Goal: Information Seeking & Learning: Learn about a topic

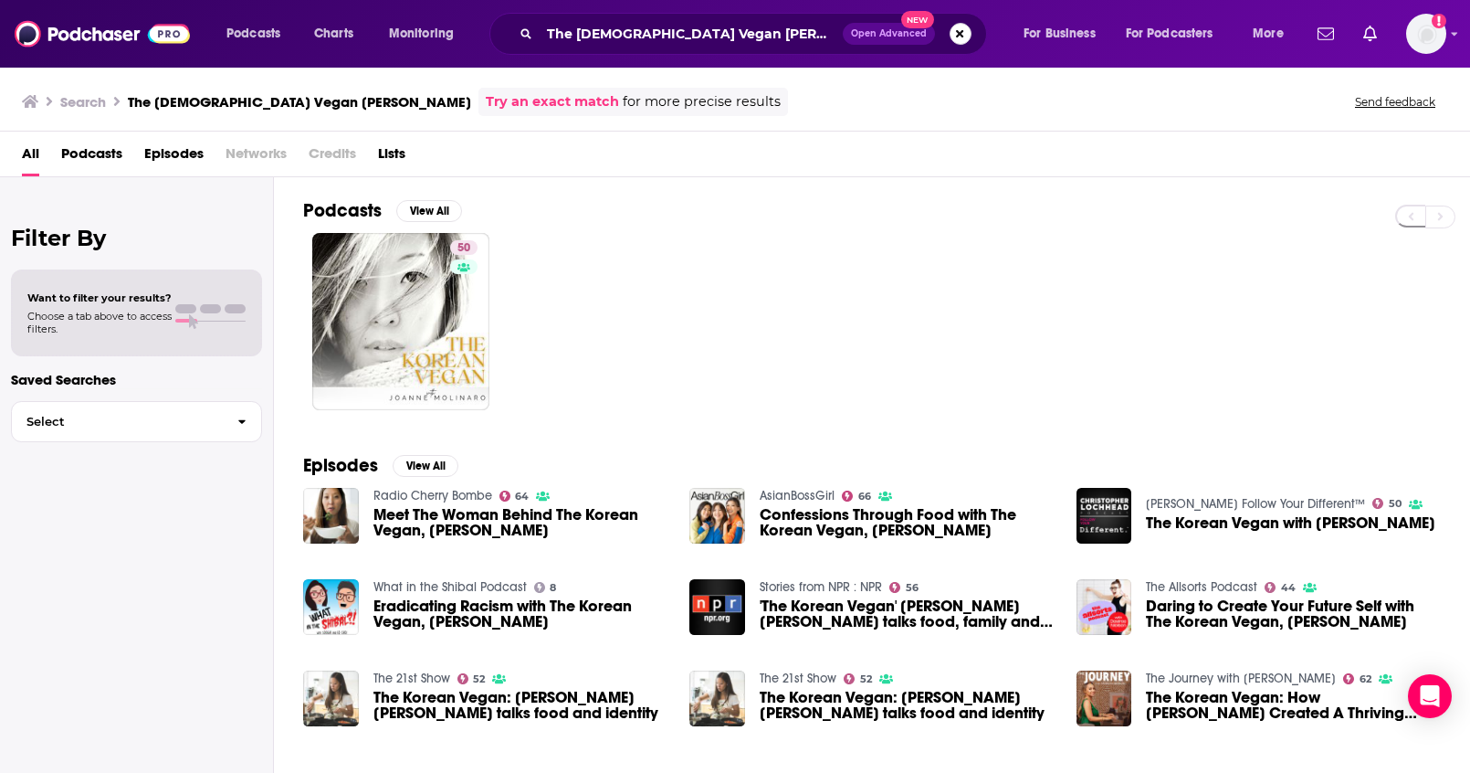
click at [952, 38] on button "Search podcasts, credits, & more..." at bounding box center [961, 34] width 22 height 22
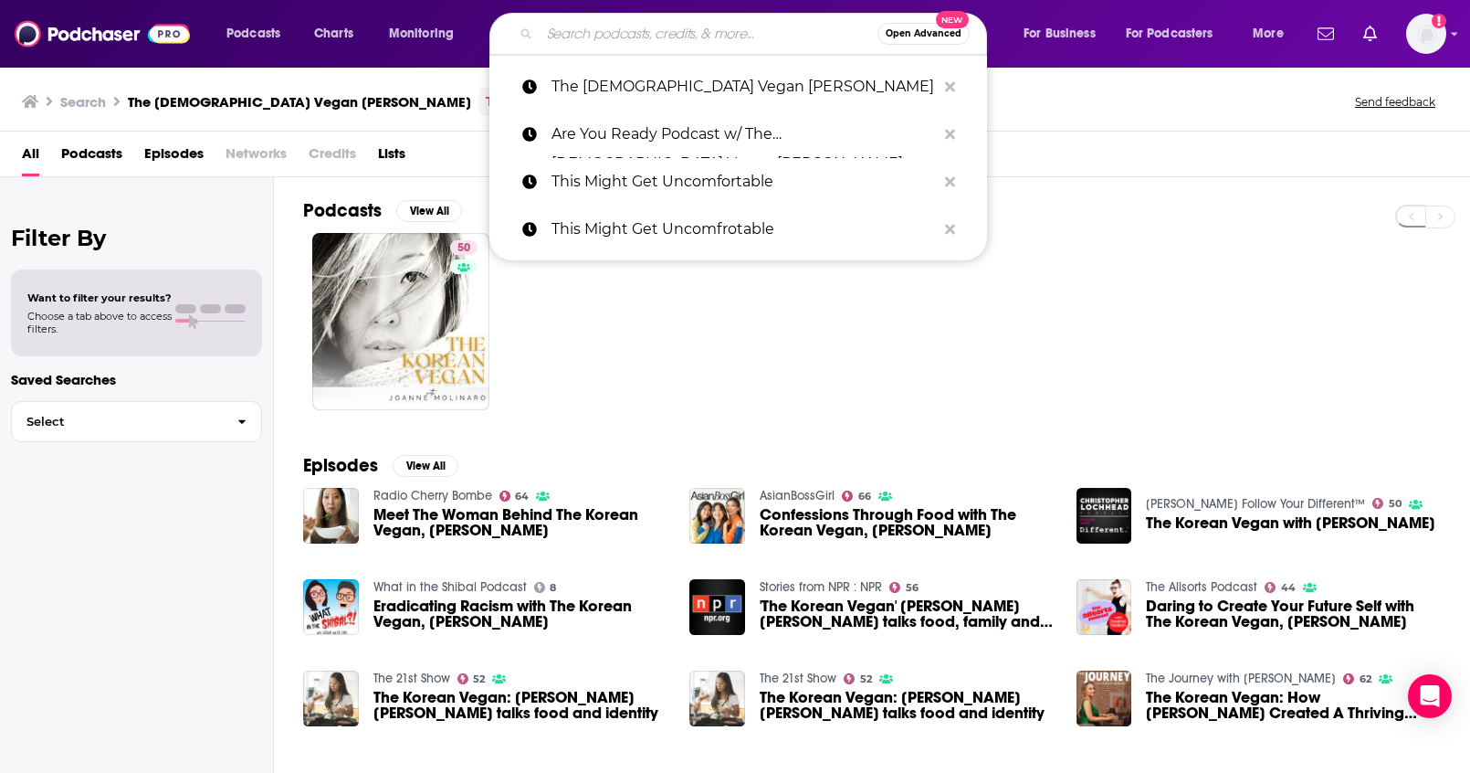
click at [687, 32] on input "Search podcasts, credits, & more..." at bounding box center [709, 33] width 338 height 29
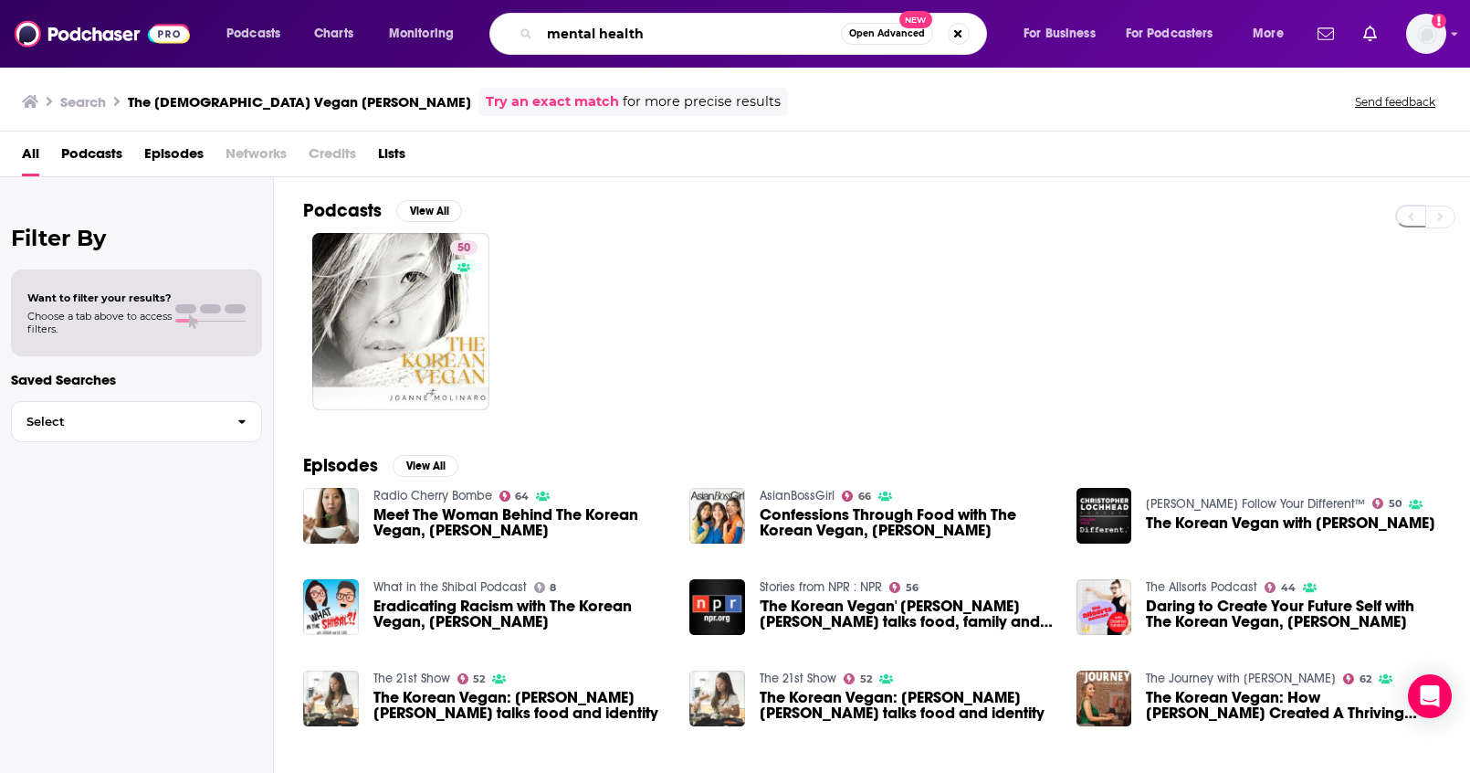
type input "mental health"
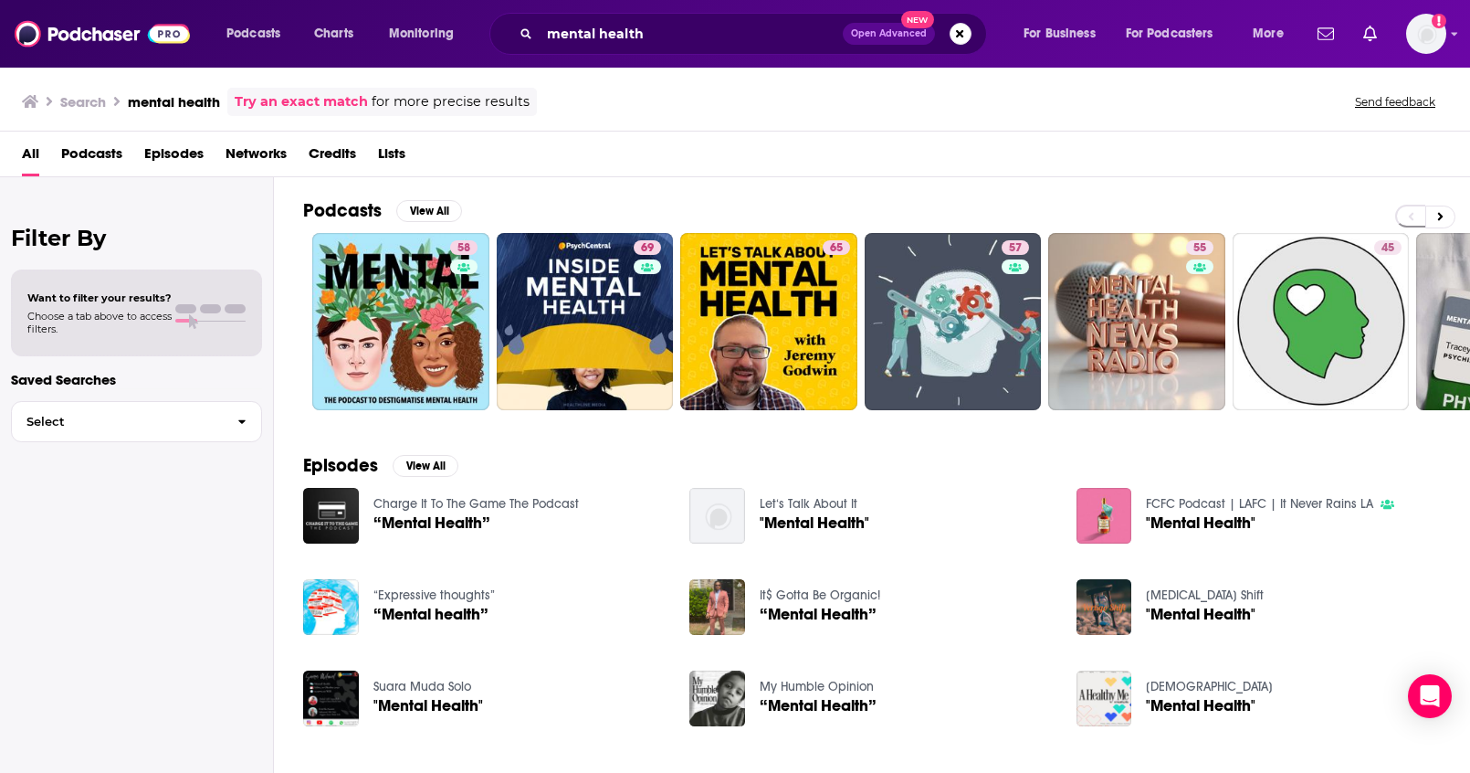
click at [111, 148] on span "Podcasts" at bounding box center [91, 157] width 61 height 37
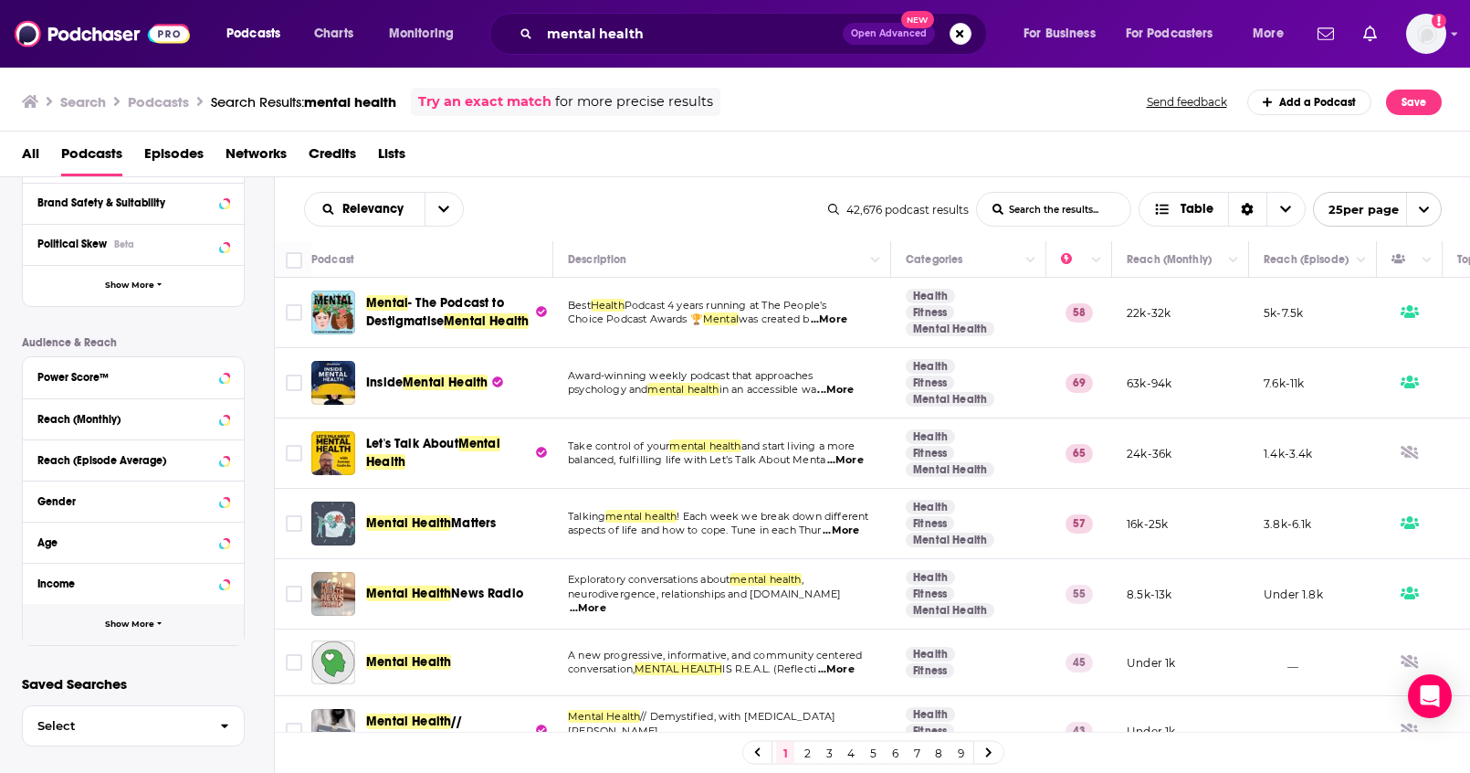
scroll to position [332, 0]
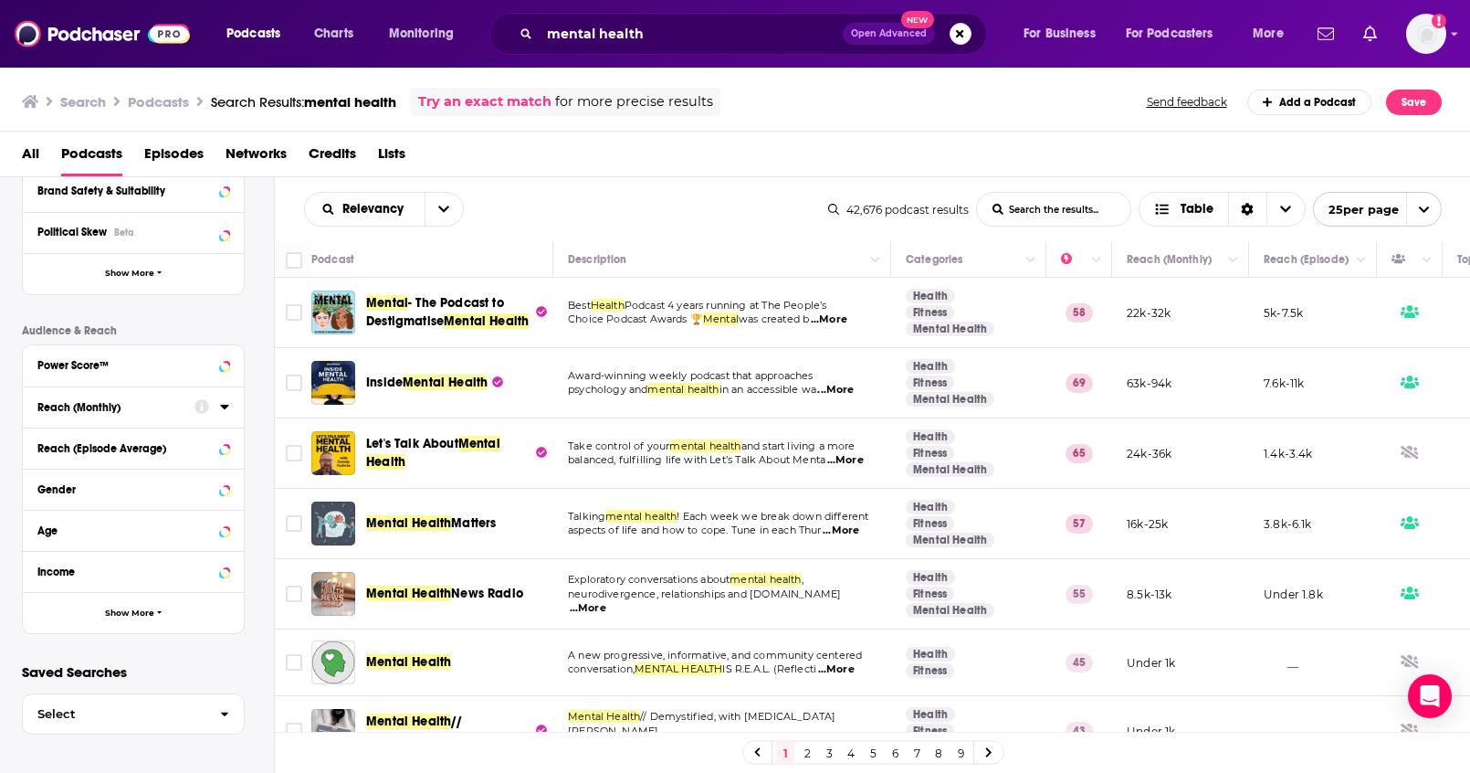
click at [200, 407] on icon at bounding box center [201, 406] width 15 height 15
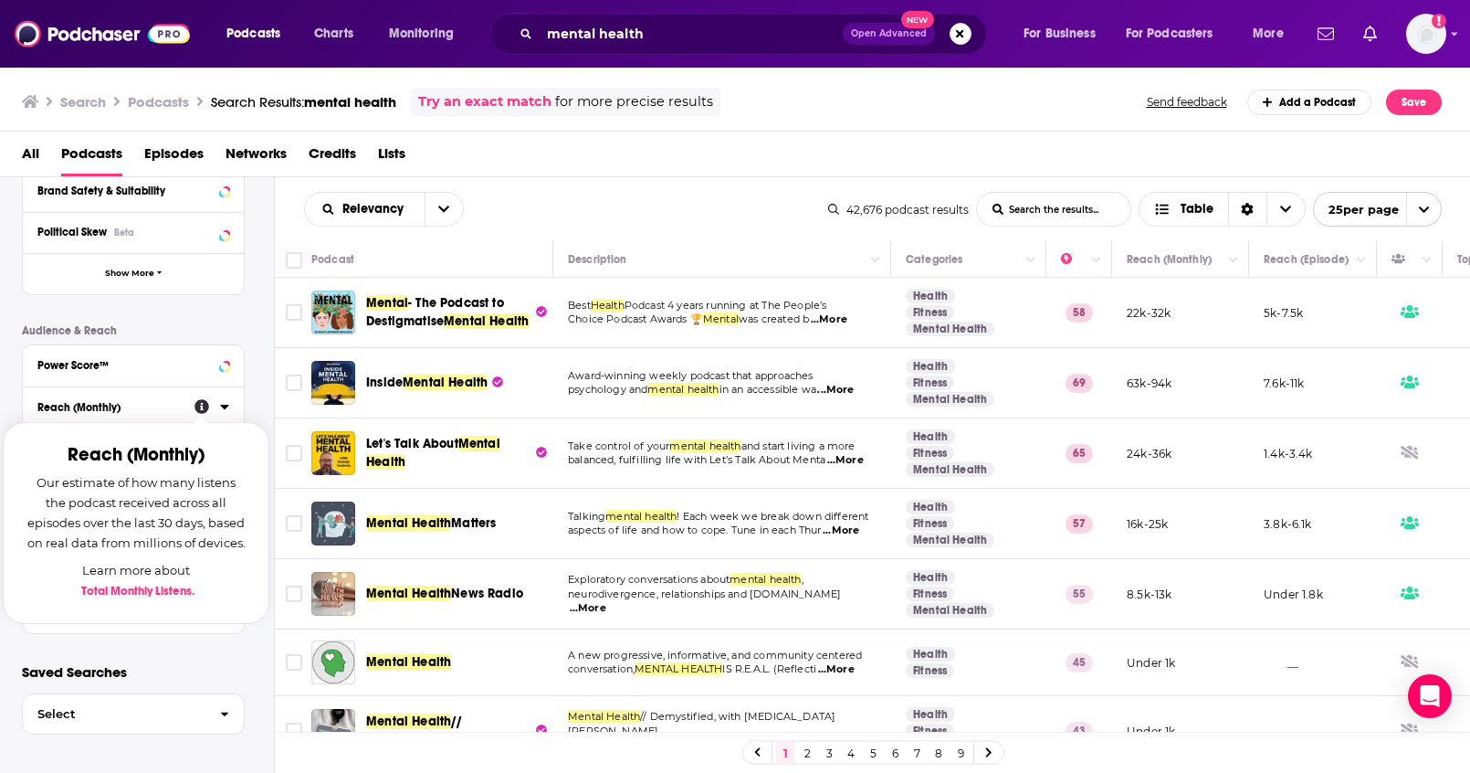
click at [194, 409] on icon at bounding box center [201, 406] width 15 height 15
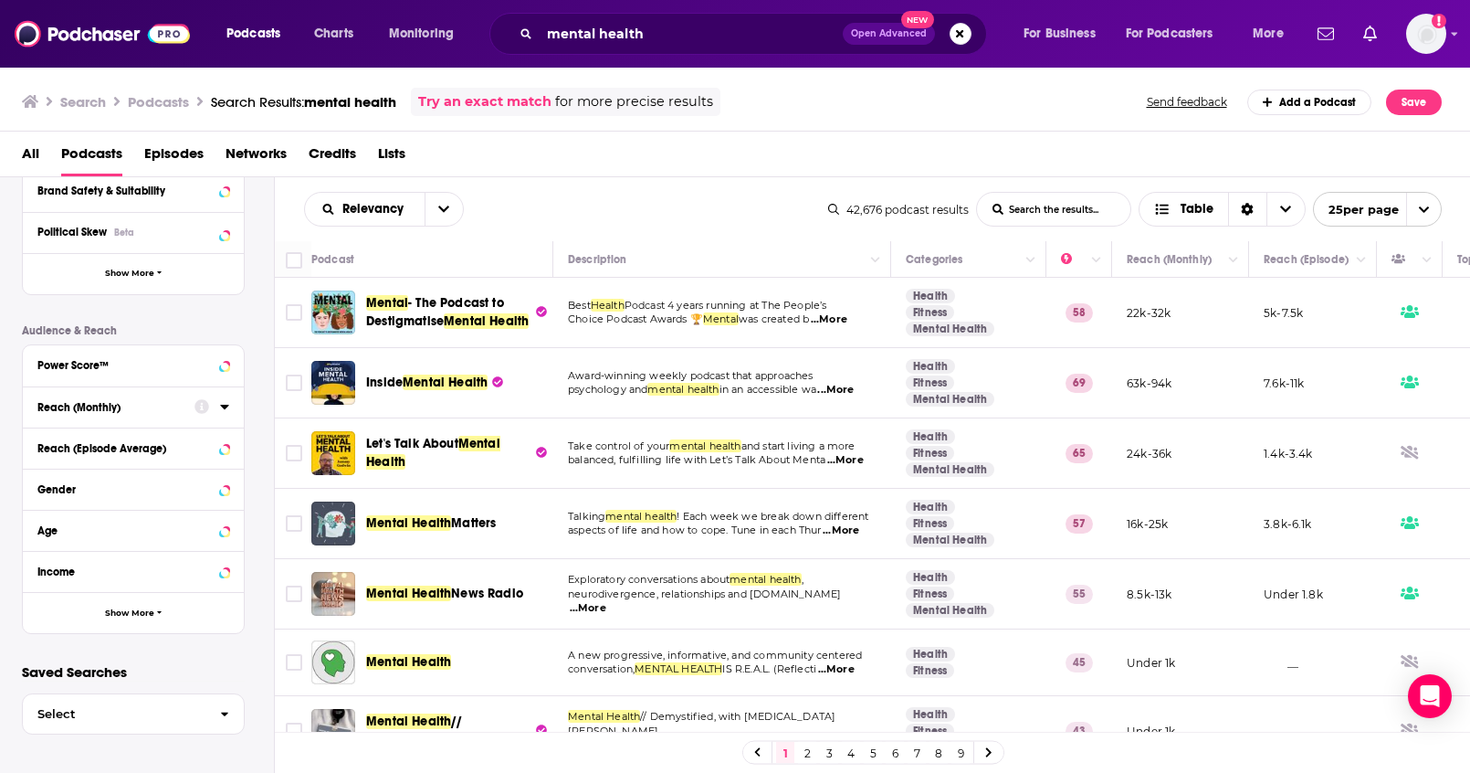
click at [222, 407] on icon at bounding box center [224, 406] width 9 height 15
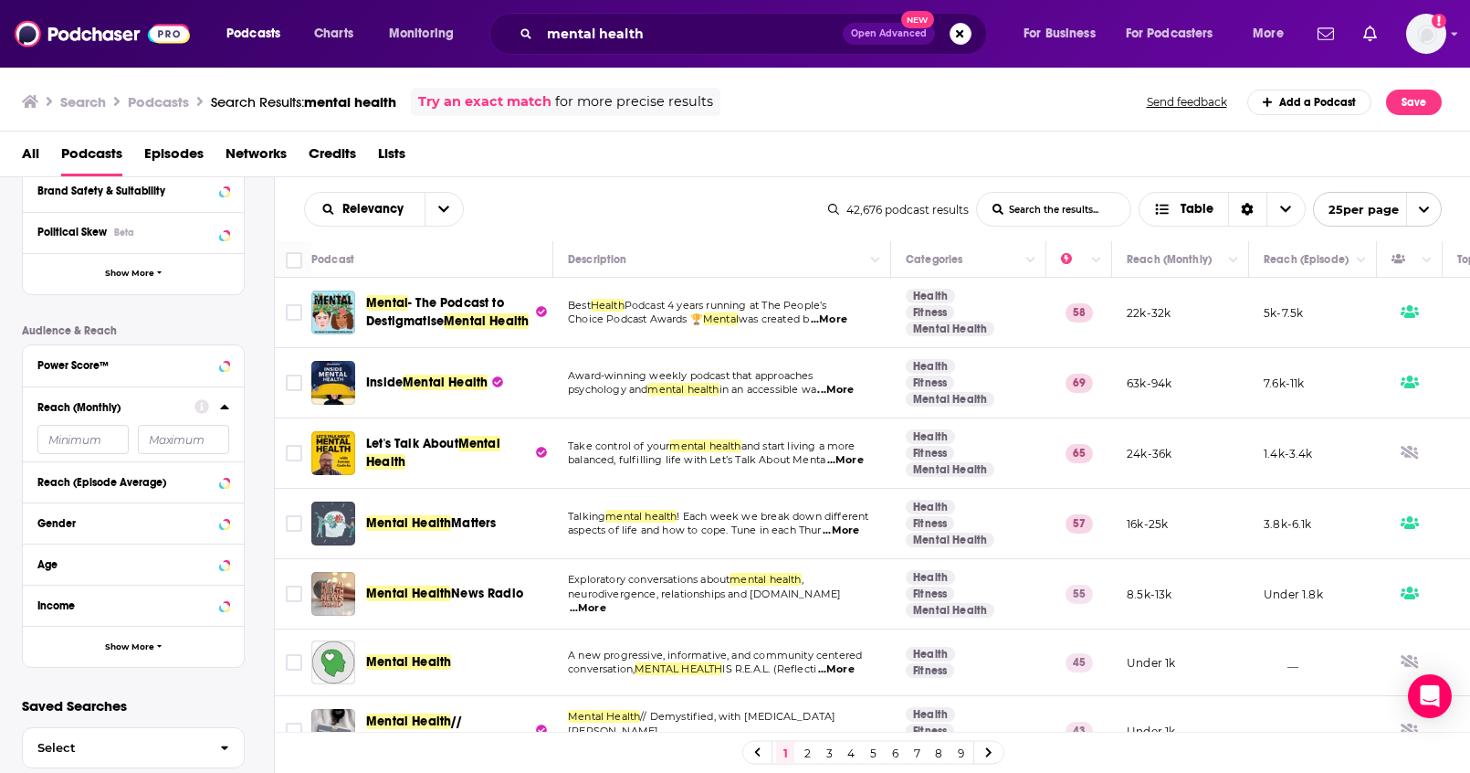
click at [105, 446] on input "number" at bounding box center [82, 439] width 91 height 29
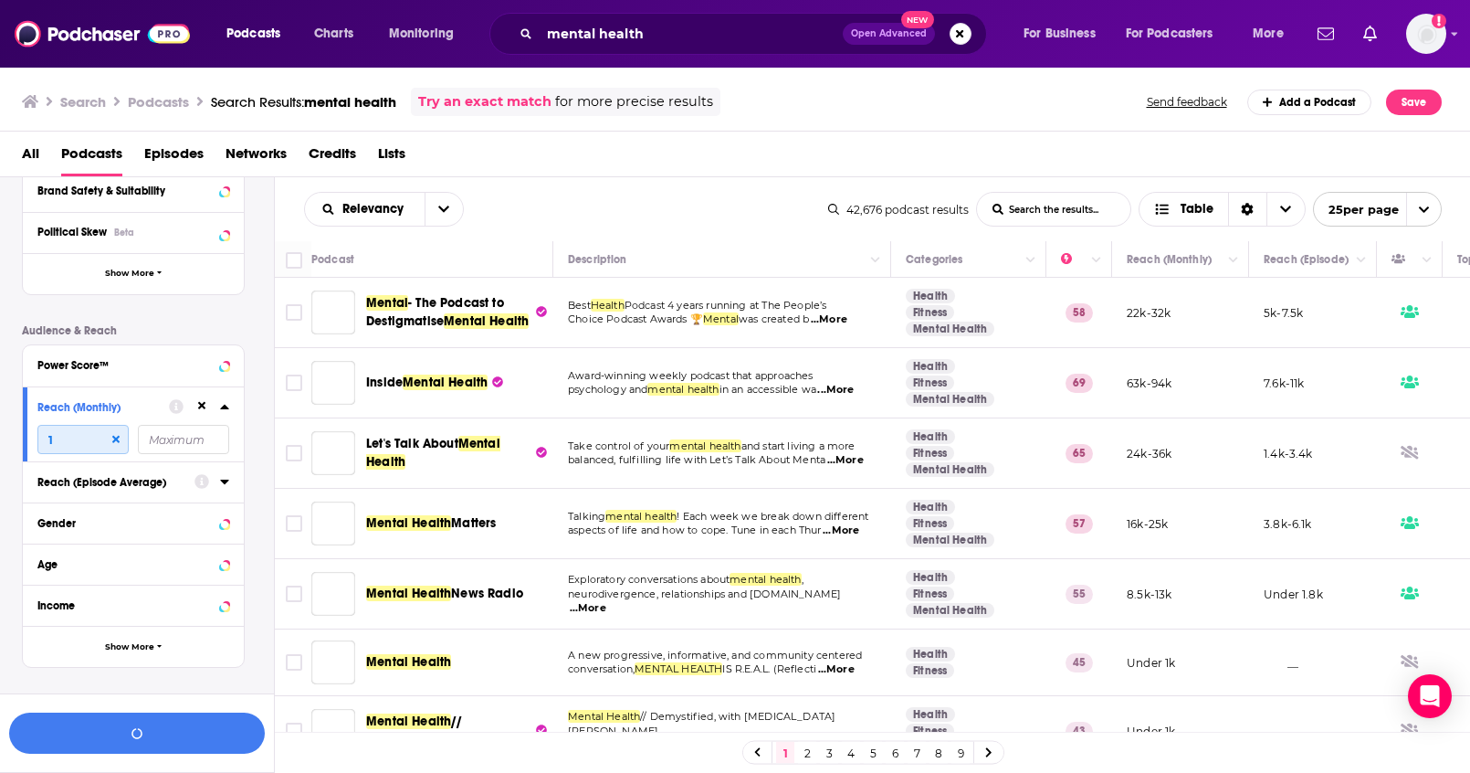
scroll to position [366, 0]
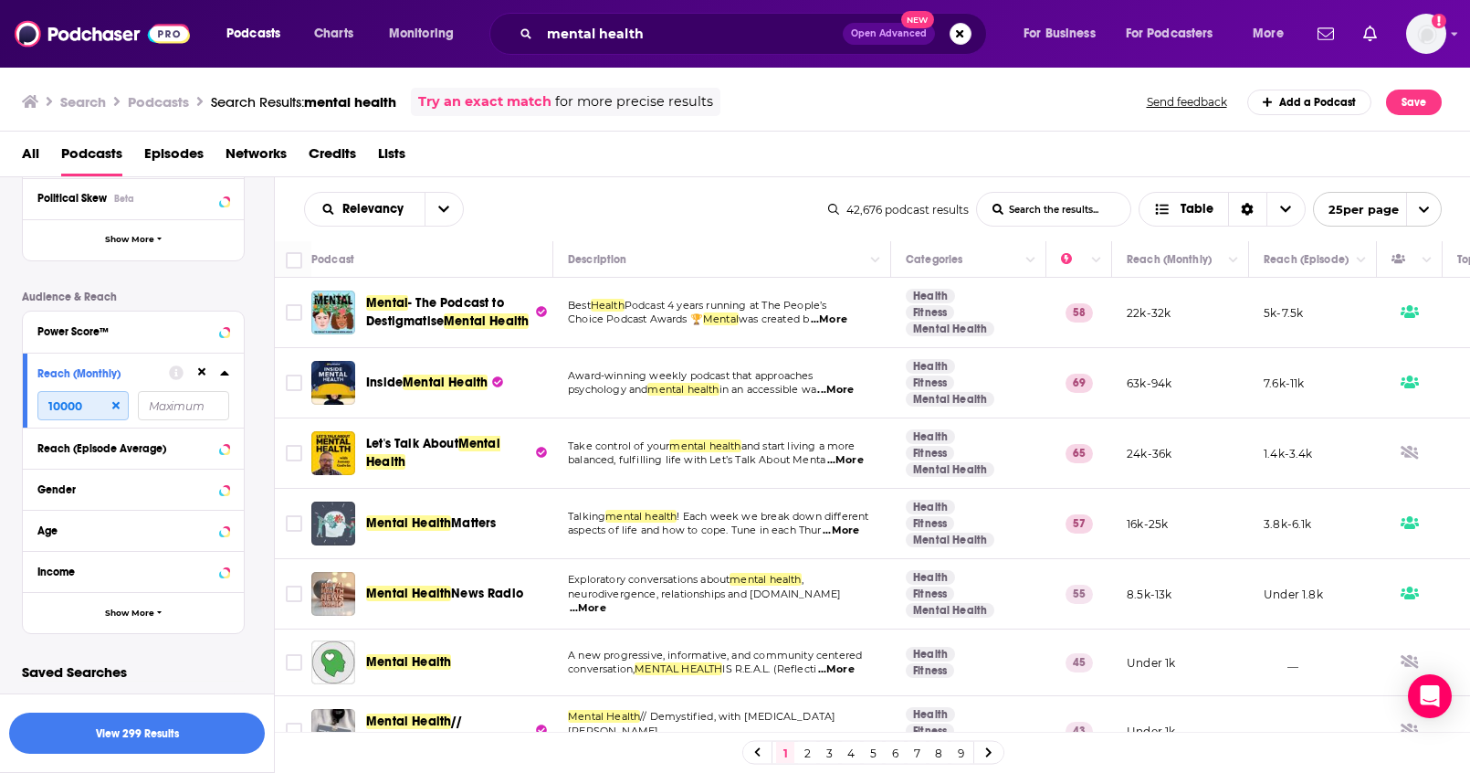
type input "10000"
click at [226, 371] on icon at bounding box center [224, 372] width 9 height 15
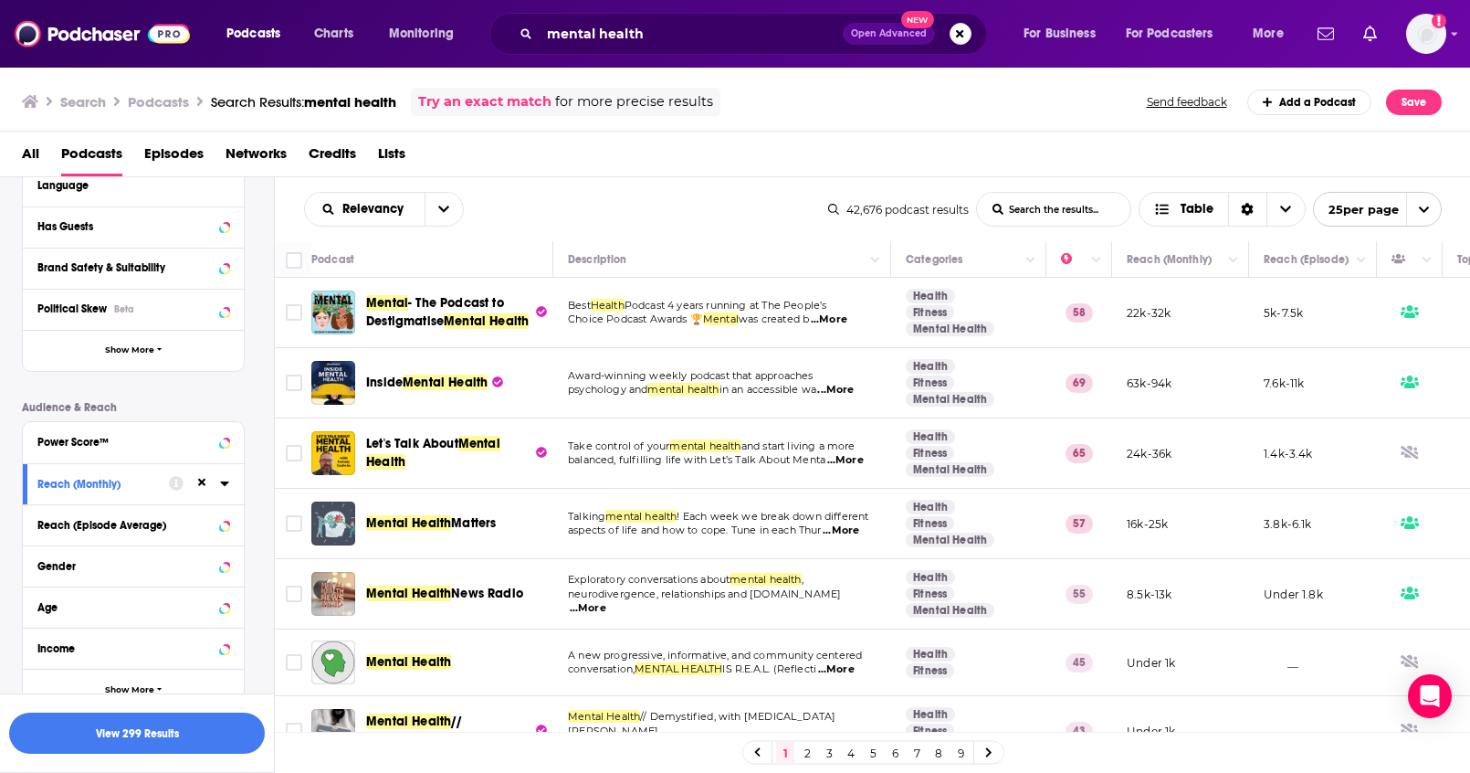
scroll to position [221, 0]
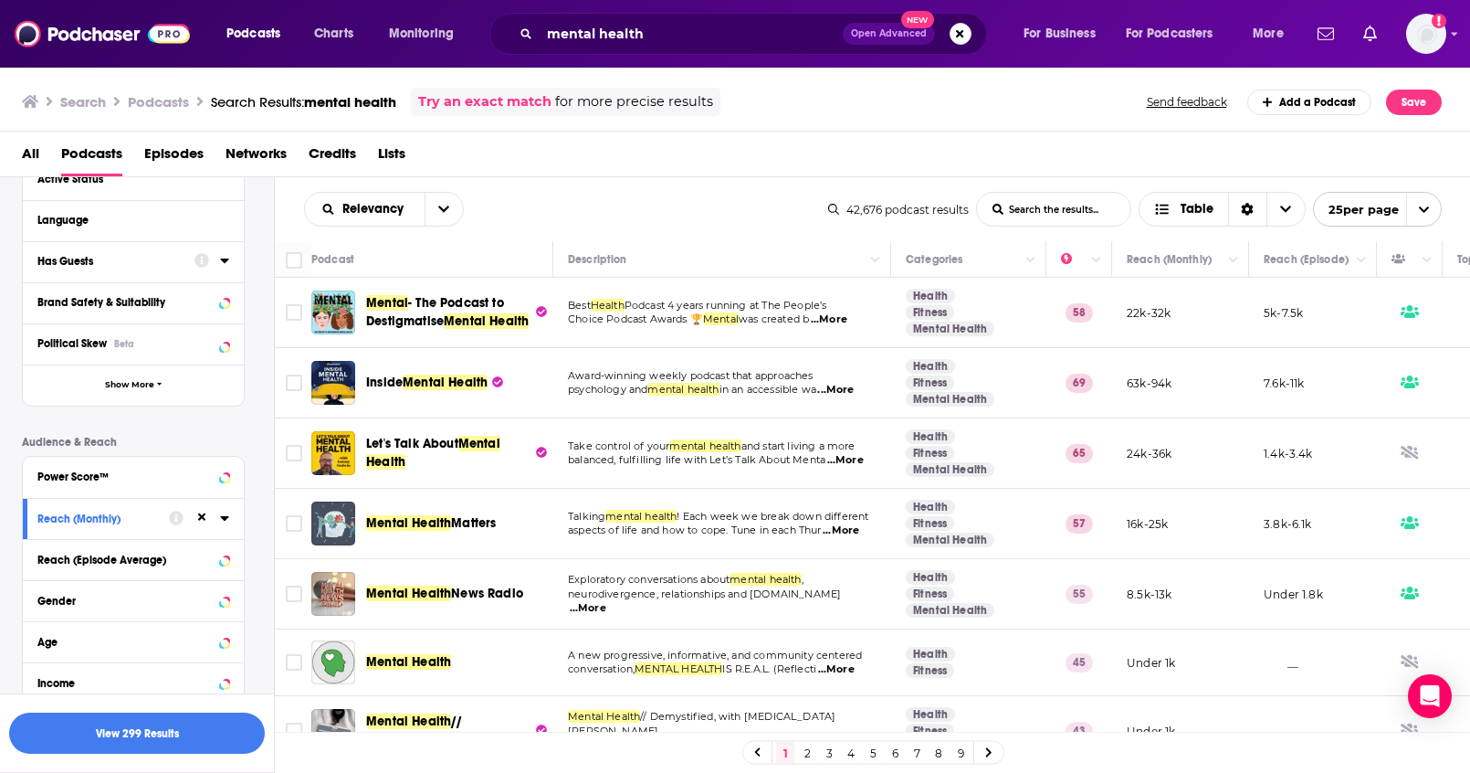
click at [224, 259] on icon at bounding box center [224, 260] width 8 height 5
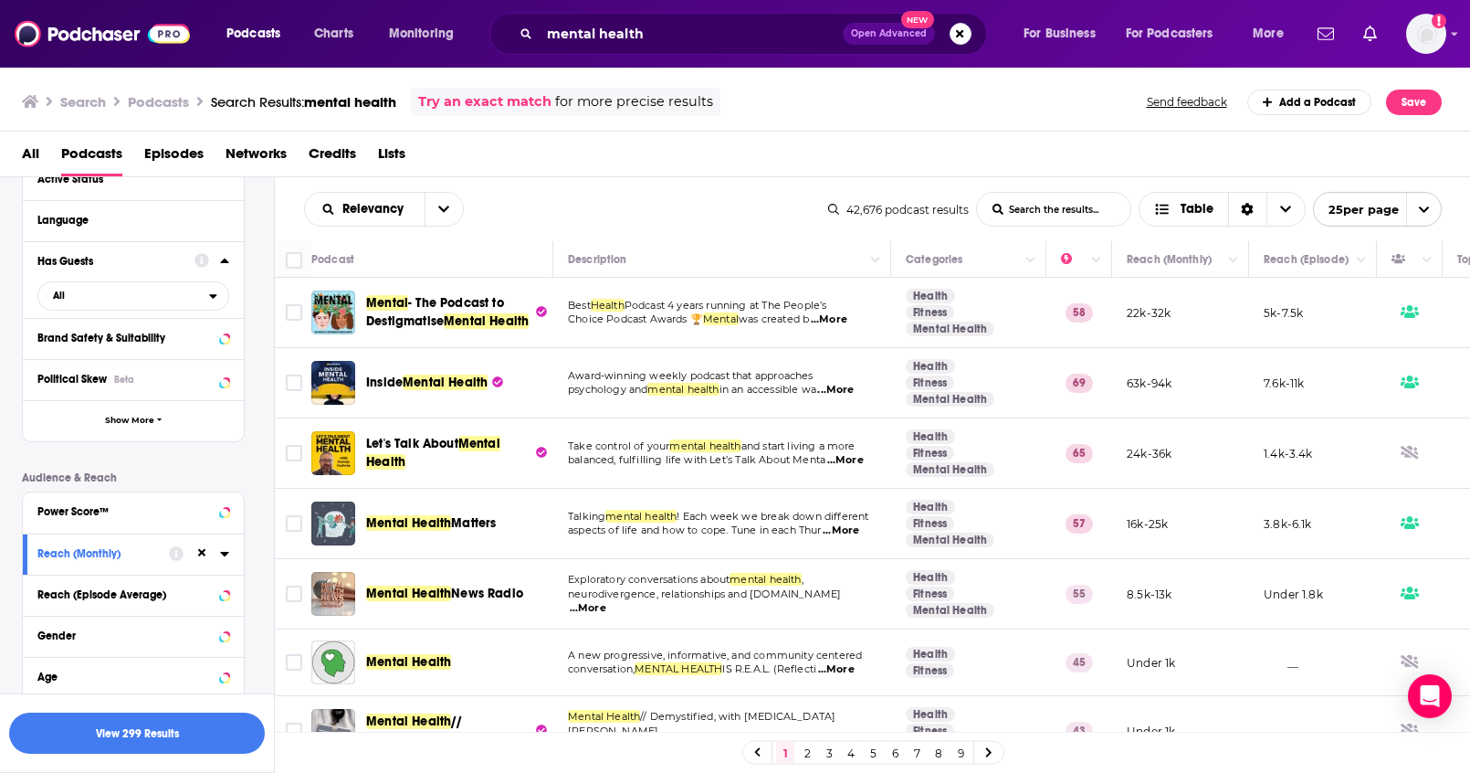
click at [220, 262] on icon at bounding box center [224, 260] width 9 height 15
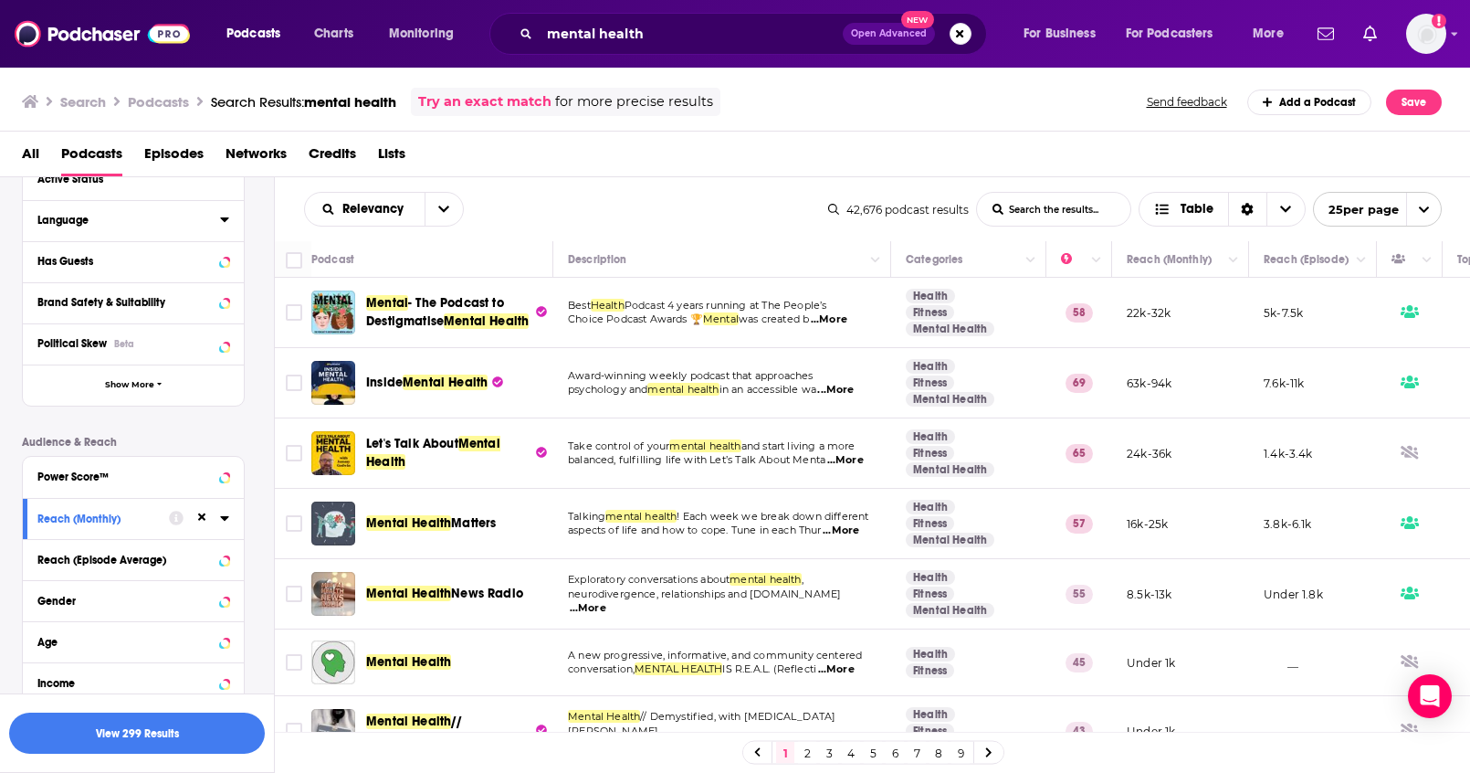
click at [218, 223] on button "Language" at bounding box center [128, 219] width 183 height 23
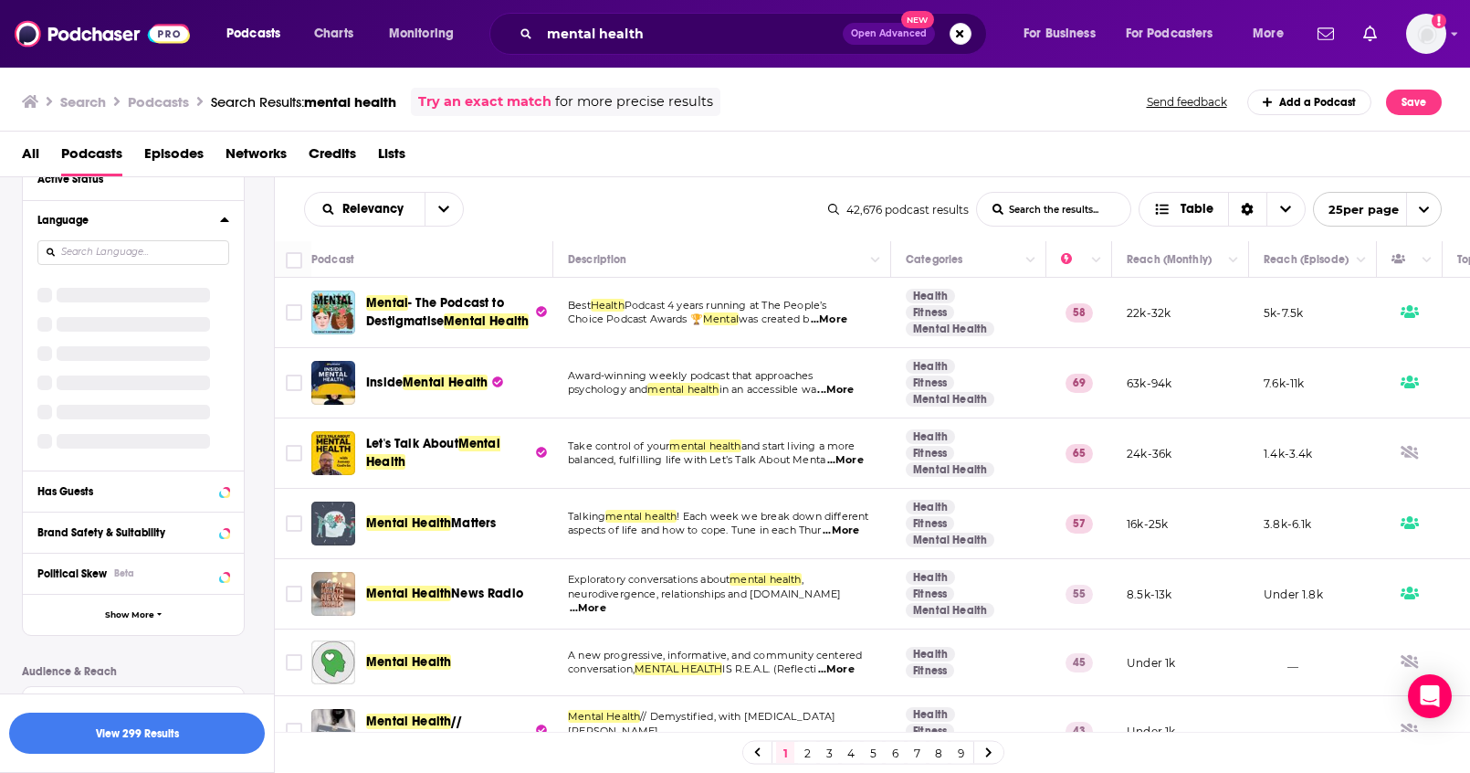
click at [223, 220] on icon at bounding box center [224, 219] width 8 height 5
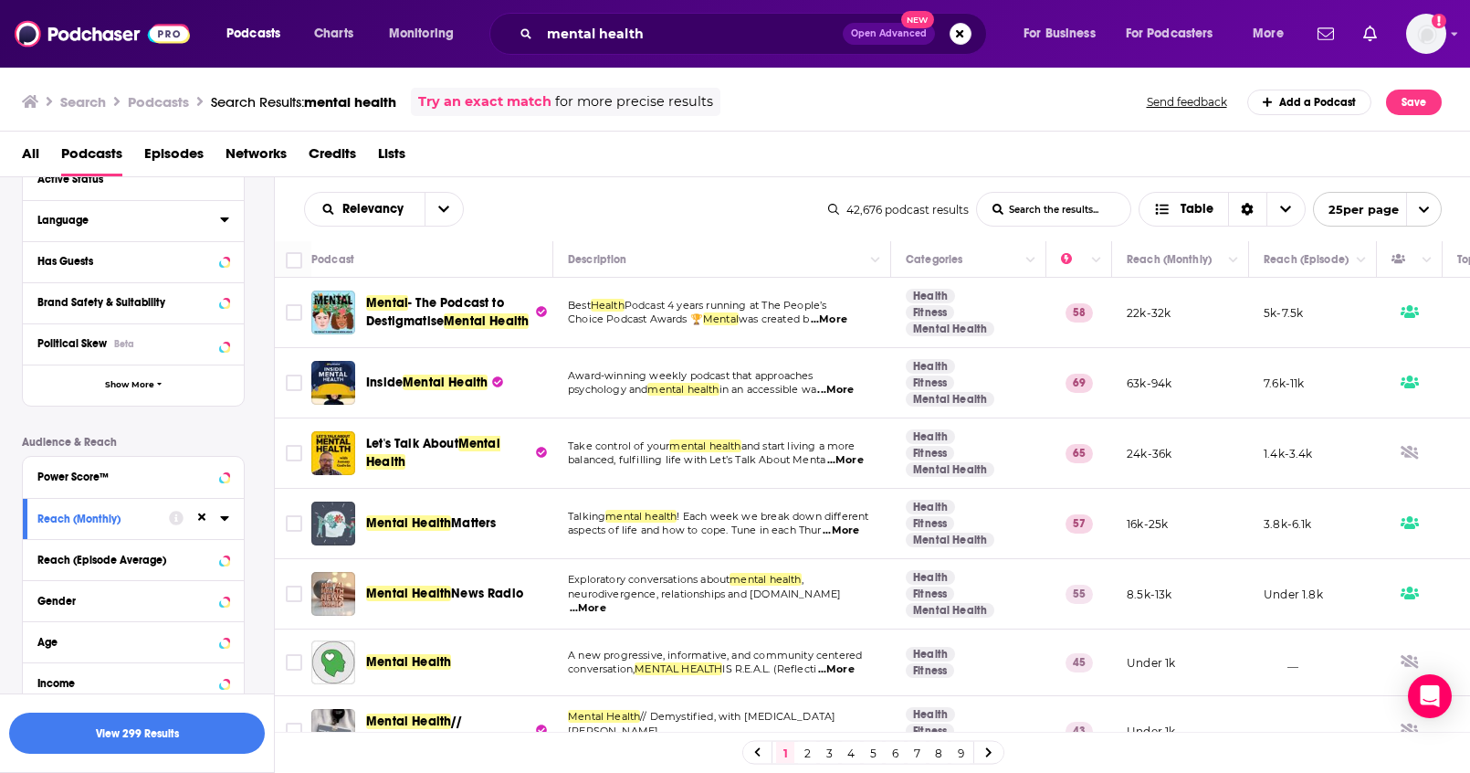
click at [223, 220] on icon at bounding box center [224, 219] width 8 height 5
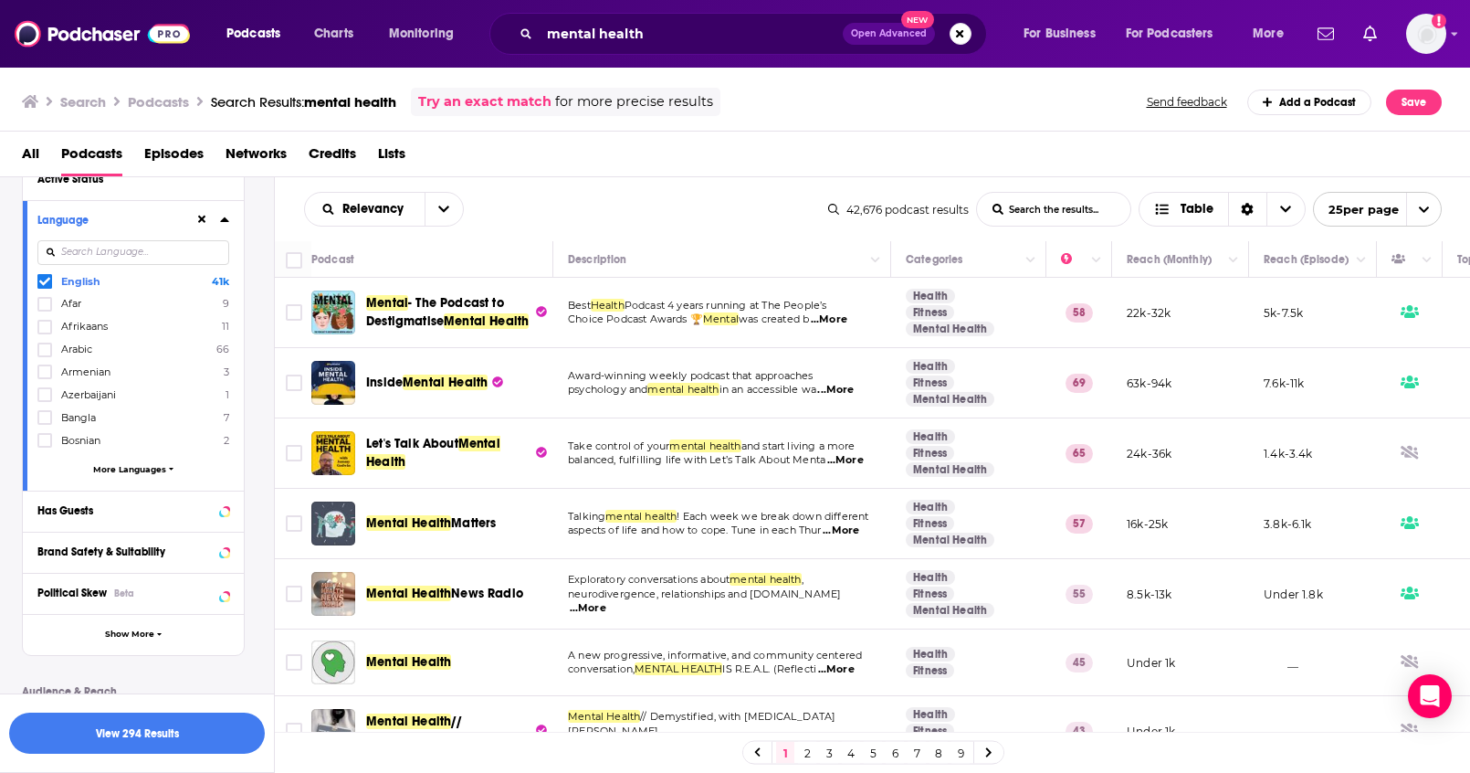
click at [224, 221] on icon at bounding box center [224, 219] width 8 height 5
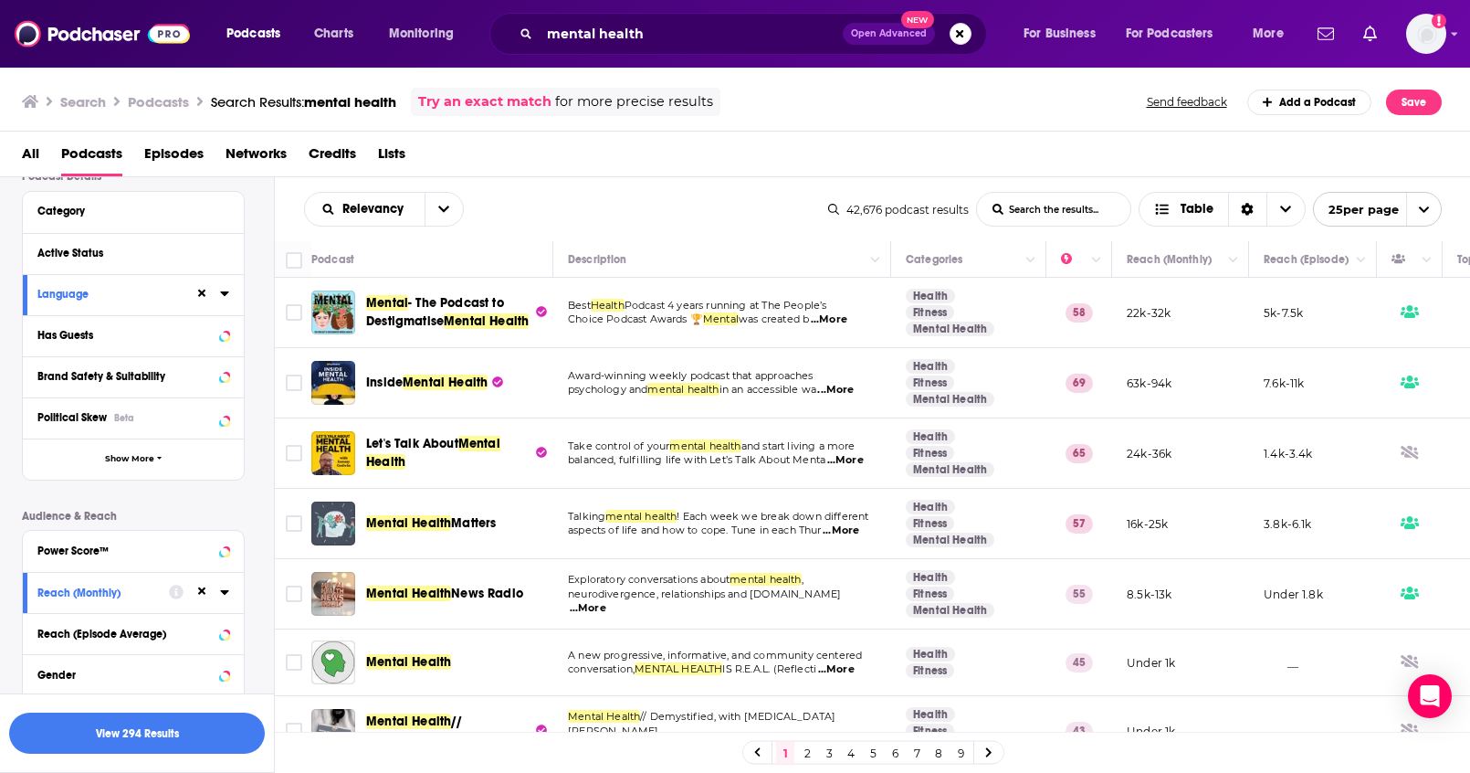
scroll to position [106, 0]
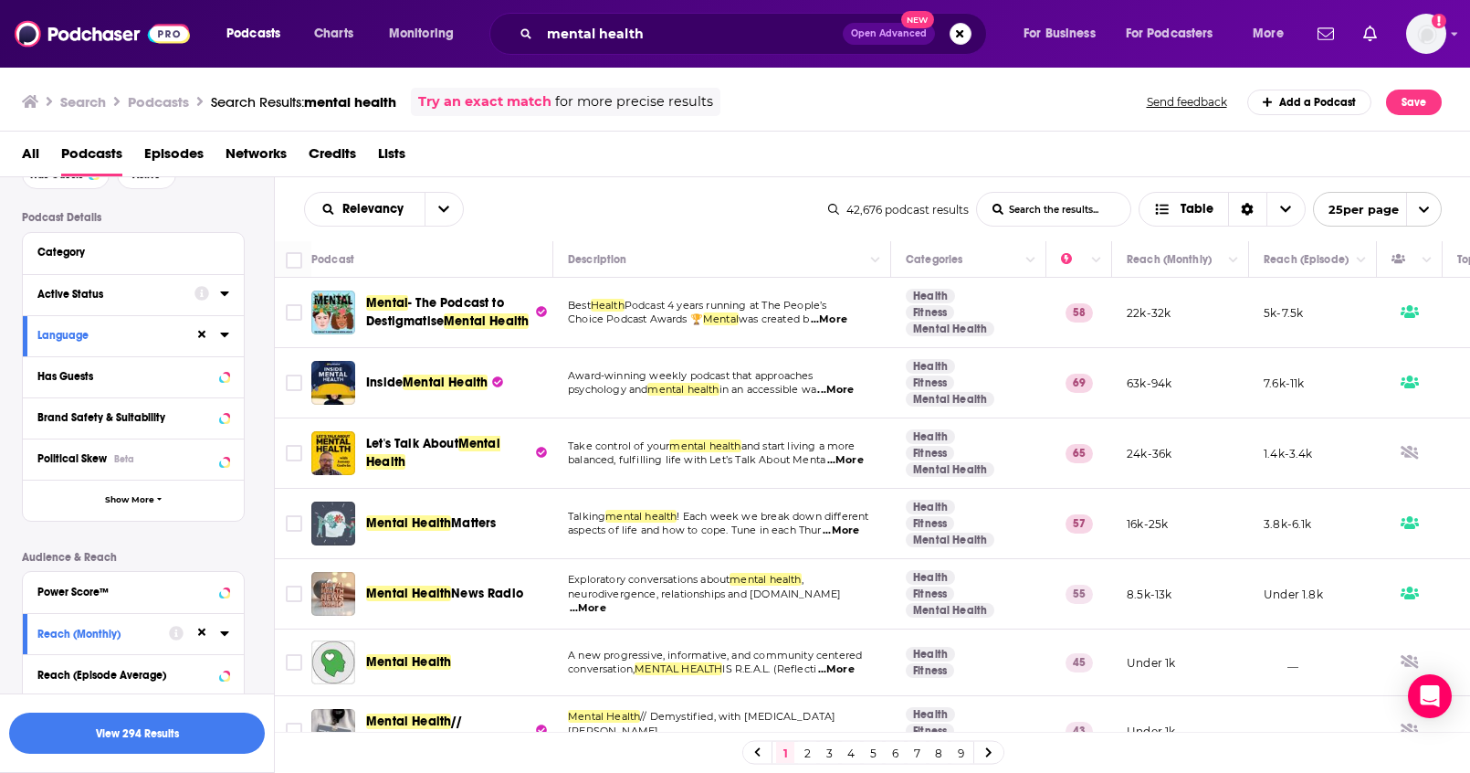
click at [225, 294] on icon at bounding box center [224, 293] width 8 height 5
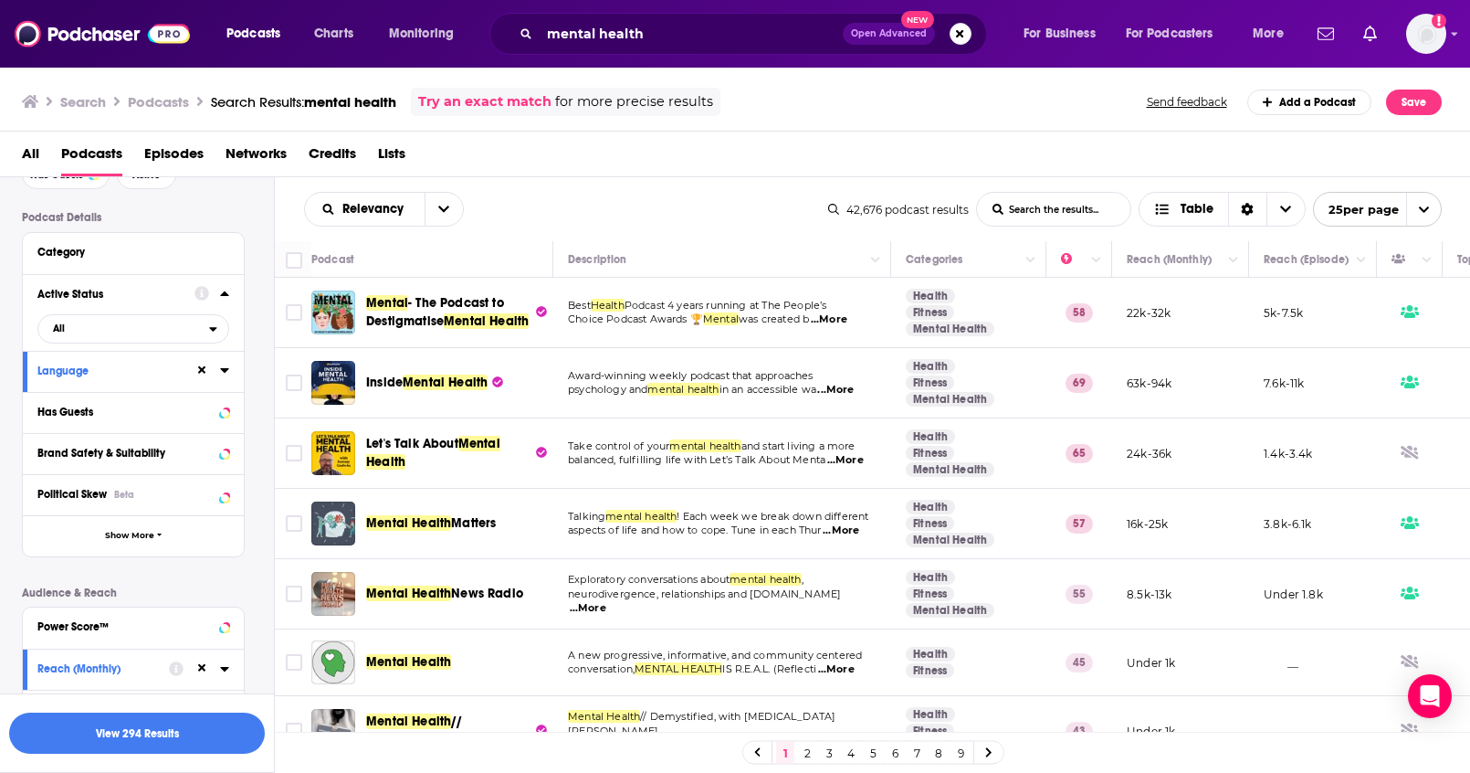
click at [226, 296] on icon at bounding box center [224, 293] width 8 height 5
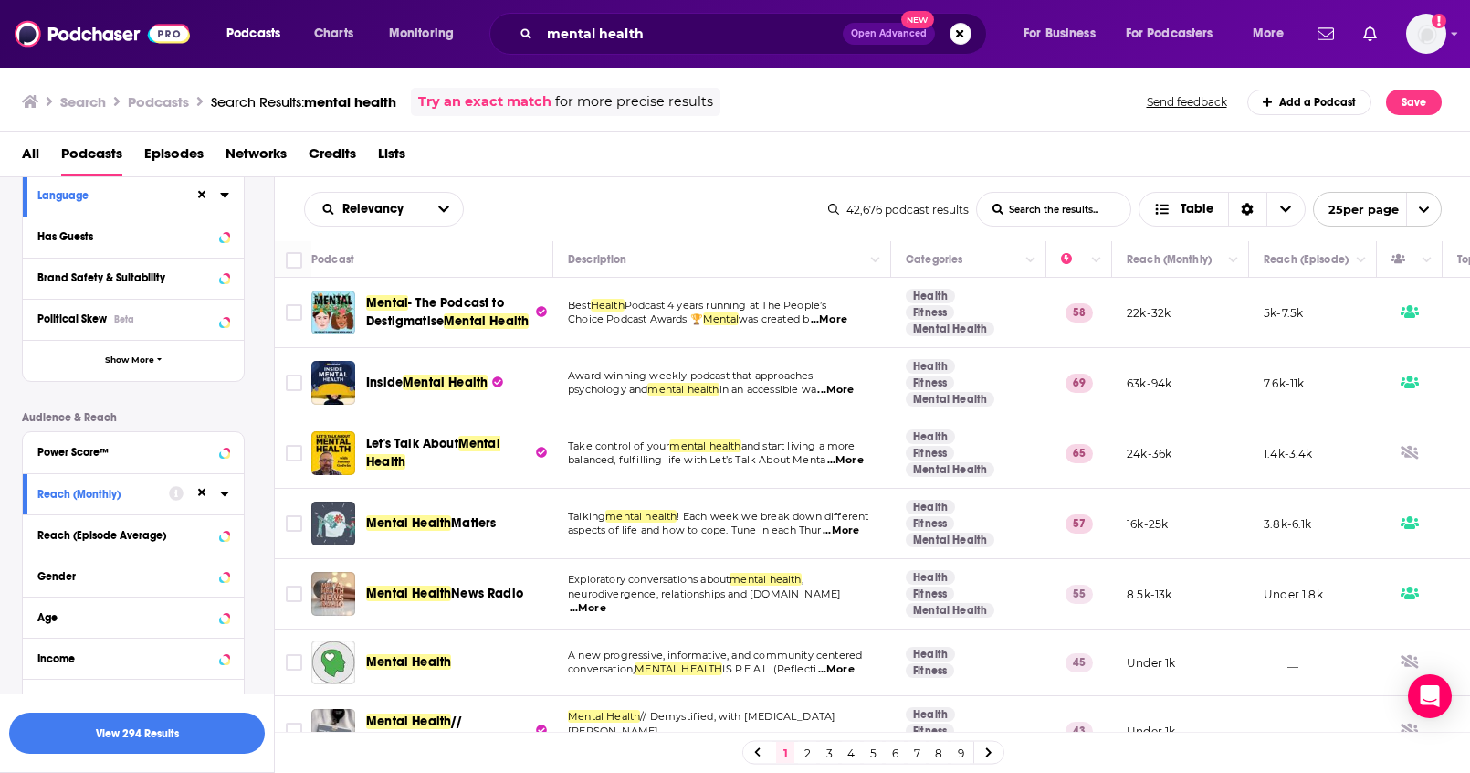
scroll to position [332, 0]
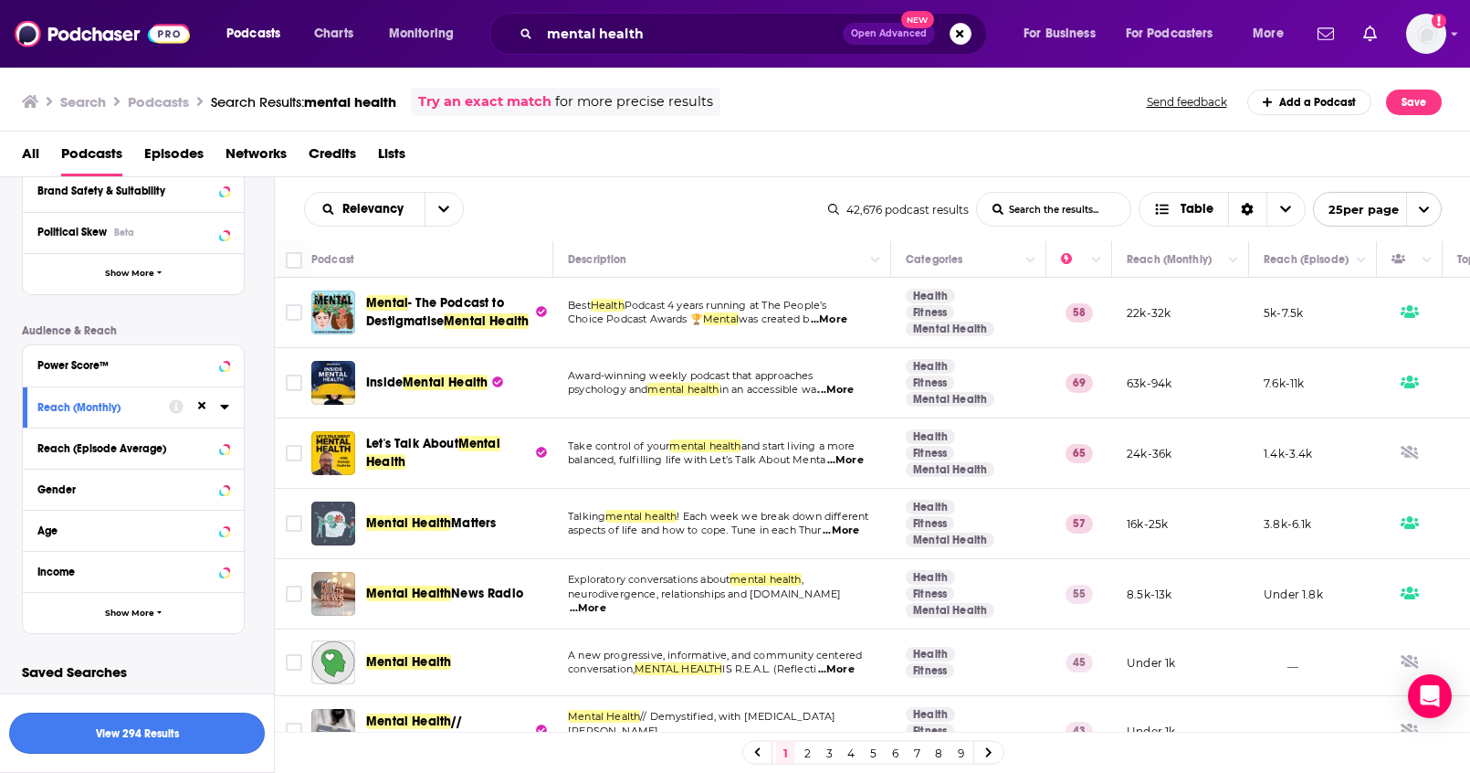
click at [164, 726] on button "View 294 Results" at bounding box center [137, 732] width 256 height 41
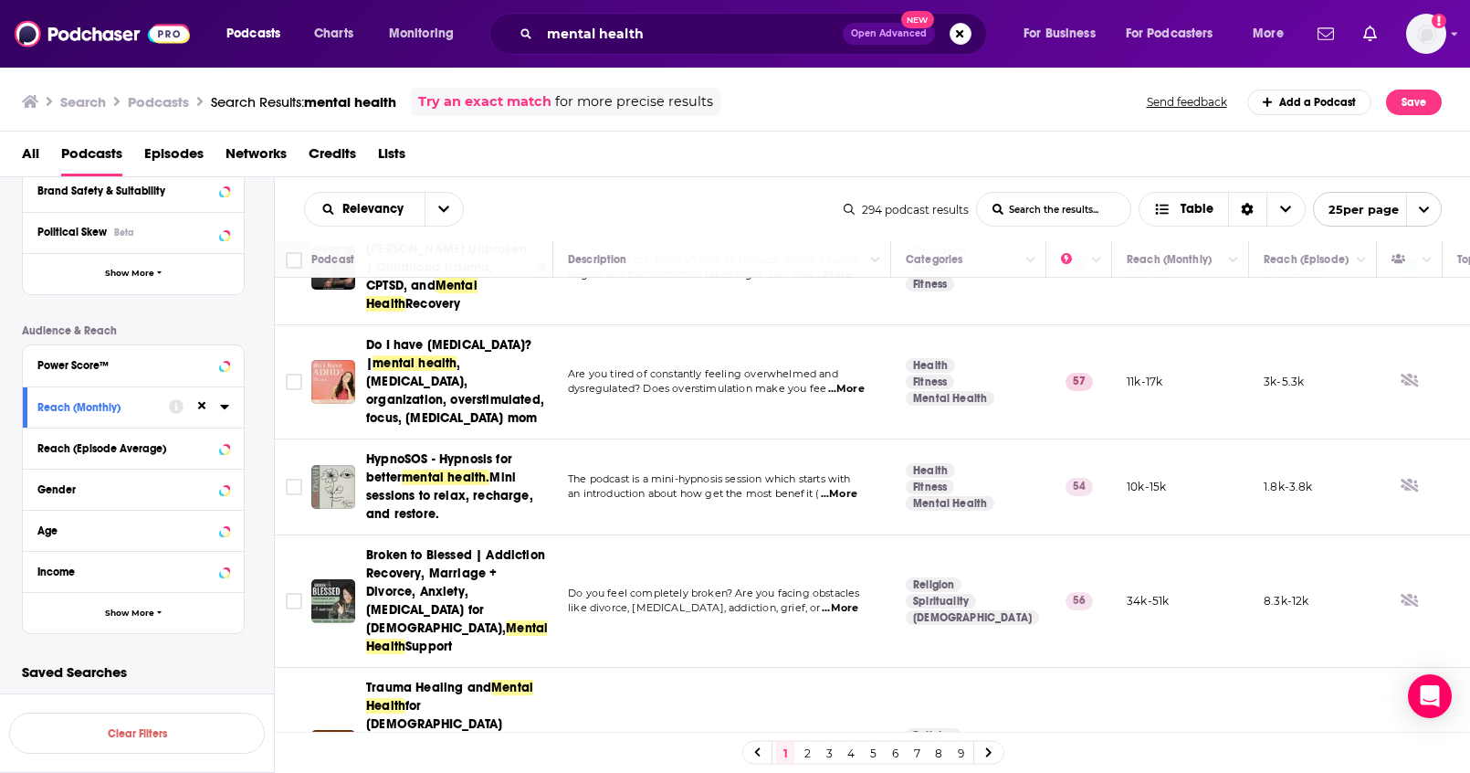
scroll to position [1095, 0]
click at [256, 494] on div "Podcast Details Category Active Status Language Has Guests Brand Safety & Suita…" at bounding box center [148, 308] width 252 height 649
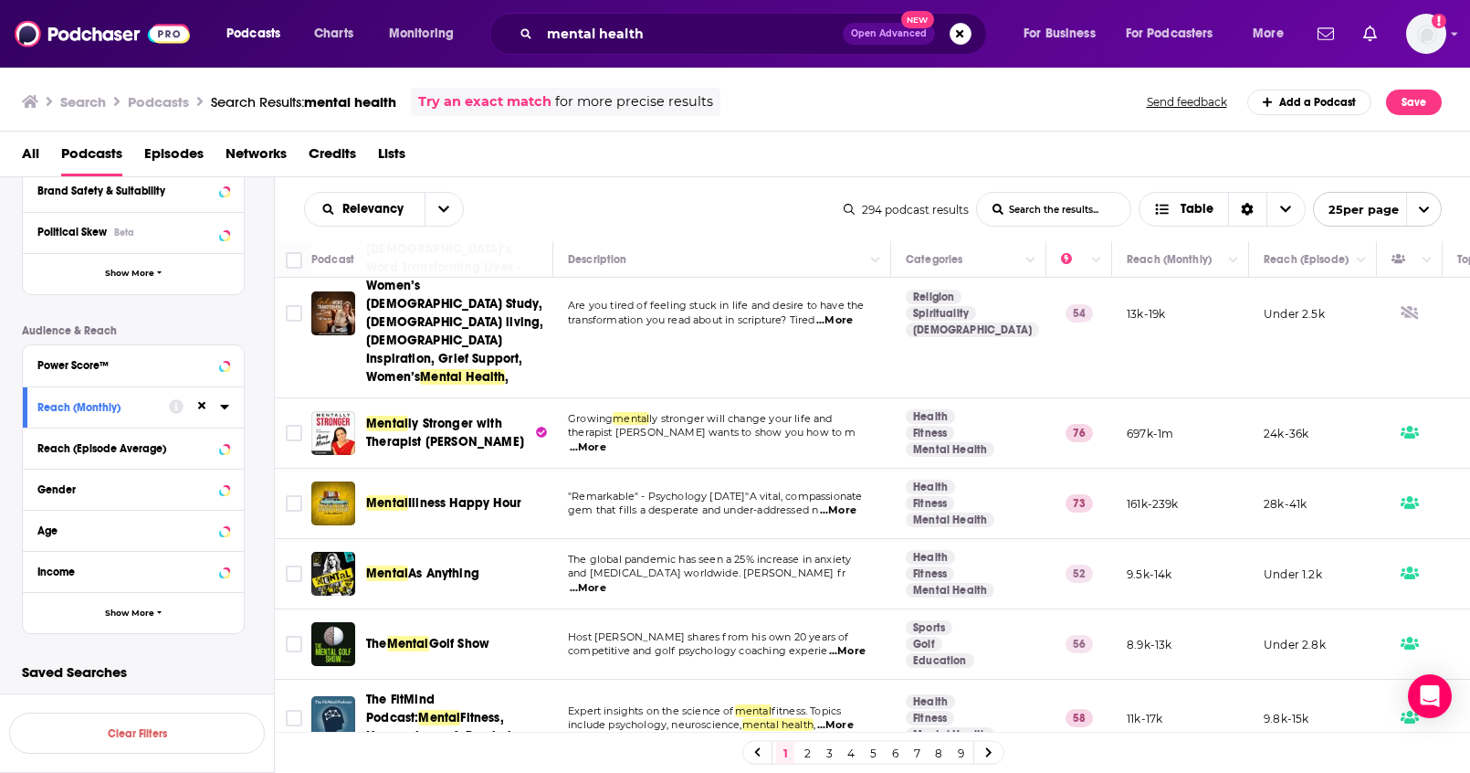
scroll to position [1724, 0]
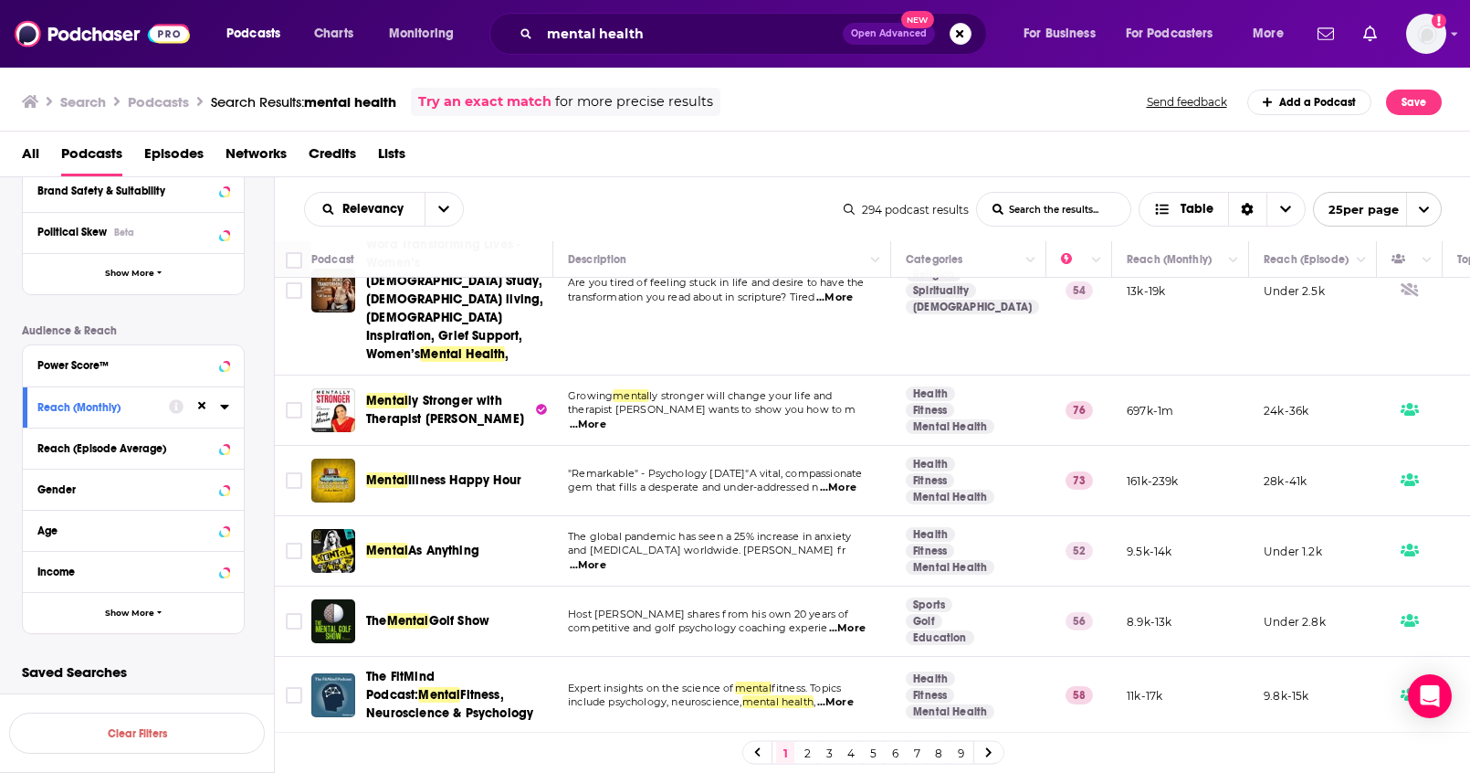
click at [805, 755] on link "2" at bounding box center [807, 752] width 18 height 22
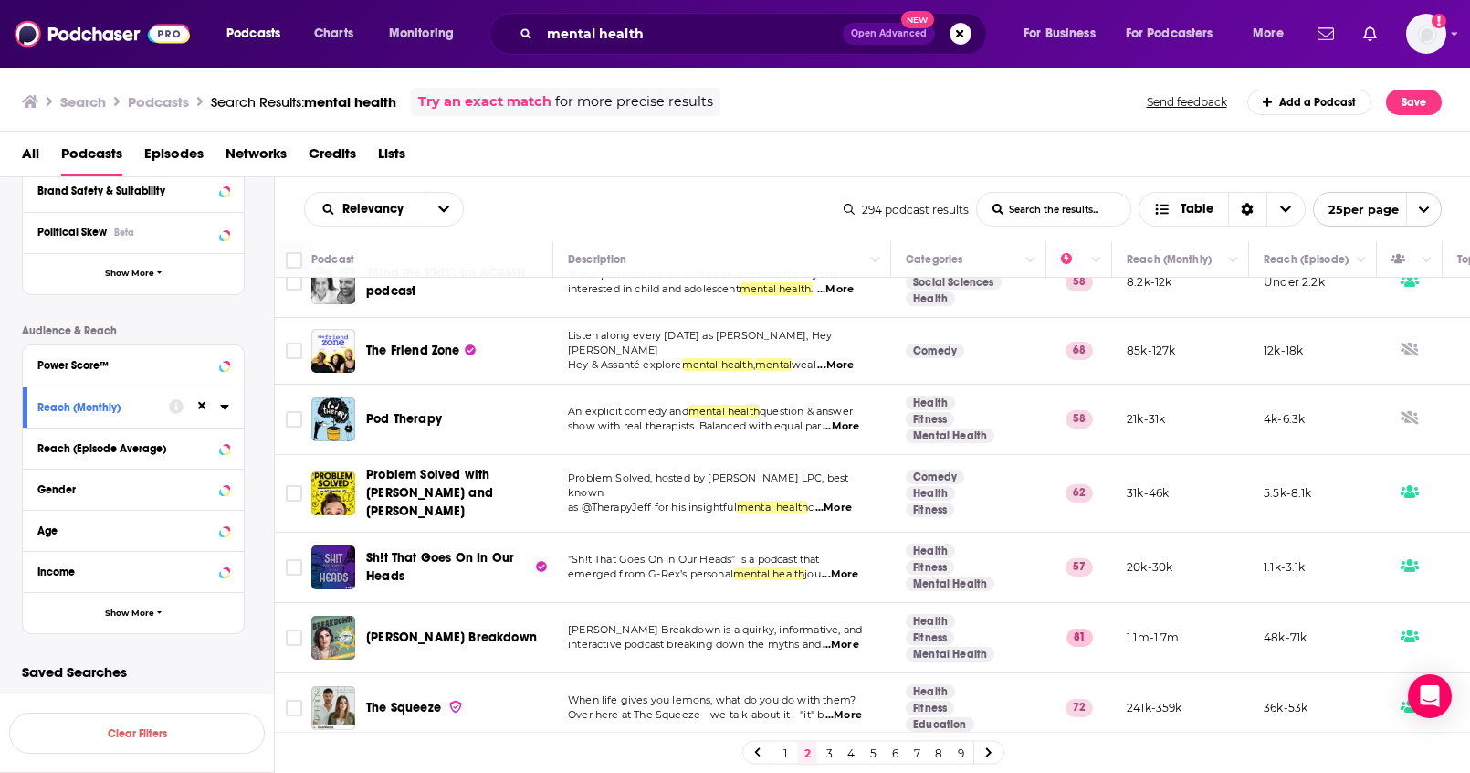
scroll to position [1460, 0]
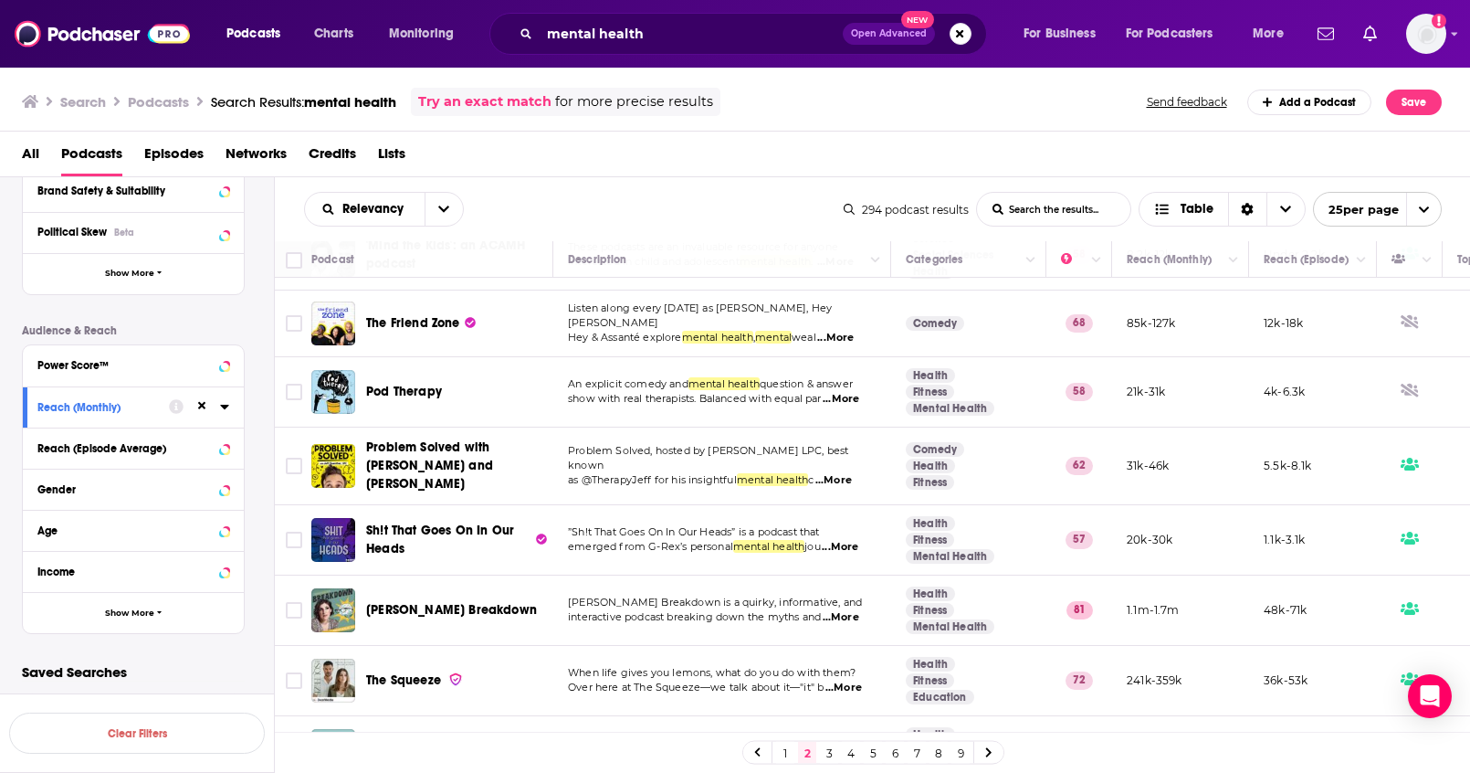
click at [829, 753] on link "3" at bounding box center [829, 752] width 18 height 22
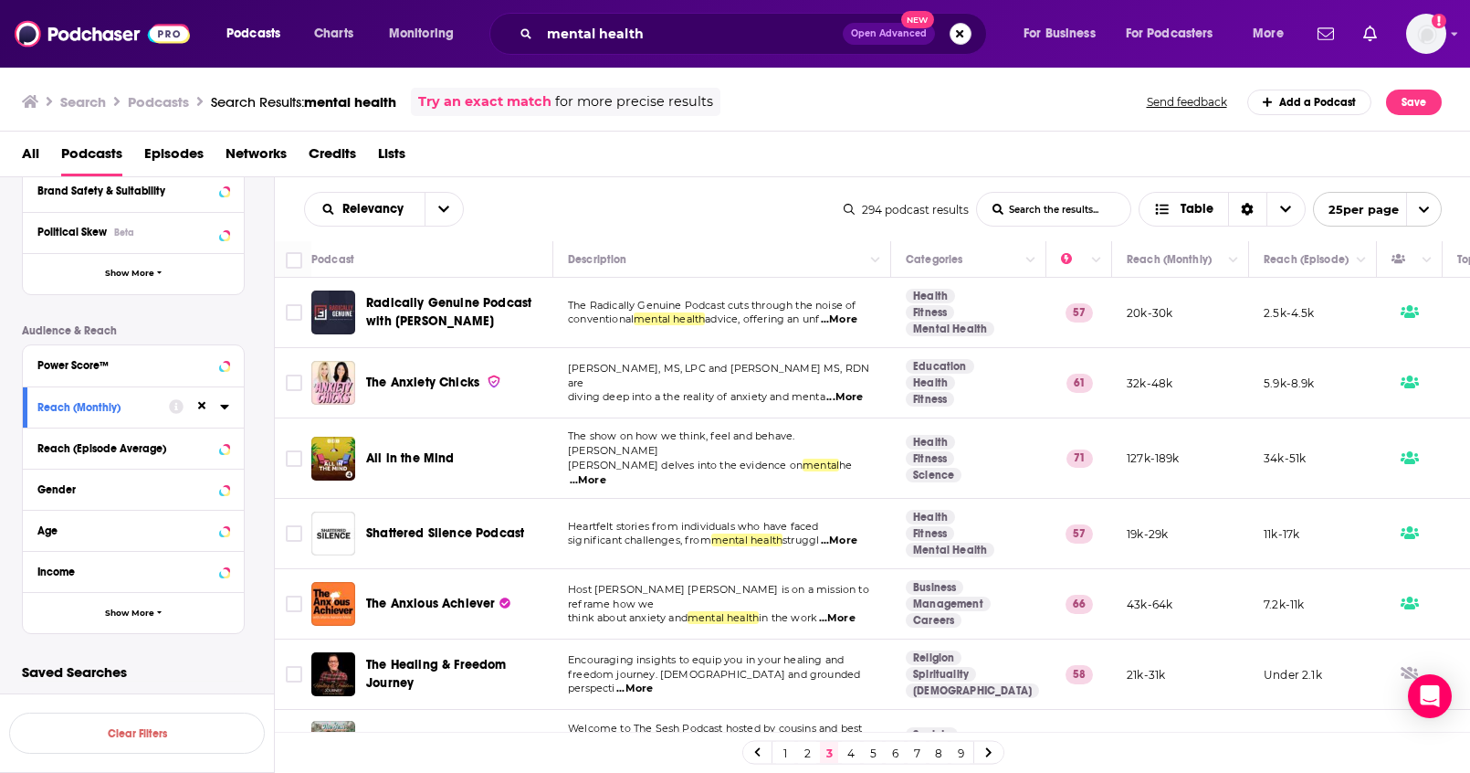
click at [957, 37] on button "Search podcasts, credits, & more..." at bounding box center [961, 34] width 22 height 22
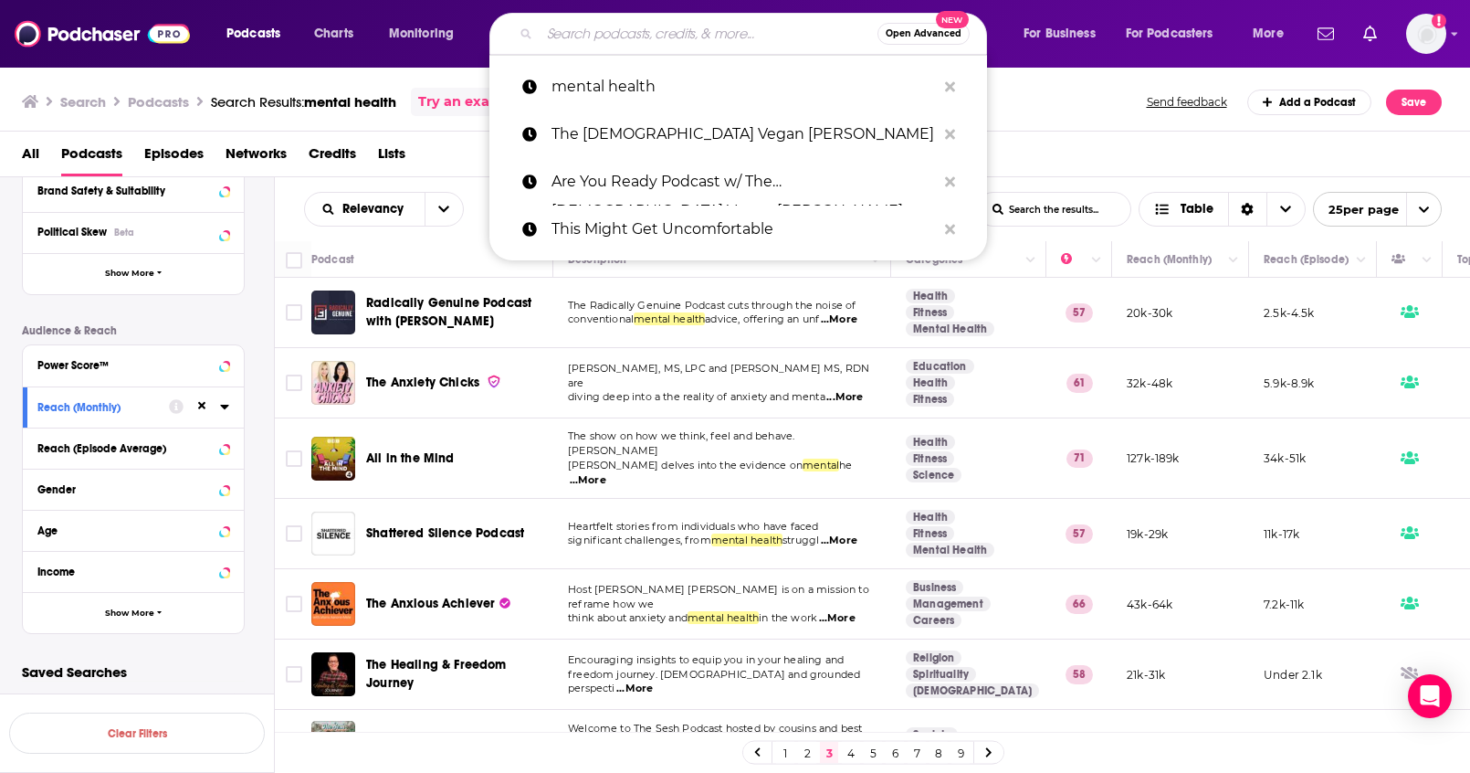
paste input "Health Harmony & Heather with"
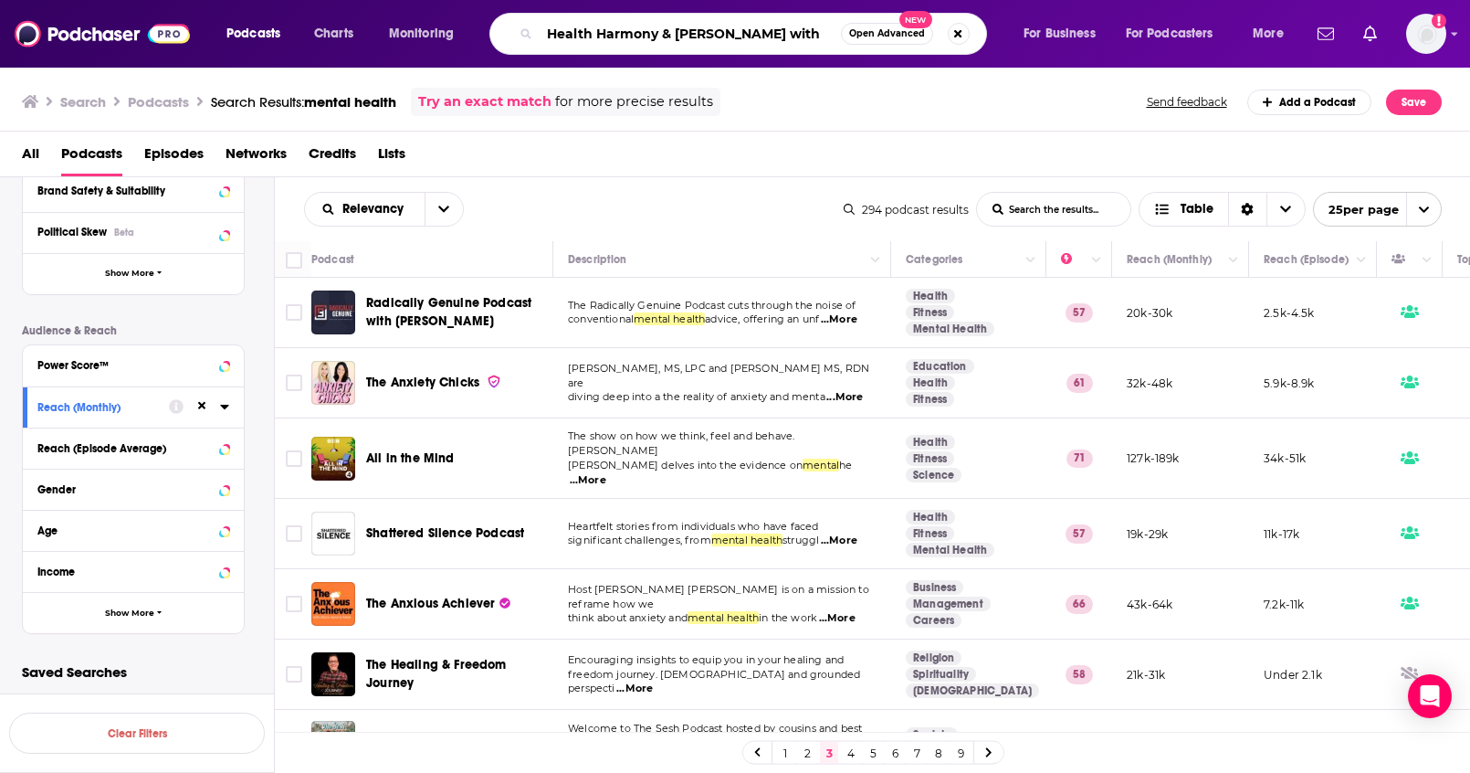
type input "Health Harmony & Heather with"
click at [547, 172] on div "All Podcasts Episodes Networks Credits Lists" at bounding box center [739, 157] width 1435 height 37
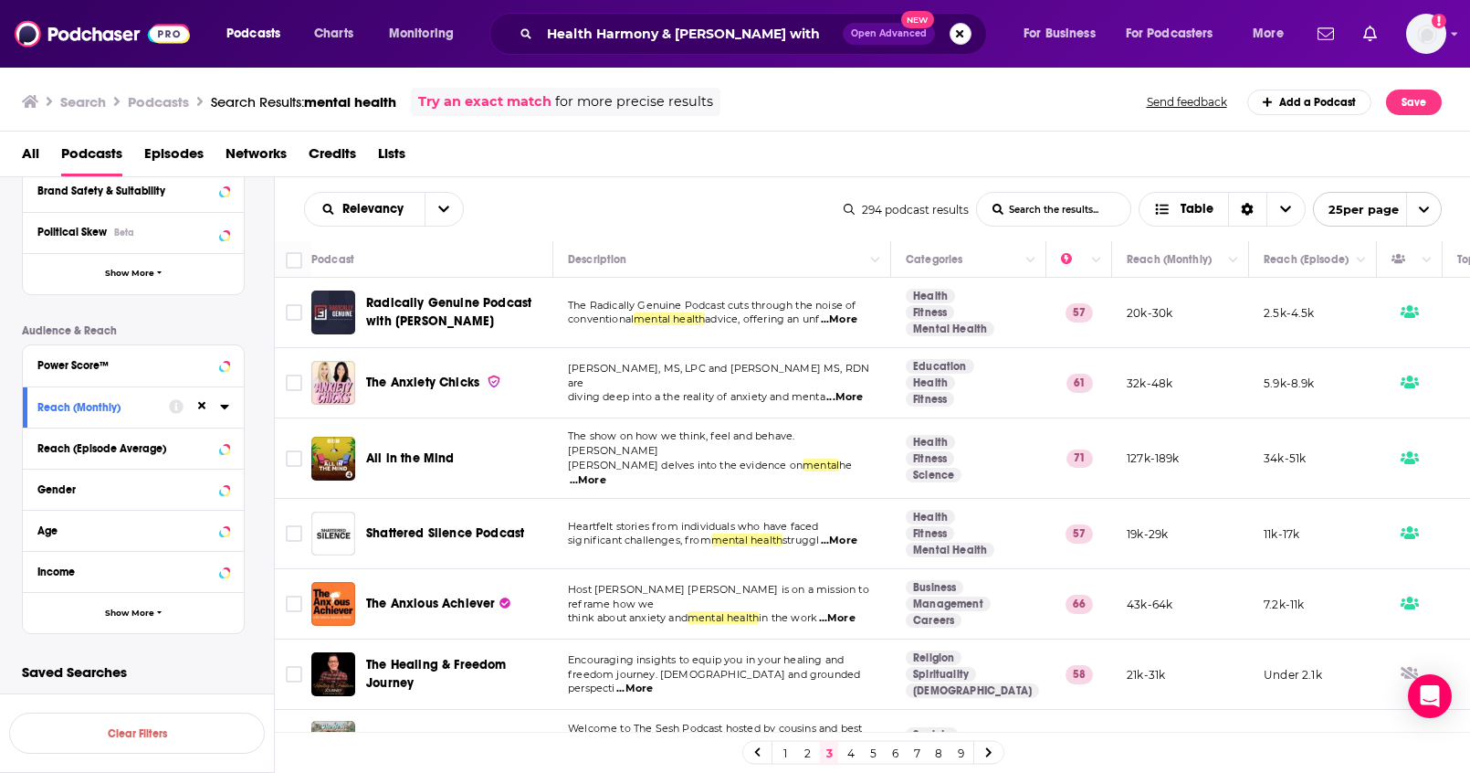
click at [960, 37] on button "Search podcasts, credits, & more..." at bounding box center [961, 34] width 22 height 22
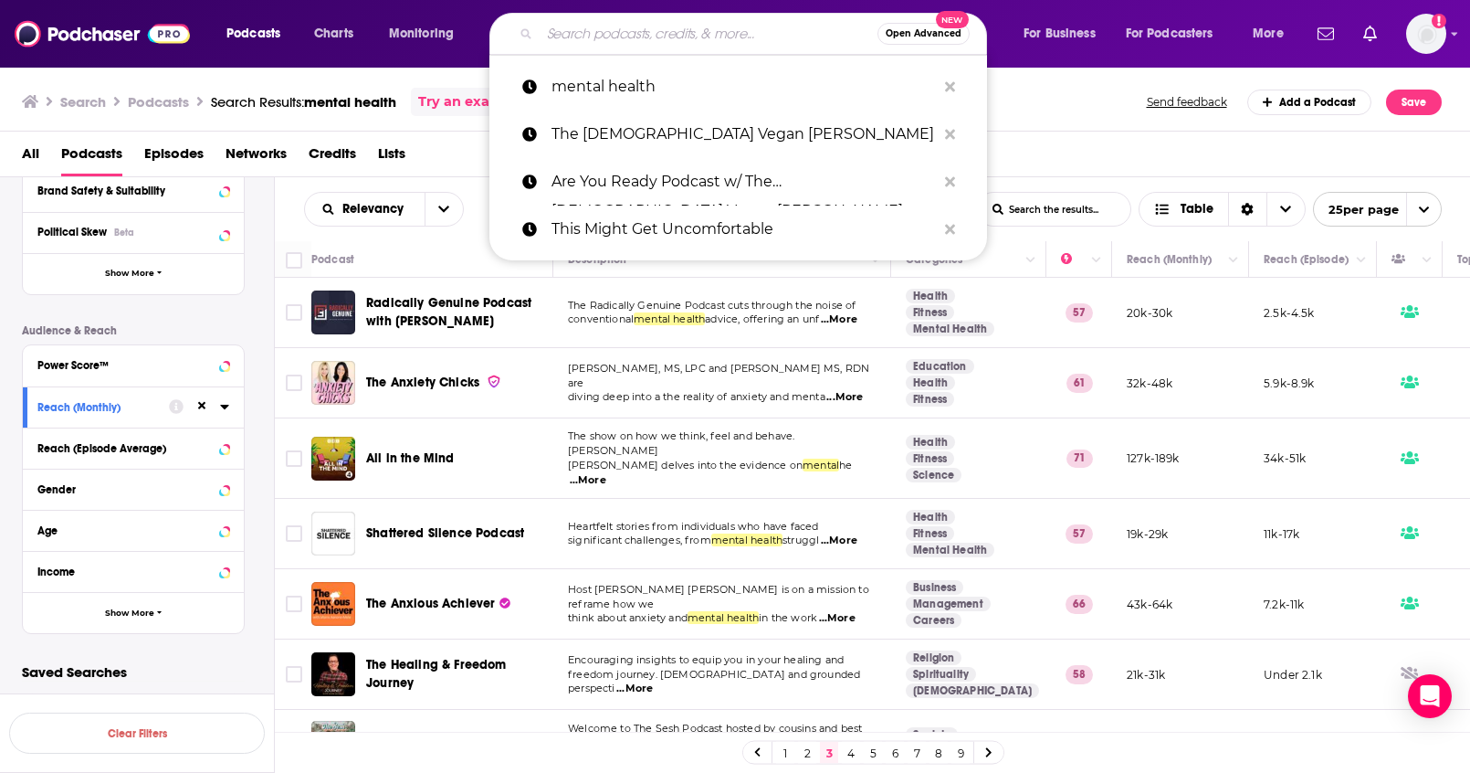
click at [456, 153] on div "All Podcasts Episodes Networks Credits Lists" at bounding box center [739, 157] width 1435 height 37
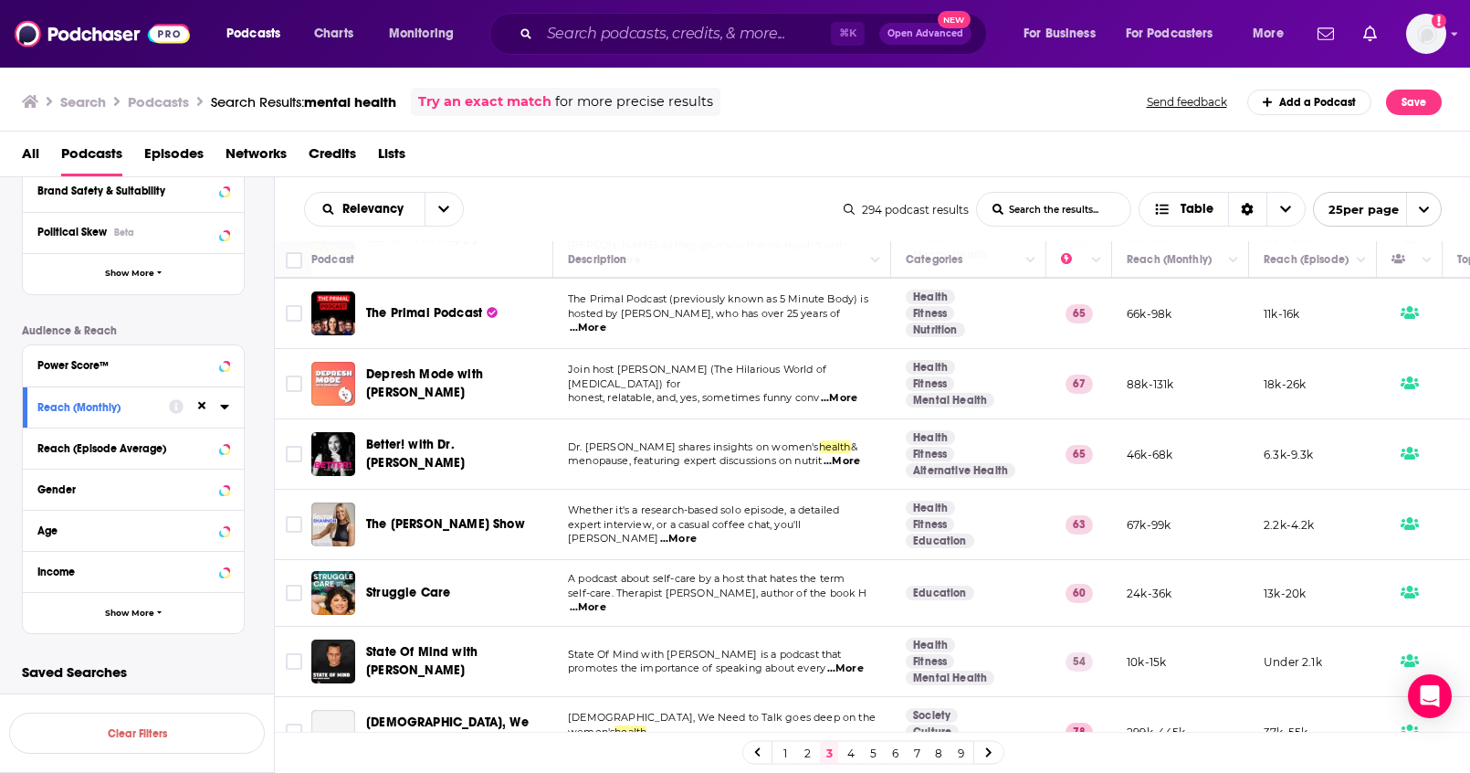
scroll to position [1307, 0]
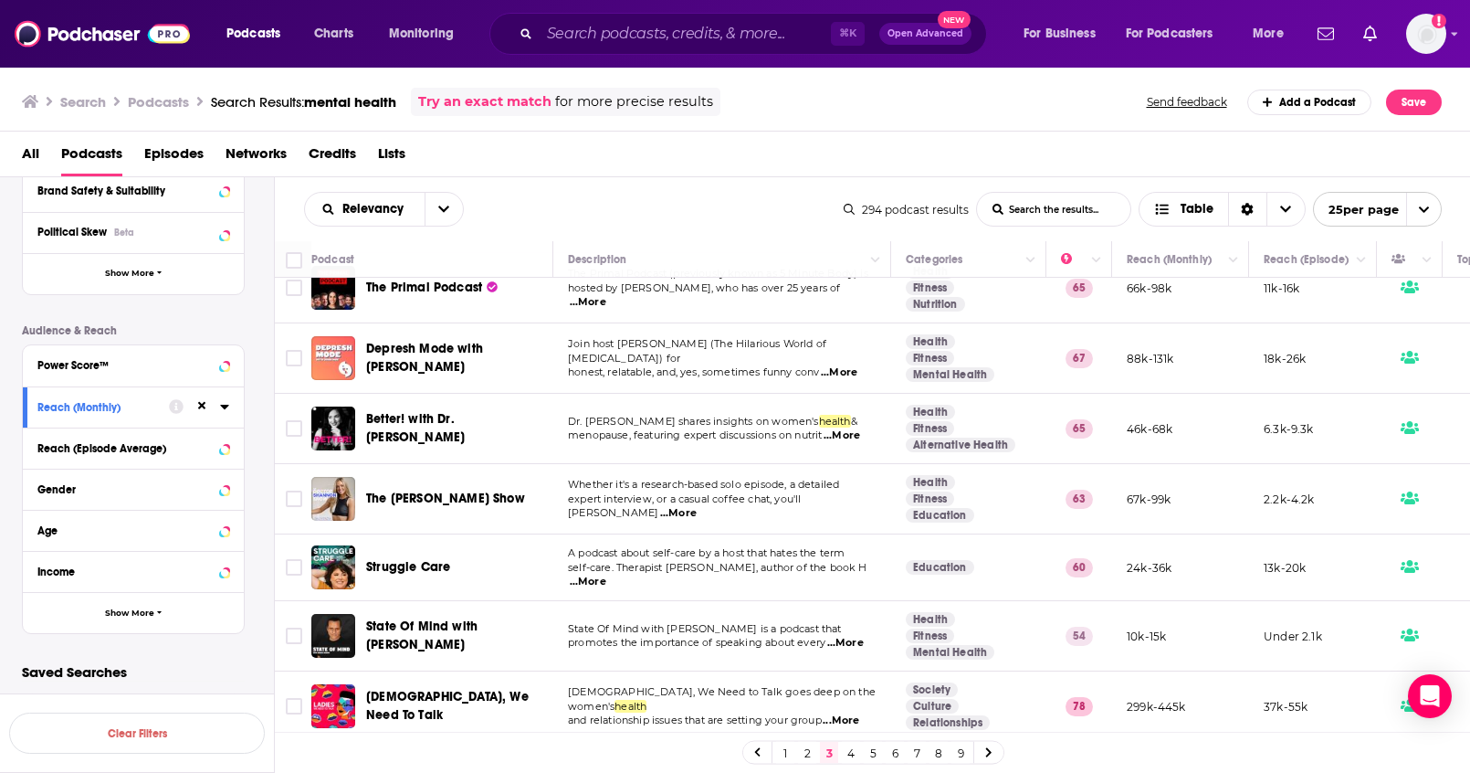
click at [852, 759] on link "4" at bounding box center [851, 752] width 18 height 22
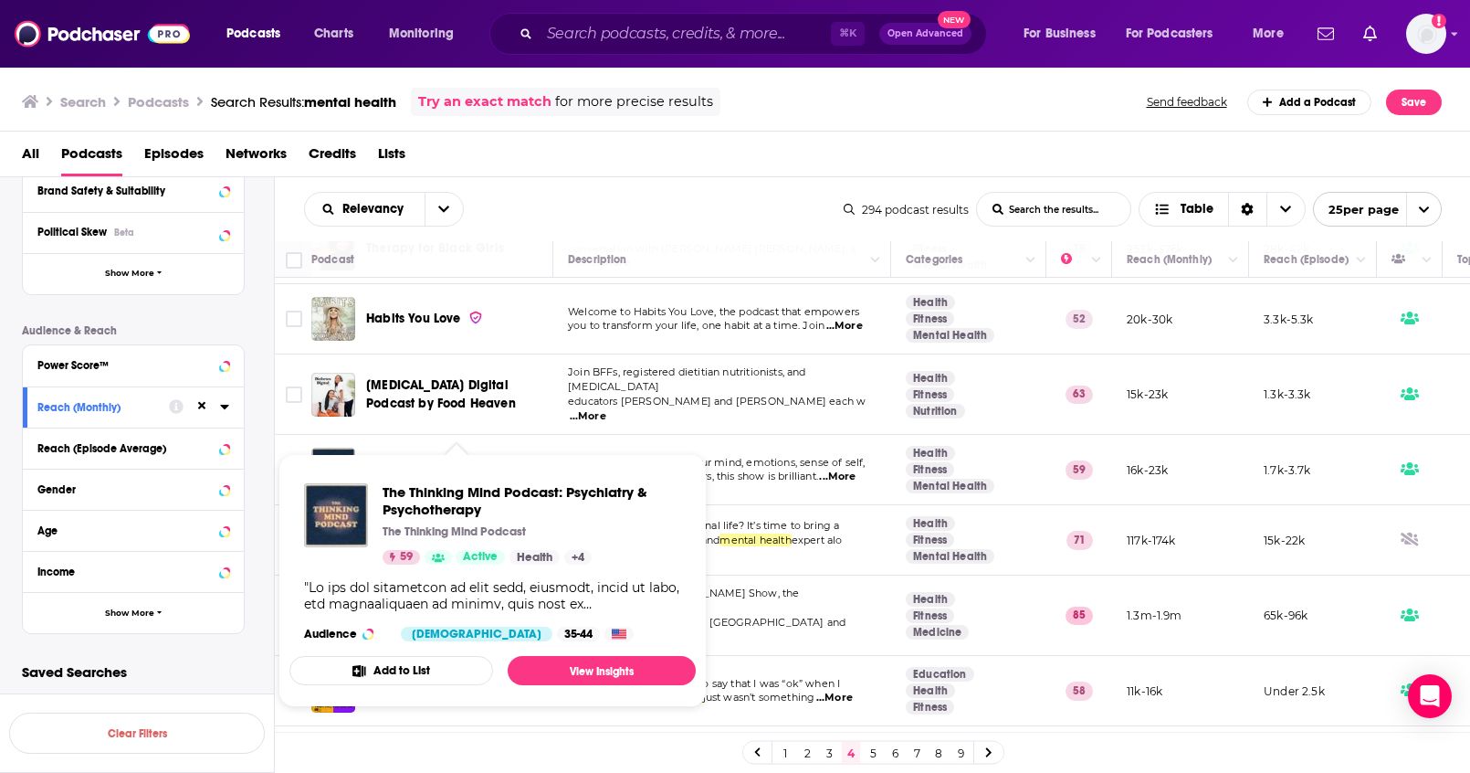
scroll to position [681, 0]
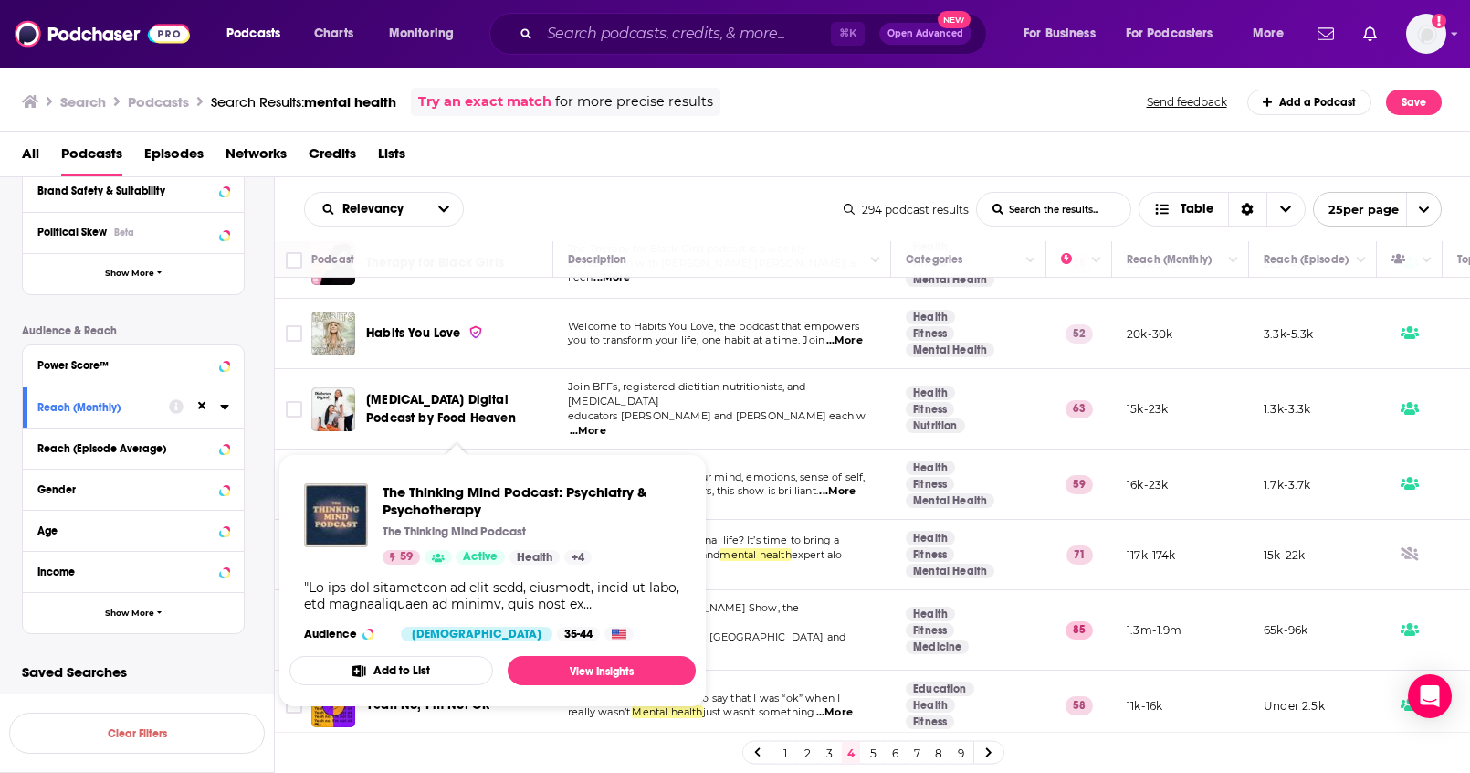
click at [265, 432] on div "Podcast Details Category Active Status Language Has Guests Brand Safety & Suita…" at bounding box center [148, 308] width 252 height 649
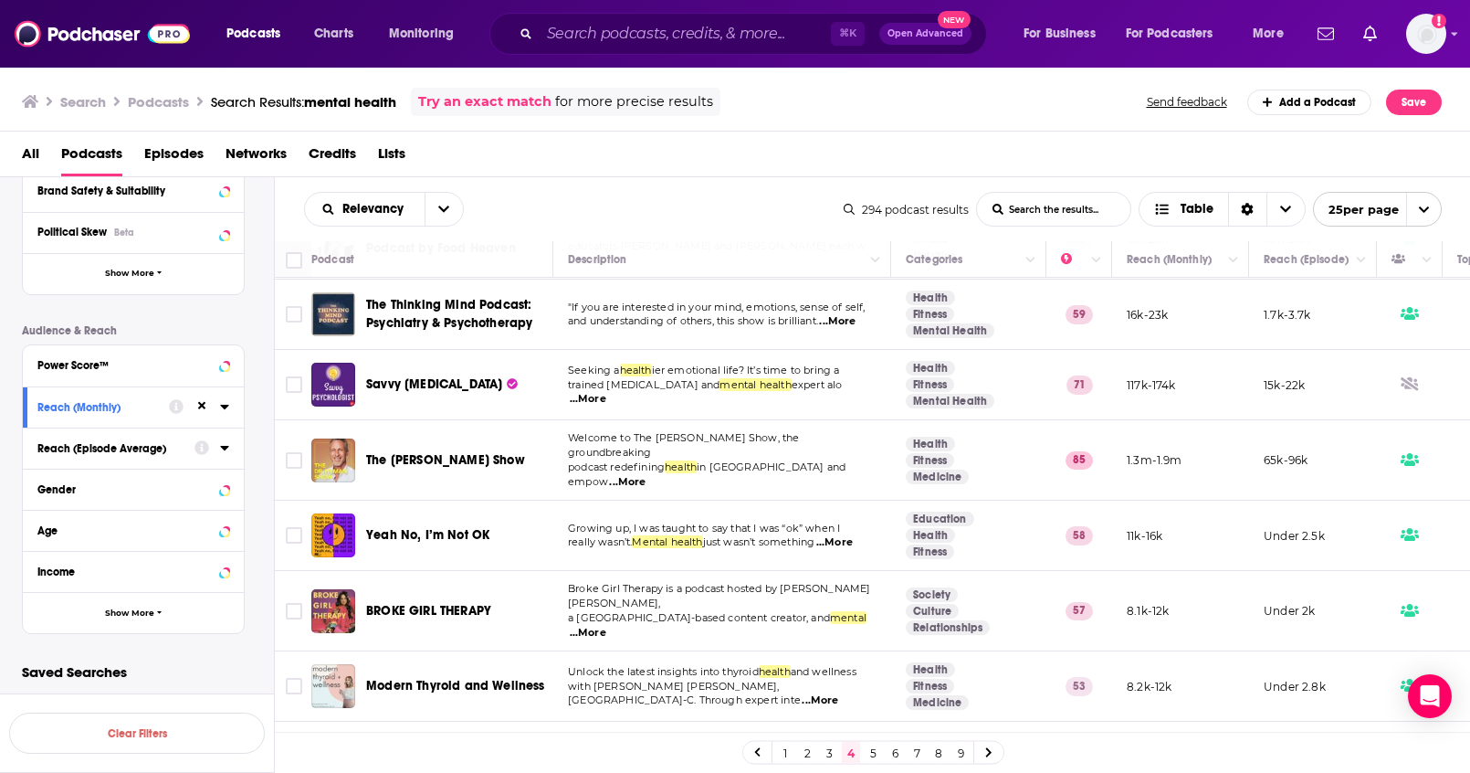
scroll to position [854, 0]
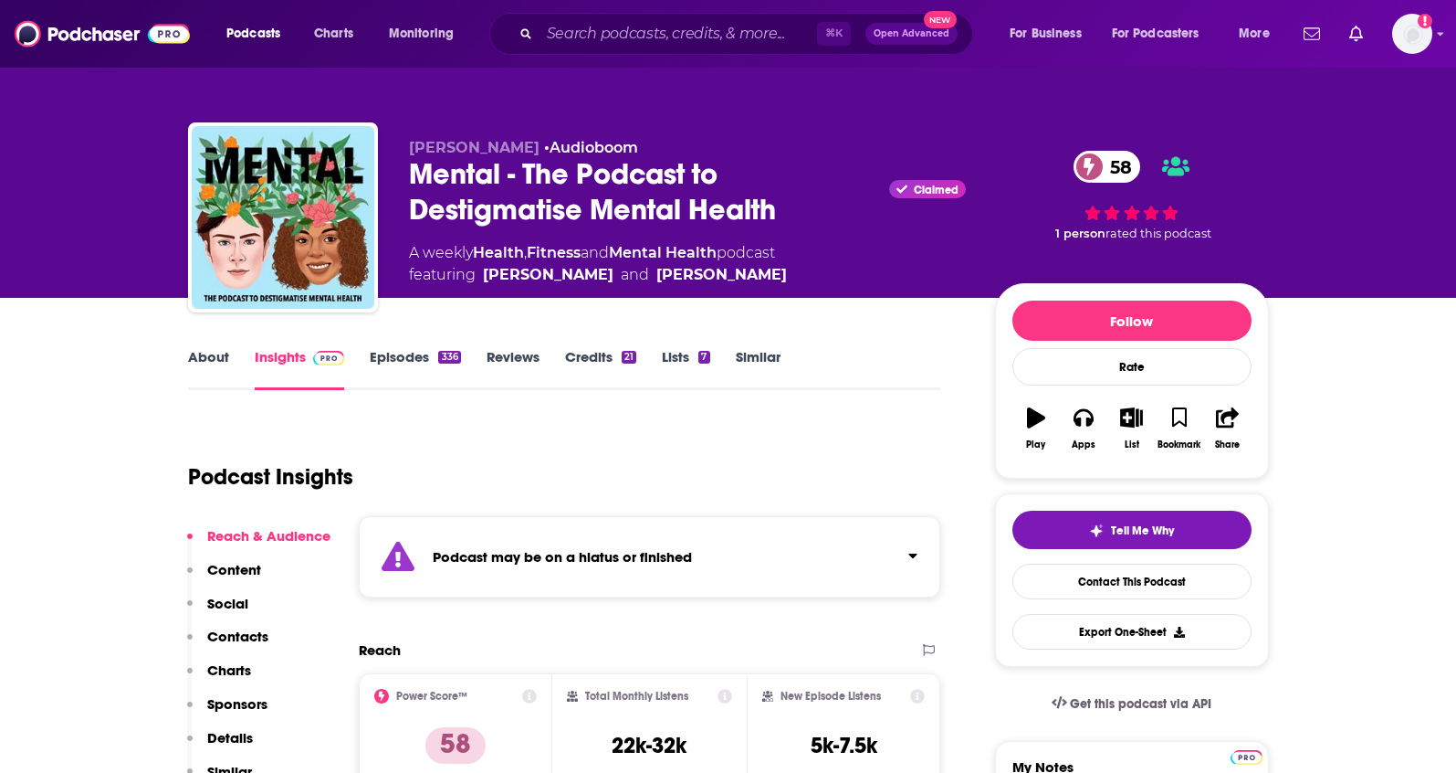
click at [794, 206] on div "Mental - The Podcast to Destigmatise Mental Health Claimed 58" at bounding box center [687, 191] width 557 height 71
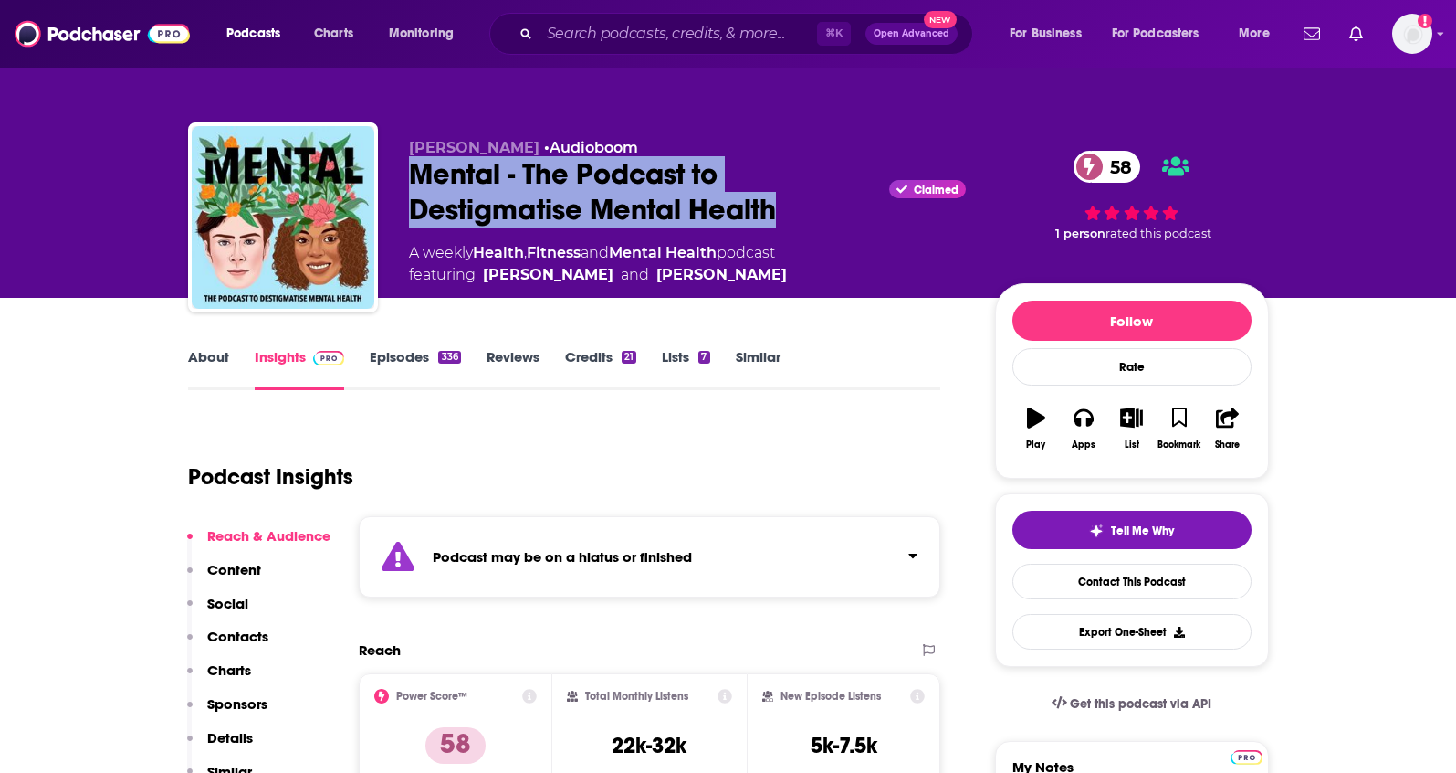
drag, startPoint x: 804, startPoint y: 214, endPoint x: 395, endPoint y: 183, distance: 410.3
click at [396, 183] on div "Bobby Temps • Audioboom Mental - The Podcast to Destigmatise Mental Health Clai…" at bounding box center [728, 220] width 1081 height 197
copy h2 "Mental - The Podcast to Destigmatise Mental Health"
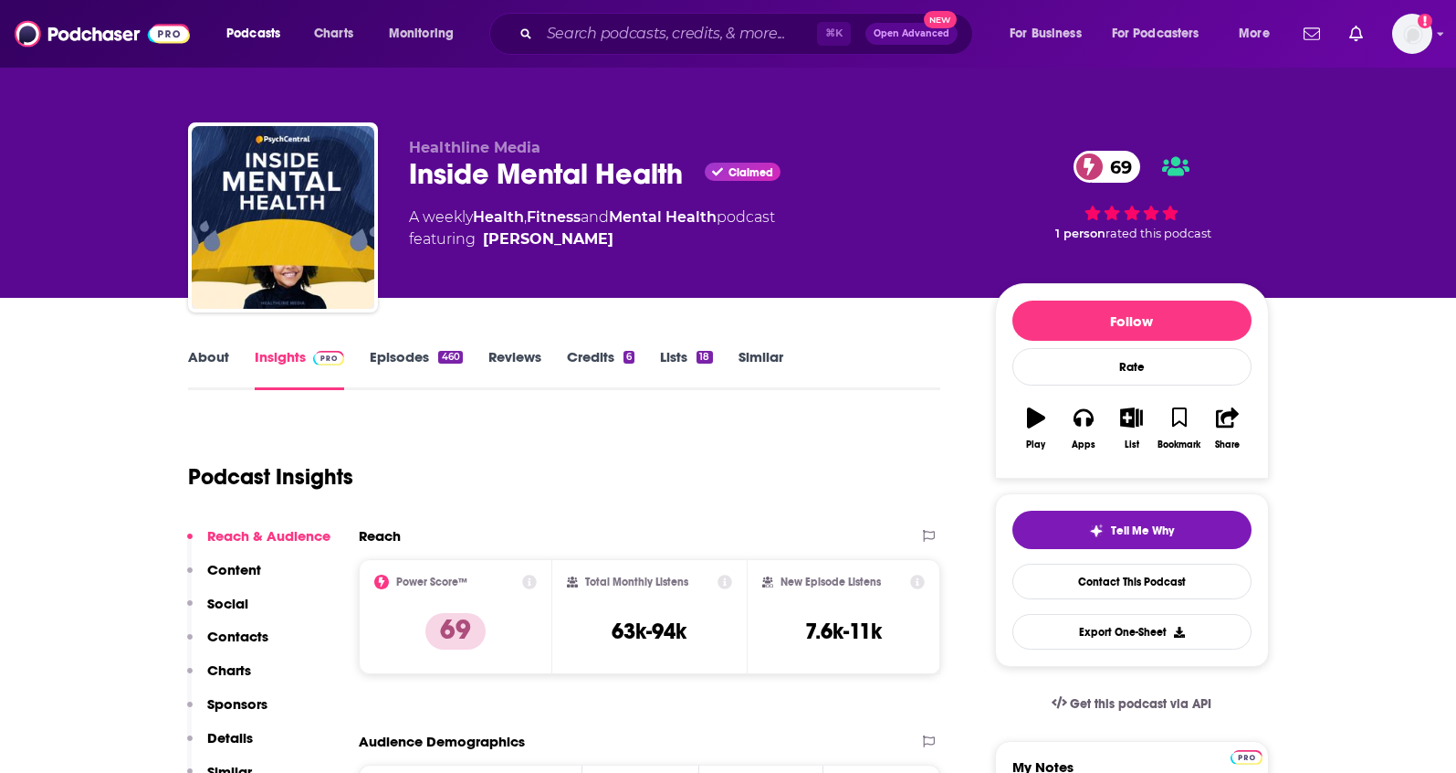
click at [217, 357] on link "About" at bounding box center [208, 369] width 41 height 42
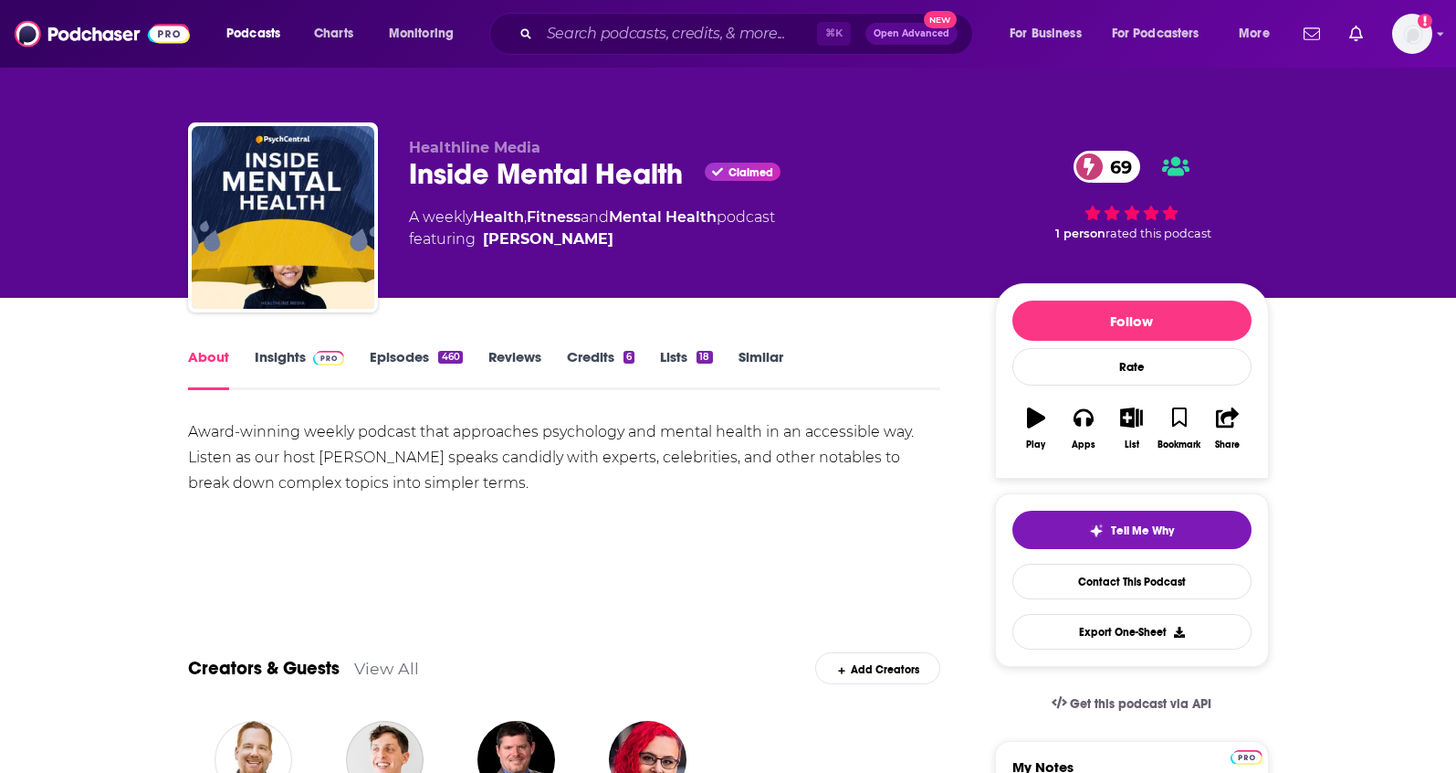
click at [279, 360] on link "Insights" at bounding box center [300, 369] width 90 height 42
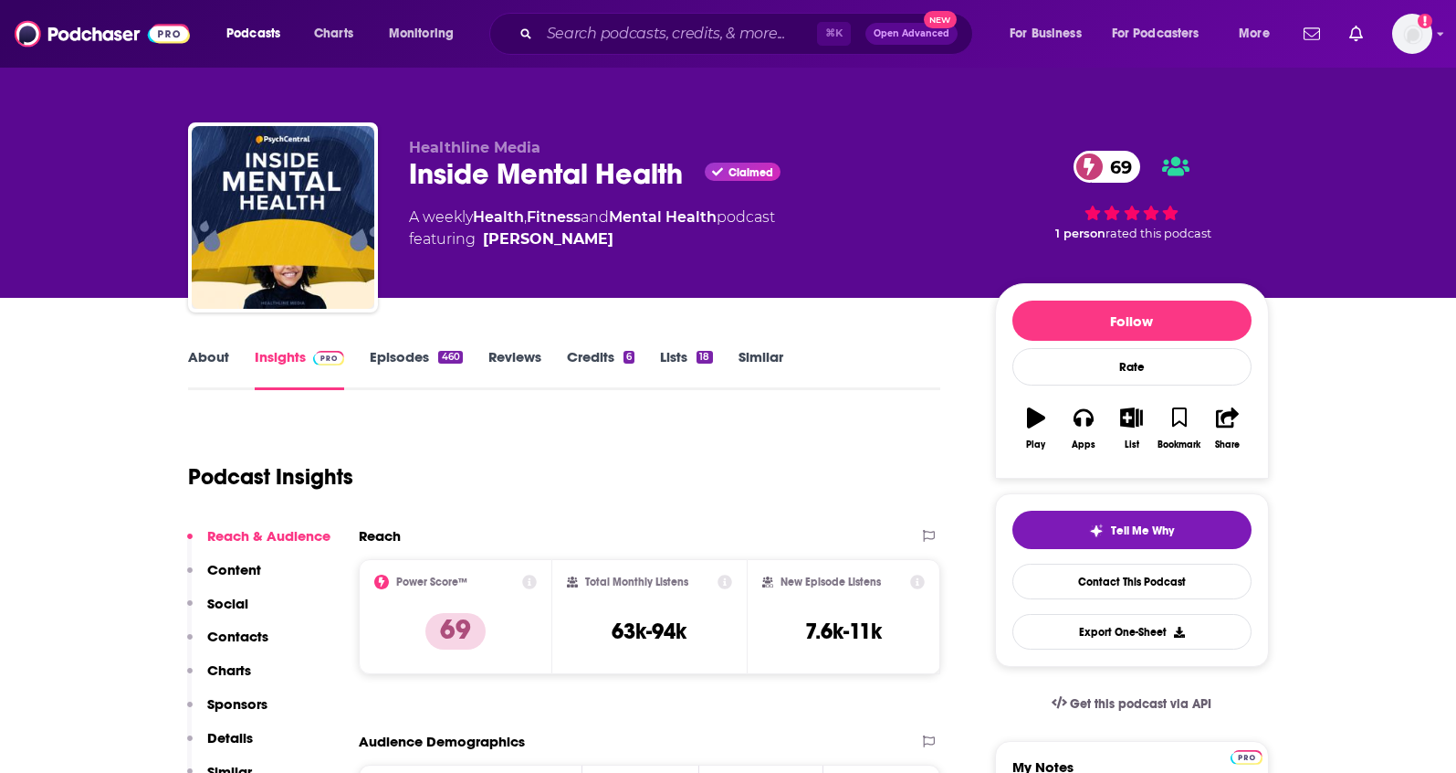
click at [396, 361] on link "Episodes 460" at bounding box center [416, 369] width 92 height 42
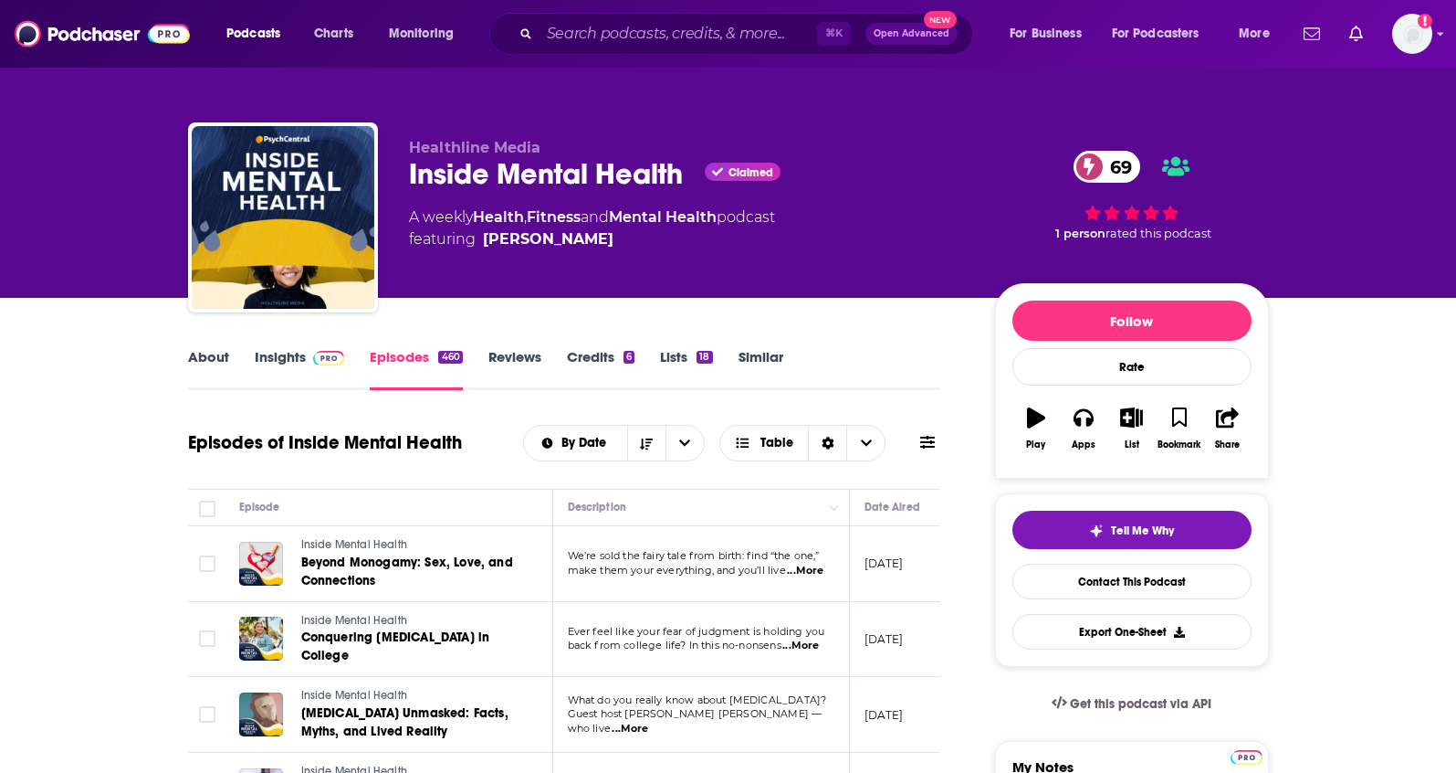
click at [281, 354] on link "Insights" at bounding box center [300, 369] width 90 height 42
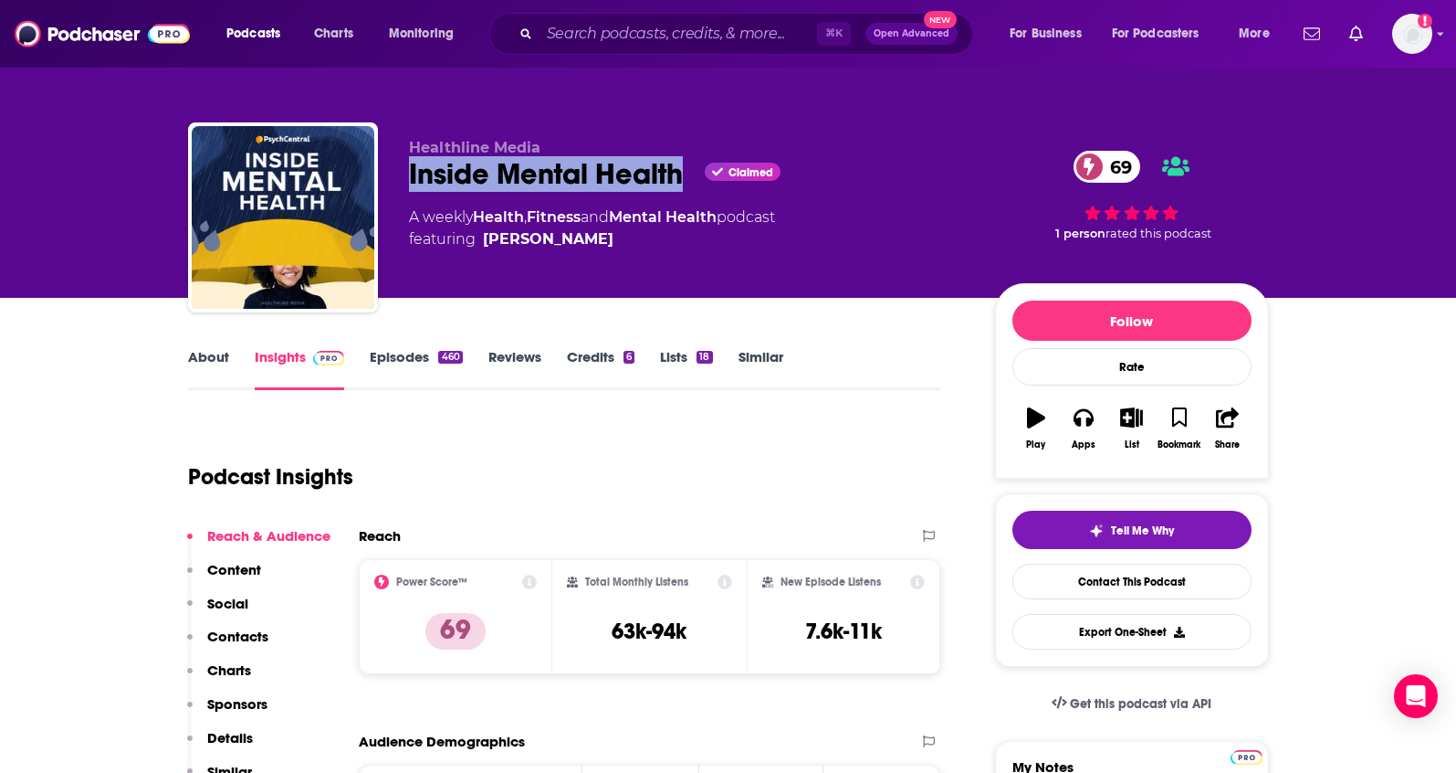
drag, startPoint x: 689, startPoint y: 177, endPoint x: 668, endPoint y: 1, distance: 177.4
click at [409, 181] on div "Inside Mental Health Claimed 69" at bounding box center [687, 174] width 557 height 36
copy h2 "Inside Mental Health"
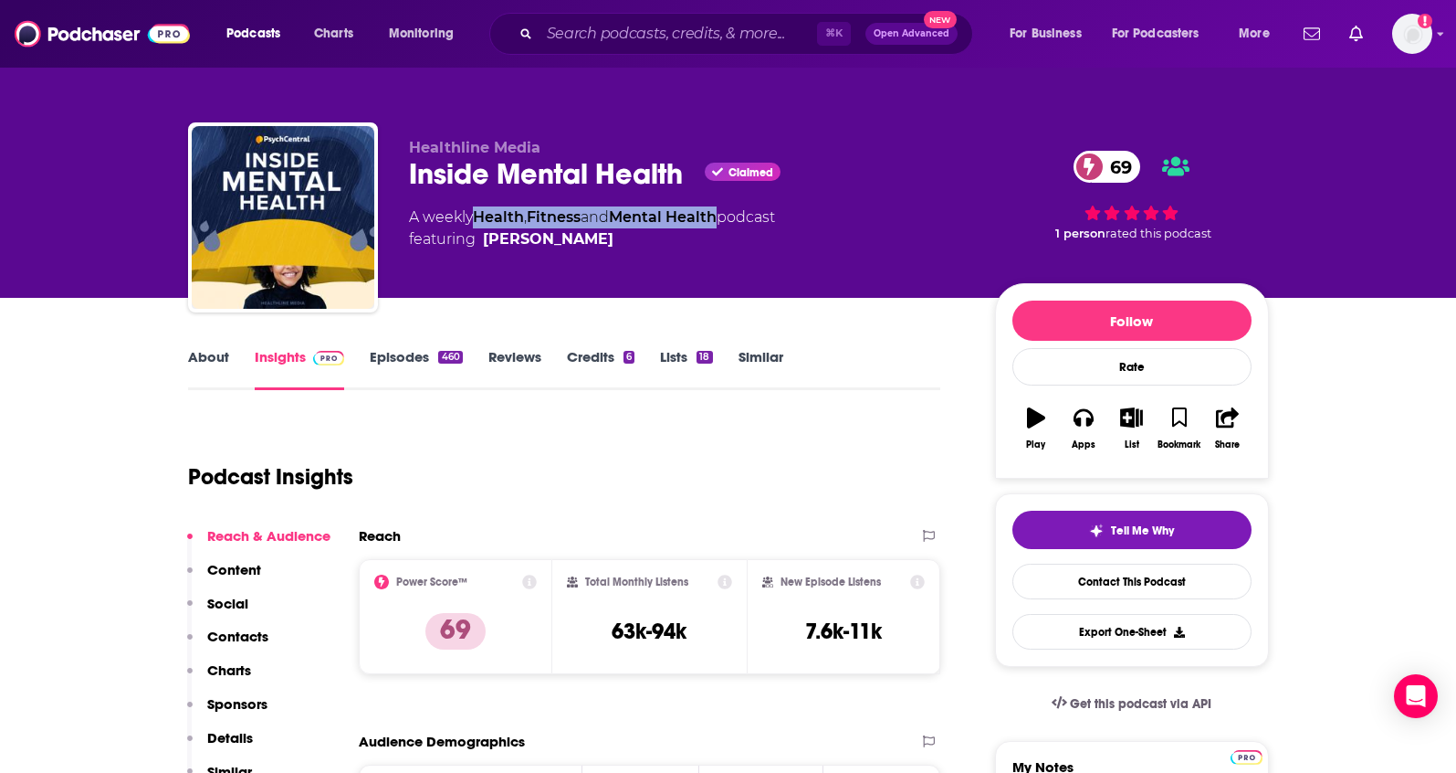
drag, startPoint x: 731, startPoint y: 219, endPoint x: 481, endPoint y: 220, distance: 250.2
click at [481, 220] on div "A weekly Health , Fitness and Mental Health podcast featuring Gabe Howard" at bounding box center [592, 228] width 366 height 44
copy div "Health , Fitness and Mental Health"
drag, startPoint x: 559, startPoint y: 142, endPoint x: 409, endPoint y: 140, distance: 149.8
click at [409, 141] on p "Healthline Media" at bounding box center [687, 147] width 557 height 17
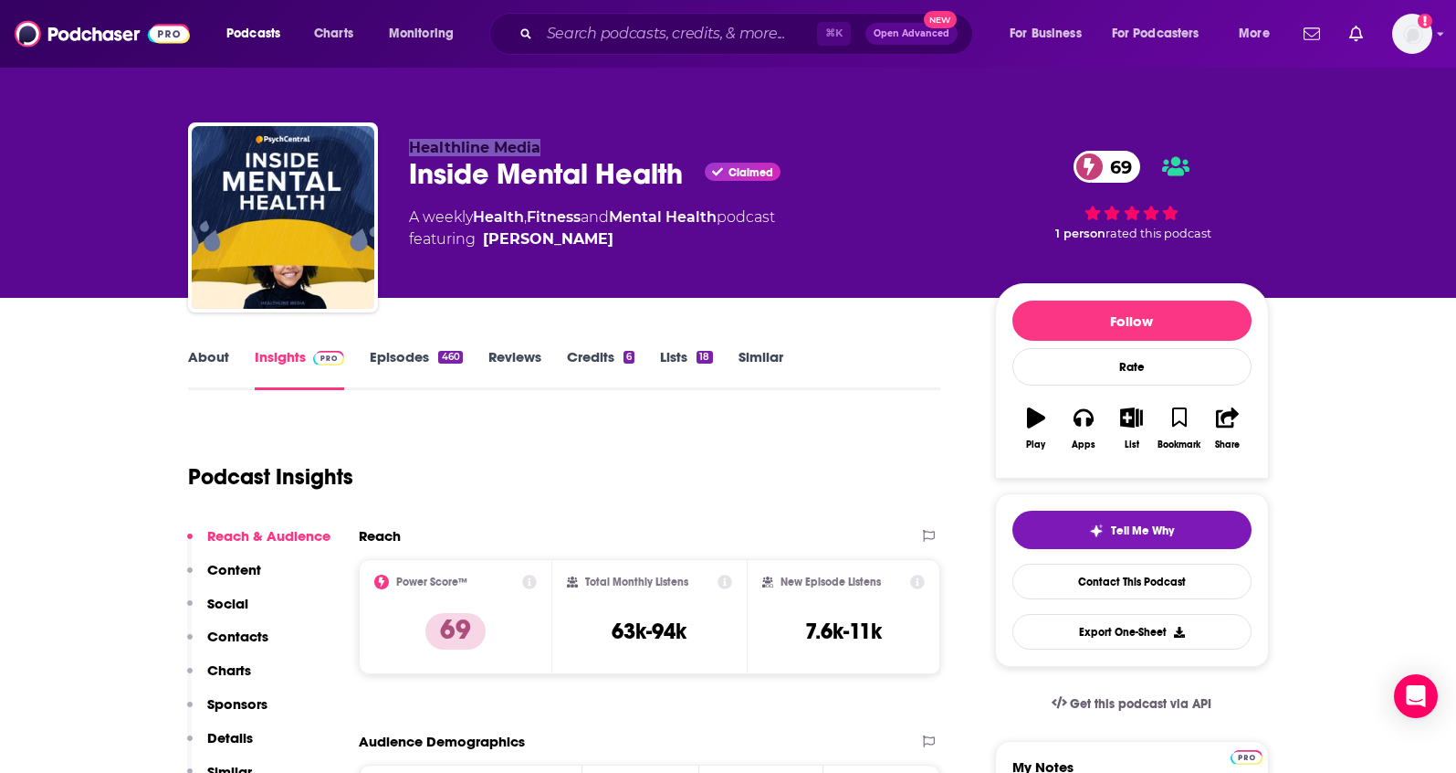
copy span "Healthline Media"
click at [193, 362] on link "About" at bounding box center [208, 369] width 41 height 42
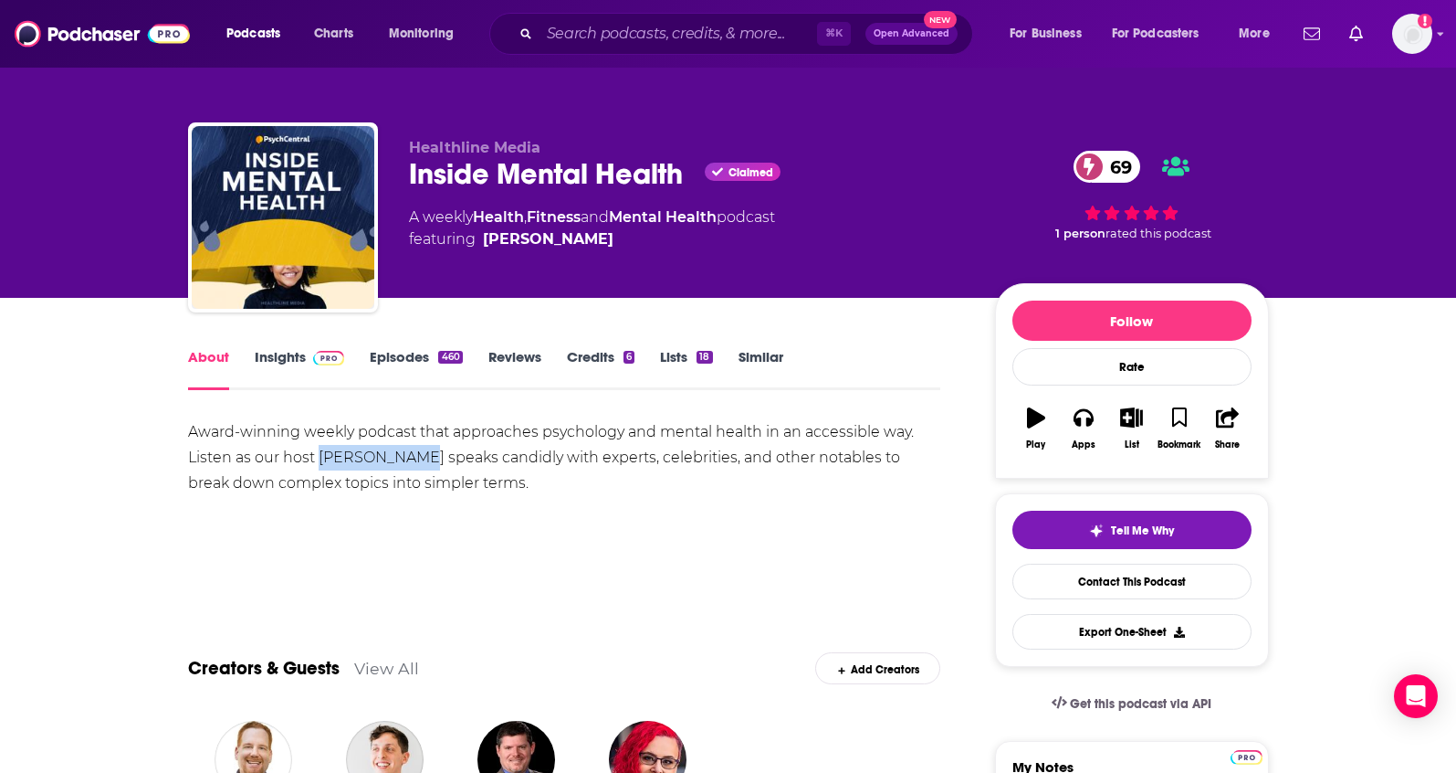
drag, startPoint x: 419, startPoint y: 458, endPoint x: 321, endPoint y: 460, distance: 97.7
click at [321, 460] on div "Award-winning weekly podcast that approaches psychology and mental health in an…" at bounding box center [564, 457] width 753 height 77
copy div "Gabe Howard"
click at [305, 345] on div "About Insights Episodes 460 Reviews Credits 6 Lists 18 Similar" at bounding box center [564, 367] width 753 height 45
click at [298, 349] on link "Insights" at bounding box center [300, 369] width 90 height 42
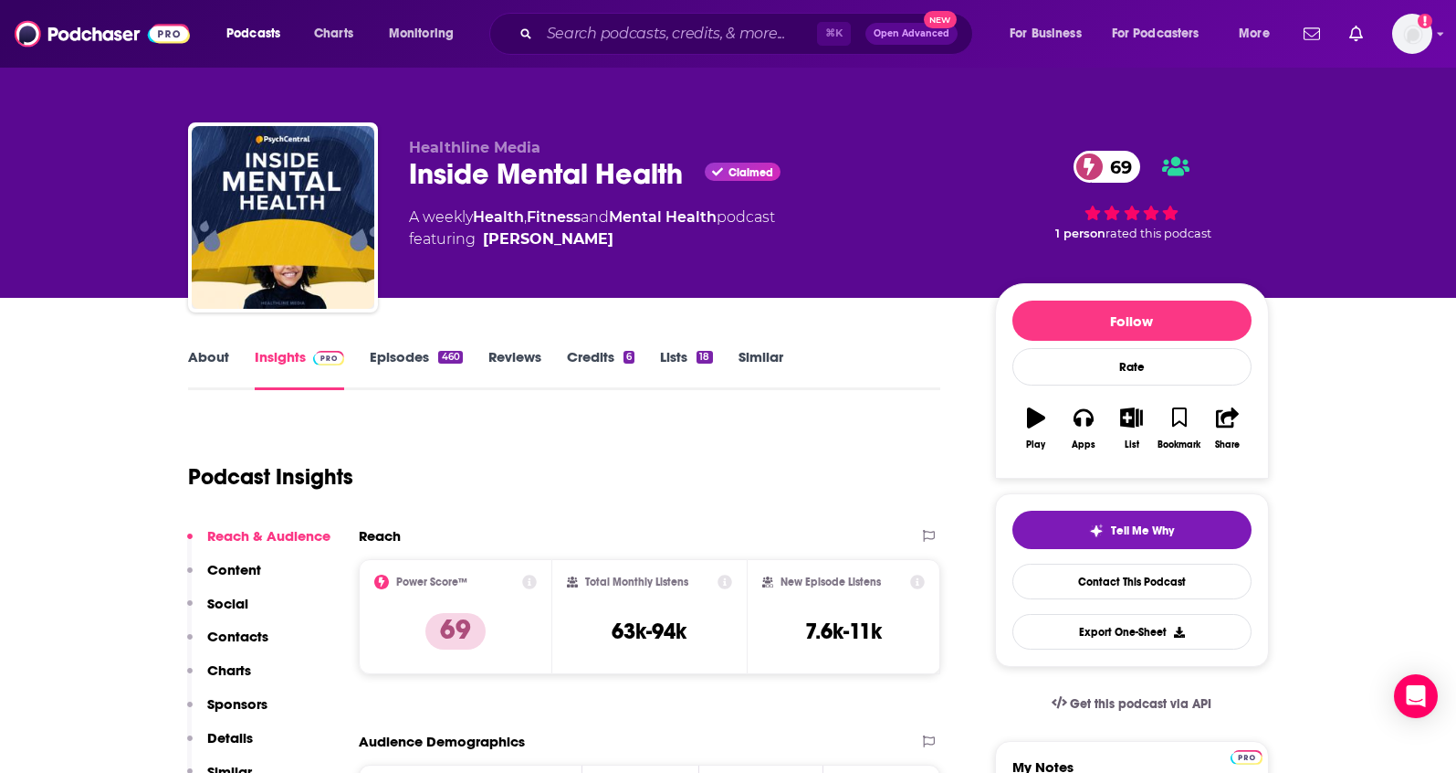
click at [254, 635] on p "Contacts" at bounding box center [237, 635] width 61 height 17
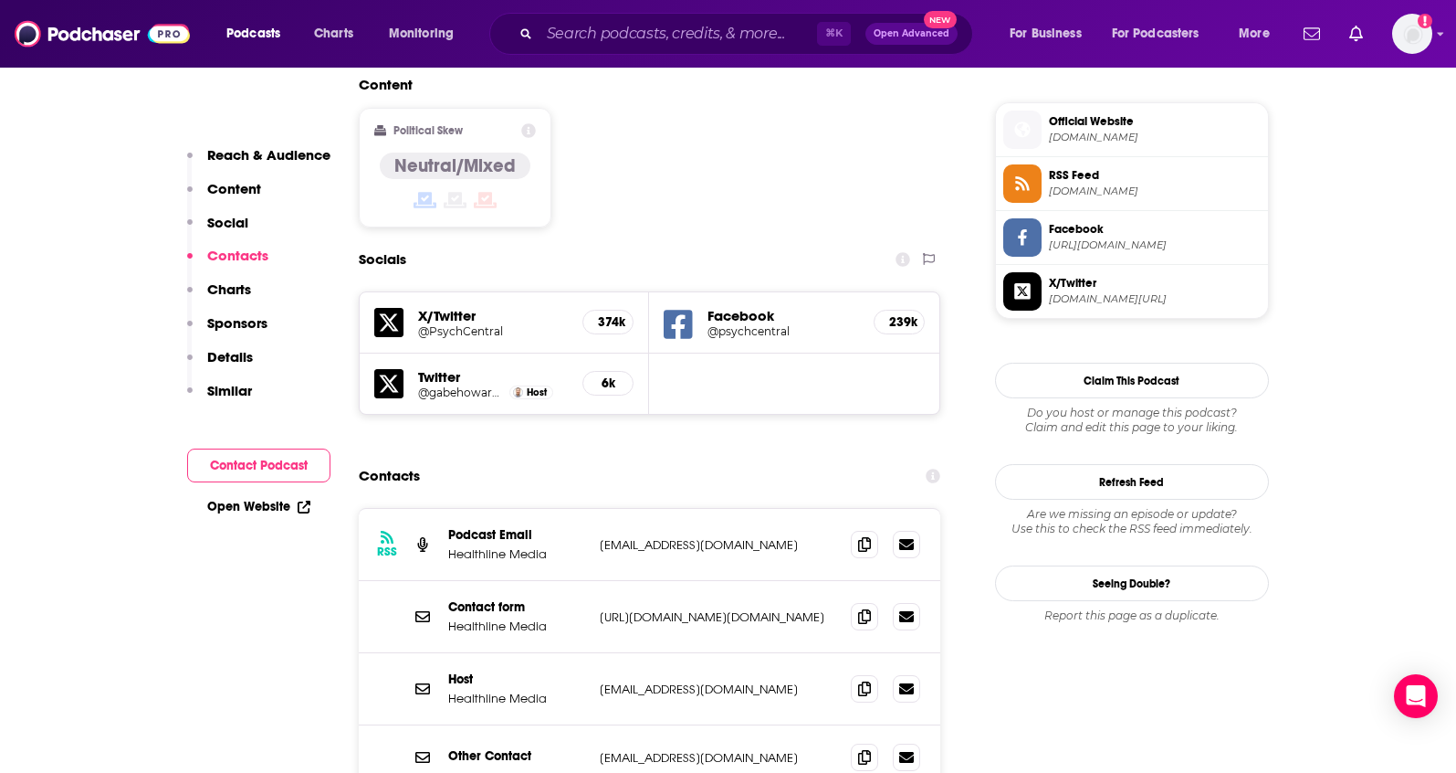
scroll to position [1523, 0]
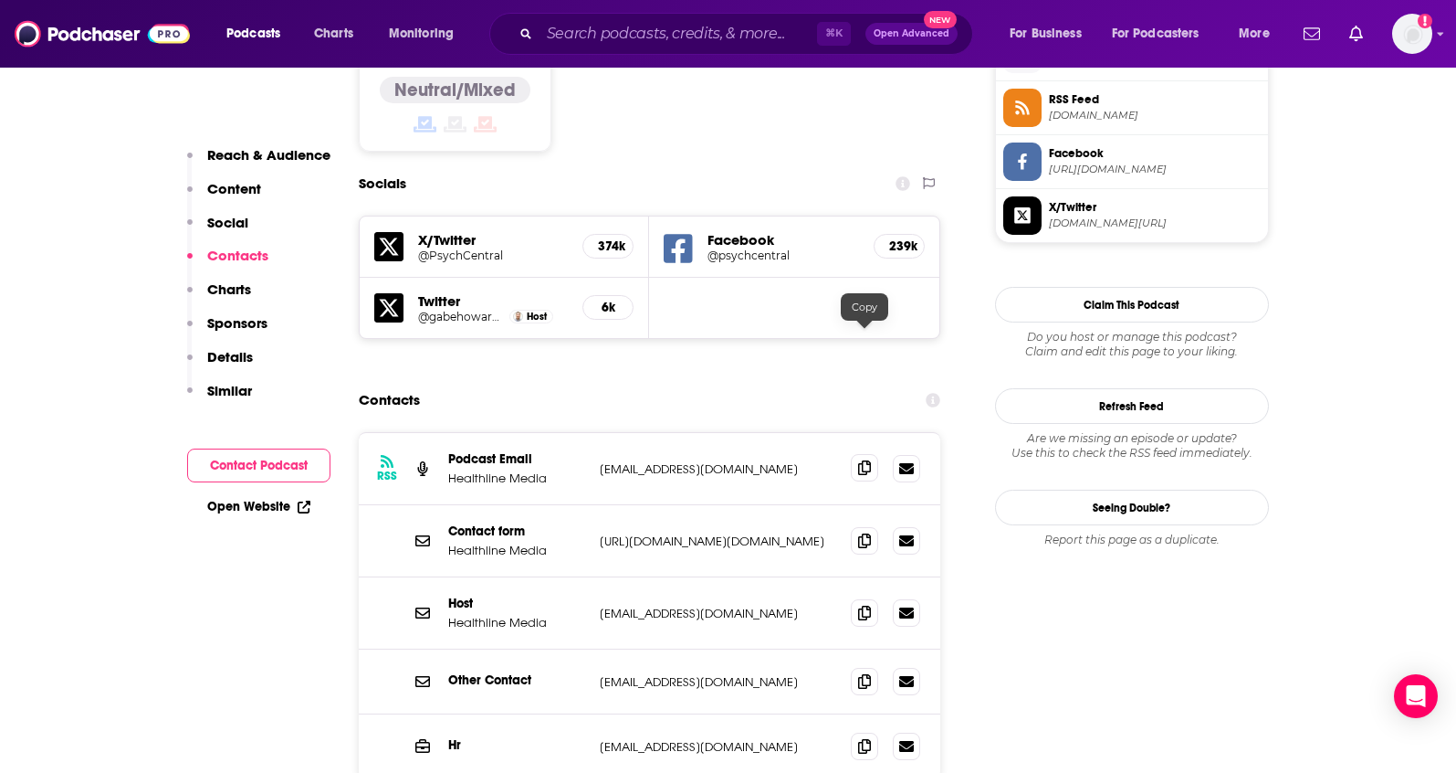
click at [862, 460] on icon at bounding box center [864, 467] width 13 height 15
click at [856, 598] on span at bounding box center [864, 611] width 27 height 27
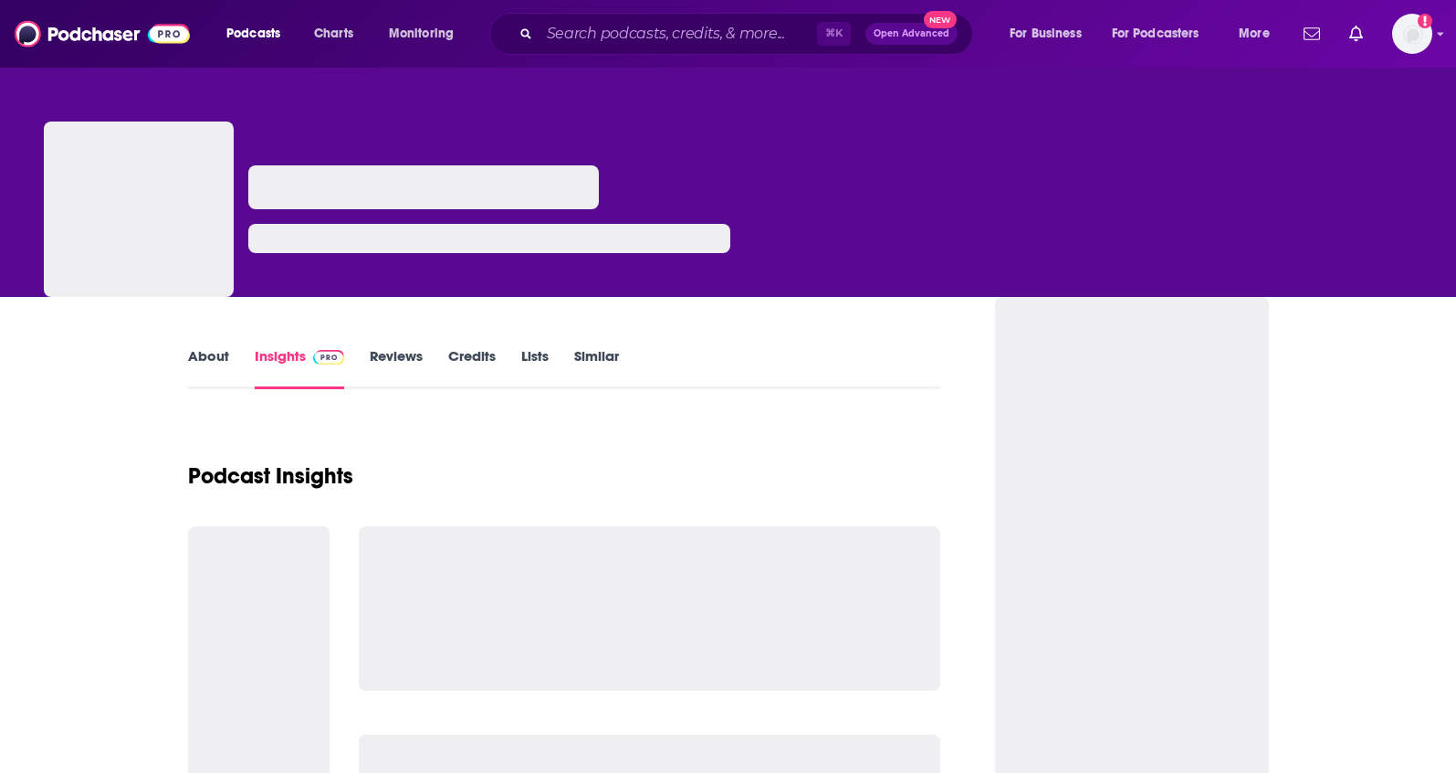
click at [204, 355] on link "About" at bounding box center [208, 368] width 41 height 42
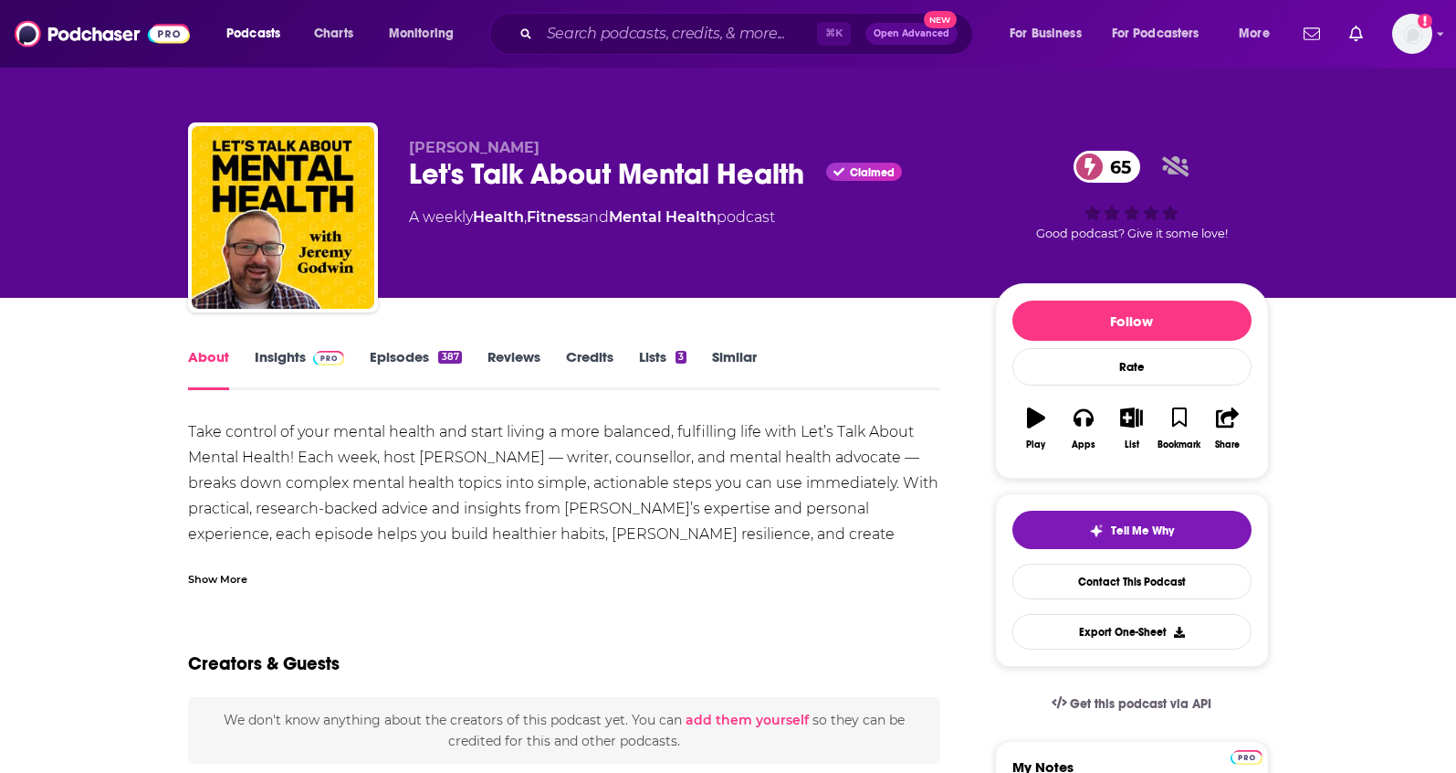
click at [414, 348] on link "Episodes 387" at bounding box center [415, 369] width 91 height 42
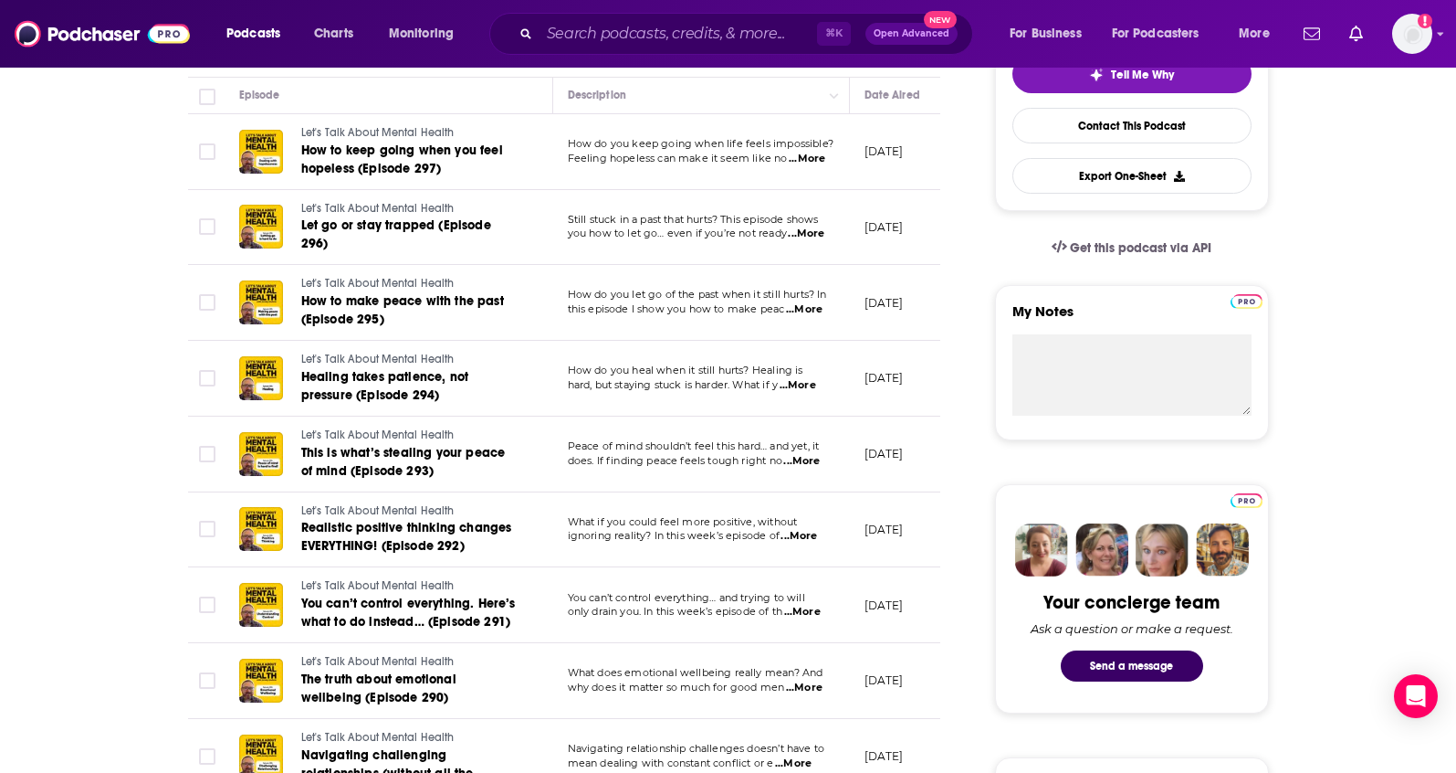
scroll to position [478, 0]
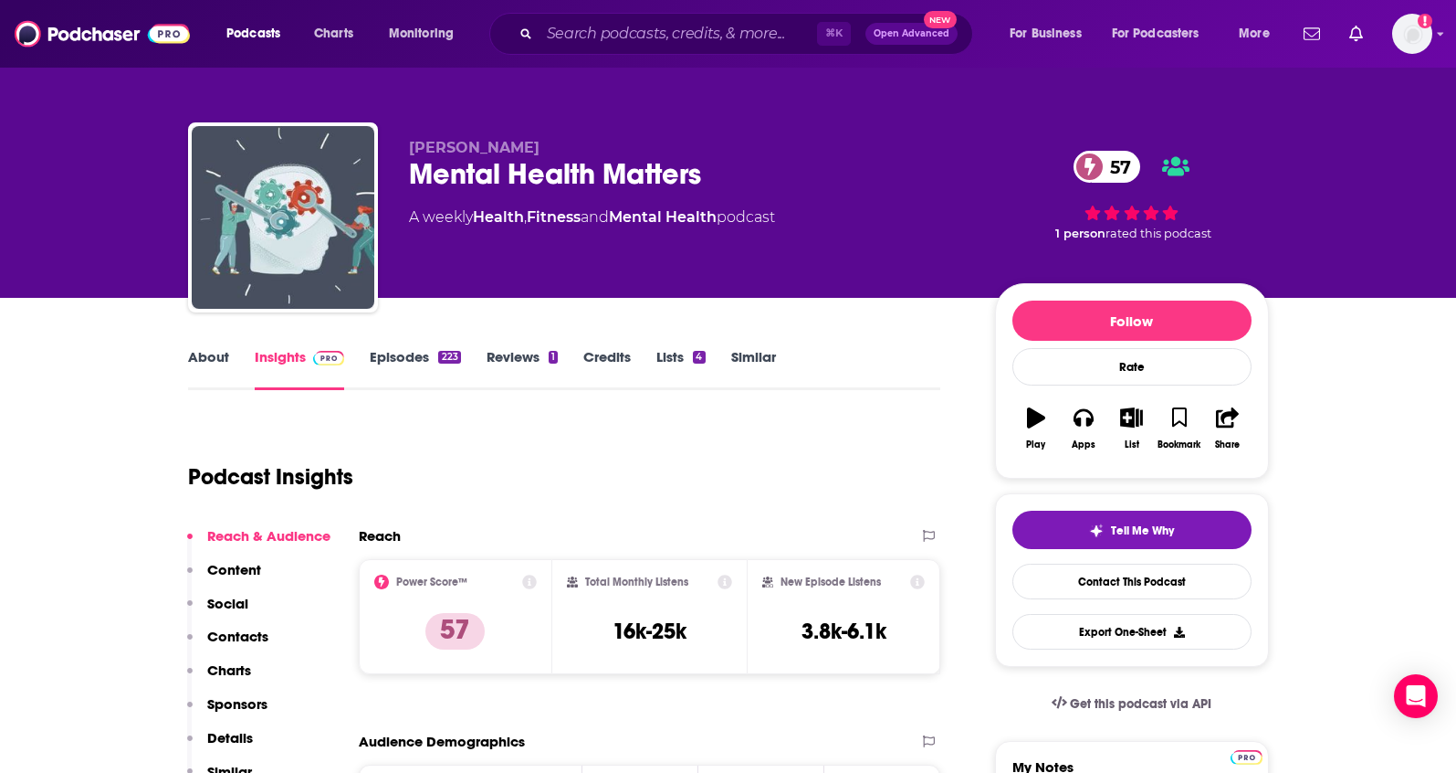
click at [208, 352] on link "About" at bounding box center [208, 369] width 41 height 42
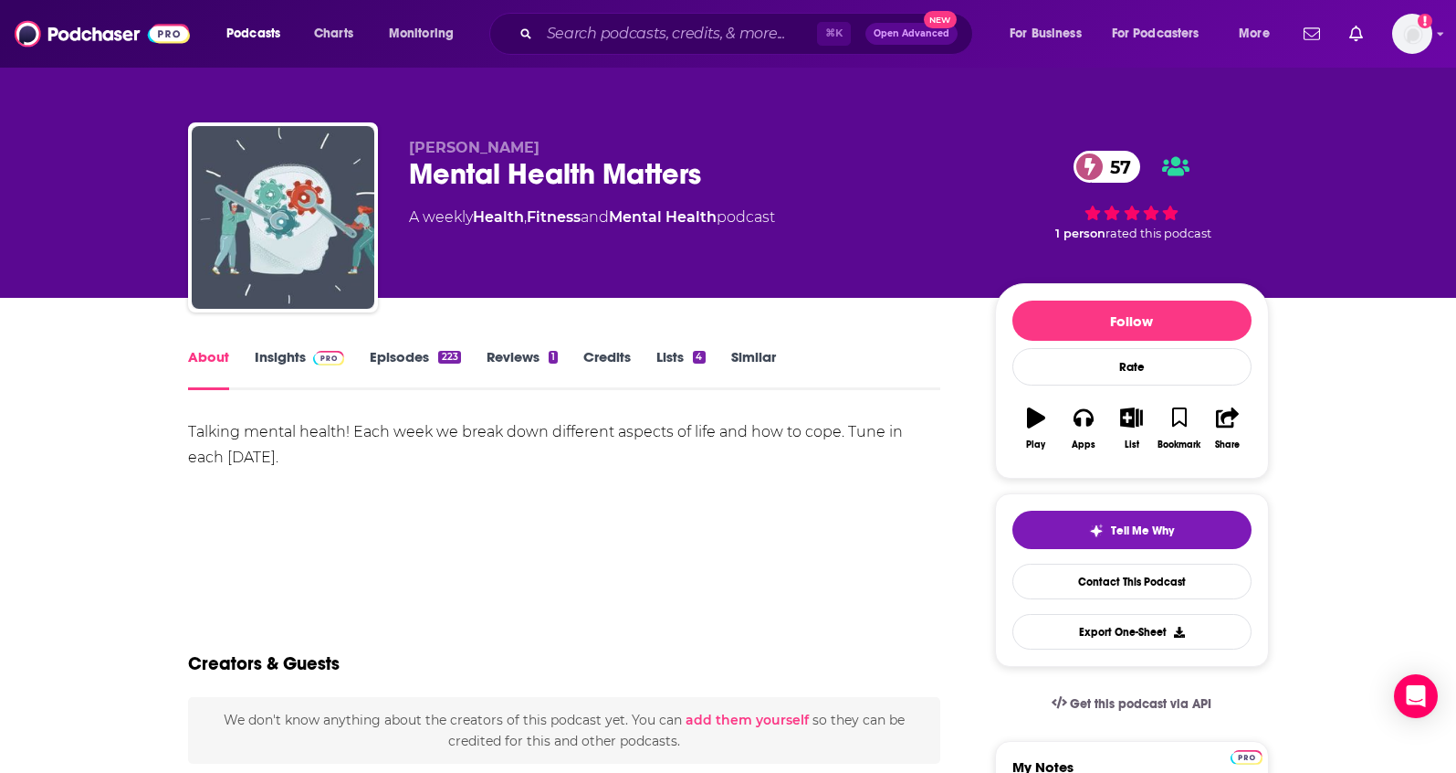
click at [281, 364] on link "Insights" at bounding box center [300, 369] width 90 height 42
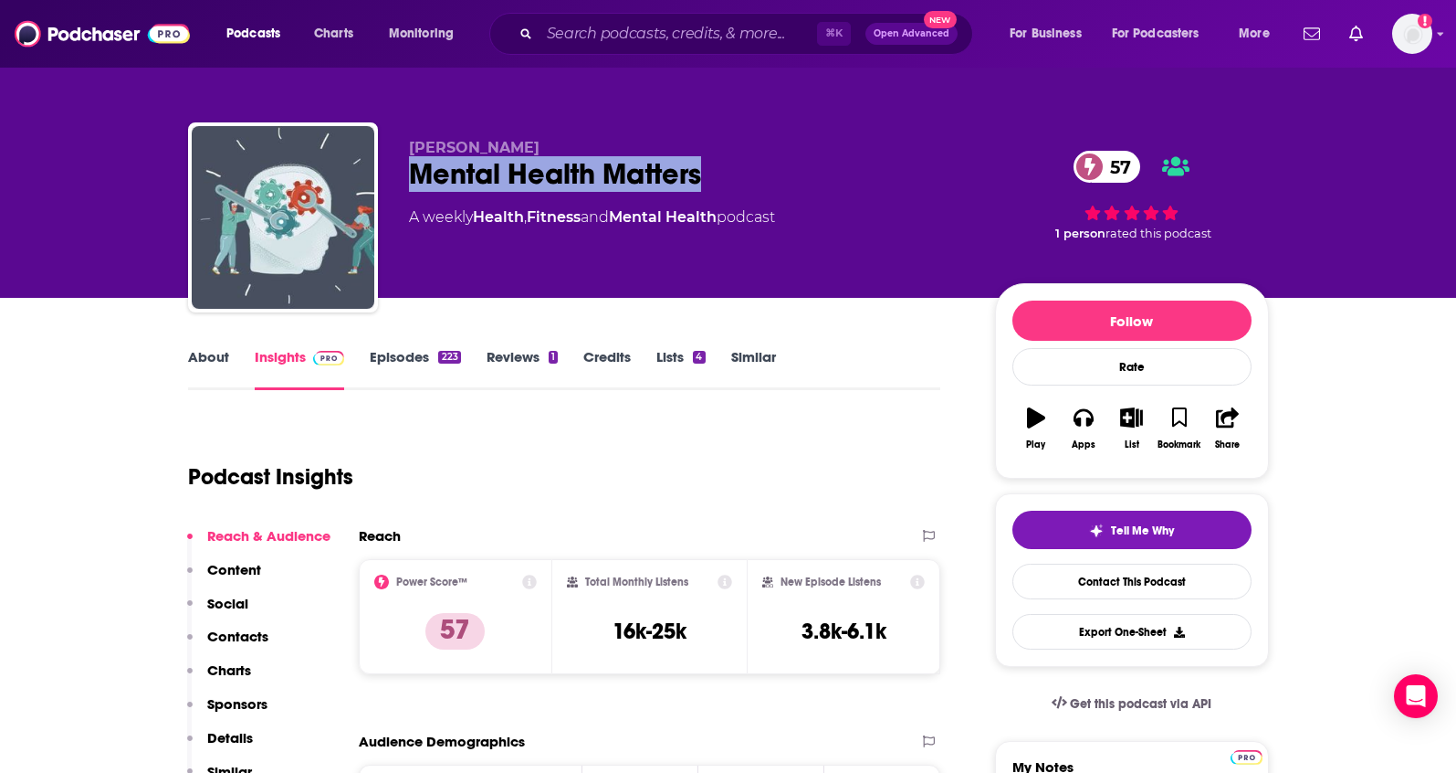
drag, startPoint x: 670, startPoint y: 173, endPoint x: 412, endPoint y: 173, distance: 258.4
click at [412, 173] on div "Mental Health Matters 57" at bounding box center [687, 174] width 557 height 36
click at [554, 2] on div "Podcasts Charts Monitoring ⌘ K Open Advanced New For Business For Podcasters Mo…" at bounding box center [728, 34] width 1456 height 68
click at [669, 166] on div "Mental Health Matters 57" at bounding box center [687, 174] width 557 height 36
drag, startPoint x: 720, startPoint y: 174, endPoint x: 408, endPoint y: 181, distance: 312.4
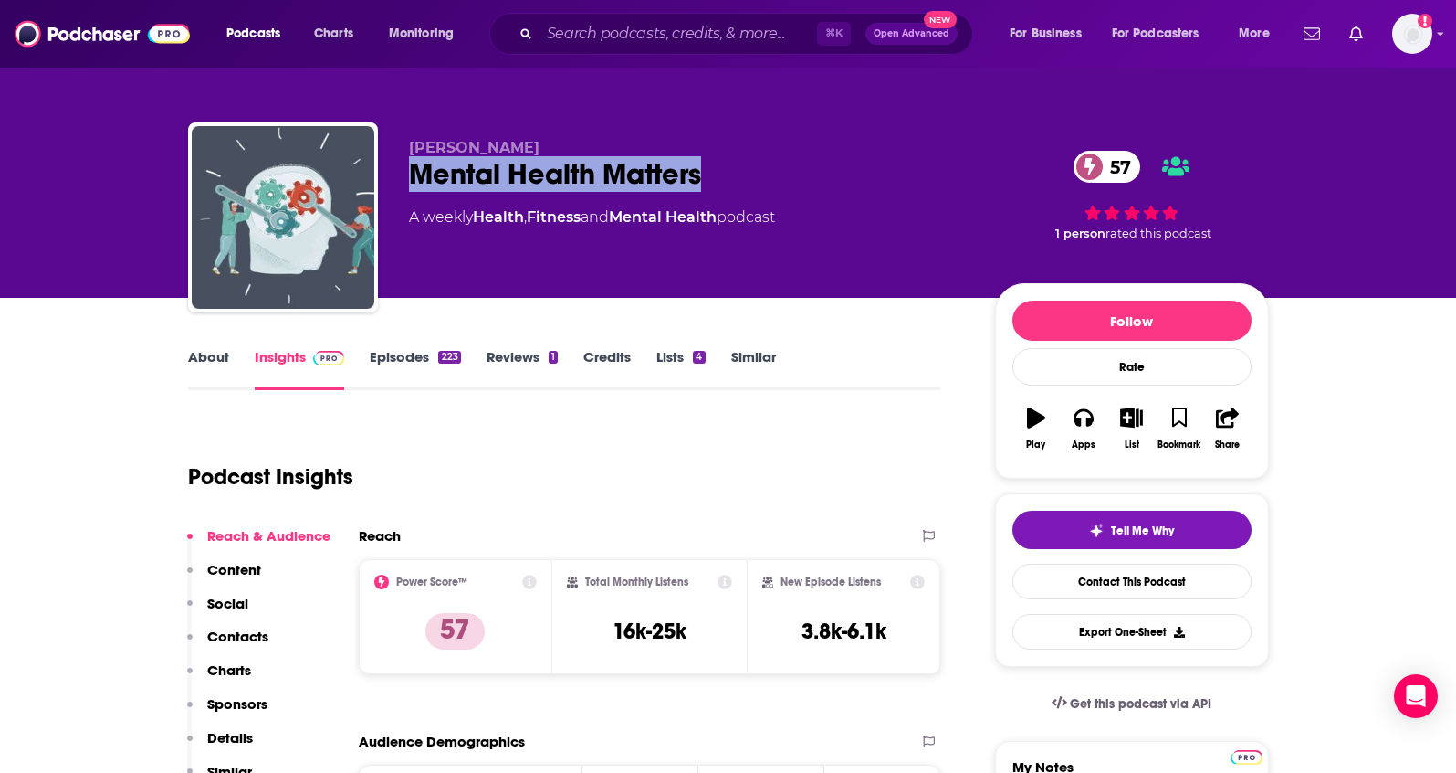
click at [409, 182] on div "Mental Health Matters 57" at bounding box center [687, 174] width 557 height 36
copy h2 "Mental Health Matters"
drag, startPoint x: 488, startPoint y: 148, endPoint x: 406, endPoint y: 150, distance: 81.3
click at [406, 150] on div "Liz Lange Mental Health Matters 57 A weekly Health , Fitness and Mental Health …" at bounding box center [728, 220] width 1081 height 197
copy span "Liz Lange"
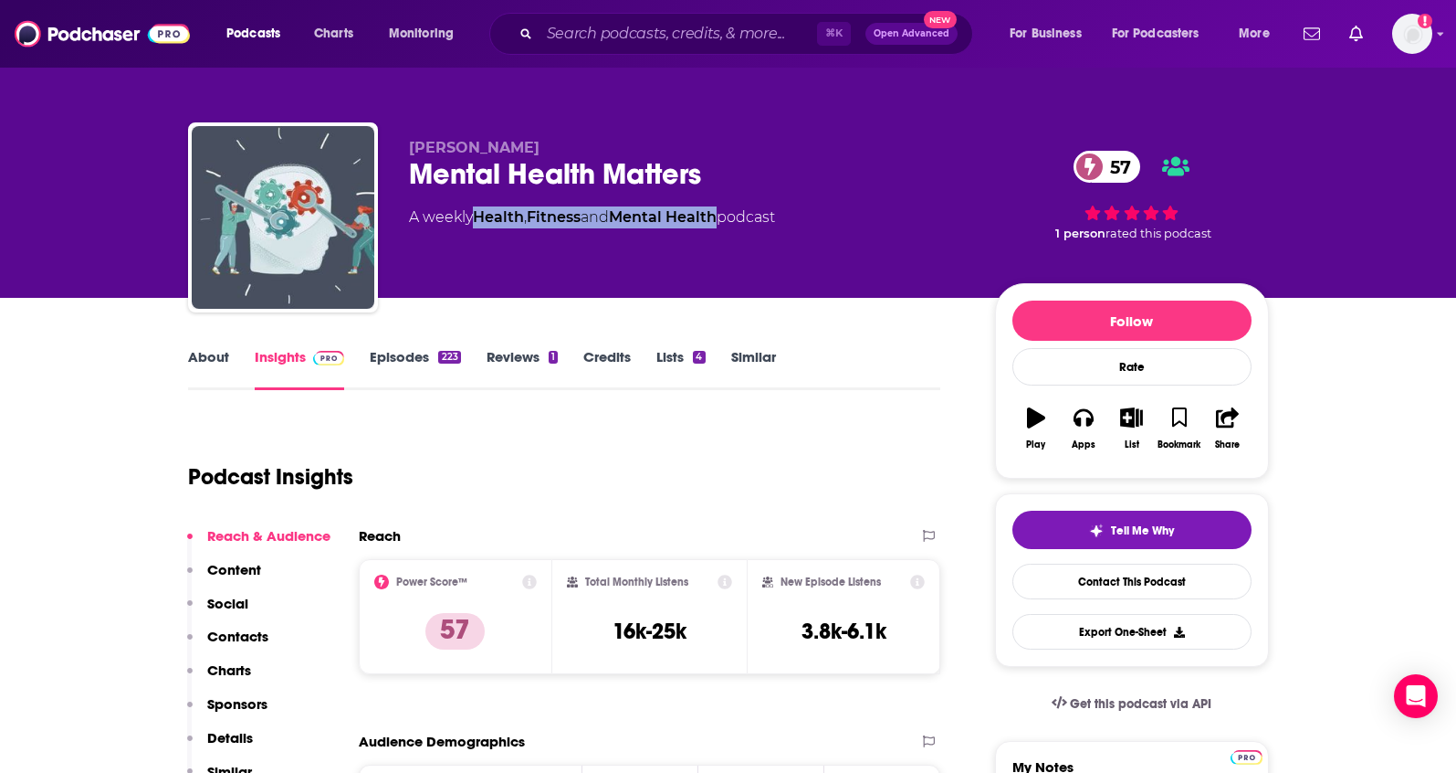
drag, startPoint x: 730, startPoint y: 220, endPoint x: 481, endPoint y: 224, distance: 248.4
click at [481, 224] on div "A weekly Health , Fitness and Mental Health podcast" at bounding box center [592, 217] width 366 height 22
copy div "Health , Fitness and Mental Health"
click at [247, 631] on p "Contacts" at bounding box center [237, 635] width 61 height 17
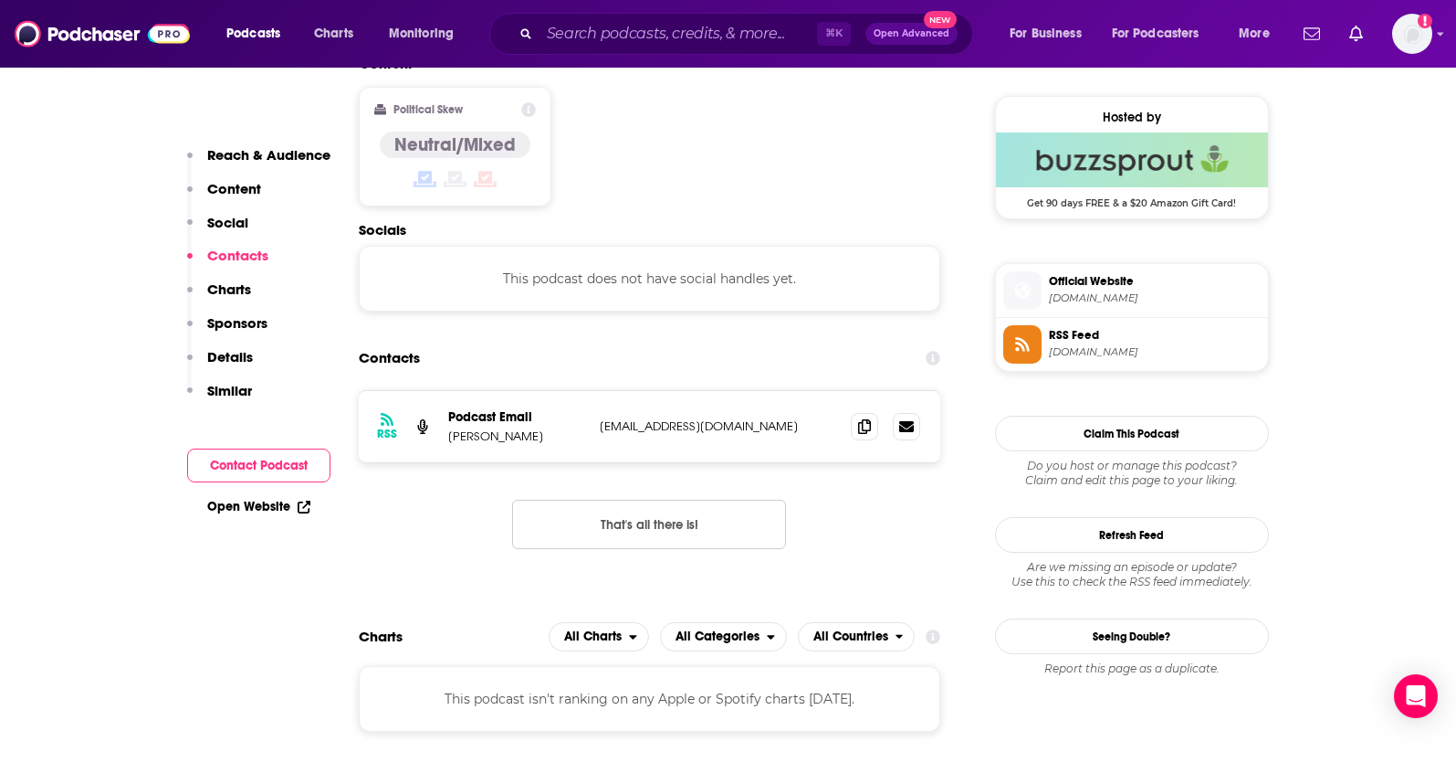
scroll to position [1468, 0]
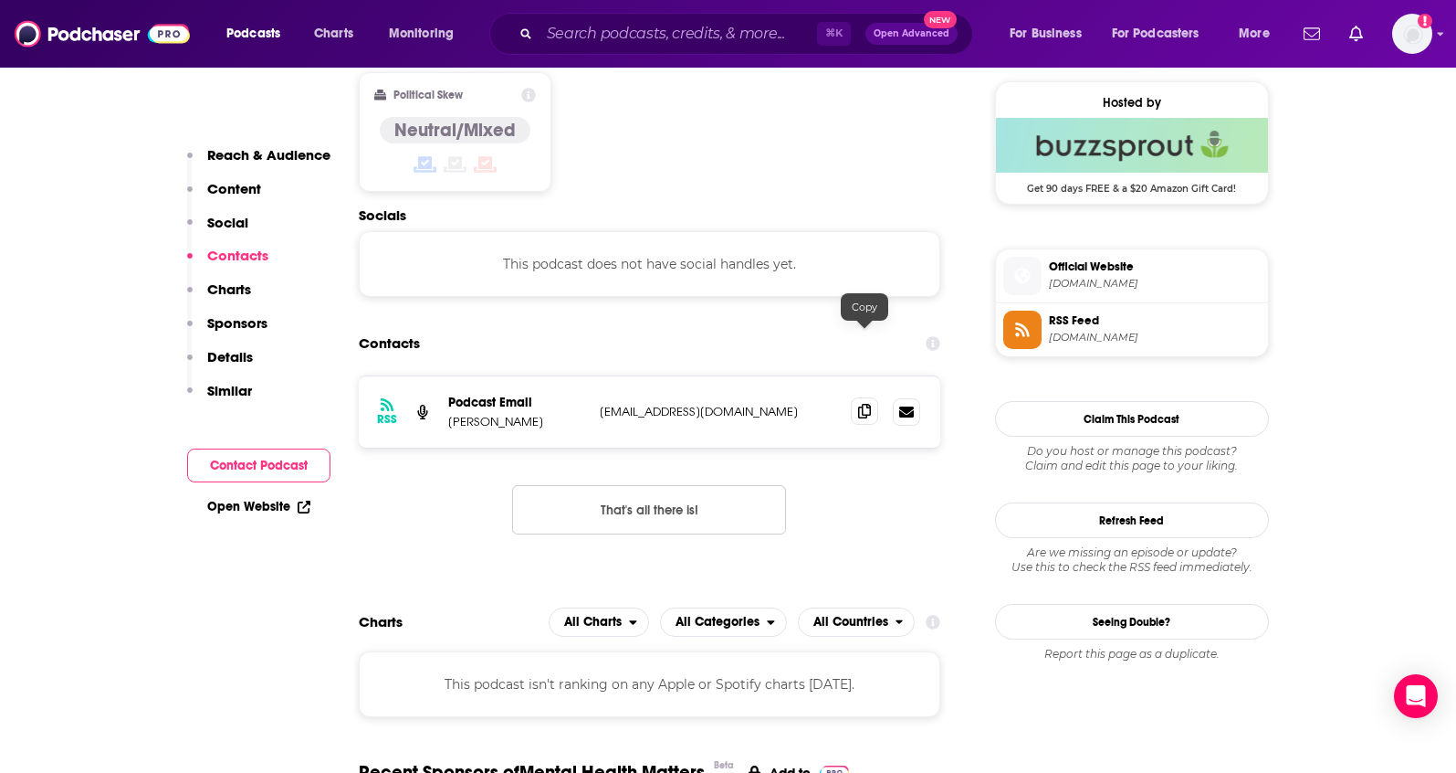
click at [865, 397] on span at bounding box center [864, 410] width 27 height 27
click at [820, 326] on div "Contacts" at bounding box center [650, 343] width 583 height 35
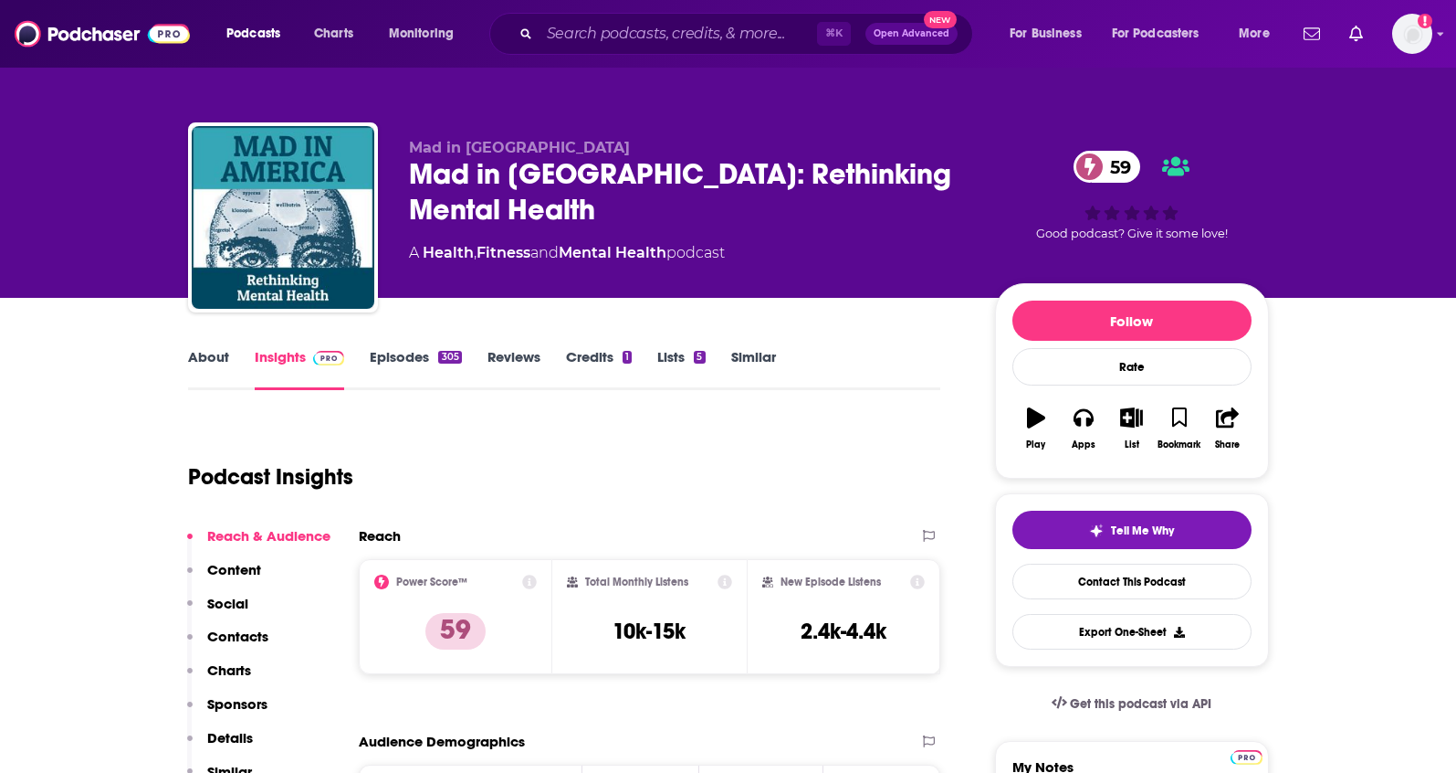
click at [222, 365] on link "About" at bounding box center [208, 369] width 41 height 42
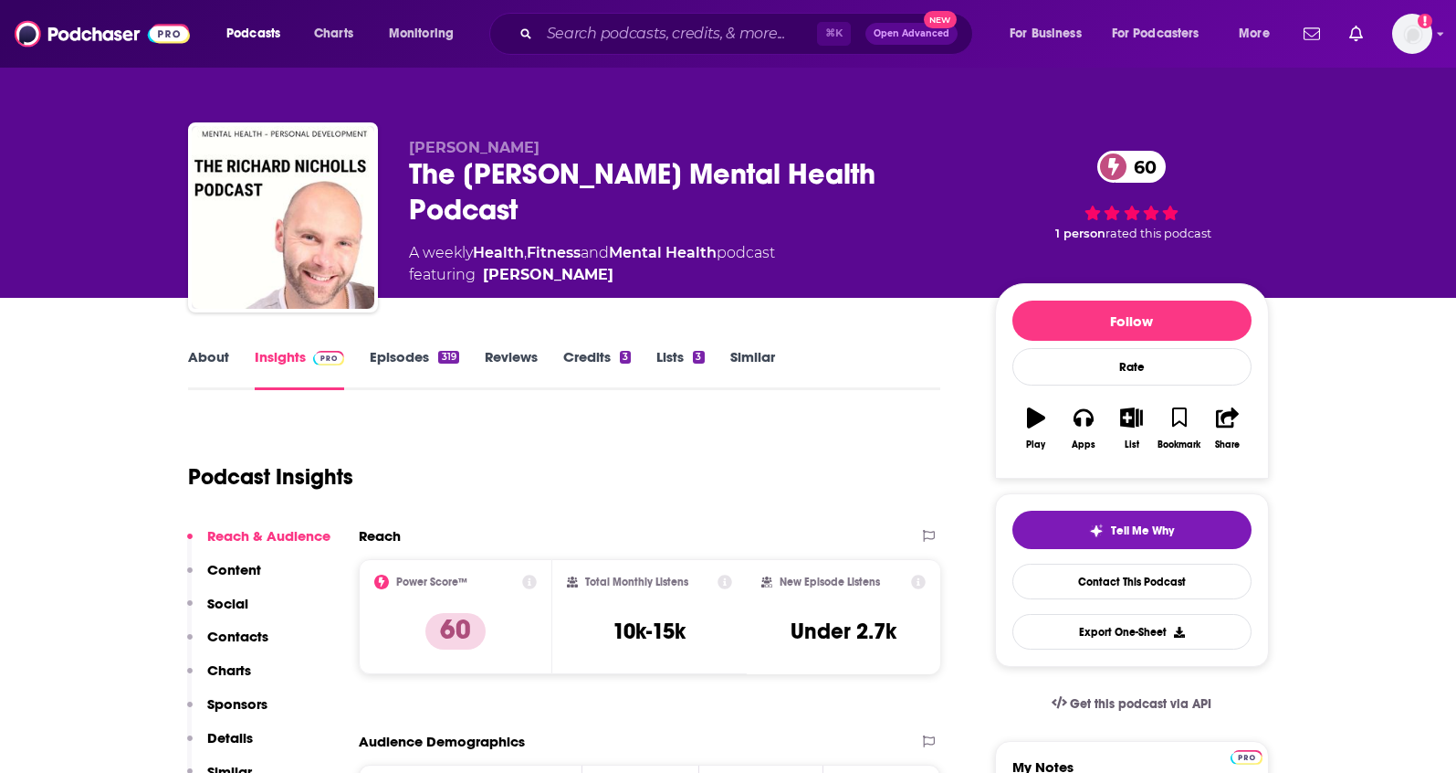
click at [204, 353] on link "About" at bounding box center [208, 369] width 41 height 42
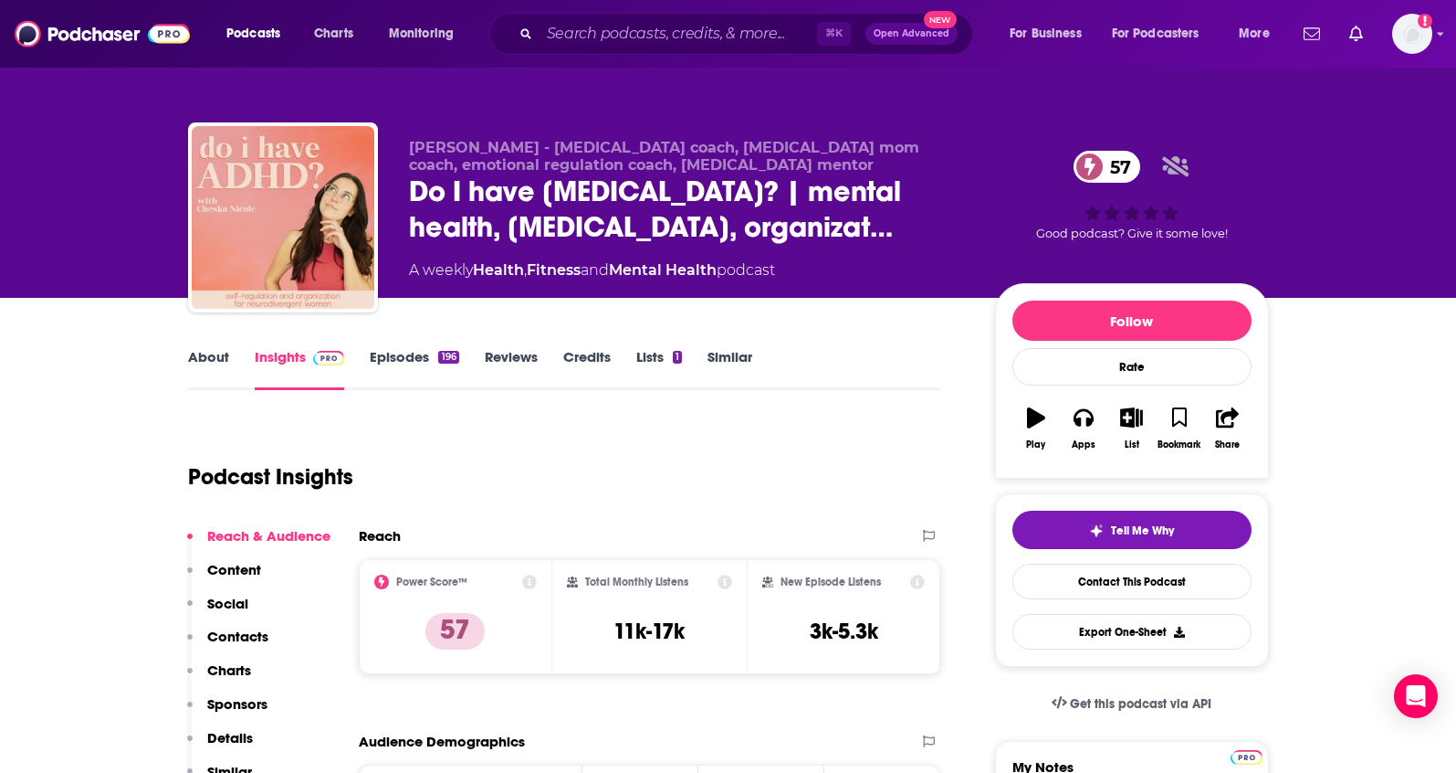
click at [205, 359] on link "About" at bounding box center [208, 369] width 41 height 42
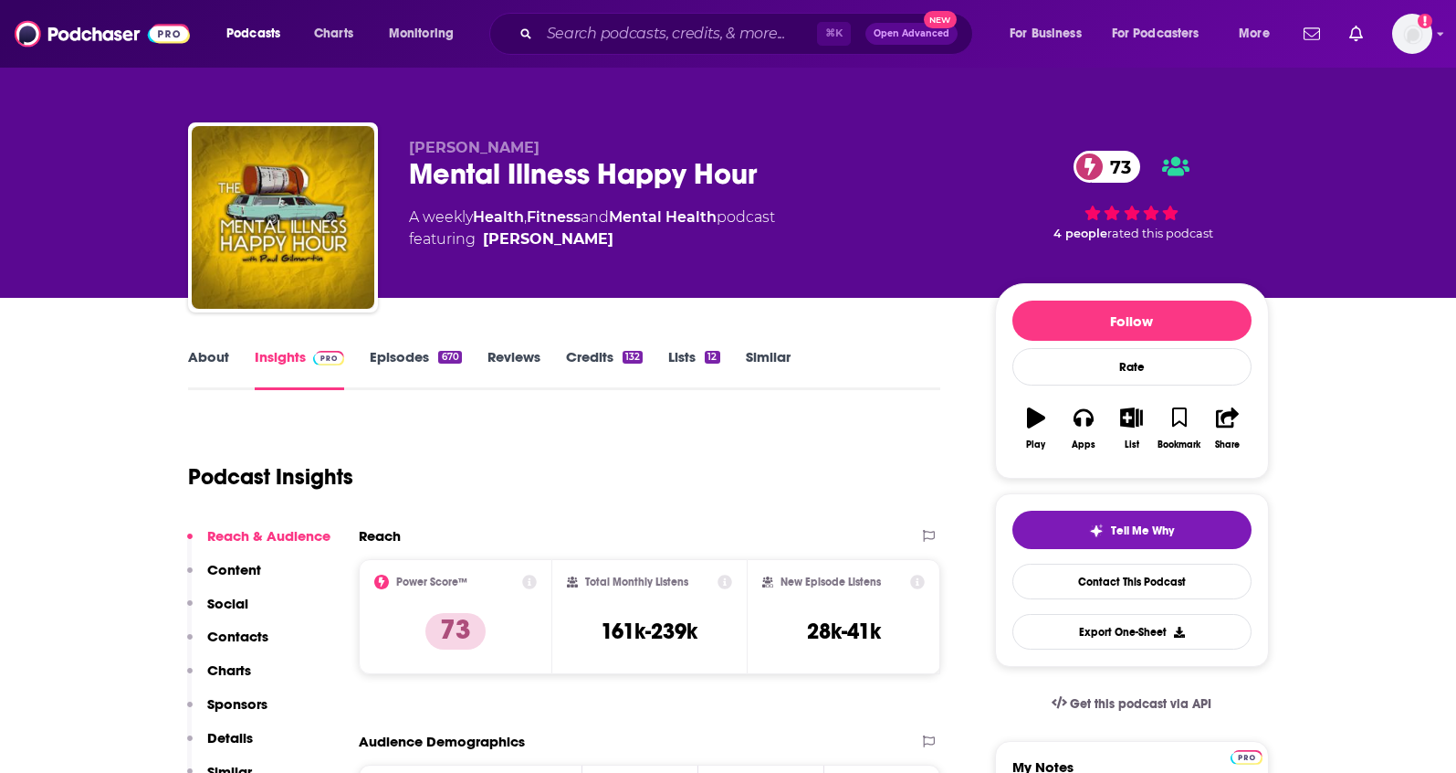
click at [207, 350] on link "About" at bounding box center [208, 369] width 41 height 42
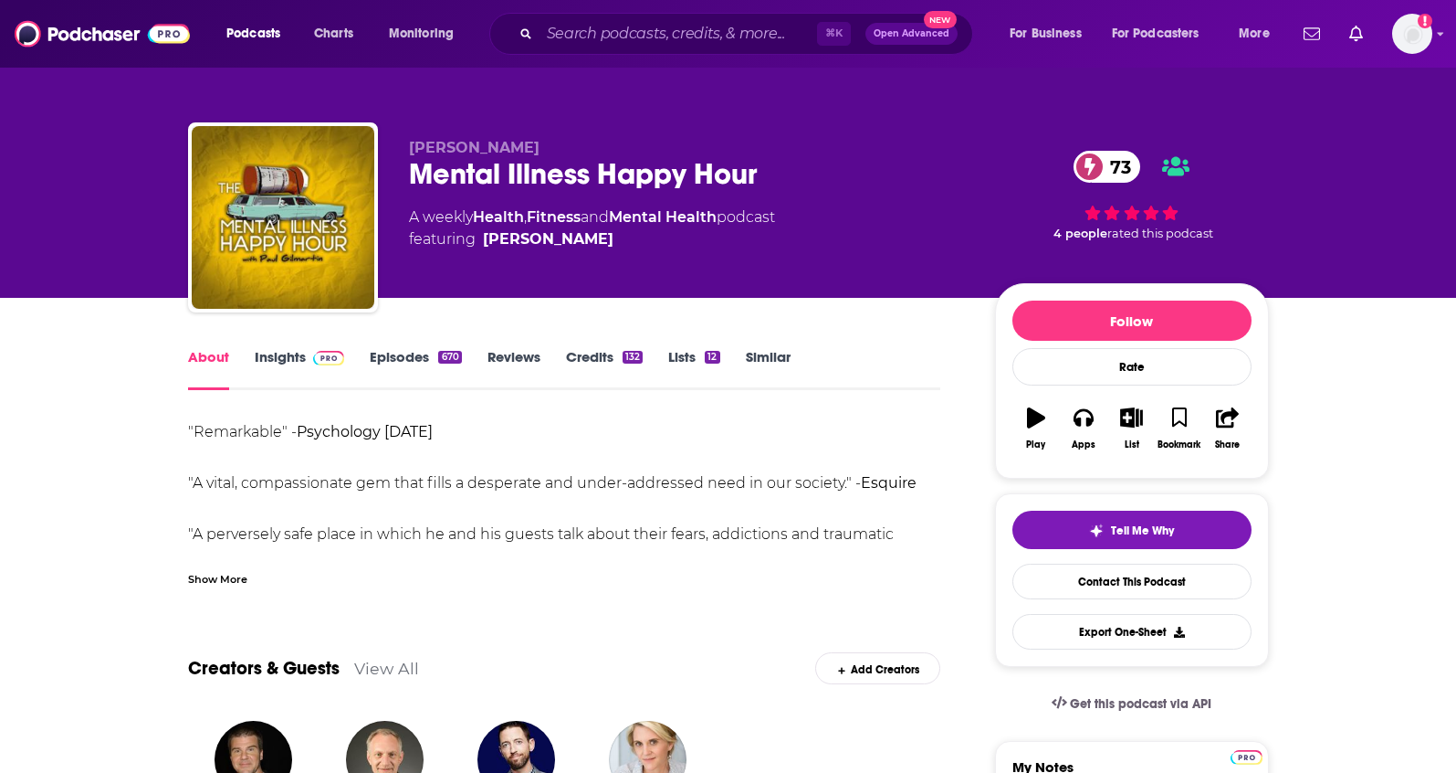
click at [221, 572] on div "Show More" at bounding box center [217, 577] width 59 height 17
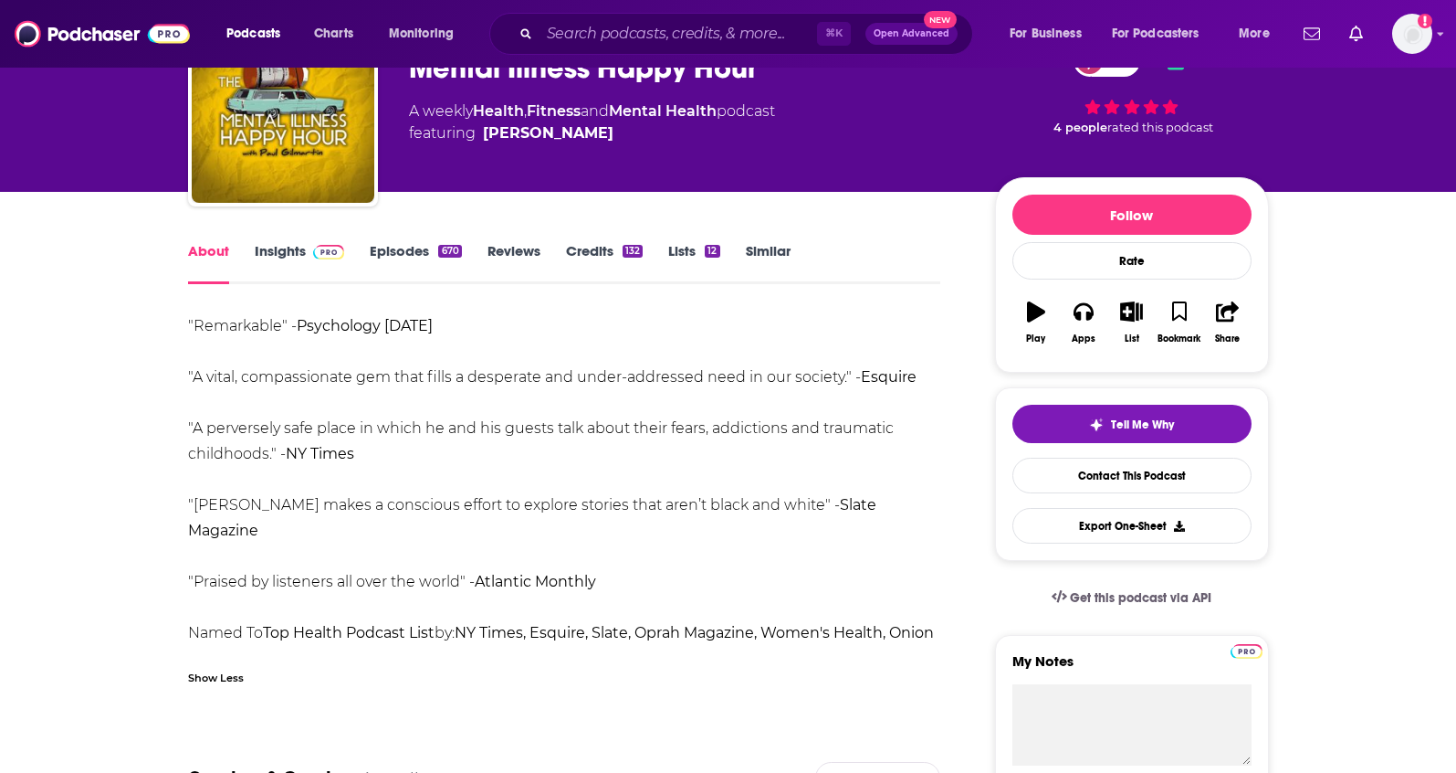
scroll to position [79, 0]
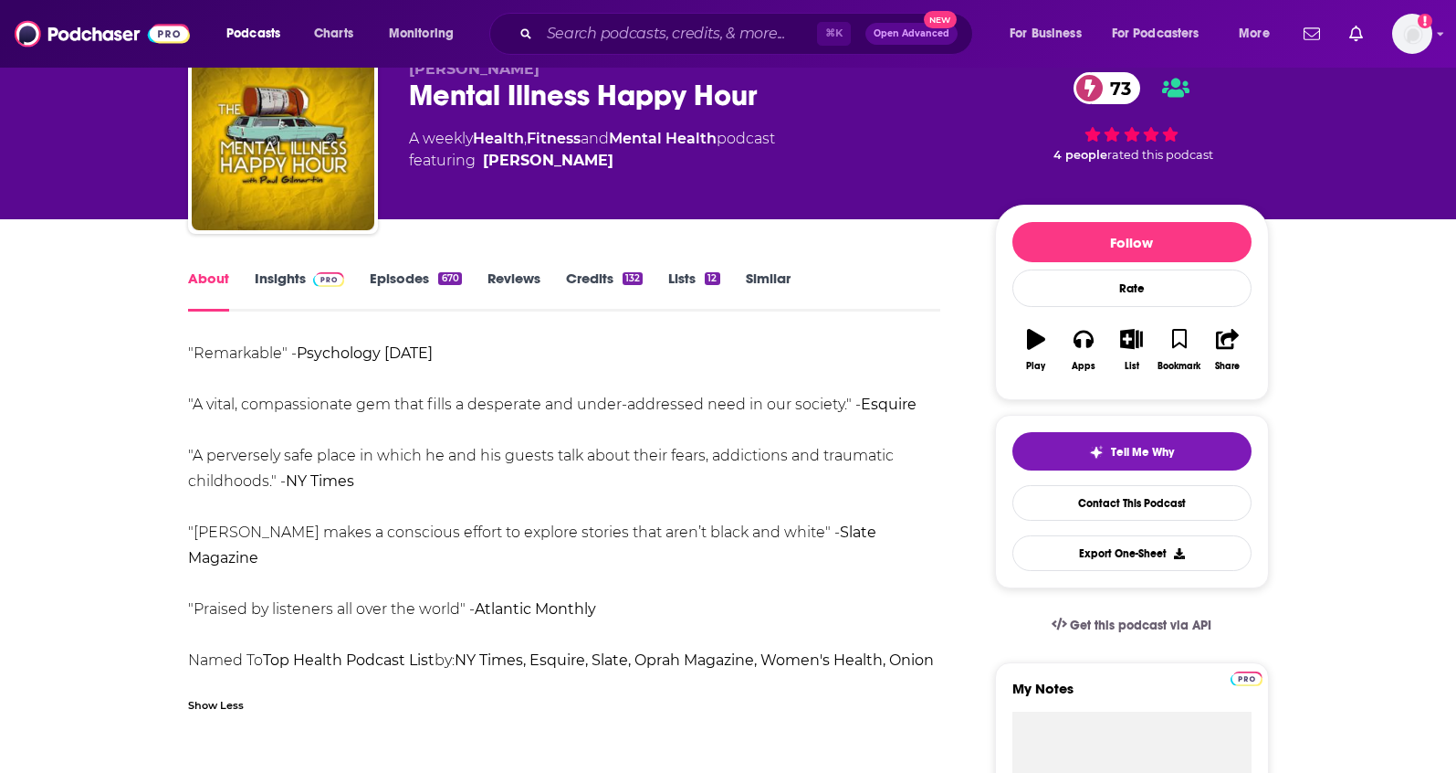
click at [266, 271] on link "Insights" at bounding box center [300, 290] width 90 height 42
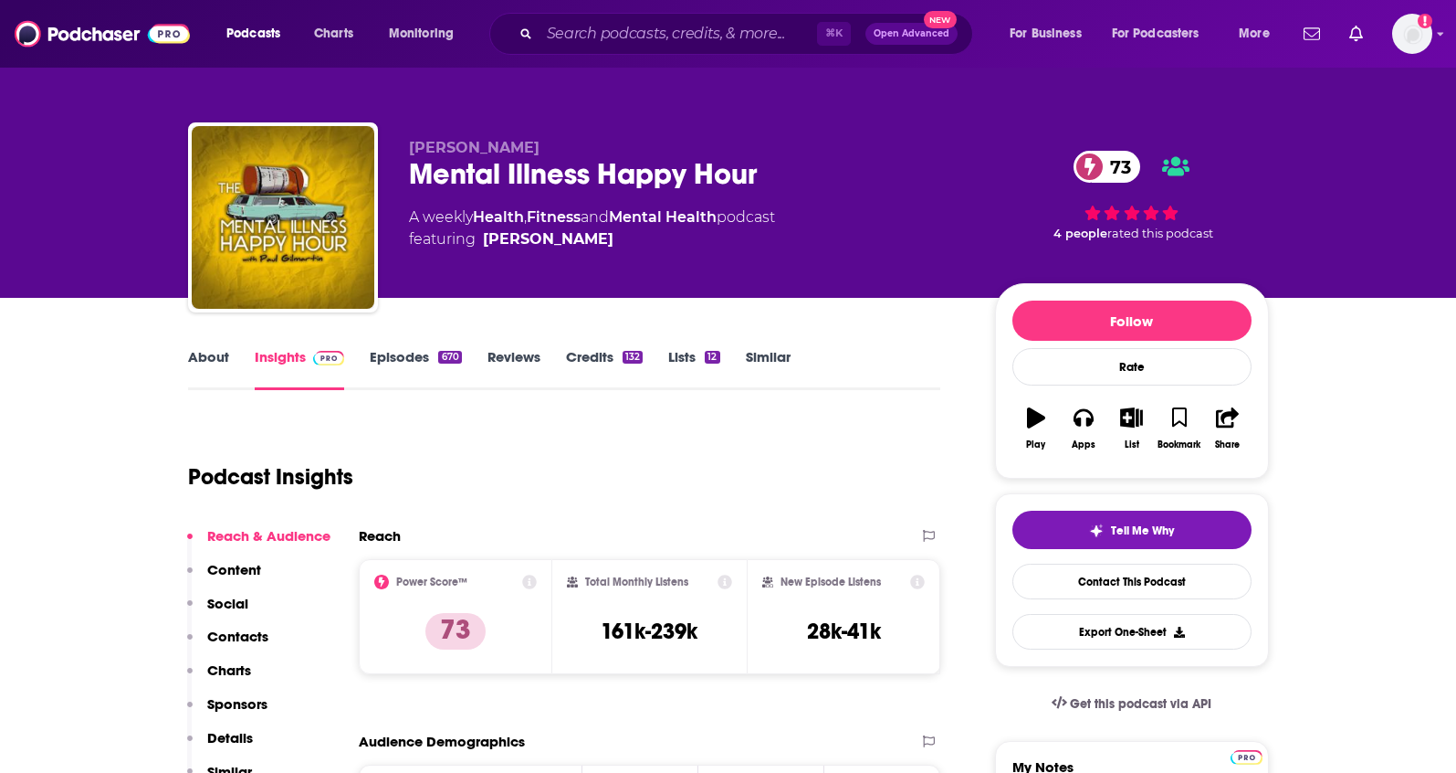
click at [225, 733] on p "Details" at bounding box center [230, 737] width 46 height 17
click at [502, 352] on link "Reviews" at bounding box center [514, 369] width 53 height 42
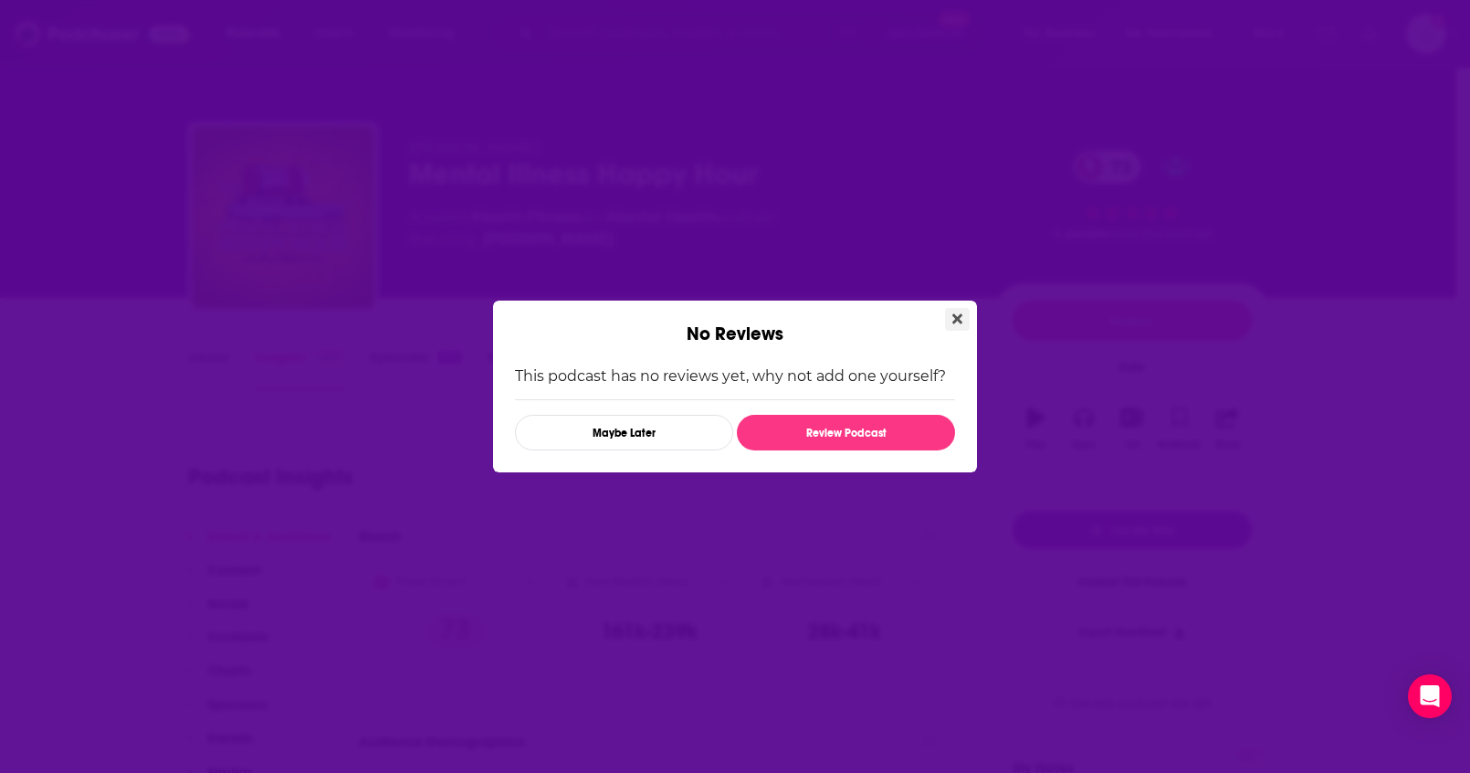
click at [955, 313] on icon "Close" at bounding box center [957, 318] width 10 height 15
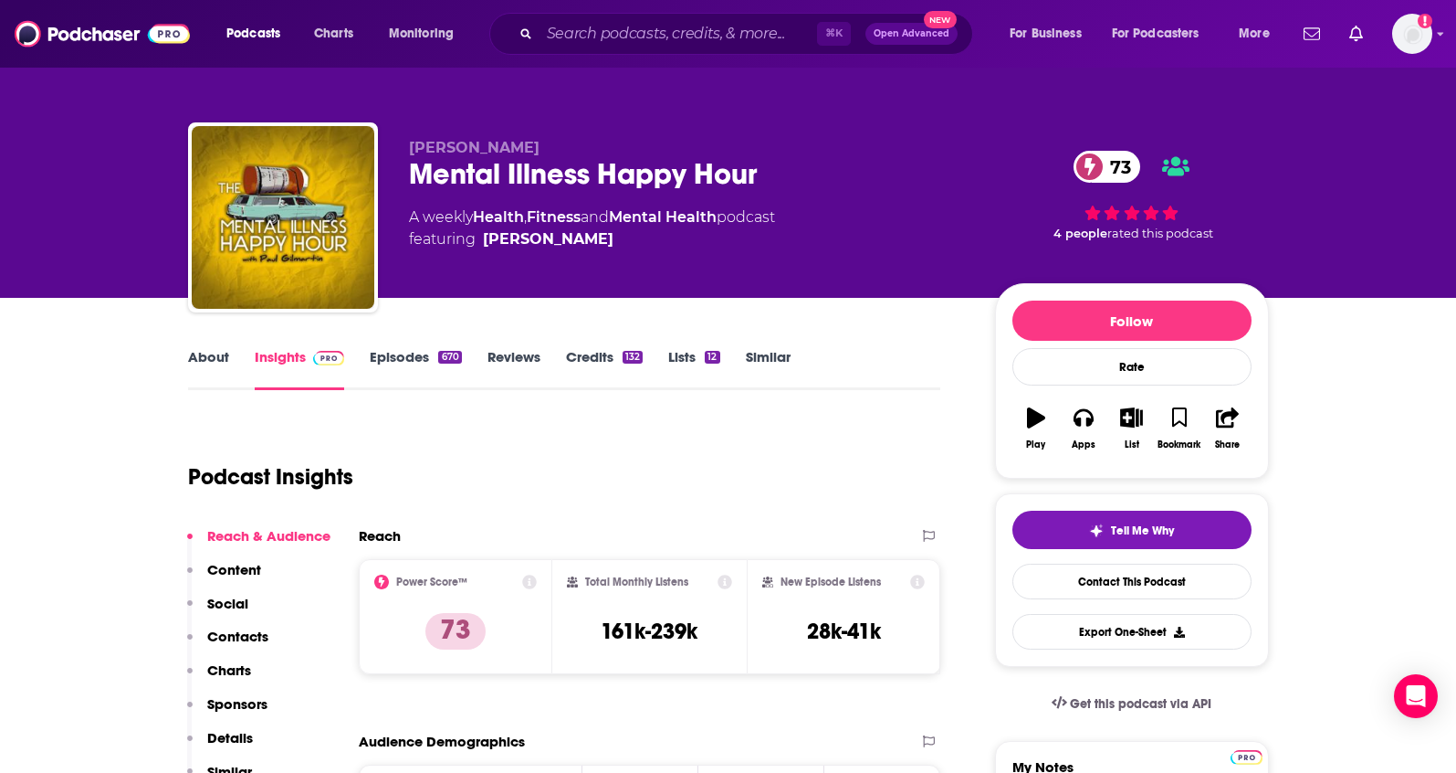
click at [403, 354] on link "Episodes 670" at bounding box center [415, 369] width 91 height 42
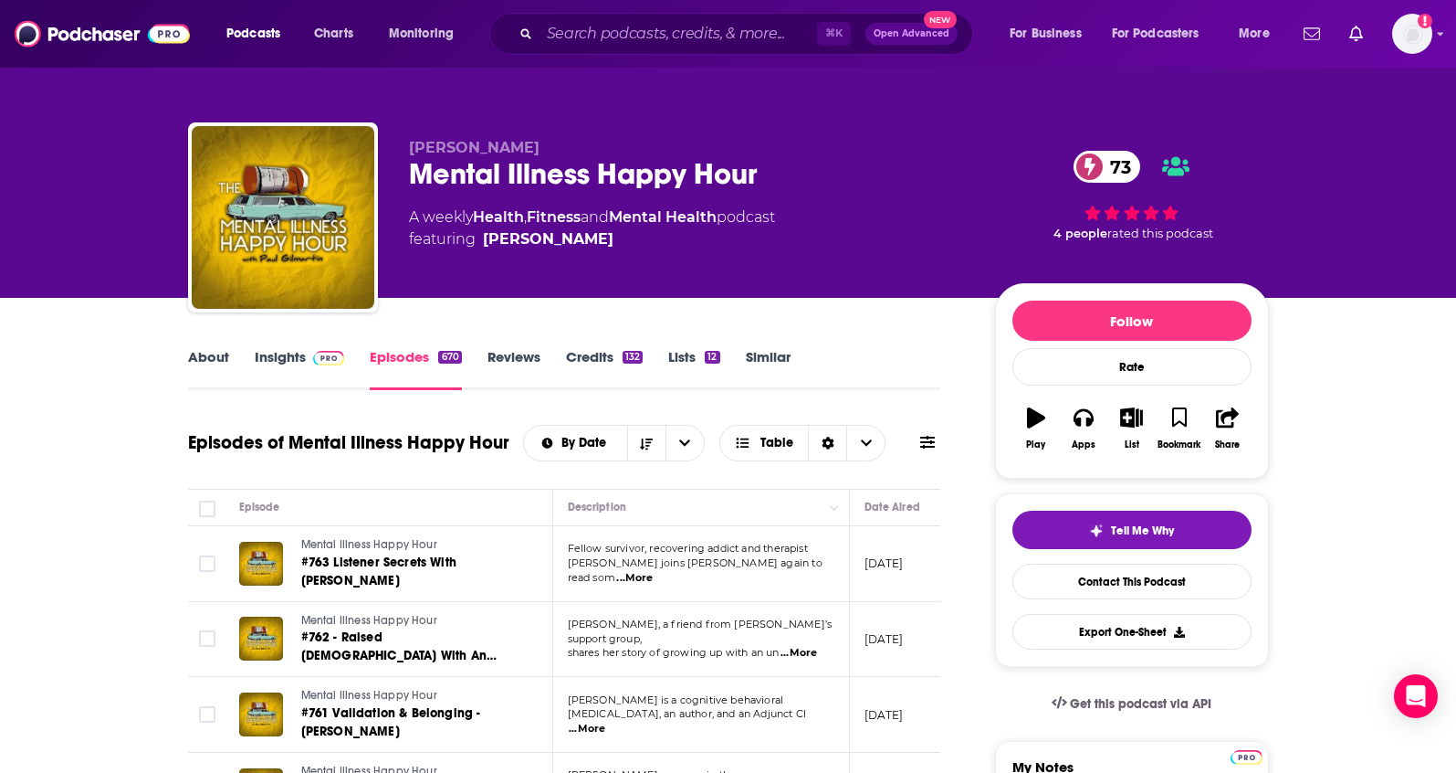
click at [283, 353] on link "Insights" at bounding box center [300, 369] width 90 height 42
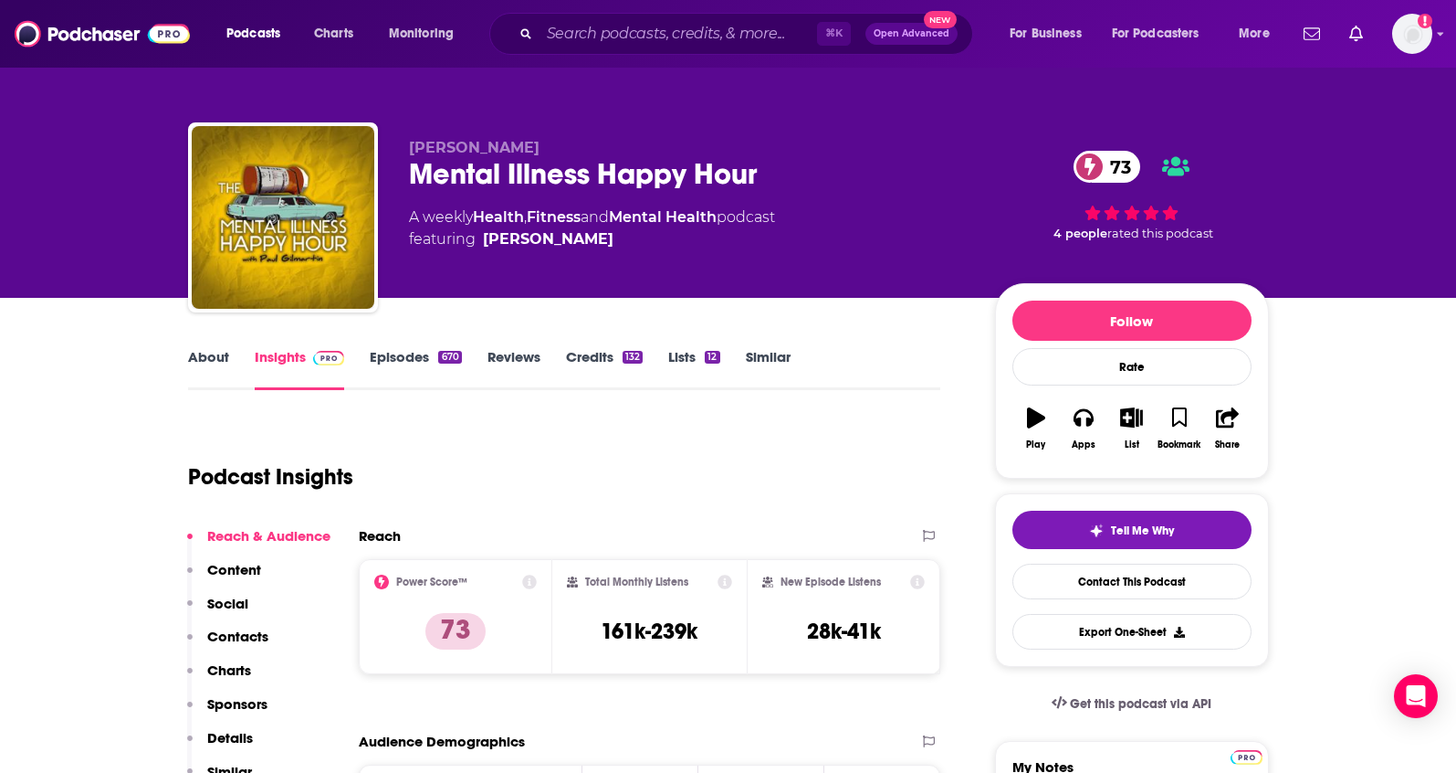
click at [279, 355] on link "Insights" at bounding box center [300, 369] width 90 height 42
click at [247, 741] on p "Details" at bounding box center [230, 737] width 46 height 17
click at [410, 364] on link "Episodes 670" at bounding box center [415, 369] width 91 height 42
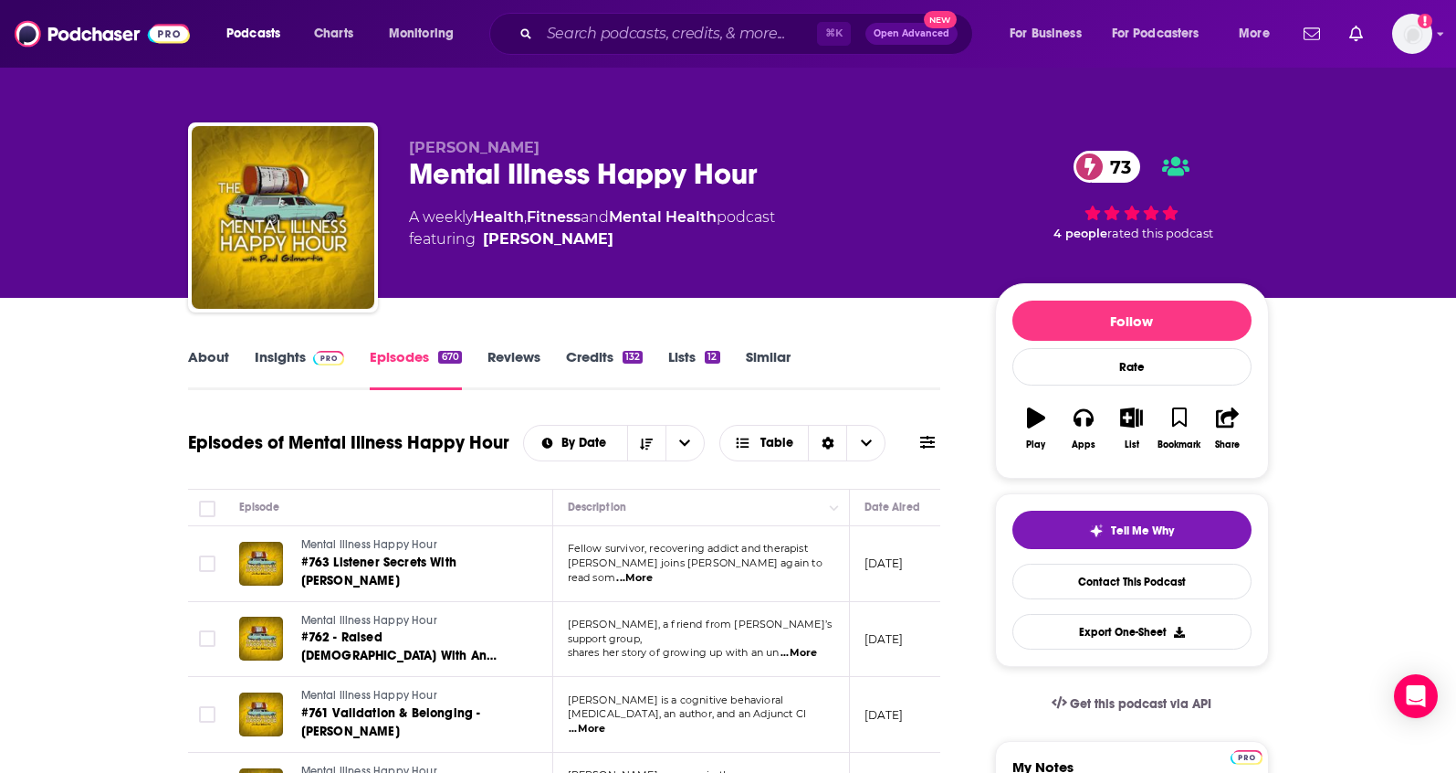
click at [282, 357] on link "Insights" at bounding box center [300, 369] width 90 height 42
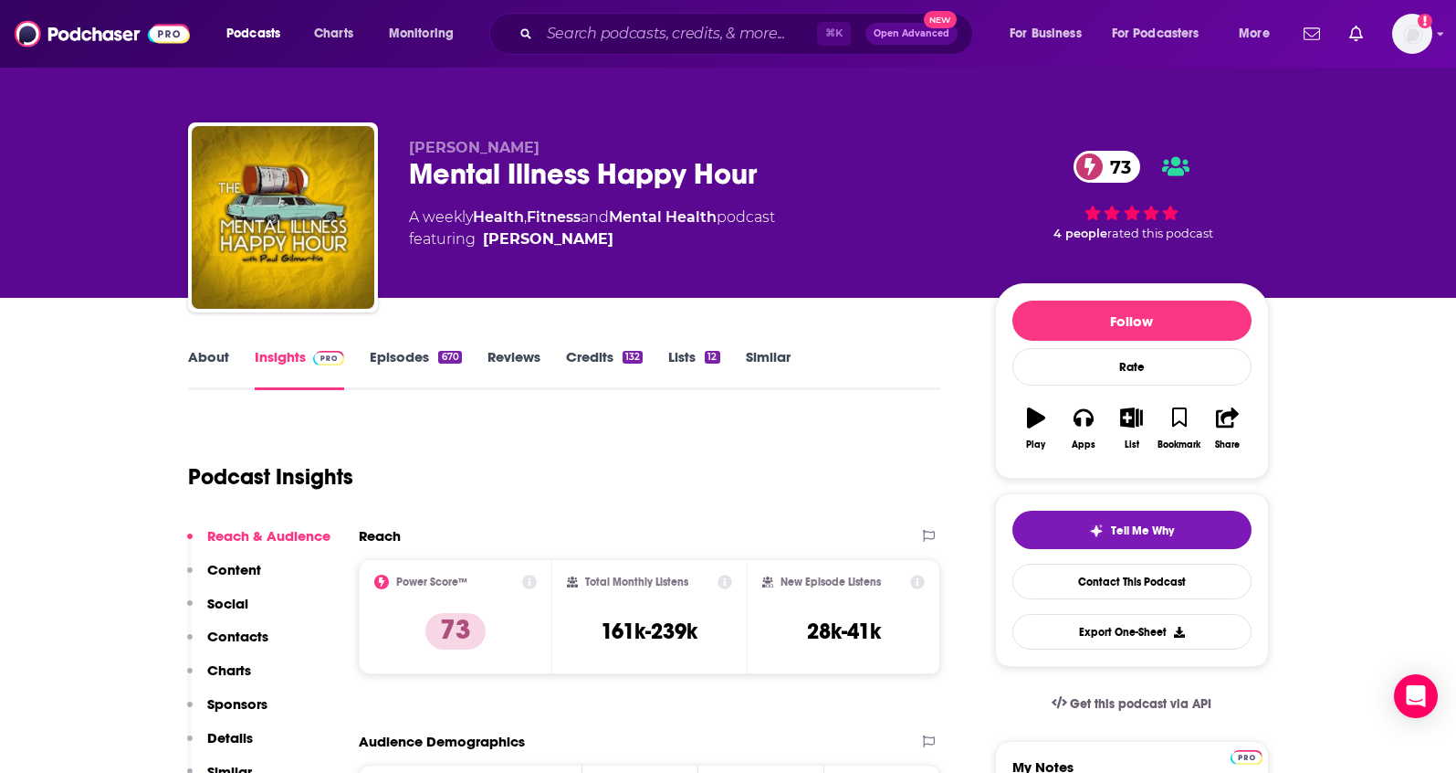
click at [237, 735] on p "Details" at bounding box center [230, 737] width 46 height 17
click at [205, 363] on link "About" at bounding box center [208, 369] width 41 height 42
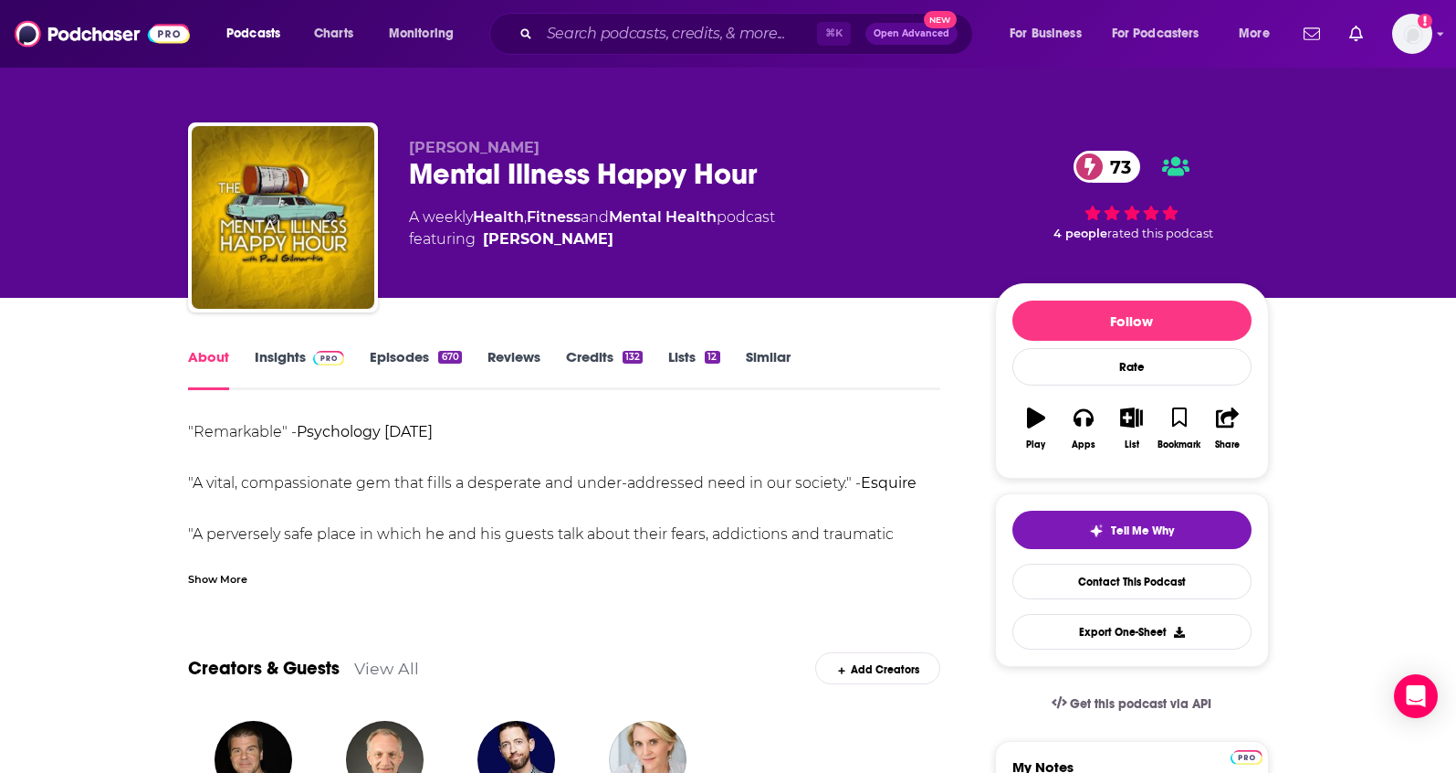
click at [215, 574] on div "Show More" at bounding box center [217, 577] width 59 height 17
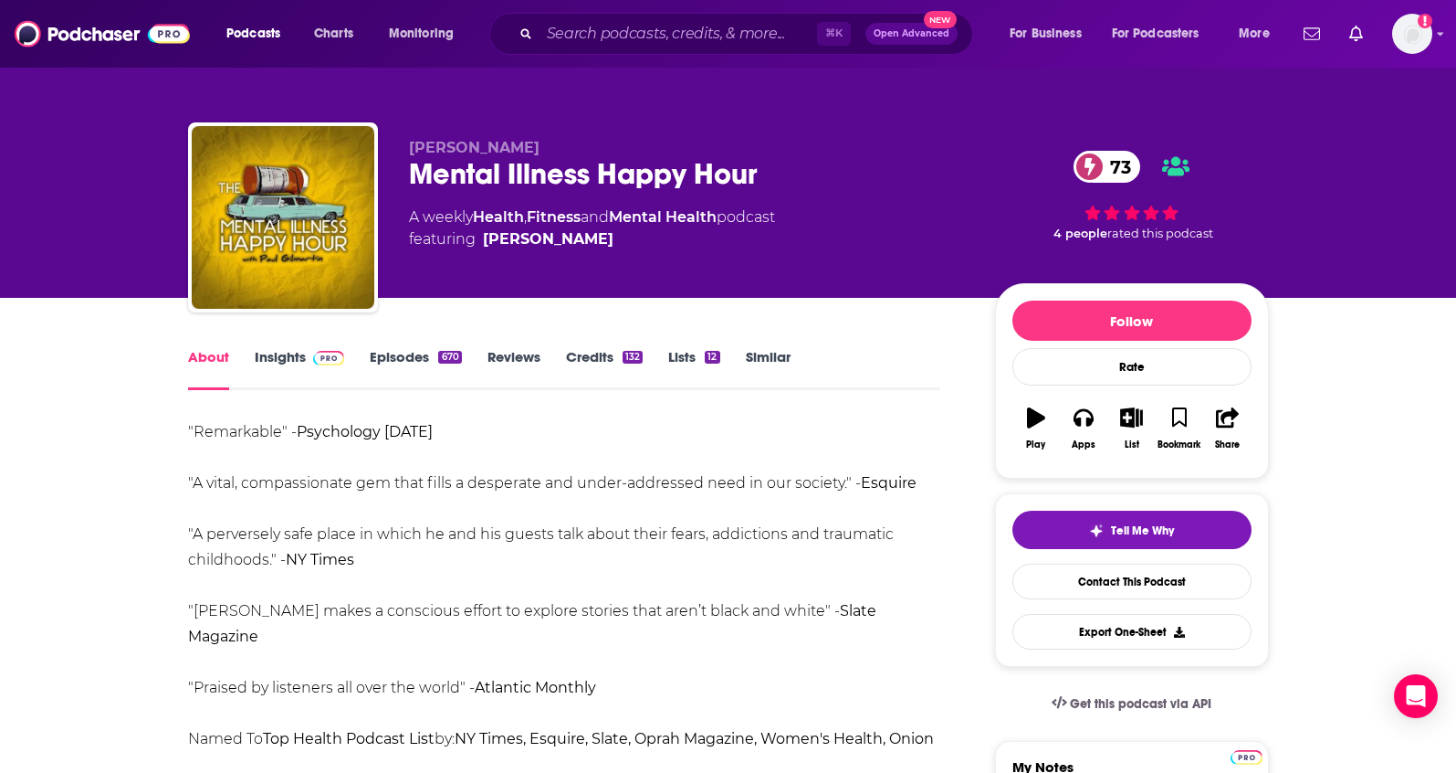
click at [278, 359] on link "Insights" at bounding box center [300, 369] width 90 height 42
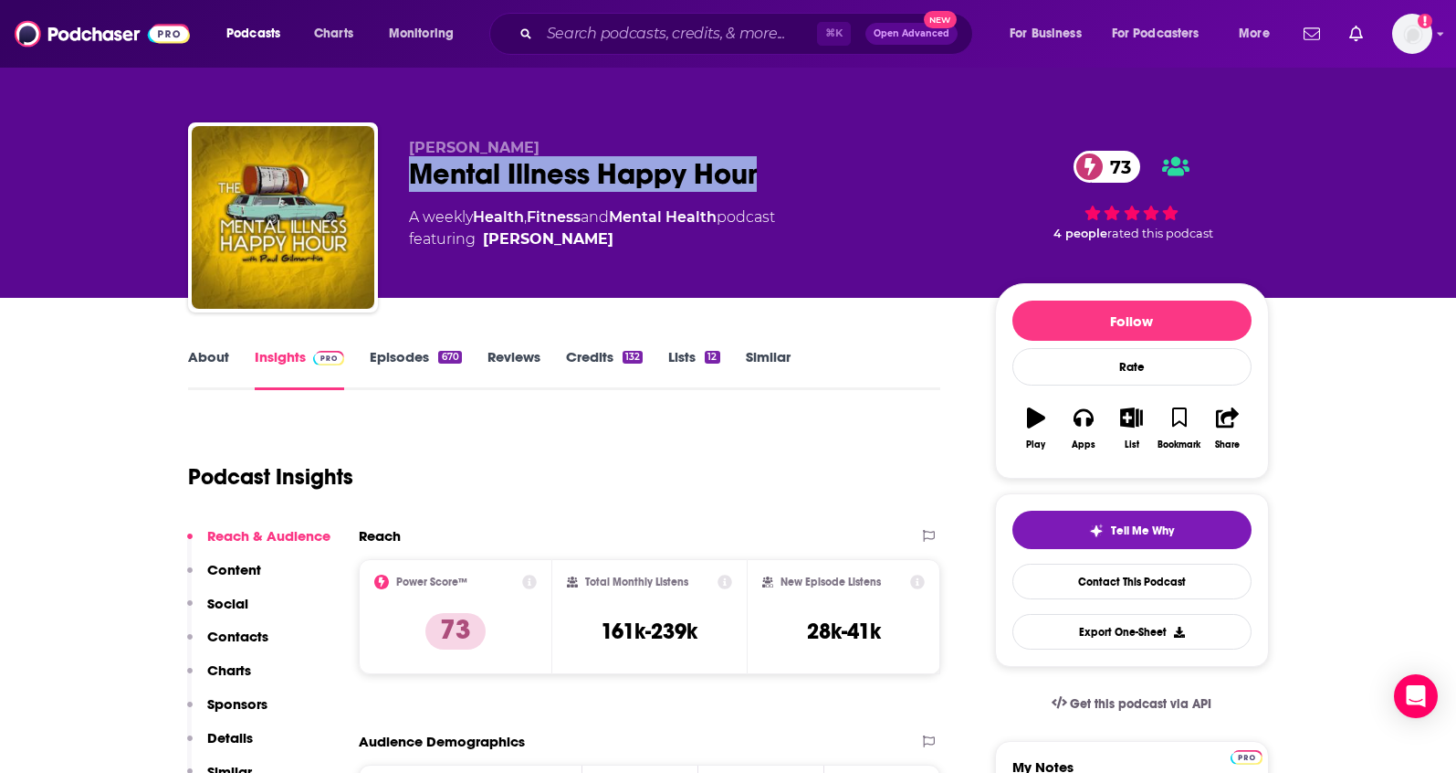
drag, startPoint x: 779, startPoint y: 173, endPoint x: 404, endPoint y: 181, distance: 375.4
click at [404, 181] on div "Paul Gilmartin Mental Illness Happy Hour 73 A weekly Health , Fitness and Menta…" at bounding box center [728, 220] width 1081 height 197
copy h2 "Mental Illness Happy Hour"
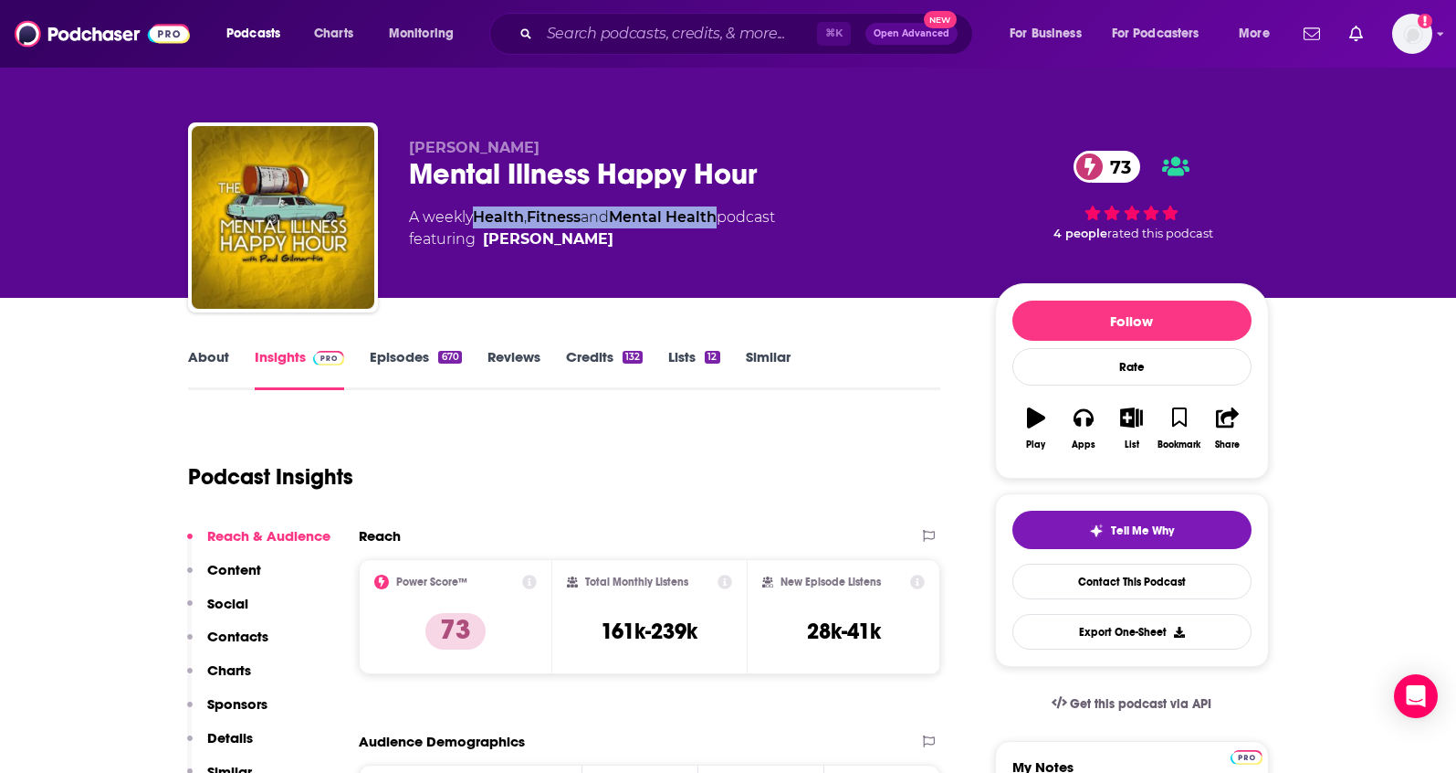
drag, startPoint x: 730, startPoint y: 217, endPoint x: 478, endPoint y: 217, distance: 252.0
click at [478, 217] on div "A weekly Health , Fitness and Mental Health podcast featuring Paul Gilmartin" at bounding box center [592, 228] width 366 height 44
copy div "Health , Fitness and Mental Health"
drag, startPoint x: 521, startPoint y: 147, endPoint x: 394, endPoint y: 141, distance: 127.1
click at [394, 141] on div "Paul Gilmartin Mental Illness Happy Hour 73 A weekly Health , Fitness and Menta…" at bounding box center [728, 220] width 1081 height 197
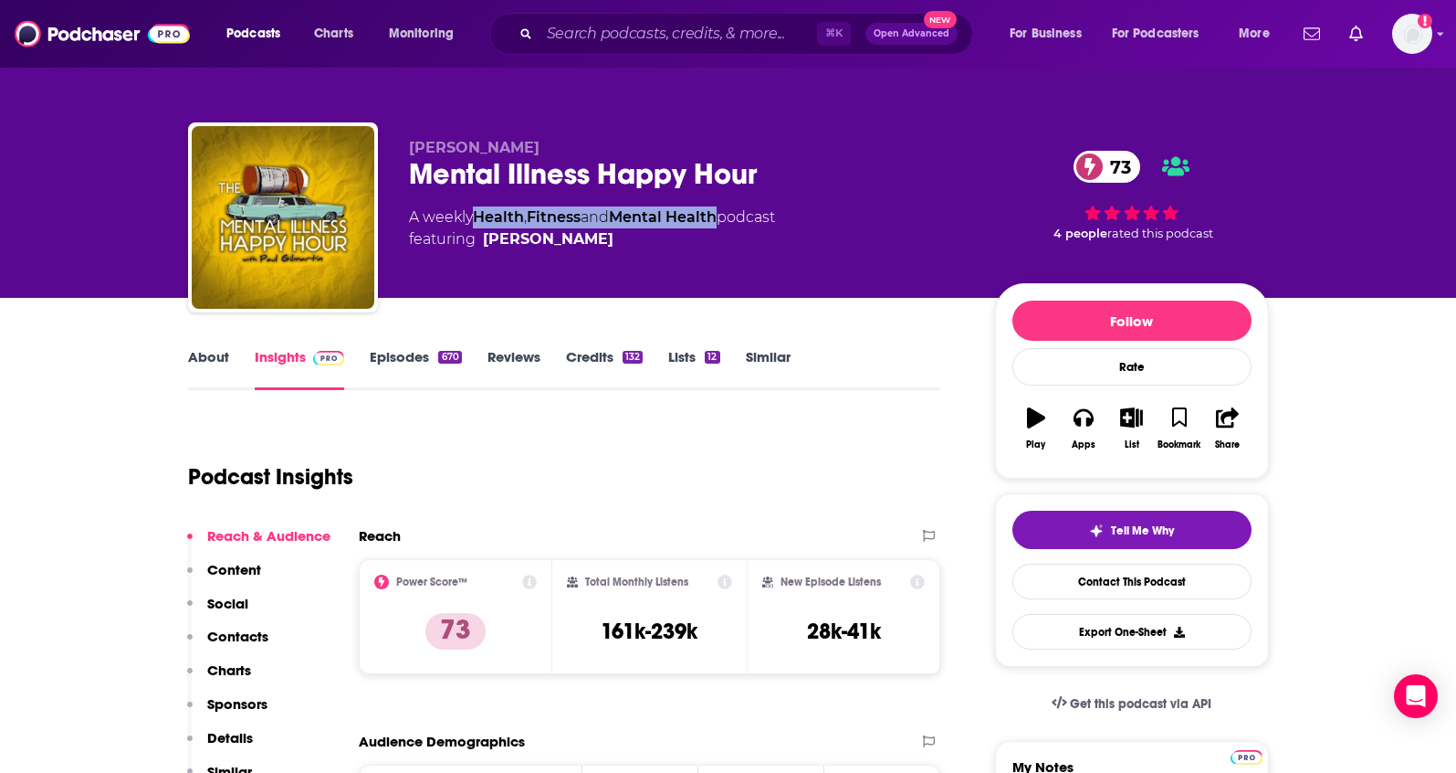
copy span "Paul Gilmartin"
click at [230, 634] on p "Contacts" at bounding box center [237, 635] width 61 height 17
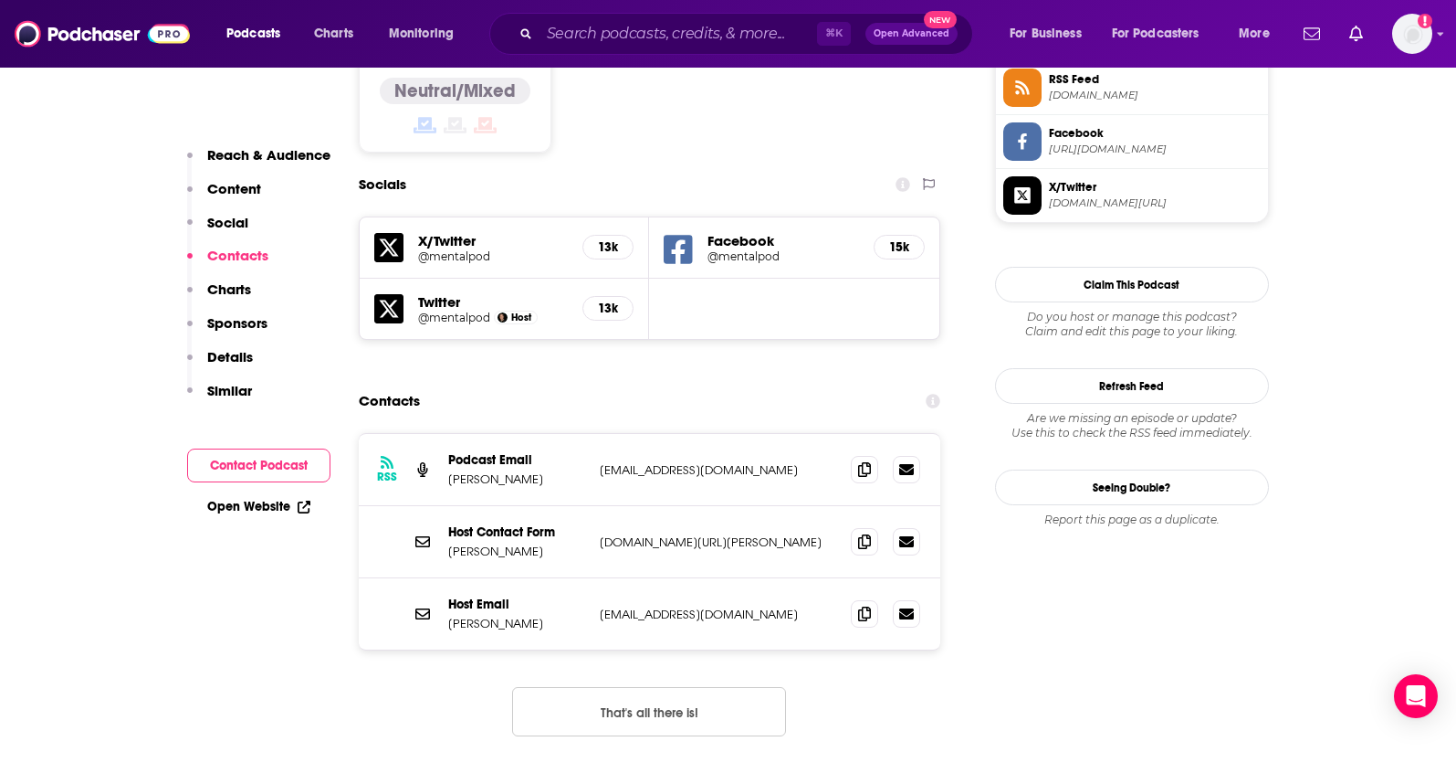
scroll to position [1544, 0]
click at [857, 454] on span at bounding box center [864, 467] width 27 height 27
click at [867, 598] on span at bounding box center [864, 611] width 27 height 27
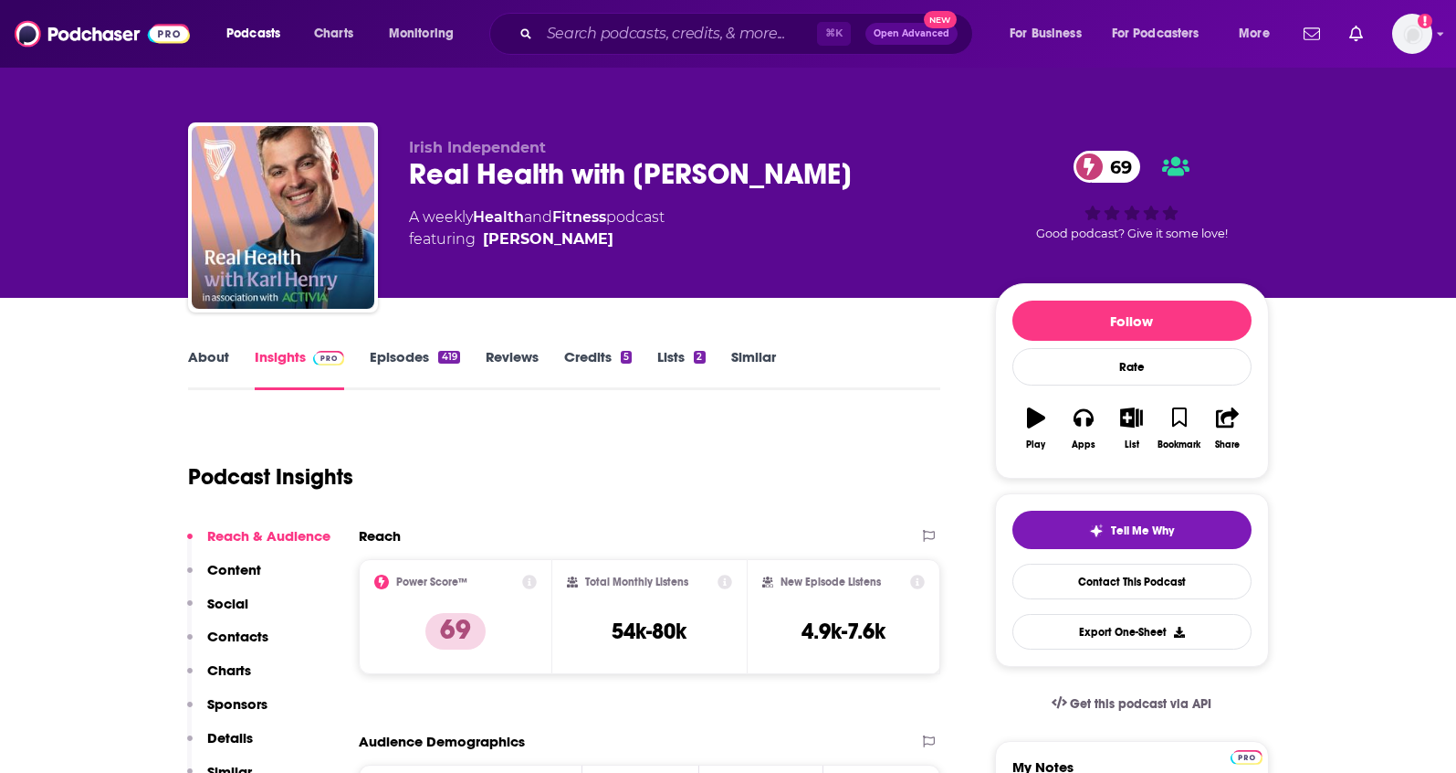
click at [213, 360] on link "About" at bounding box center [208, 369] width 41 height 42
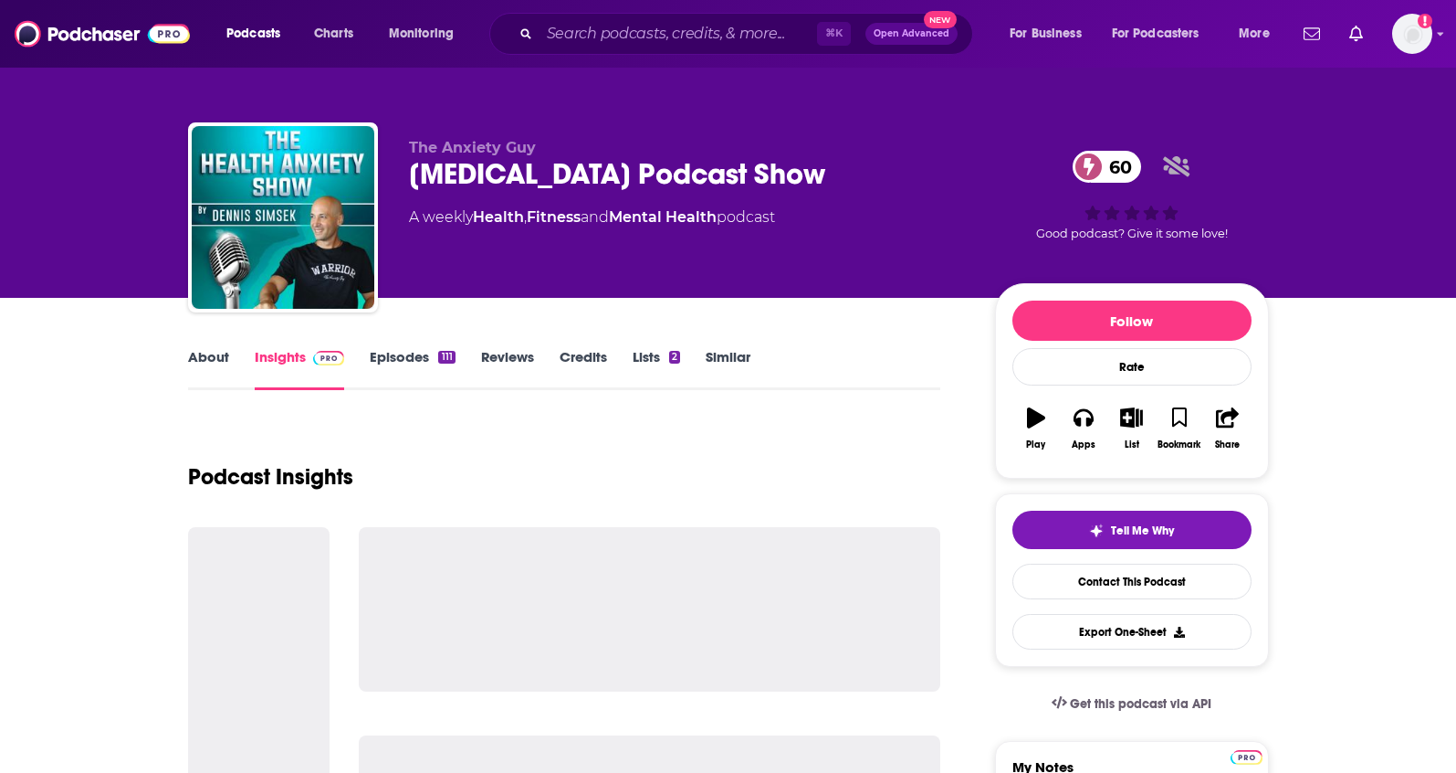
click at [205, 358] on link "About" at bounding box center [208, 369] width 41 height 42
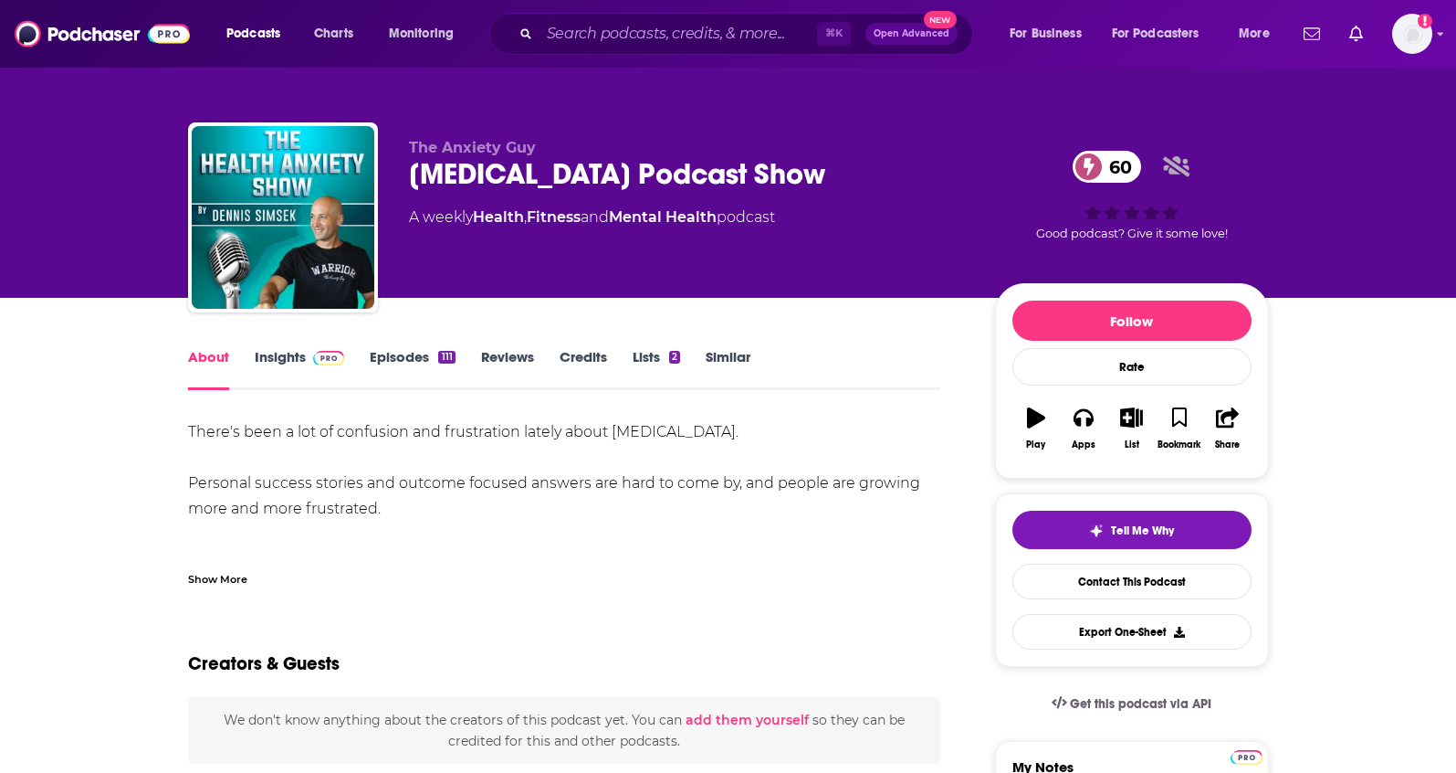
click at [214, 575] on div "Show More" at bounding box center [217, 577] width 59 height 17
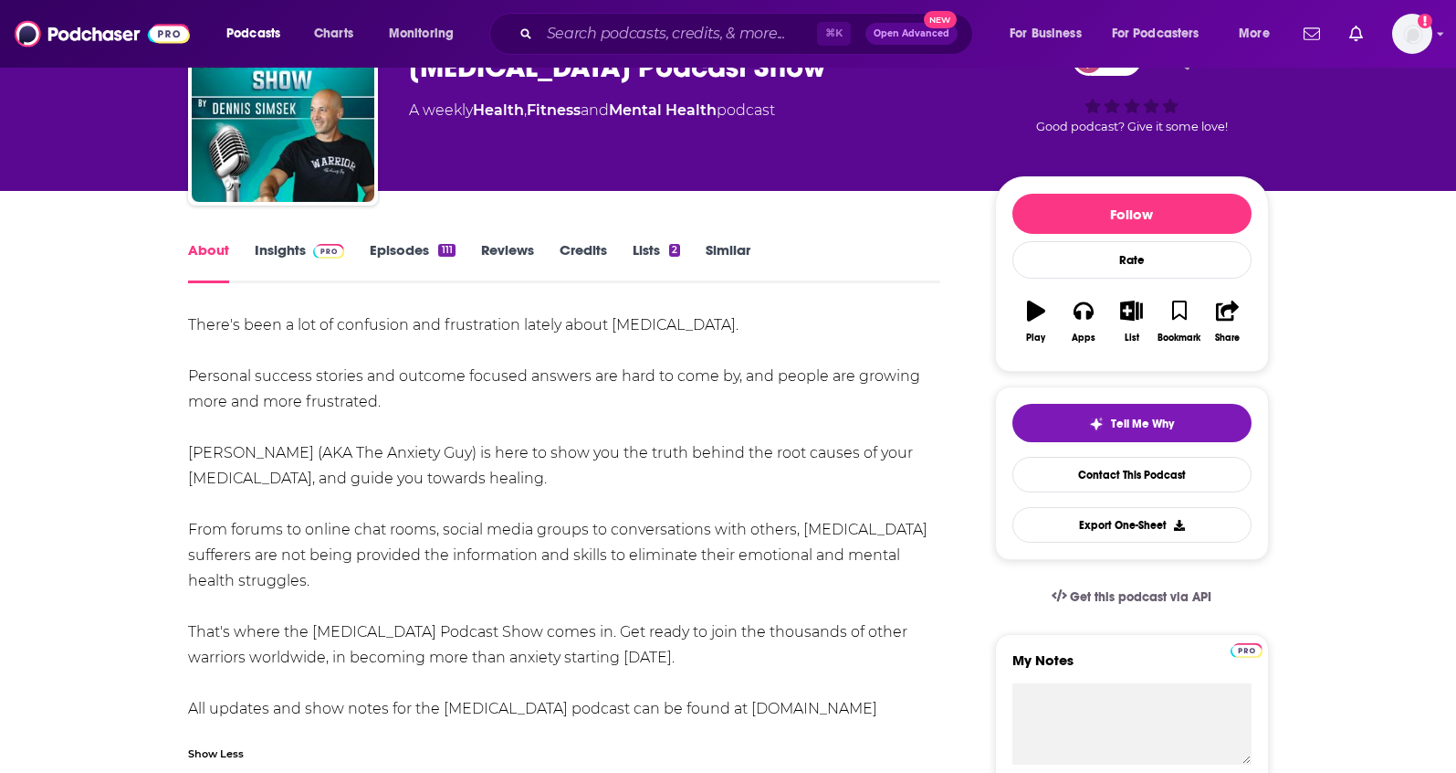
scroll to position [82, 0]
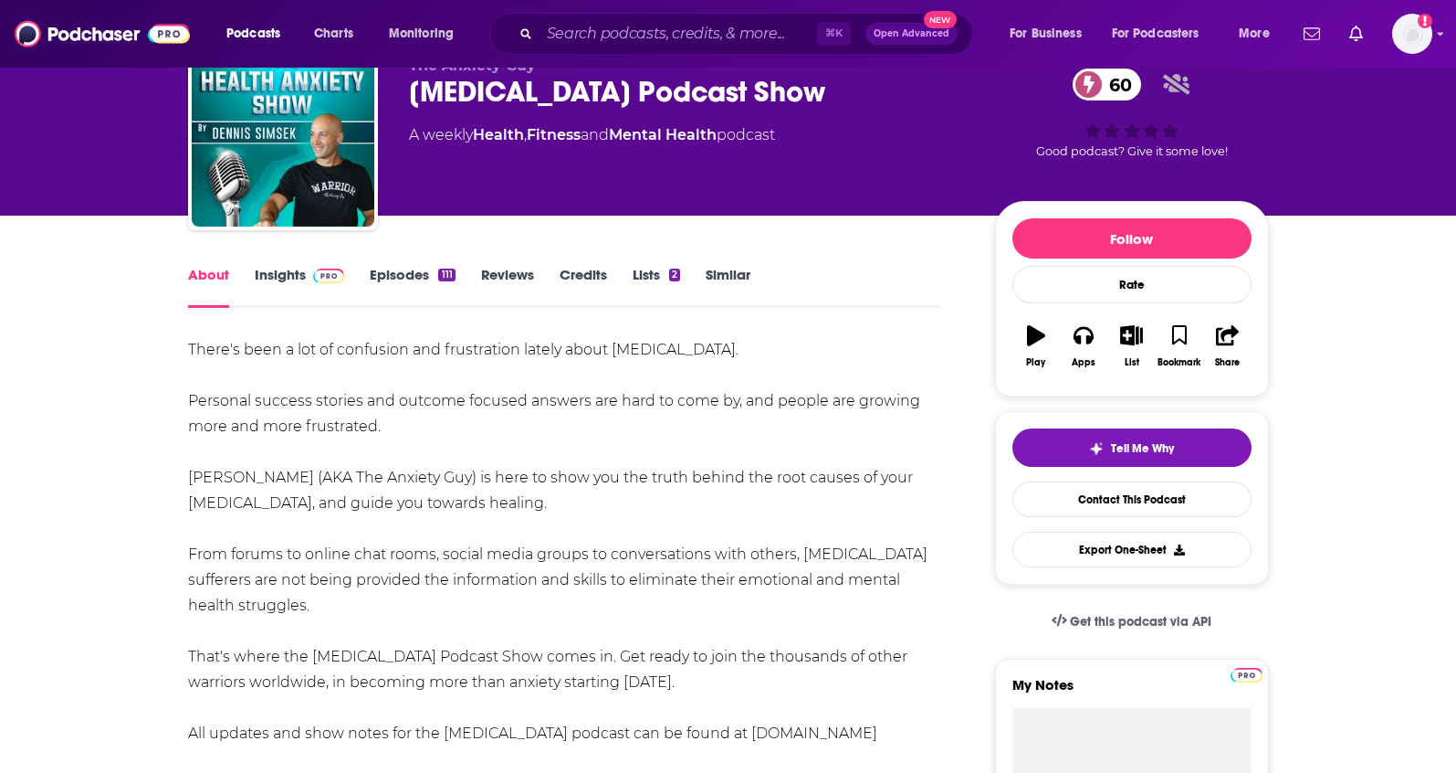
click at [414, 279] on link "Episodes 111" at bounding box center [412, 287] width 85 height 42
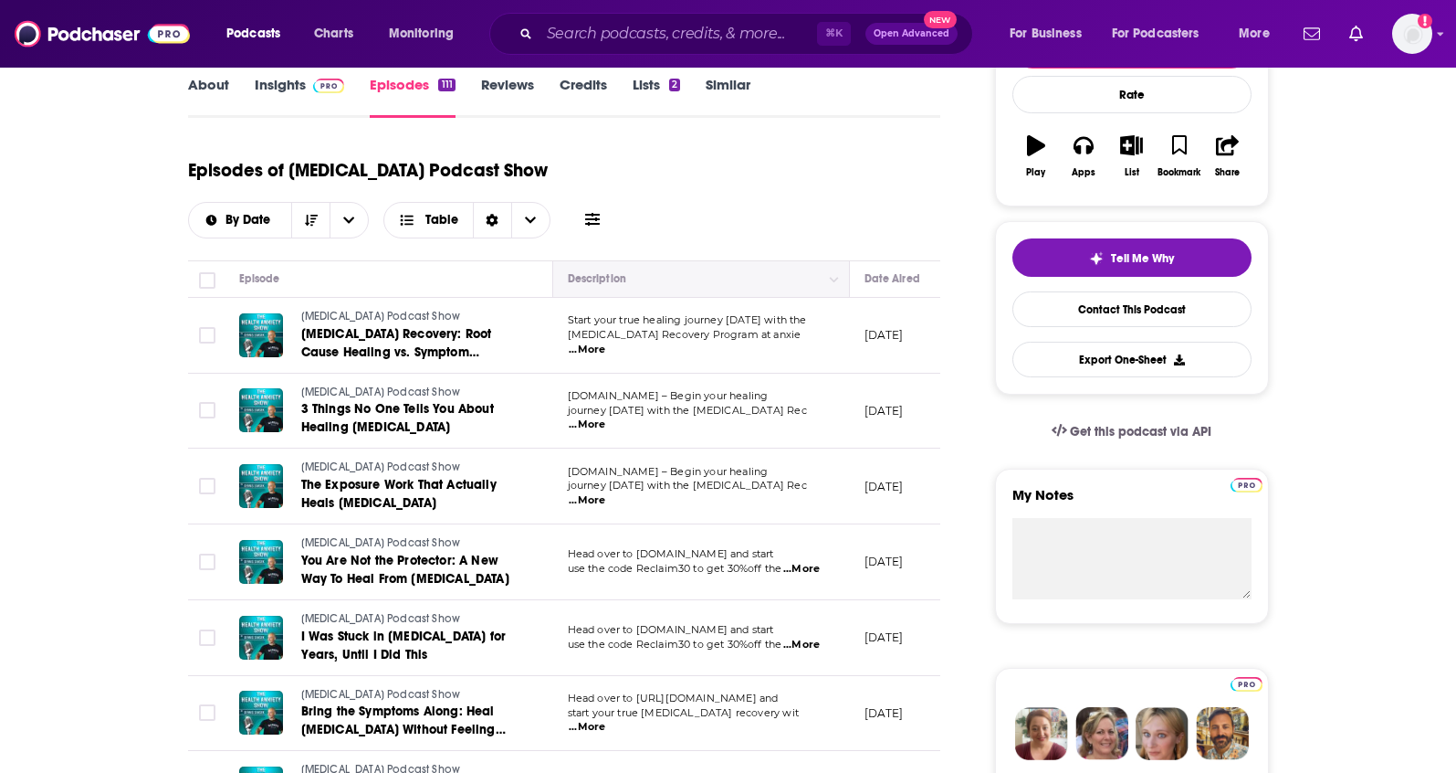
scroll to position [311, 0]
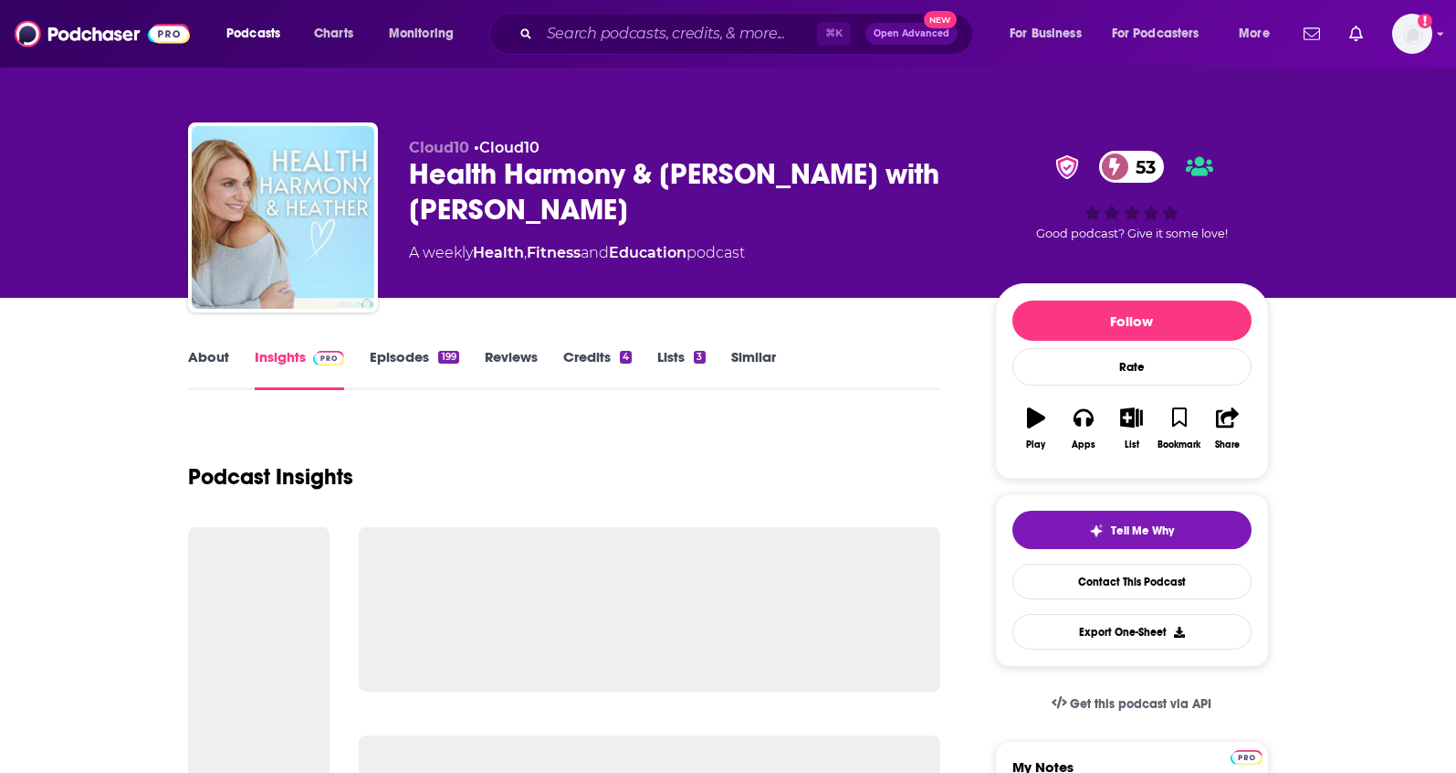
click at [219, 361] on link "About" at bounding box center [208, 369] width 41 height 42
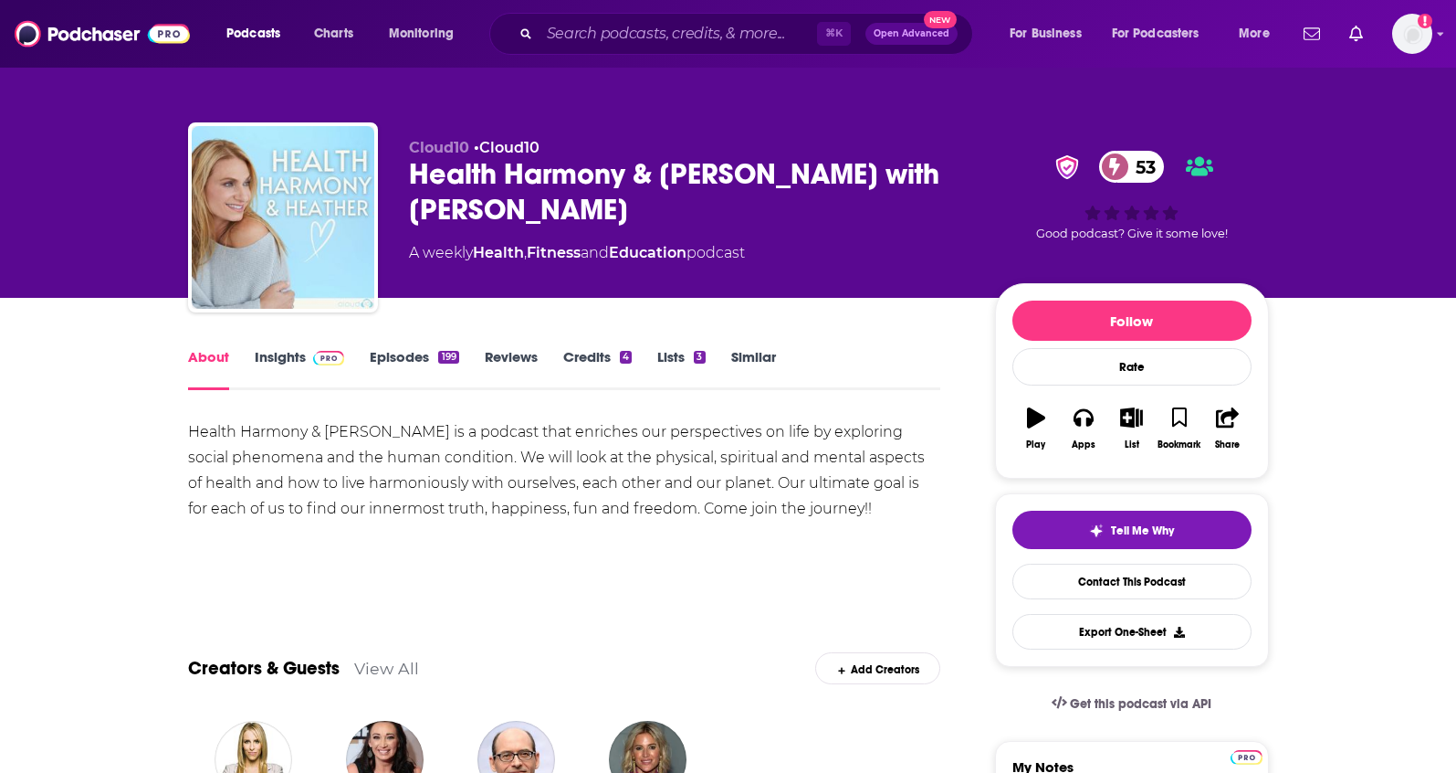
click at [262, 360] on link "Insights" at bounding box center [300, 369] width 90 height 42
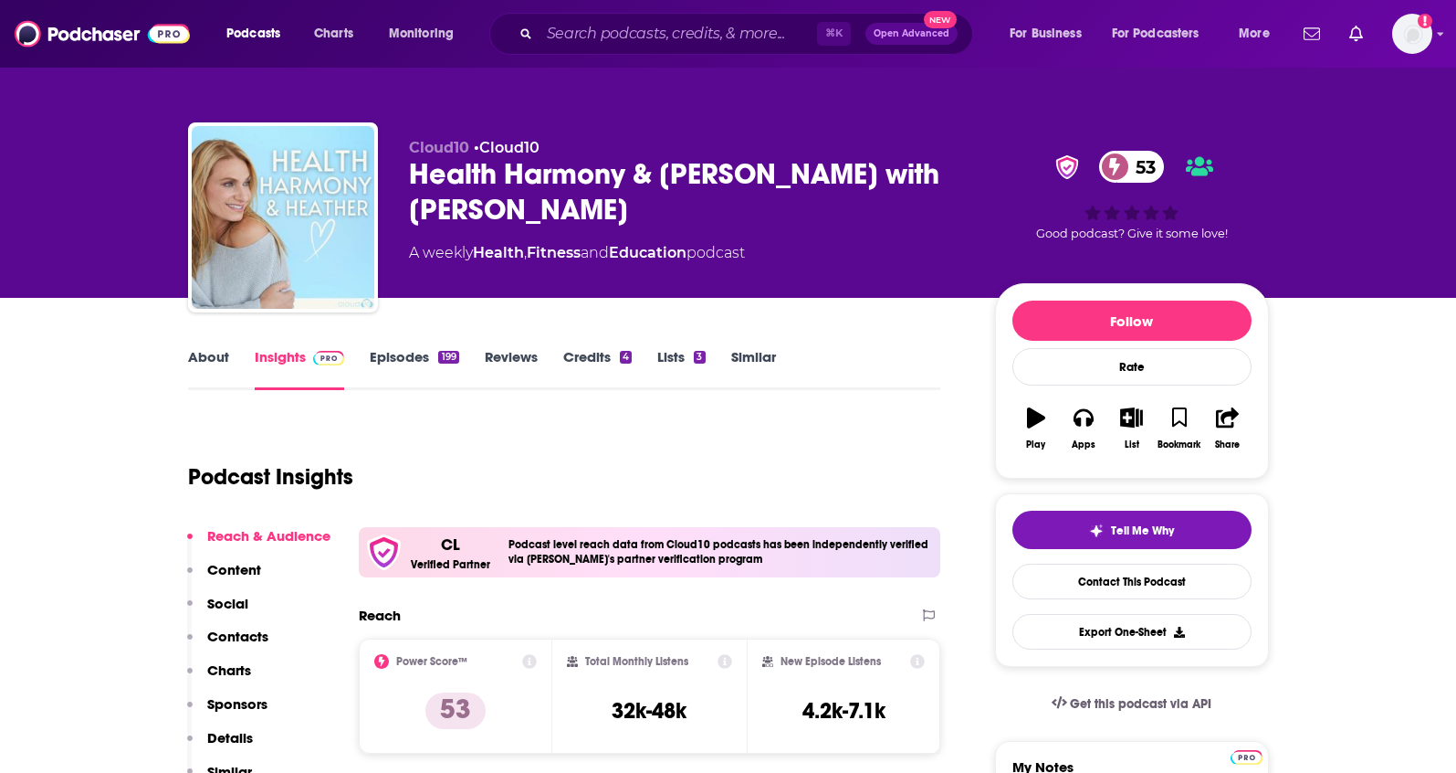
click at [394, 357] on link "Episodes 199" at bounding box center [414, 369] width 89 height 42
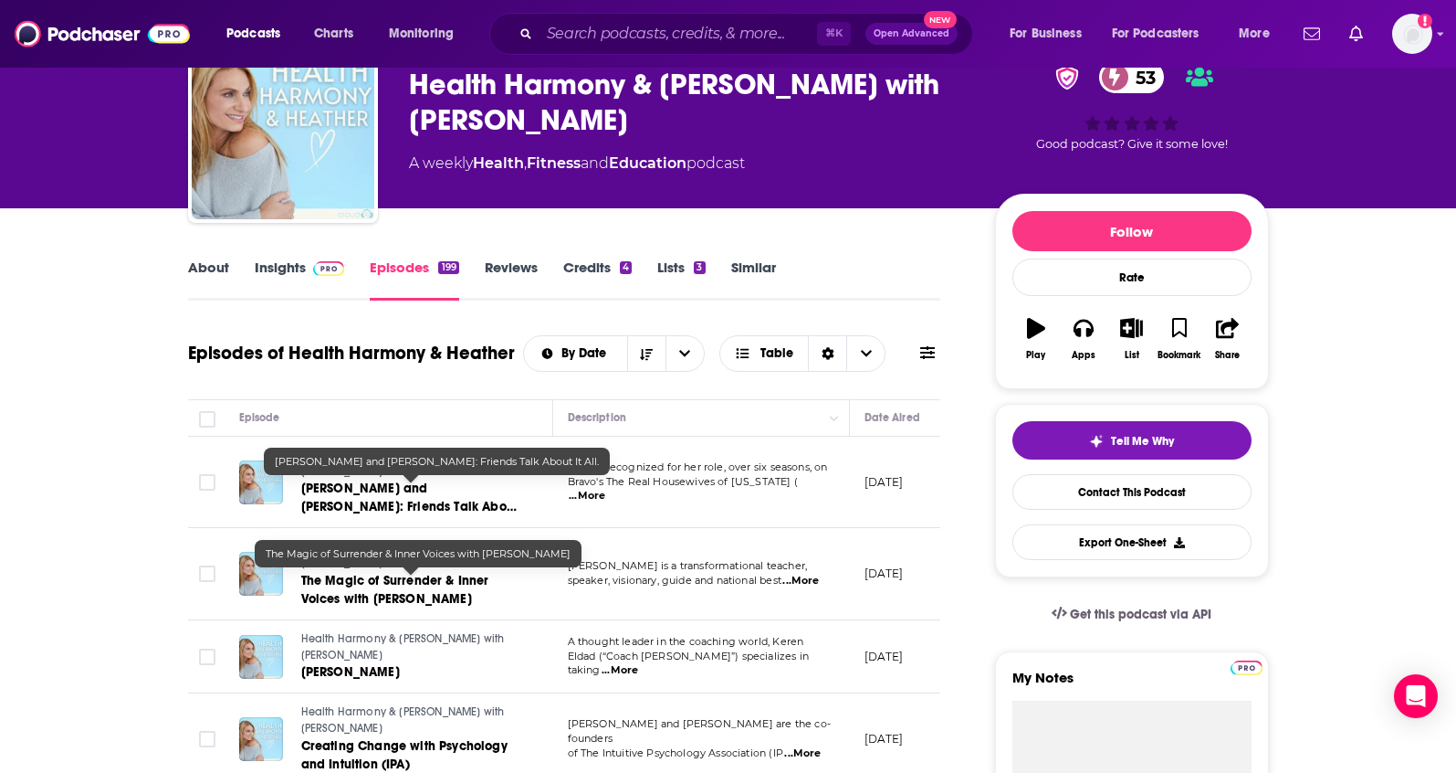
scroll to position [121, 0]
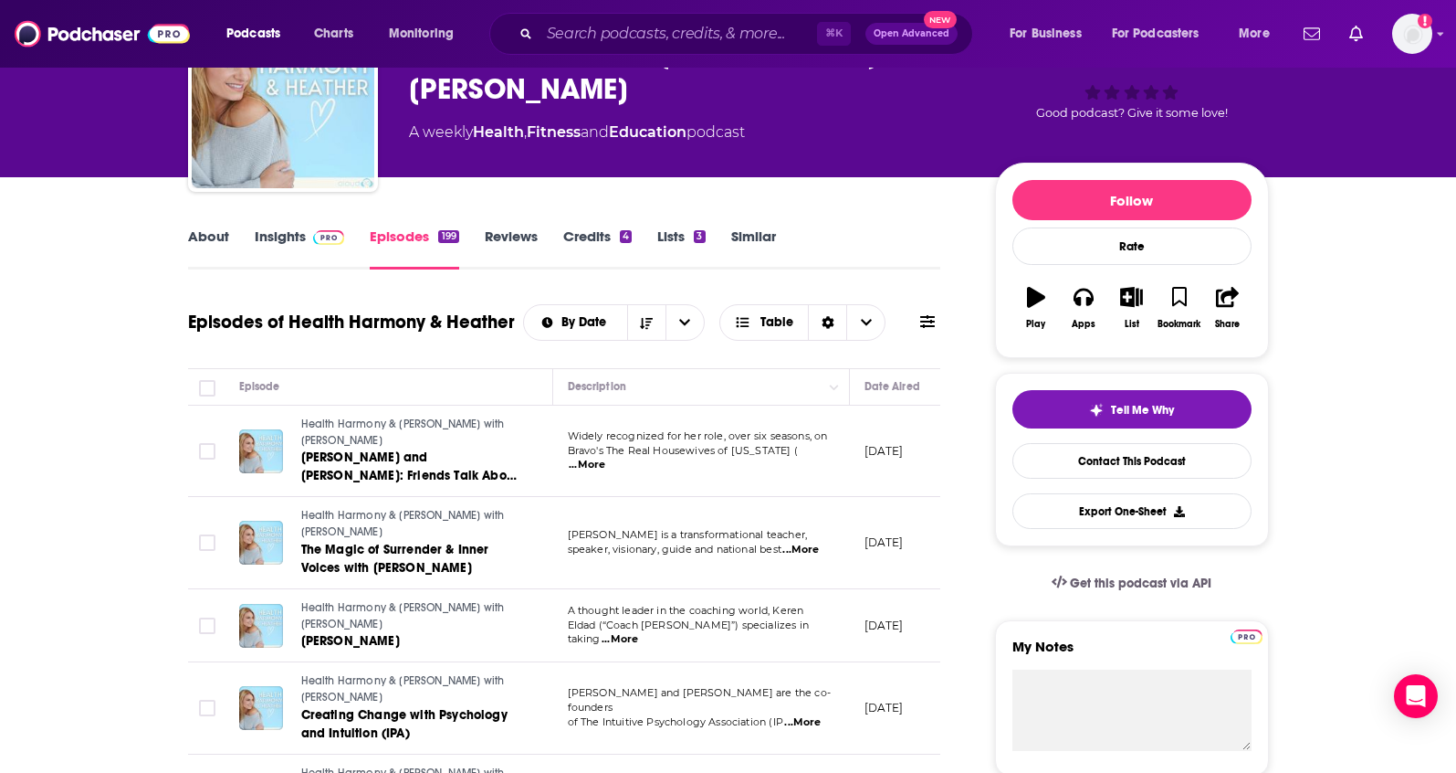
click at [281, 242] on link "Insights" at bounding box center [300, 248] width 90 height 42
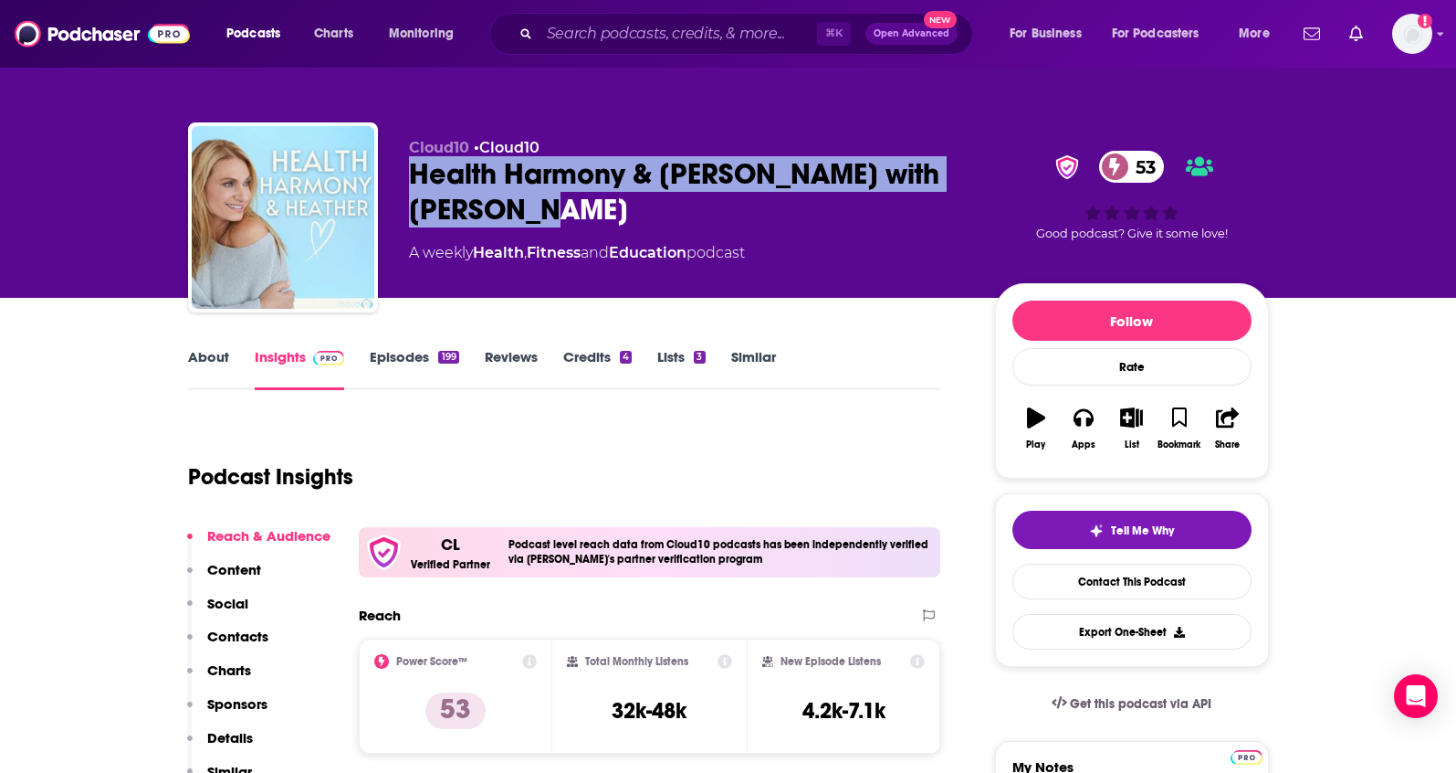
drag, startPoint x: 561, startPoint y: 216, endPoint x: 404, endPoint y: 184, distance: 160.3
click at [404, 184] on div "Cloud10 • Cloud10 Health Harmony & [PERSON_NAME] with [PERSON_NAME] 53 A weekly…" at bounding box center [728, 220] width 1081 height 197
copy h2 "Health Harmony & [PERSON_NAME] with [PERSON_NAME]"
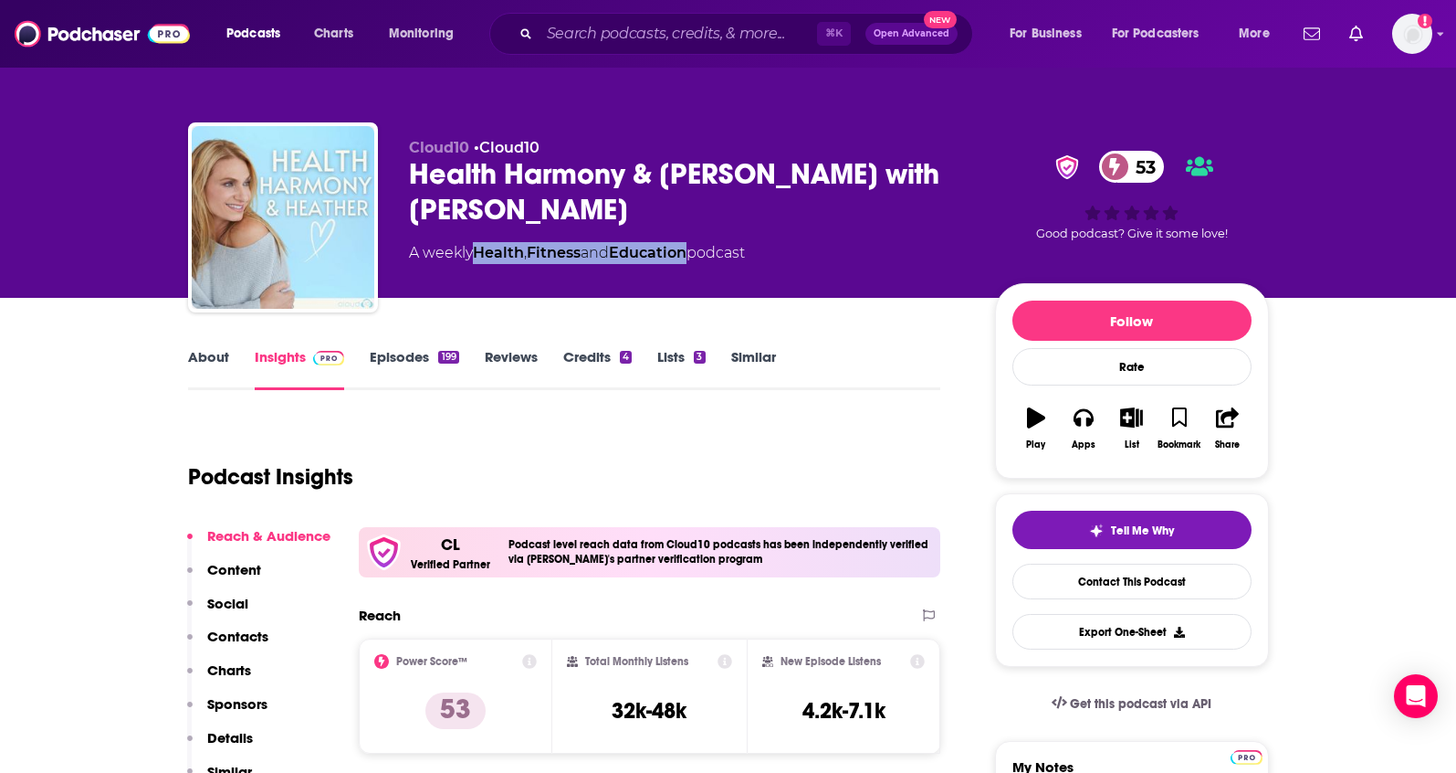
drag, startPoint x: 700, startPoint y: 255, endPoint x: 480, endPoint y: 261, distance: 220.2
click at [480, 261] on div "A weekly Health , Fitness and Education podcast" at bounding box center [577, 253] width 336 height 22
copy div "Health , Fitness and Education"
click at [254, 635] on p "Contacts" at bounding box center [237, 635] width 61 height 17
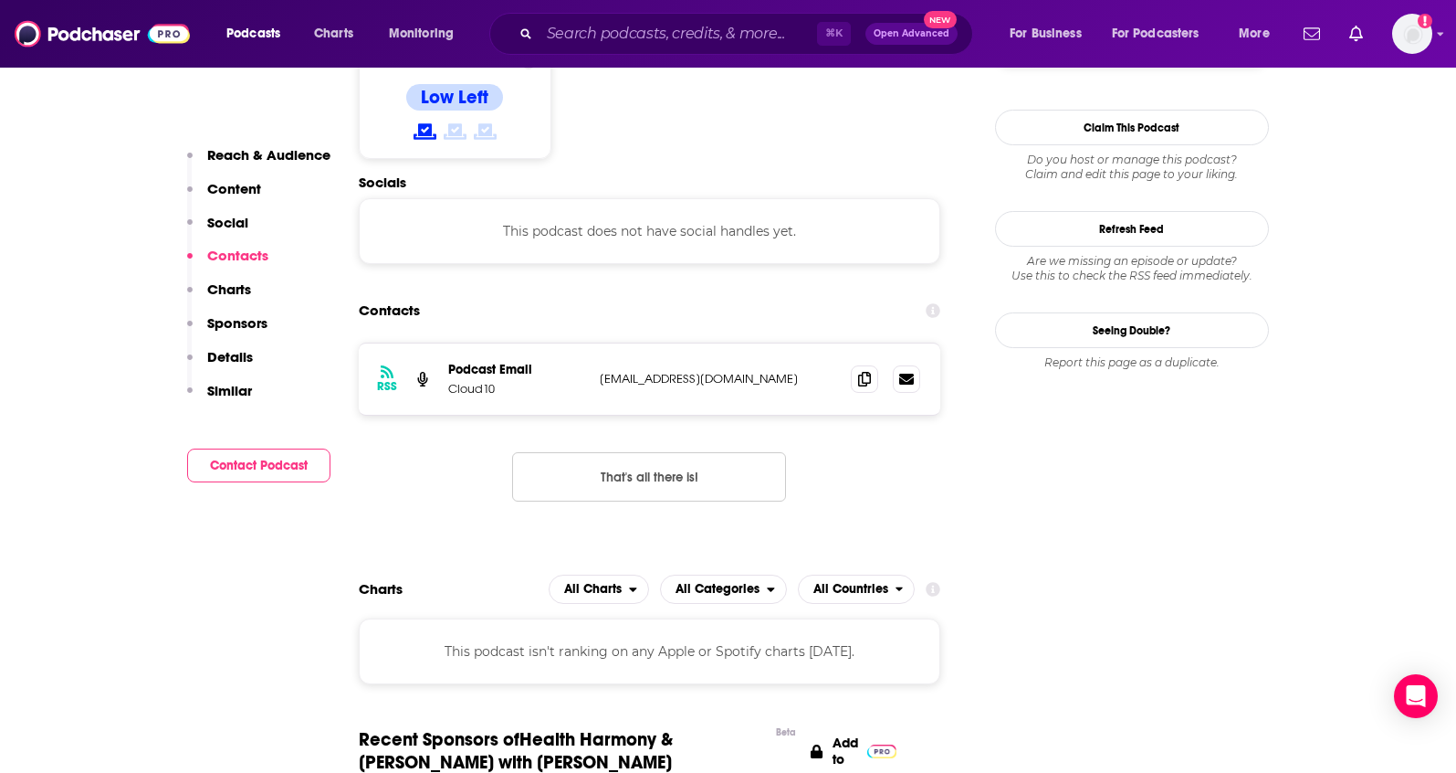
scroll to position [1548, 0]
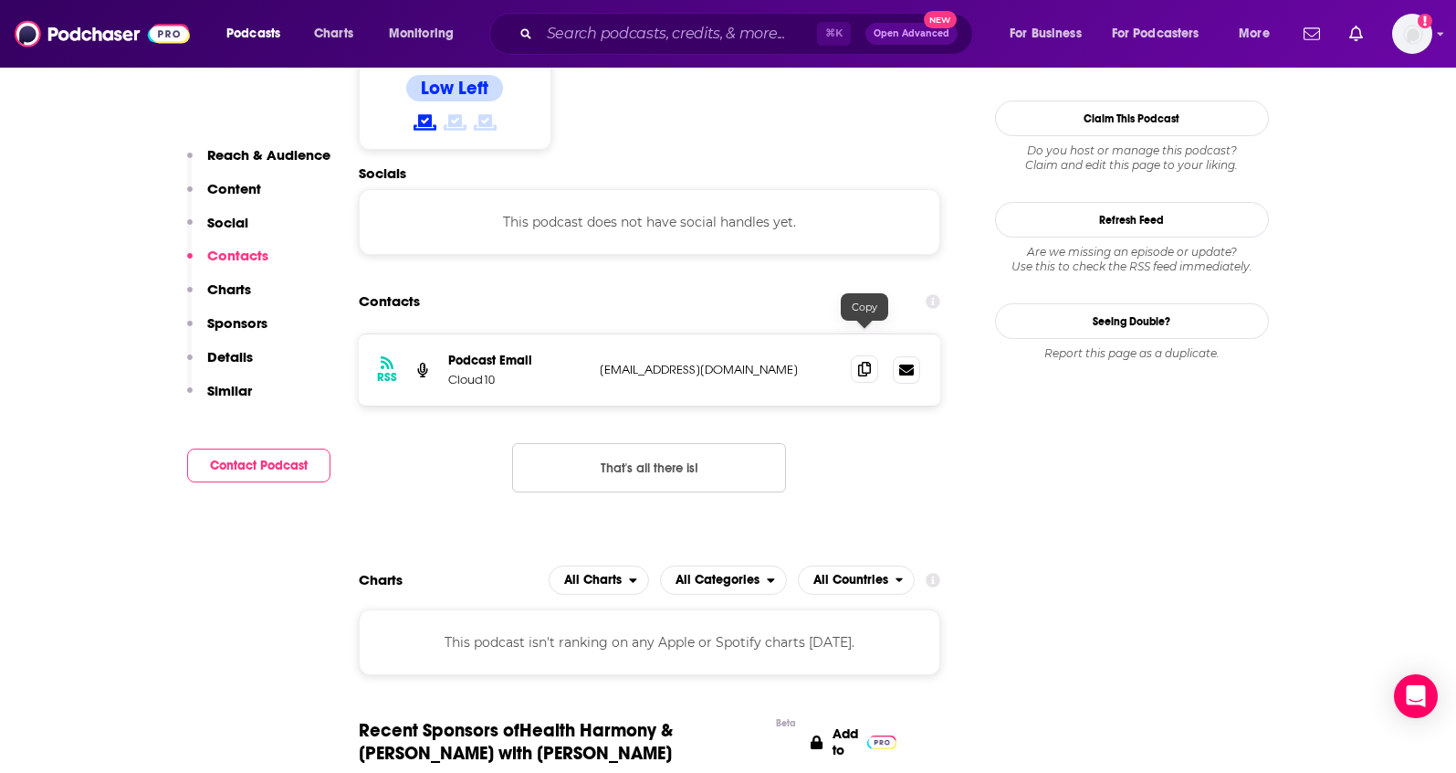
click at [866, 362] on icon at bounding box center [864, 369] width 13 height 15
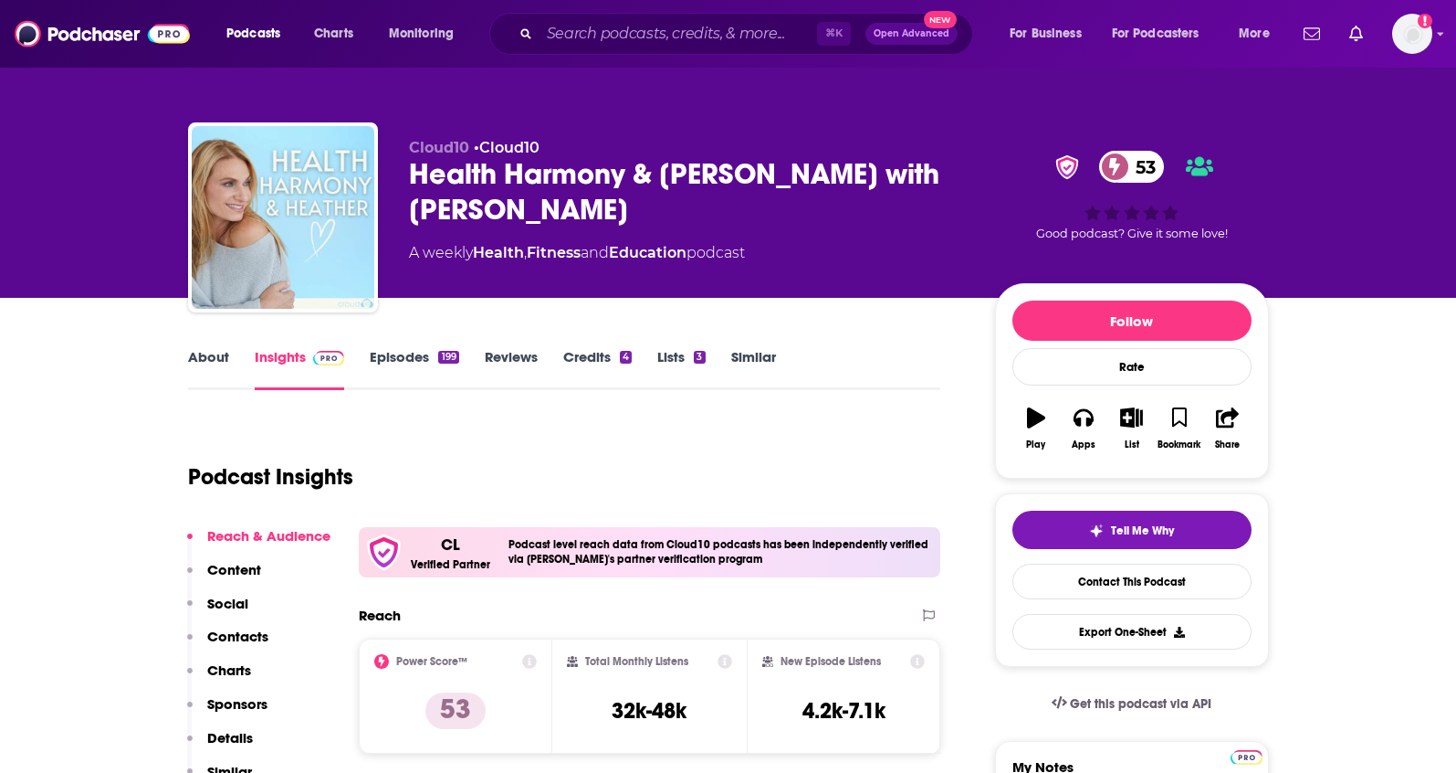
click at [258, 631] on p "Contacts" at bounding box center [237, 635] width 61 height 17
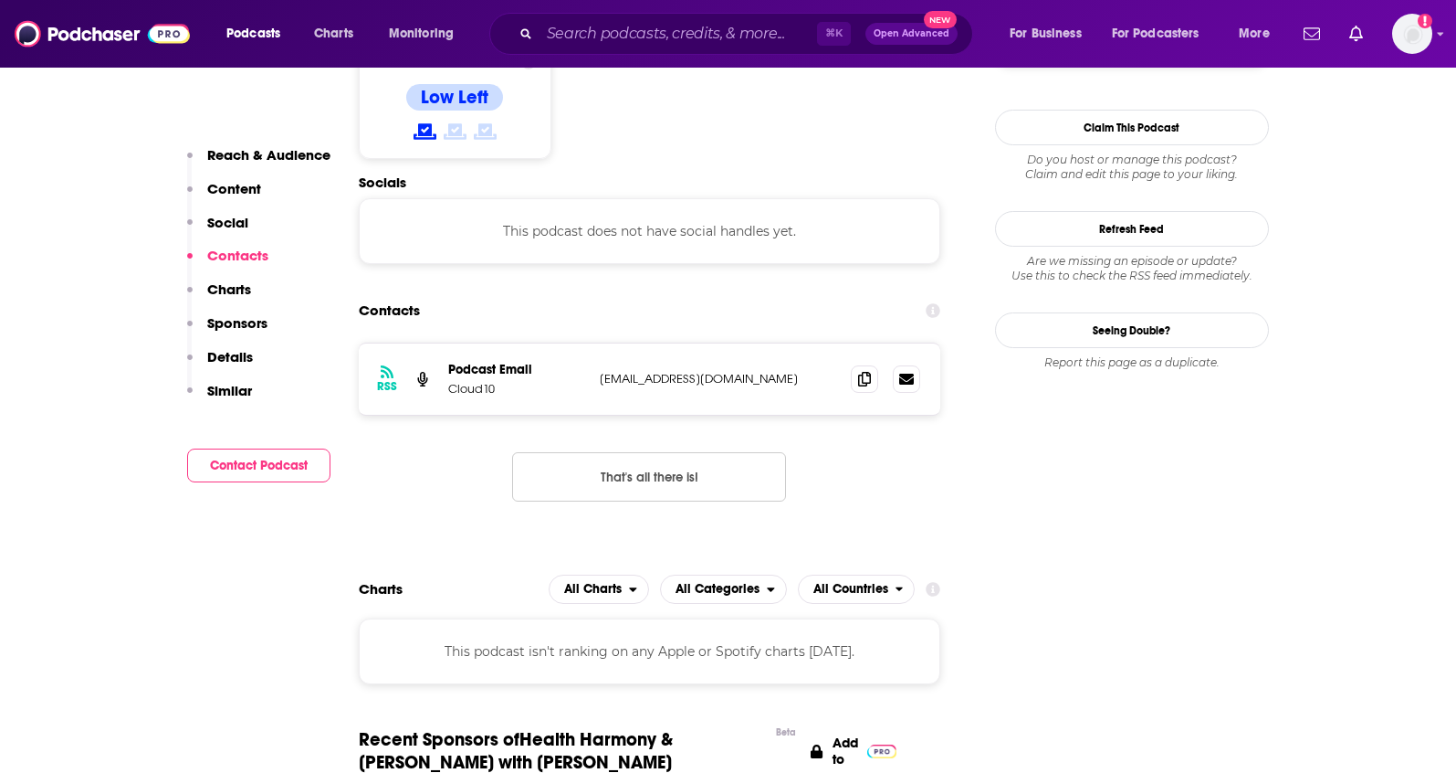
scroll to position [1548, 0]
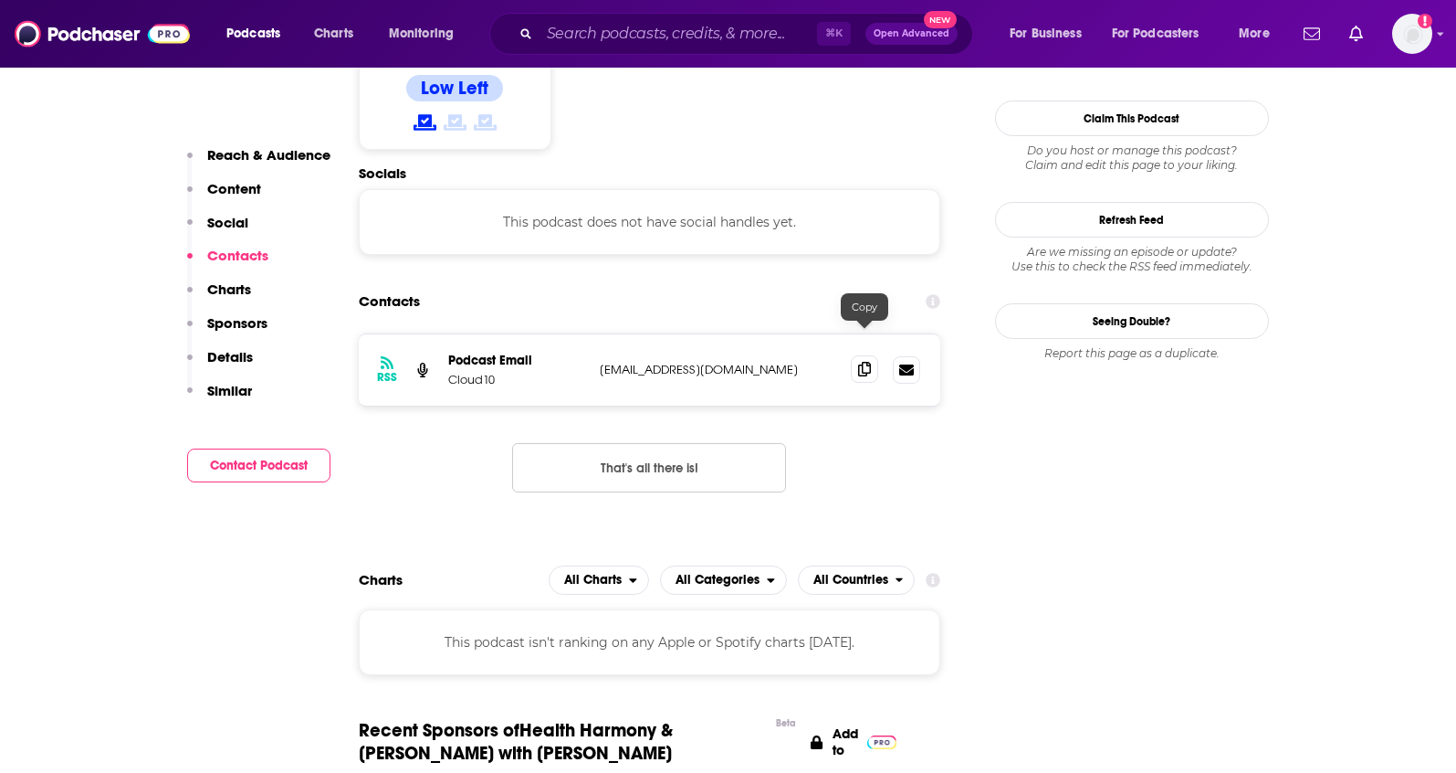
click at [859, 362] on icon at bounding box center [864, 369] width 13 height 15
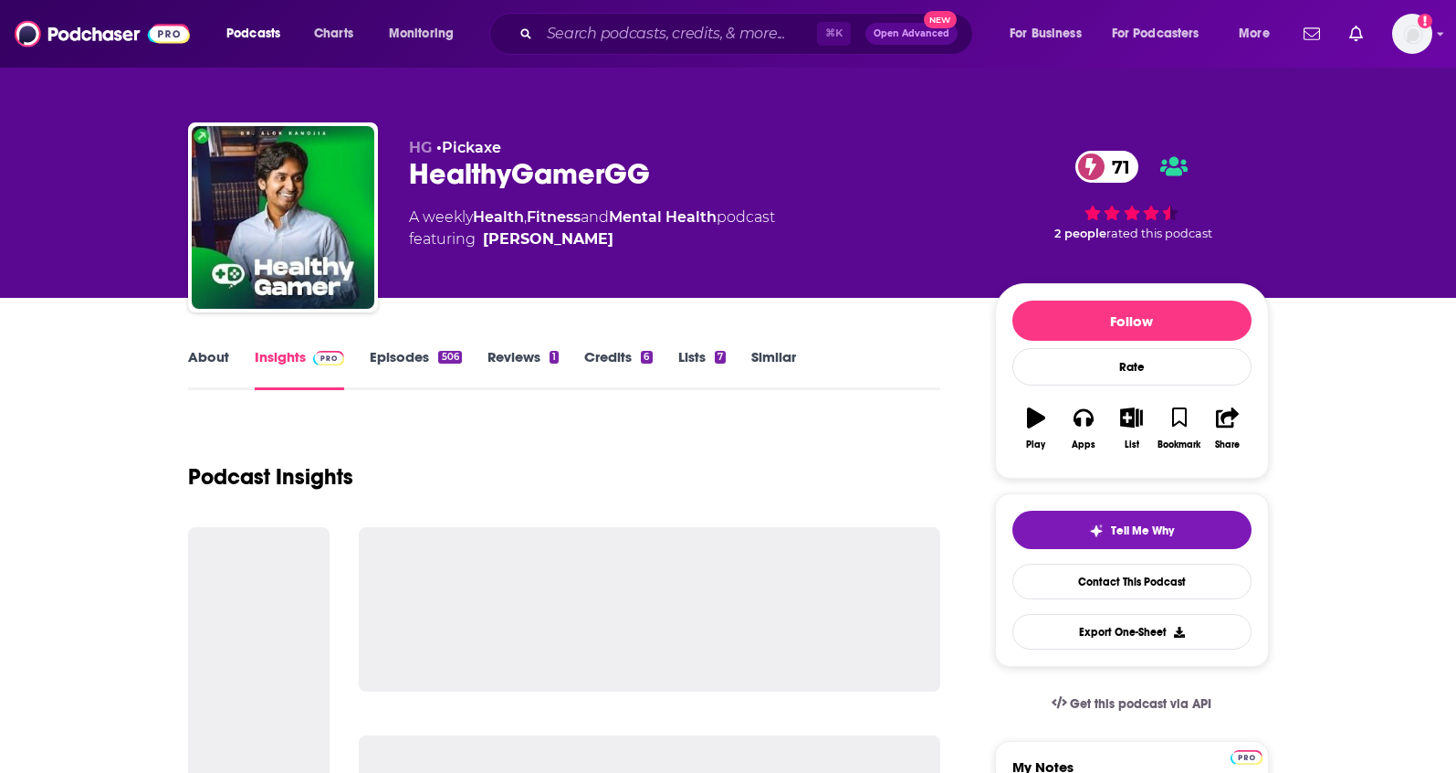
click at [205, 361] on link "About" at bounding box center [208, 369] width 41 height 42
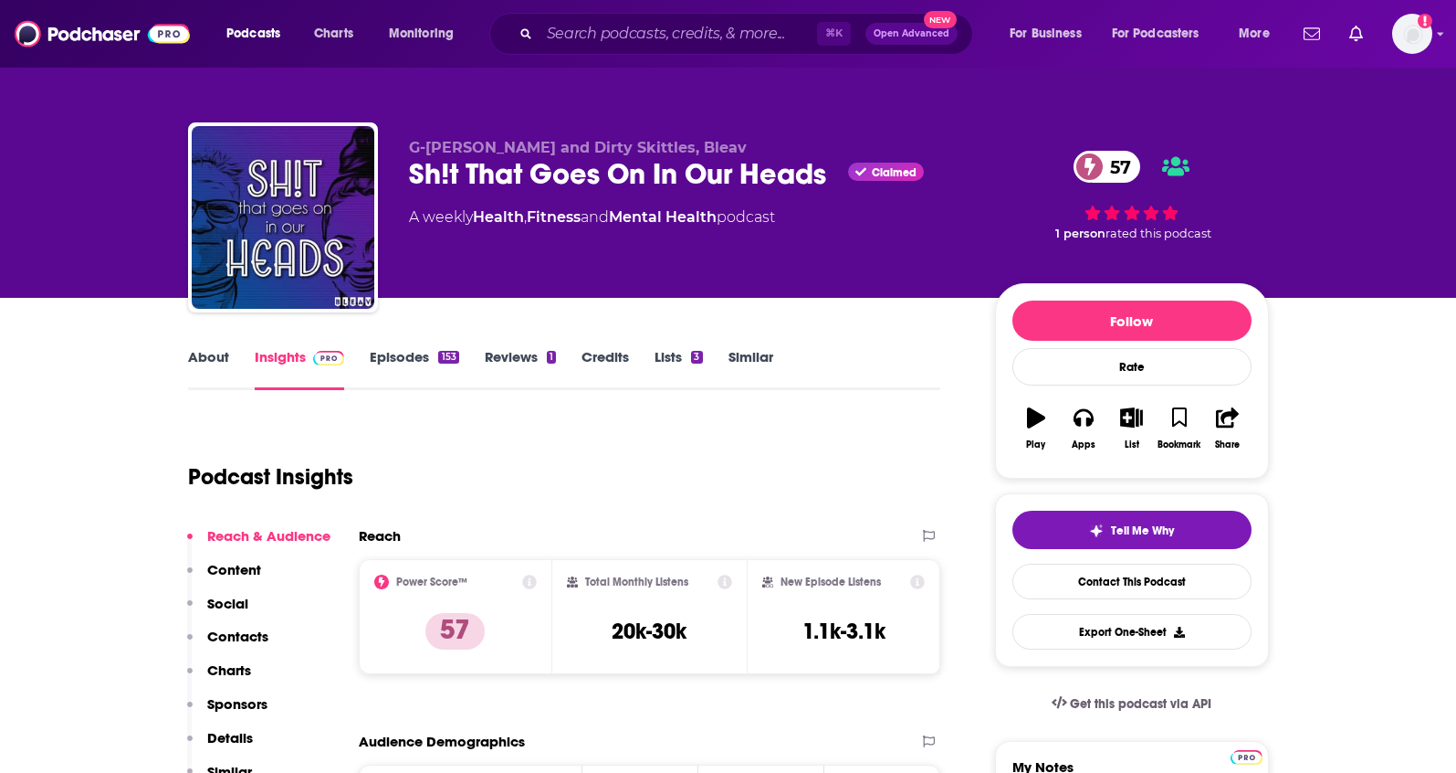
click at [224, 356] on link "About" at bounding box center [208, 369] width 41 height 42
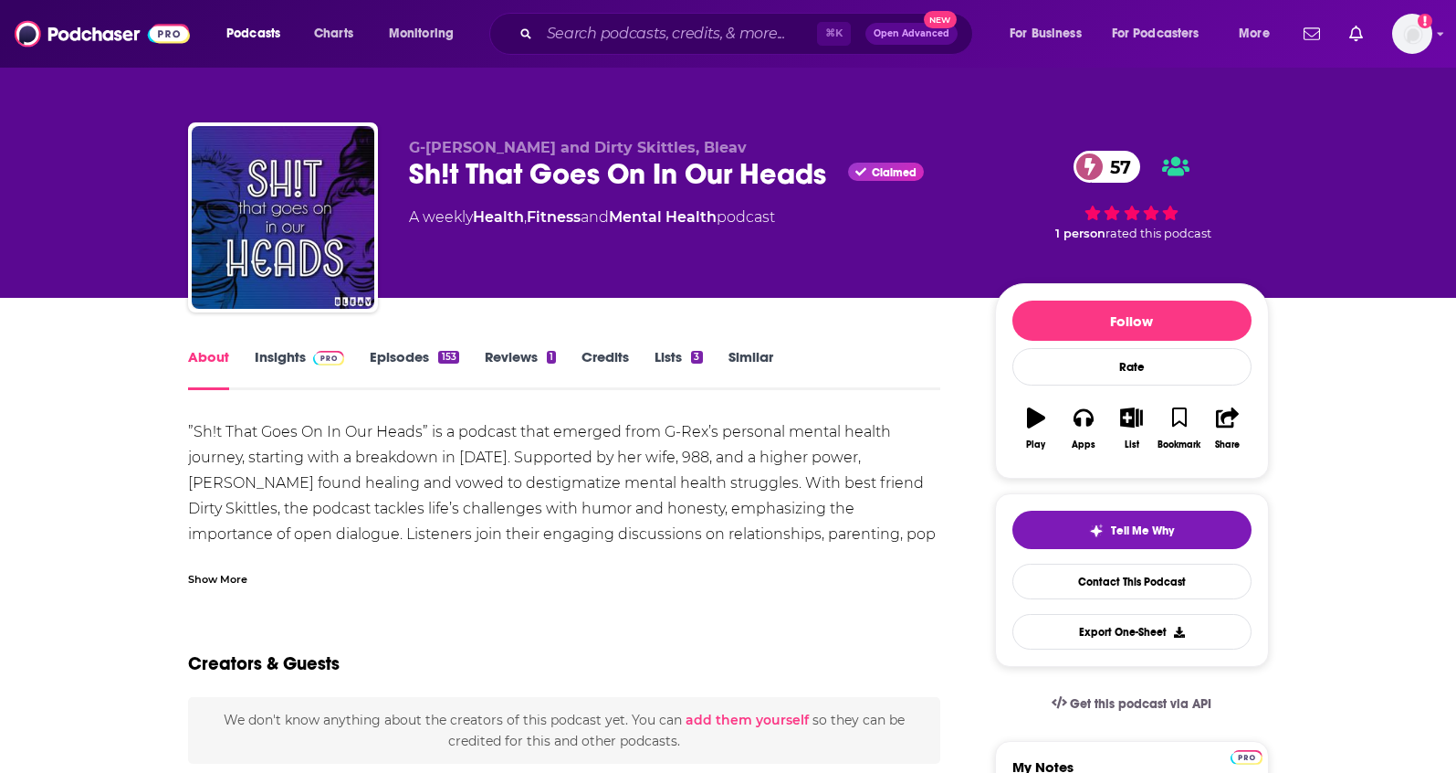
click at [208, 579] on div "Show More" at bounding box center [217, 577] width 59 height 17
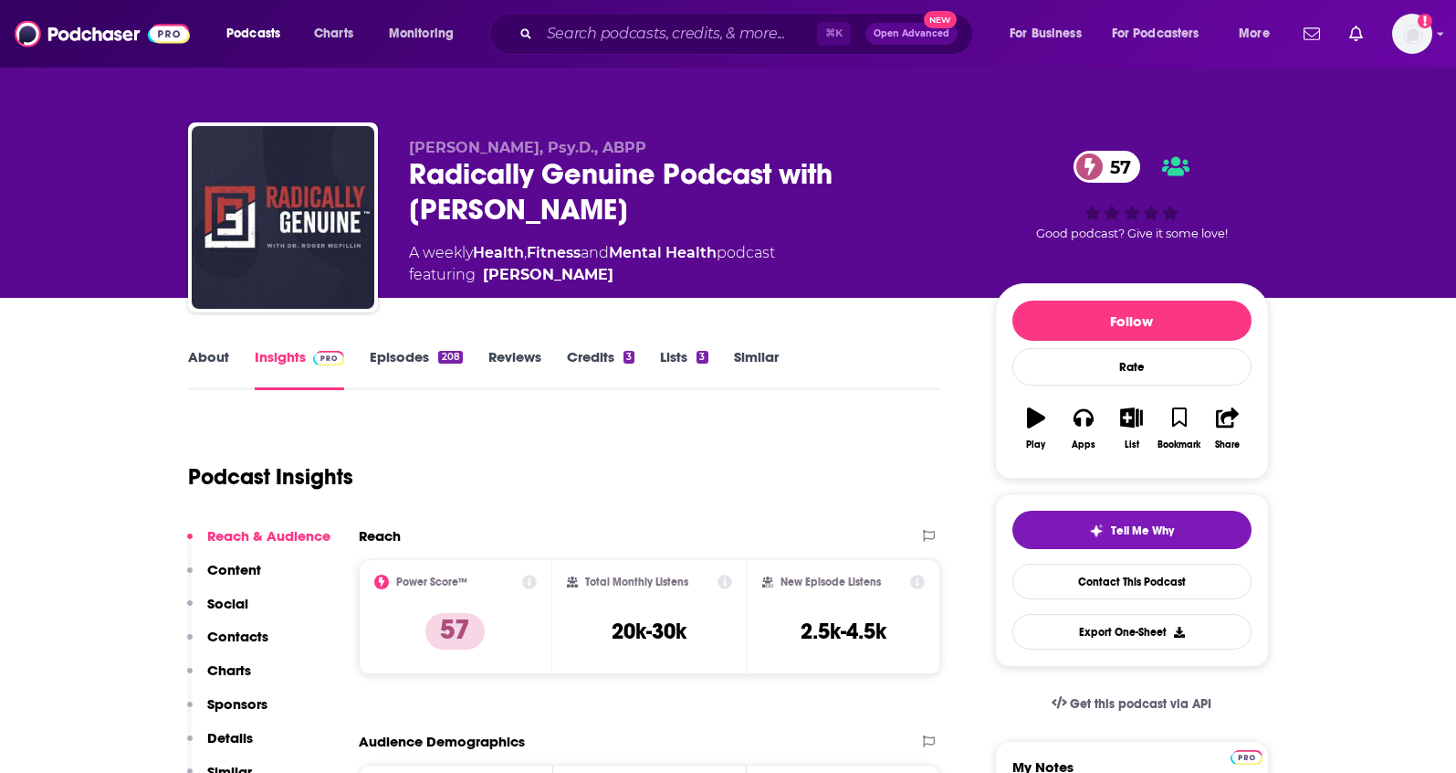
click at [204, 364] on link "About" at bounding box center [208, 369] width 41 height 42
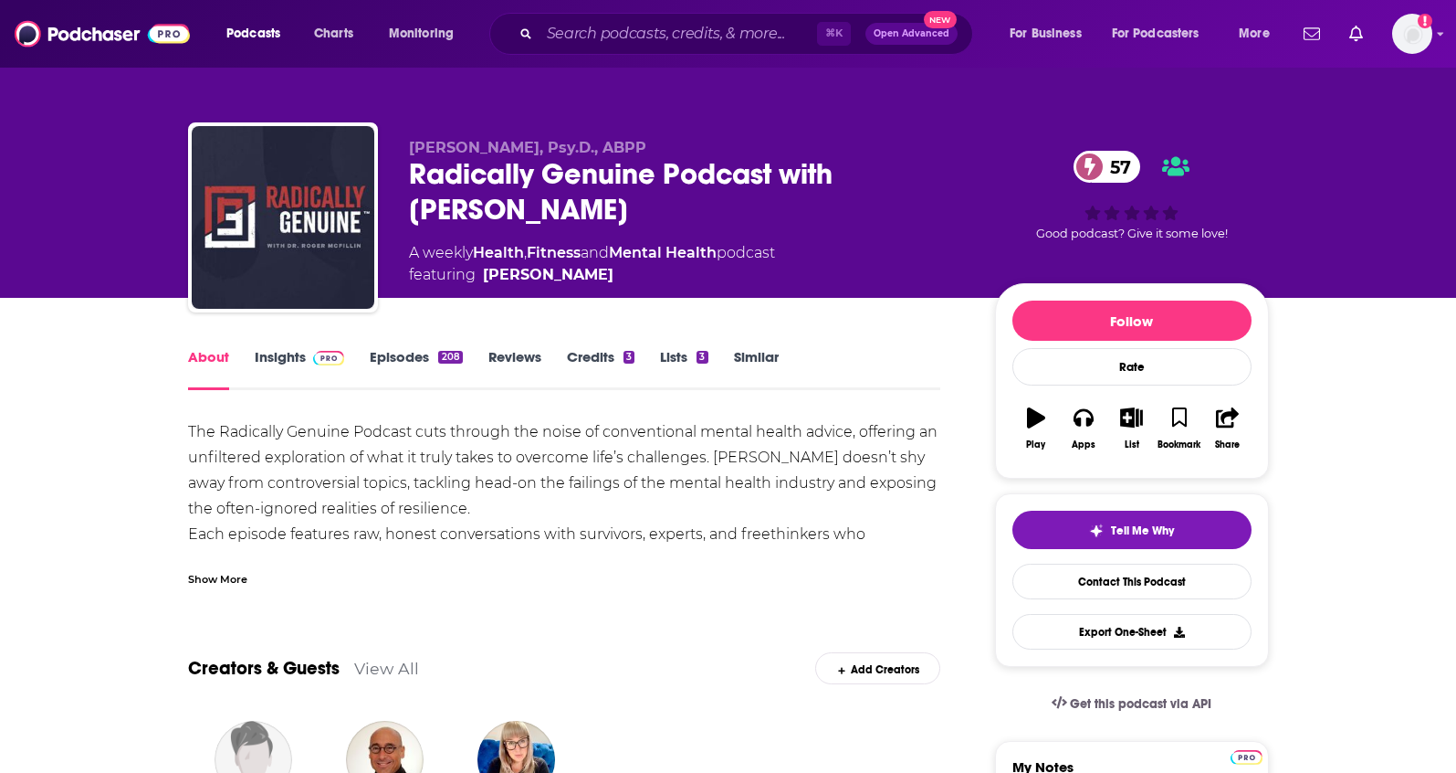
click at [214, 585] on div "Show More" at bounding box center [217, 577] width 59 height 17
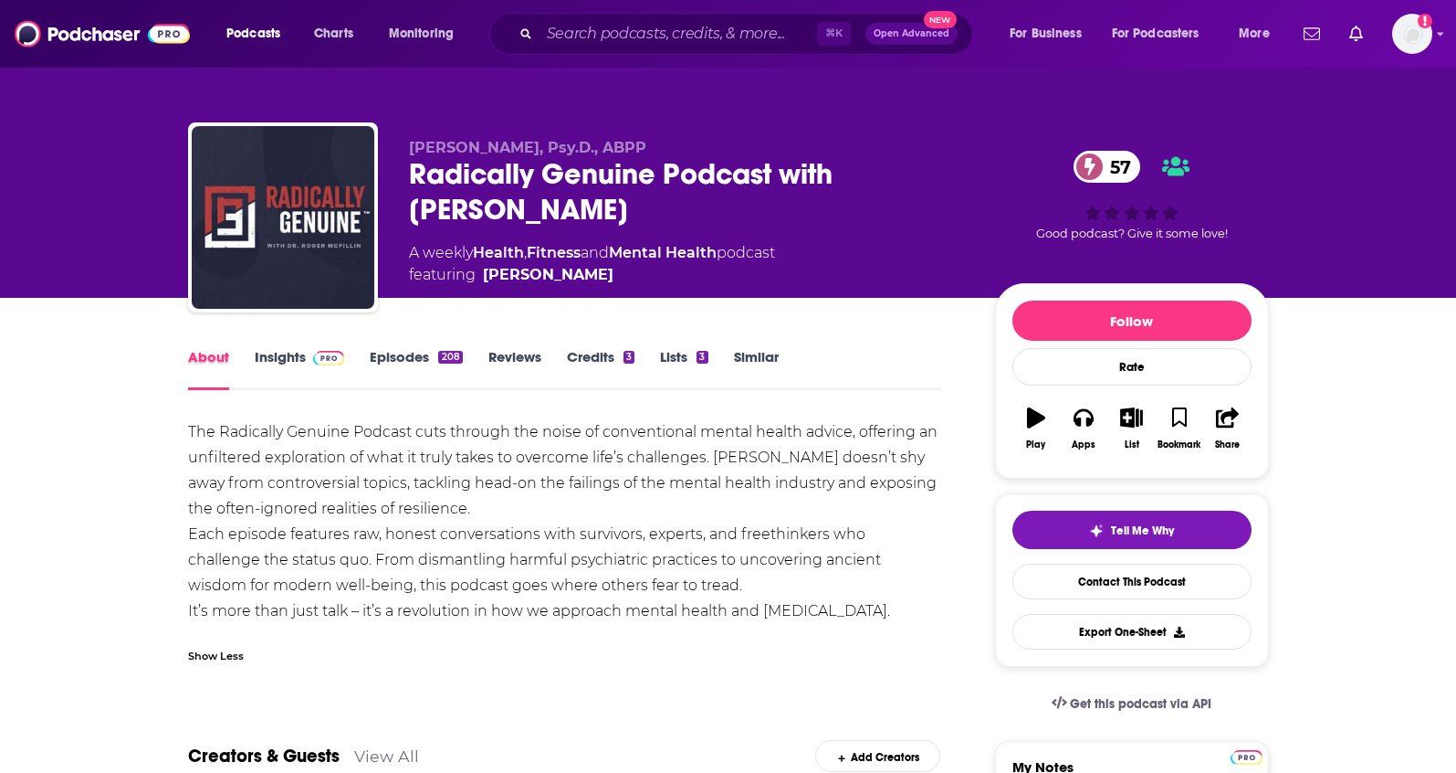
click at [250, 359] on div "About" at bounding box center [221, 369] width 67 height 42
click at [273, 362] on link "Insights" at bounding box center [300, 369] width 90 height 42
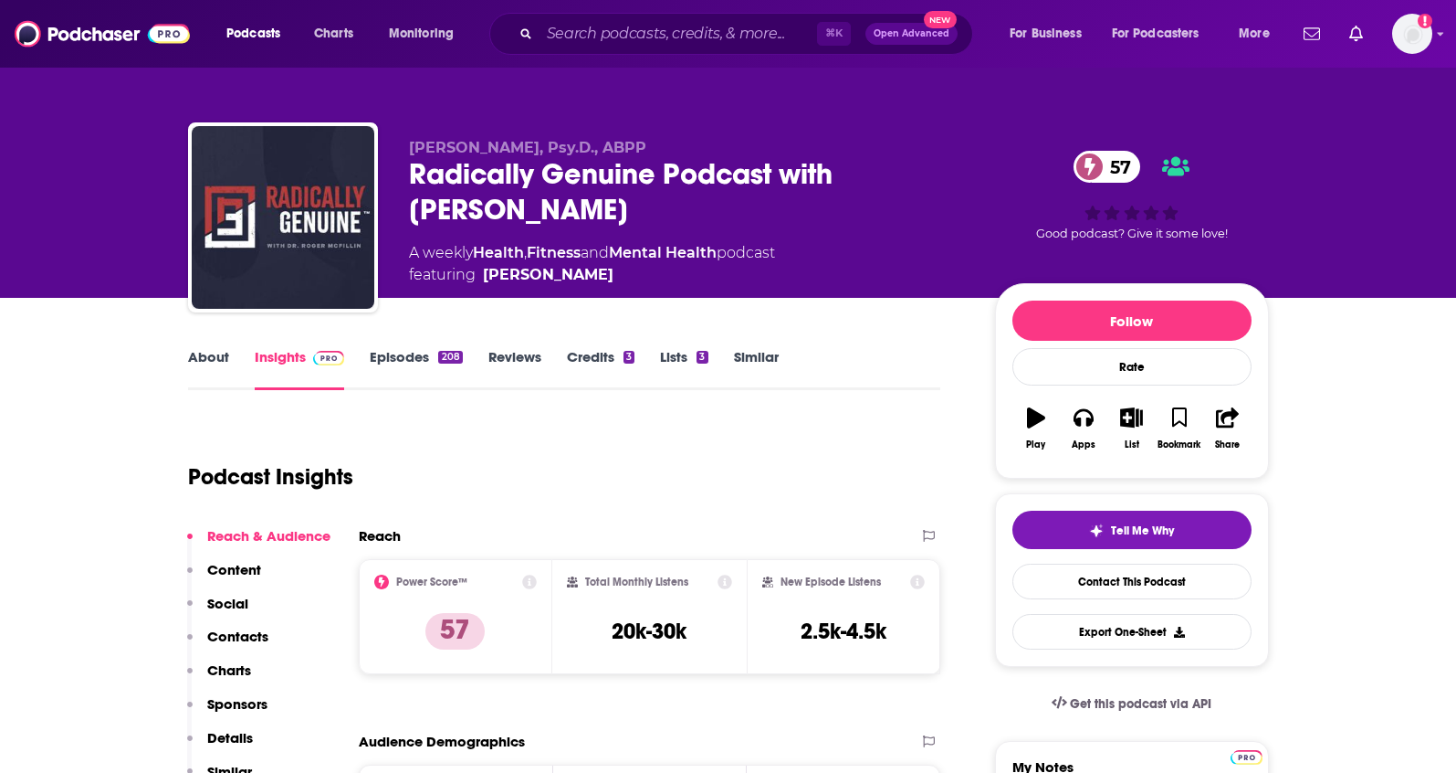
drag, startPoint x: 633, startPoint y: 223, endPoint x: 400, endPoint y: 183, distance: 236.3
click at [400, 183] on div "[PERSON_NAME], Psy.D., ABPP Radically Genuine Podcast with [PERSON_NAME] 57 A w…" at bounding box center [728, 220] width 1081 height 197
copy h2 "Radically Genuine Podcast with [PERSON_NAME]"
click at [204, 363] on link "About" at bounding box center [208, 369] width 41 height 42
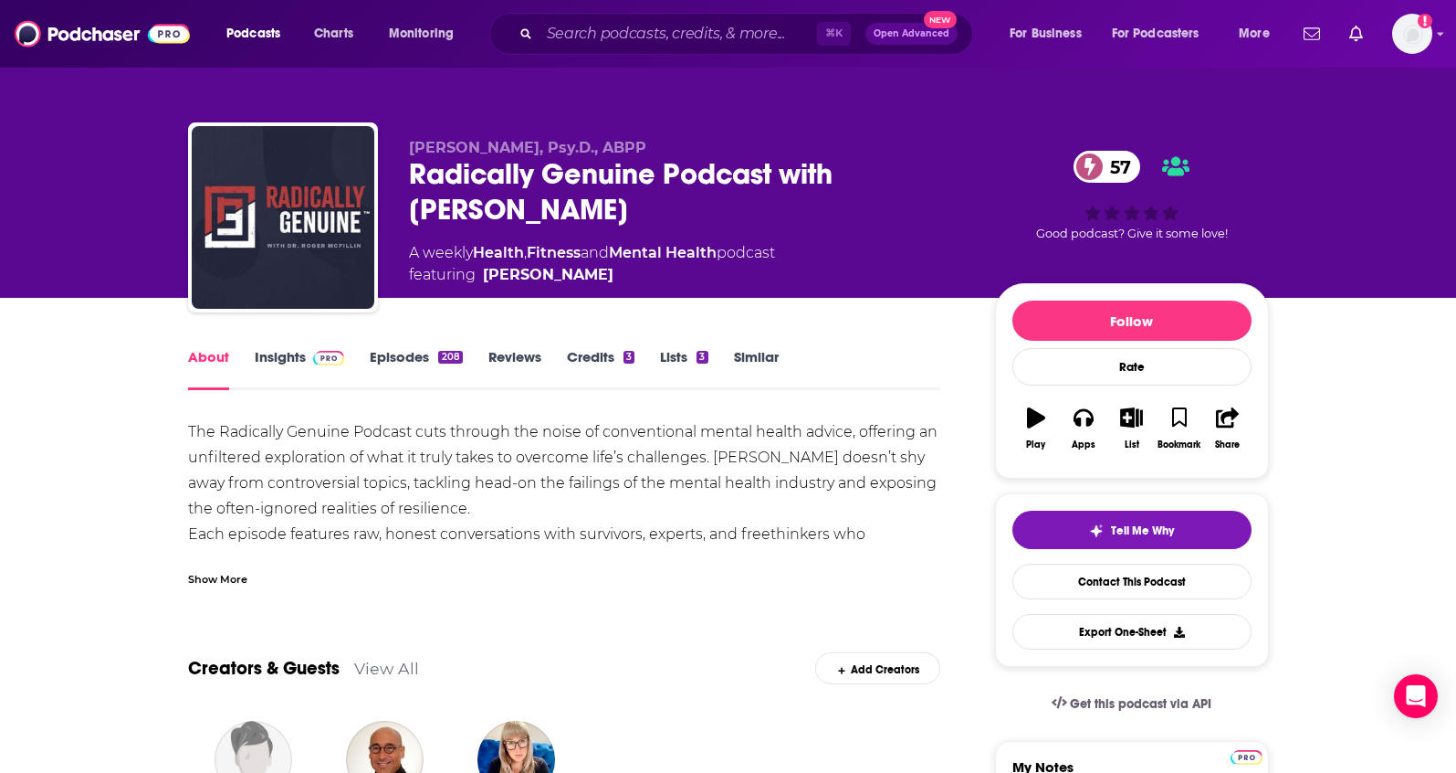
click at [265, 345] on div "About Insights Episodes 208 Reviews Credits 3 Lists 3 Similar" at bounding box center [564, 367] width 753 height 45
drag, startPoint x: 407, startPoint y: 147, endPoint x: 536, endPoint y: 152, distance: 128.9
click at [536, 152] on p "[PERSON_NAME], Psy.D., ABPP" at bounding box center [687, 147] width 557 height 17
copy span "[PERSON_NAME]"
click at [279, 359] on link "Insights" at bounding box center [300, 369] width 90 height 42
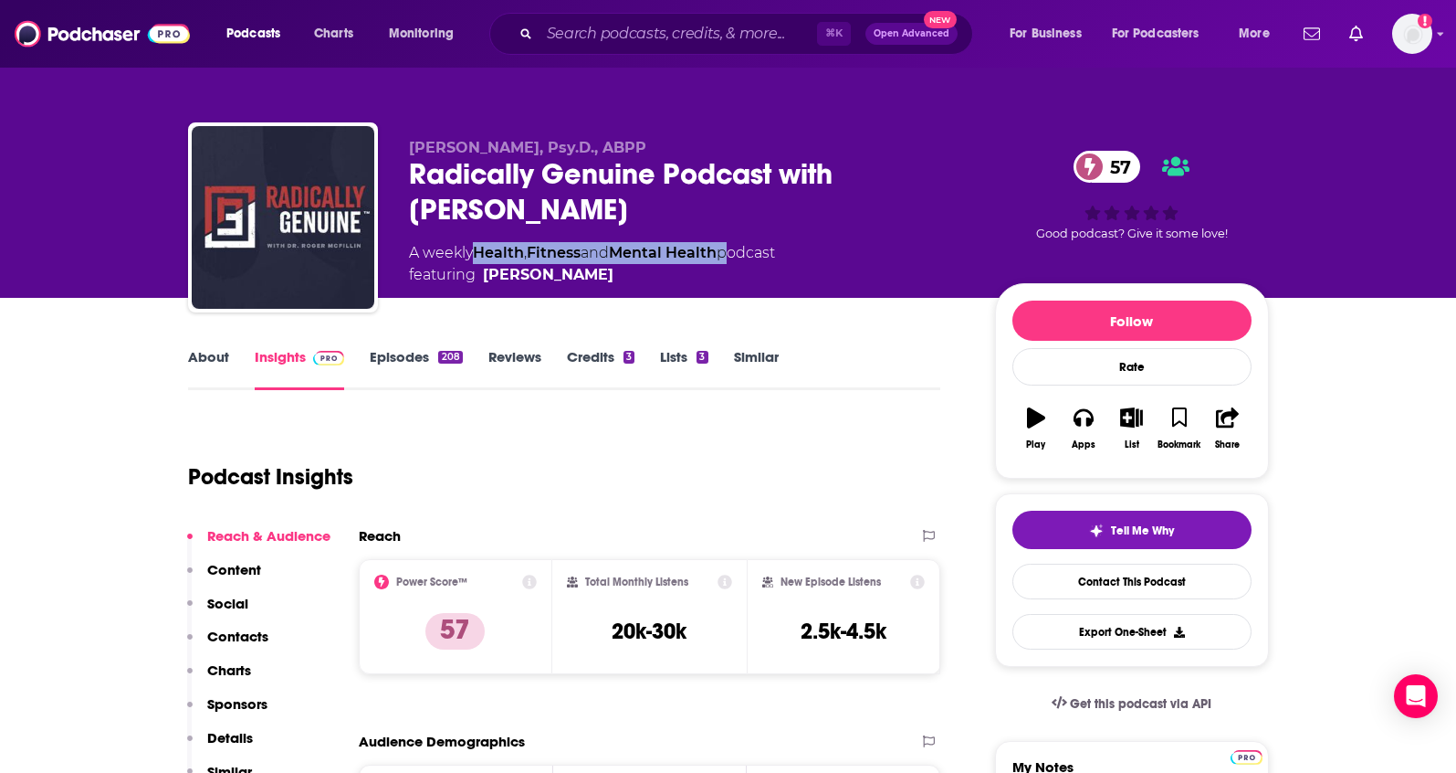
drag, startPoint x: 734, startPoint y: 250, endPoint x: 481, endPoint y: 255, distance: 253.0
click at [481, 255] on div "A weekly Health , Fitness and Mental Health podcast featuring Dr. Roger McFillin" at bounding box center [592, 264] width 366 height 44
copy div "Health , Fitness and Mental Health"
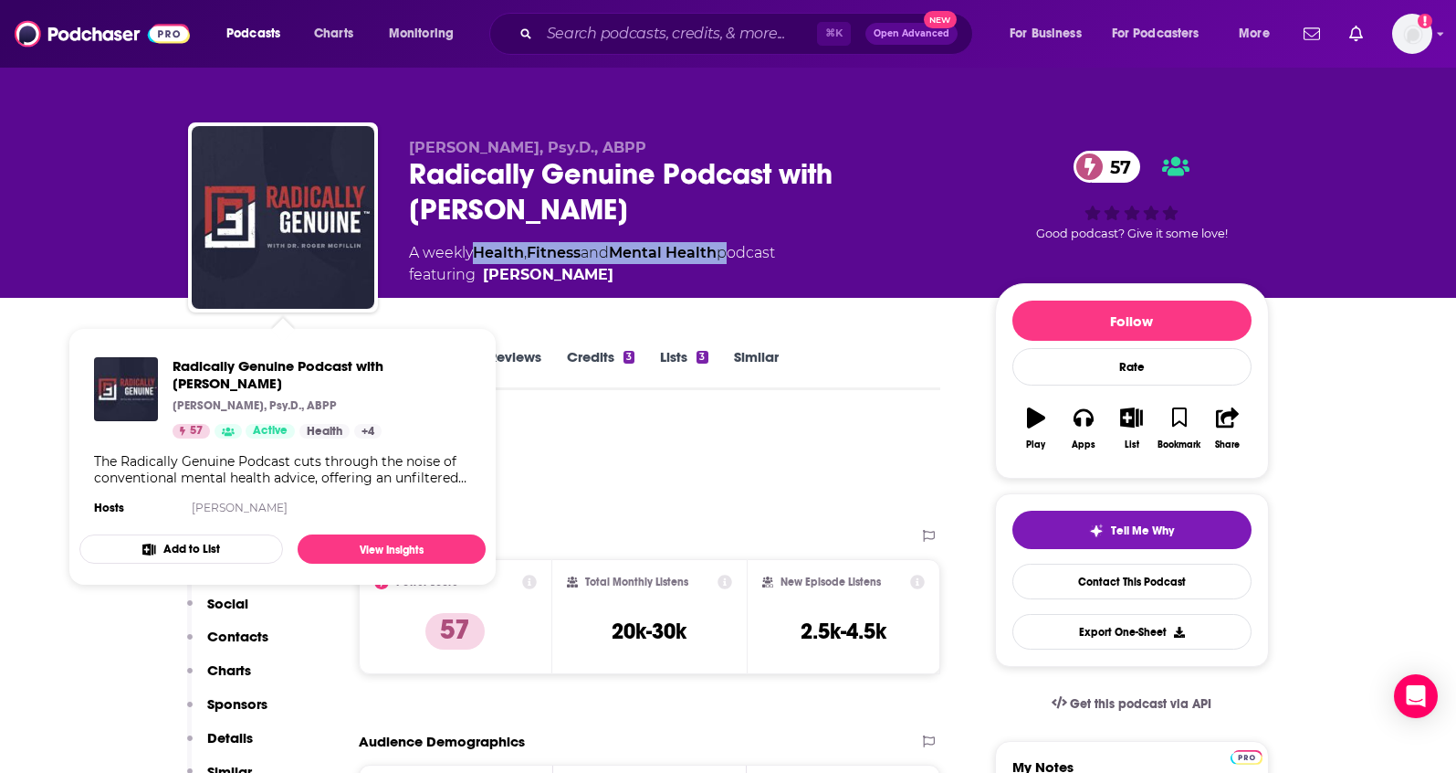
click at [236, 635] on p "Contacts" at bounding box center [237, 635] width 61 height 17
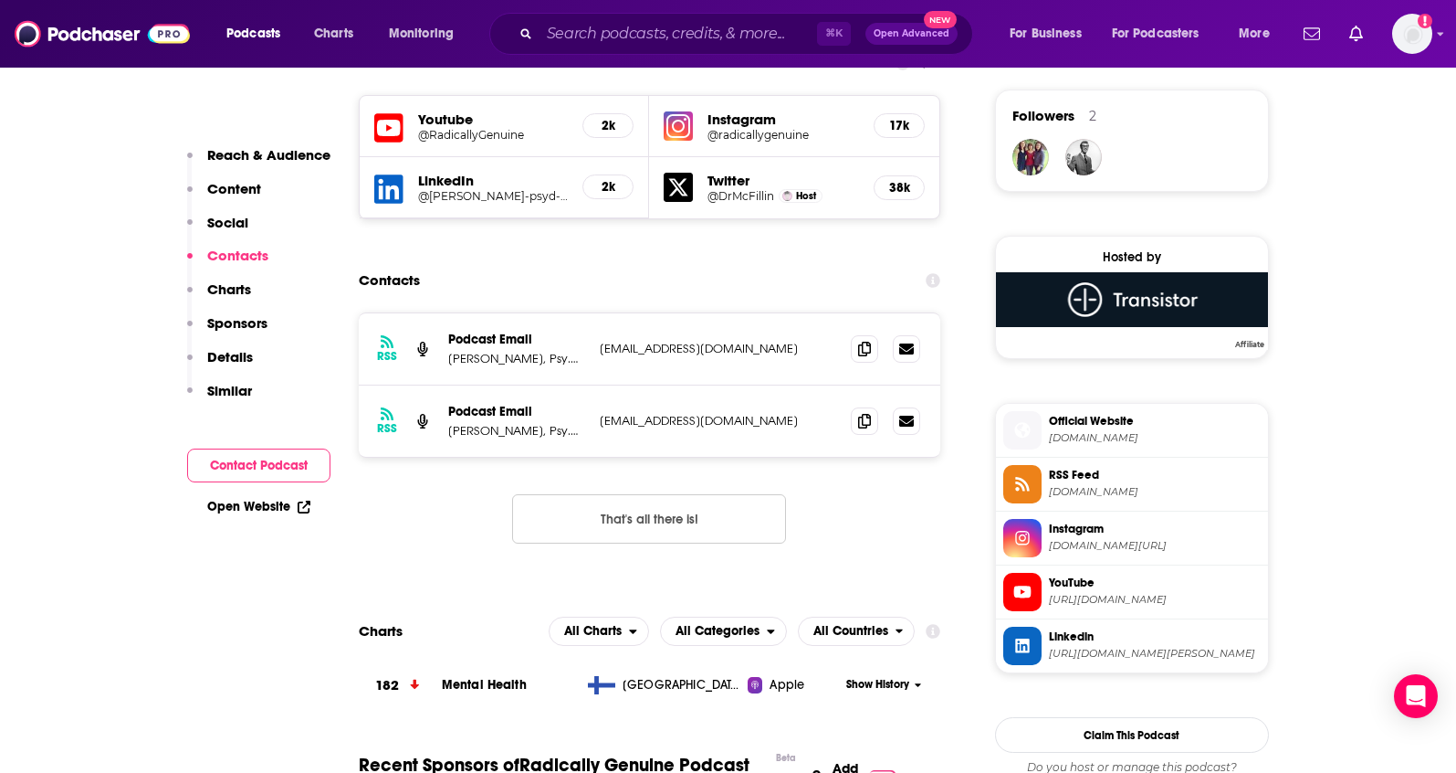
scroll to position [1323, 0]
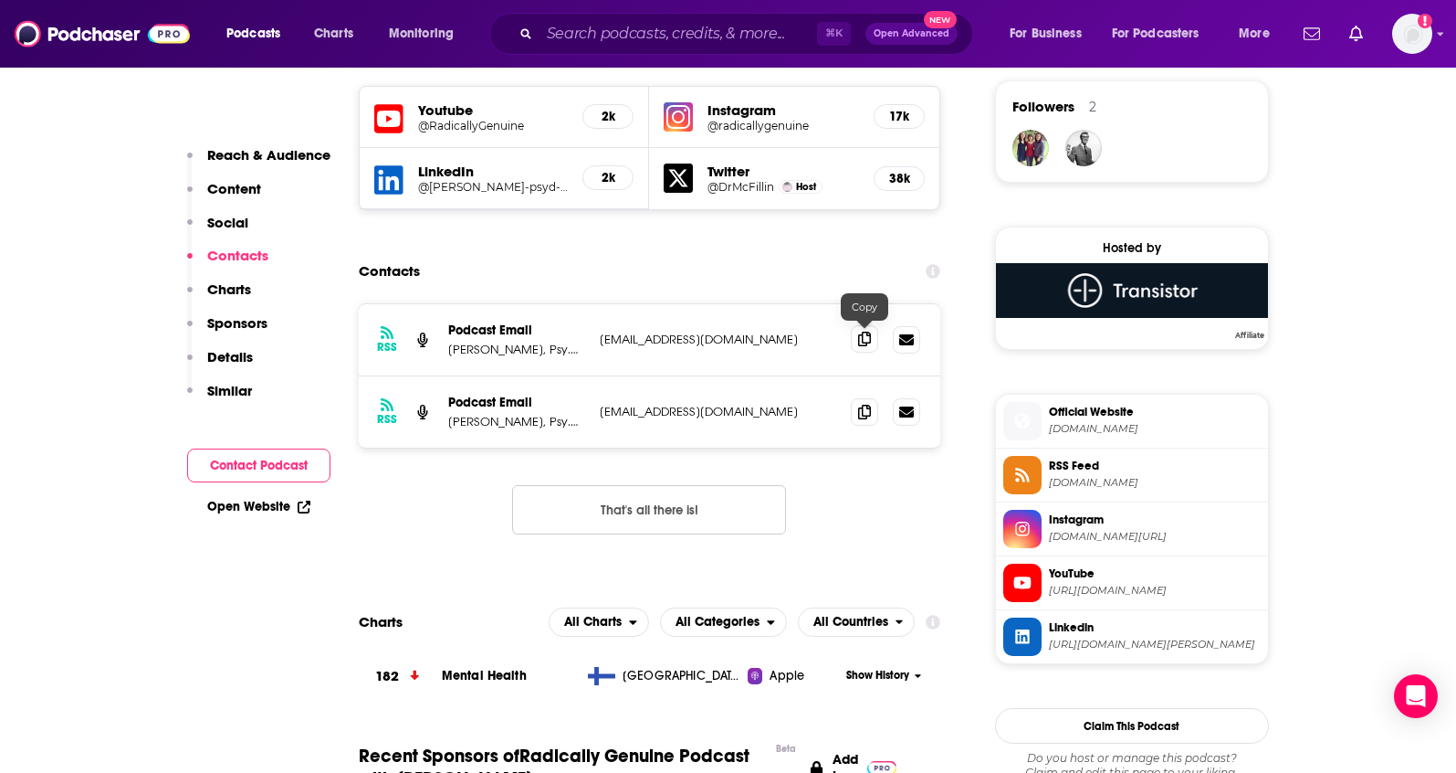
click at [860, 342] on icon at bounding box center [864, 338] width 13 height 15
click at [865, 418] on span at bounding box center [864, 410] width 27 height 27
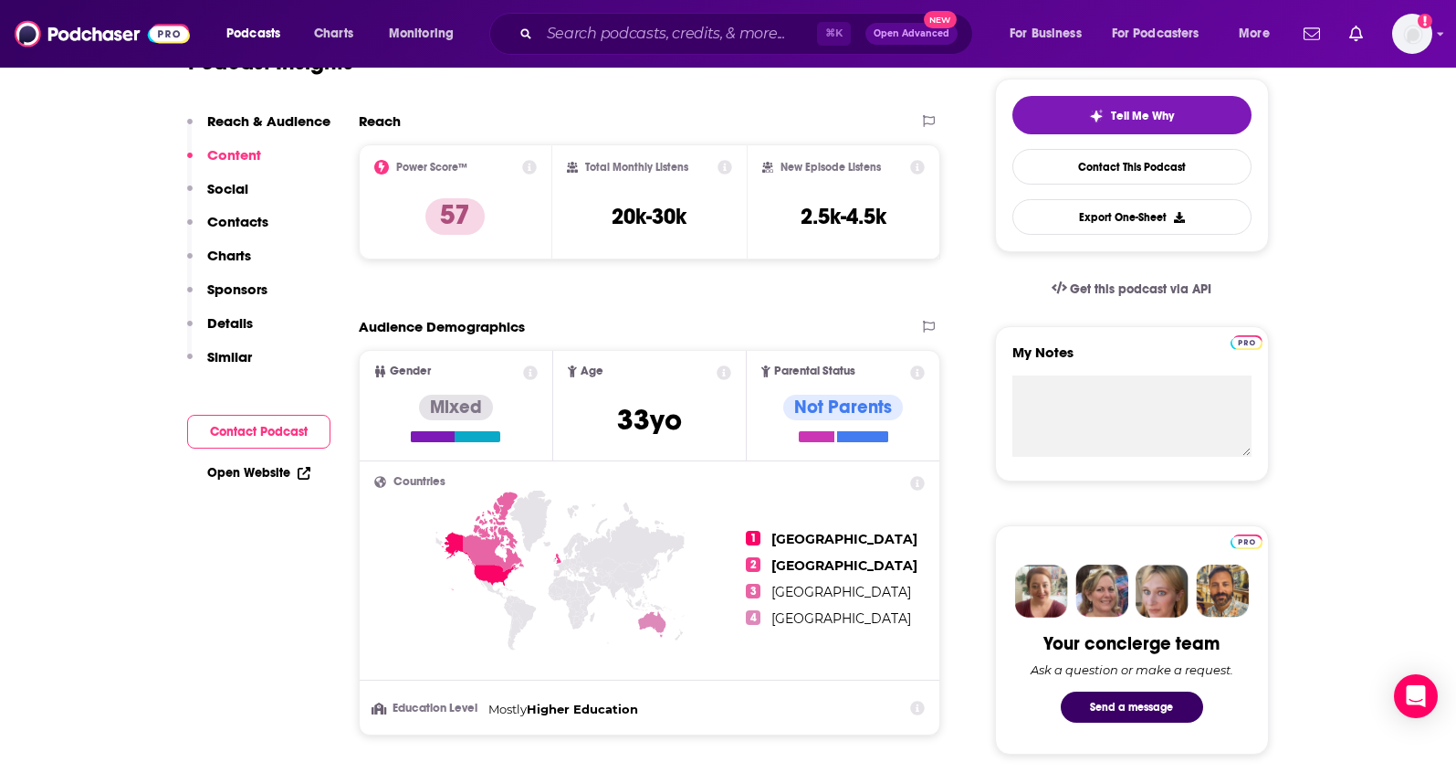
scroll to position [285, 0]
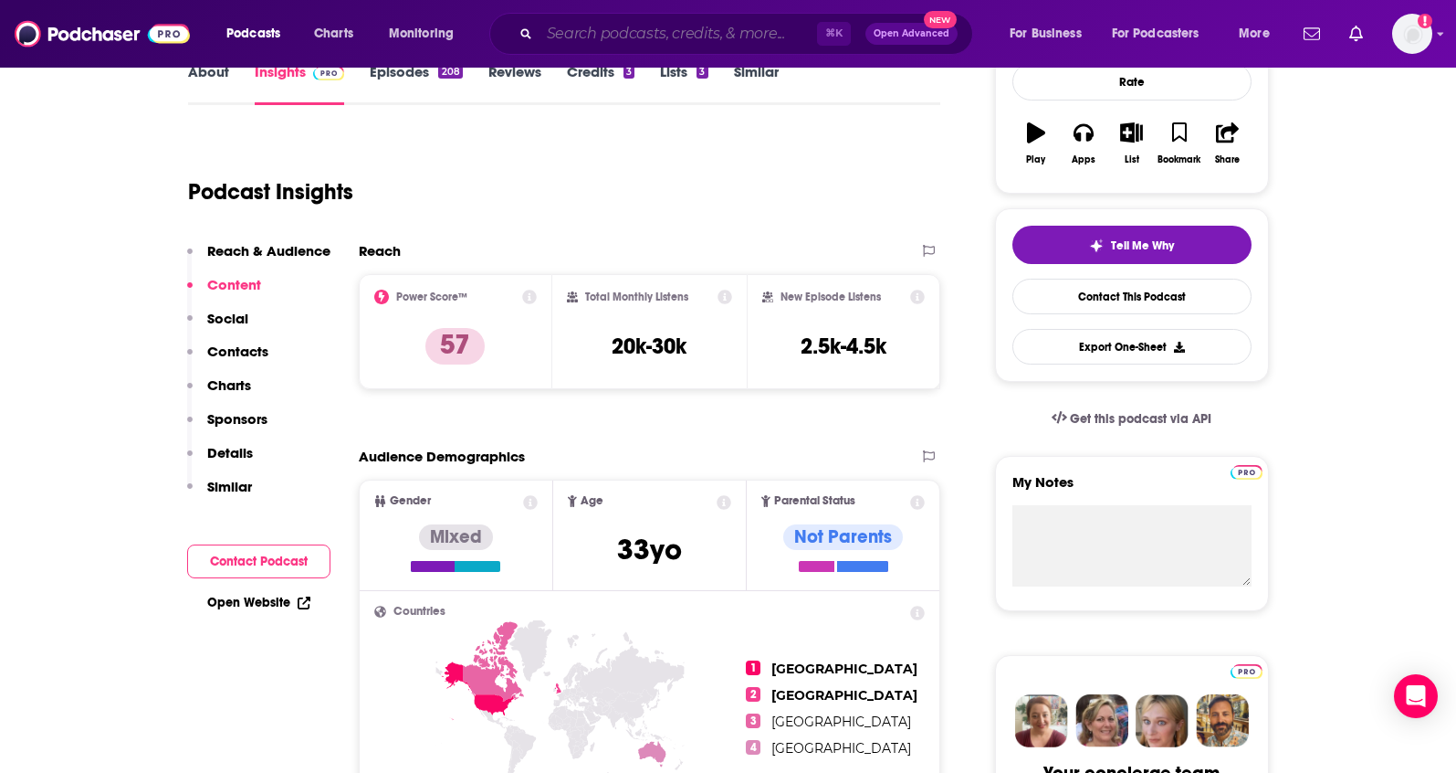
click at [604, 34] on input "Search podcasts, credits, & more..." at bounding box center [679, 33] width 278 height 29
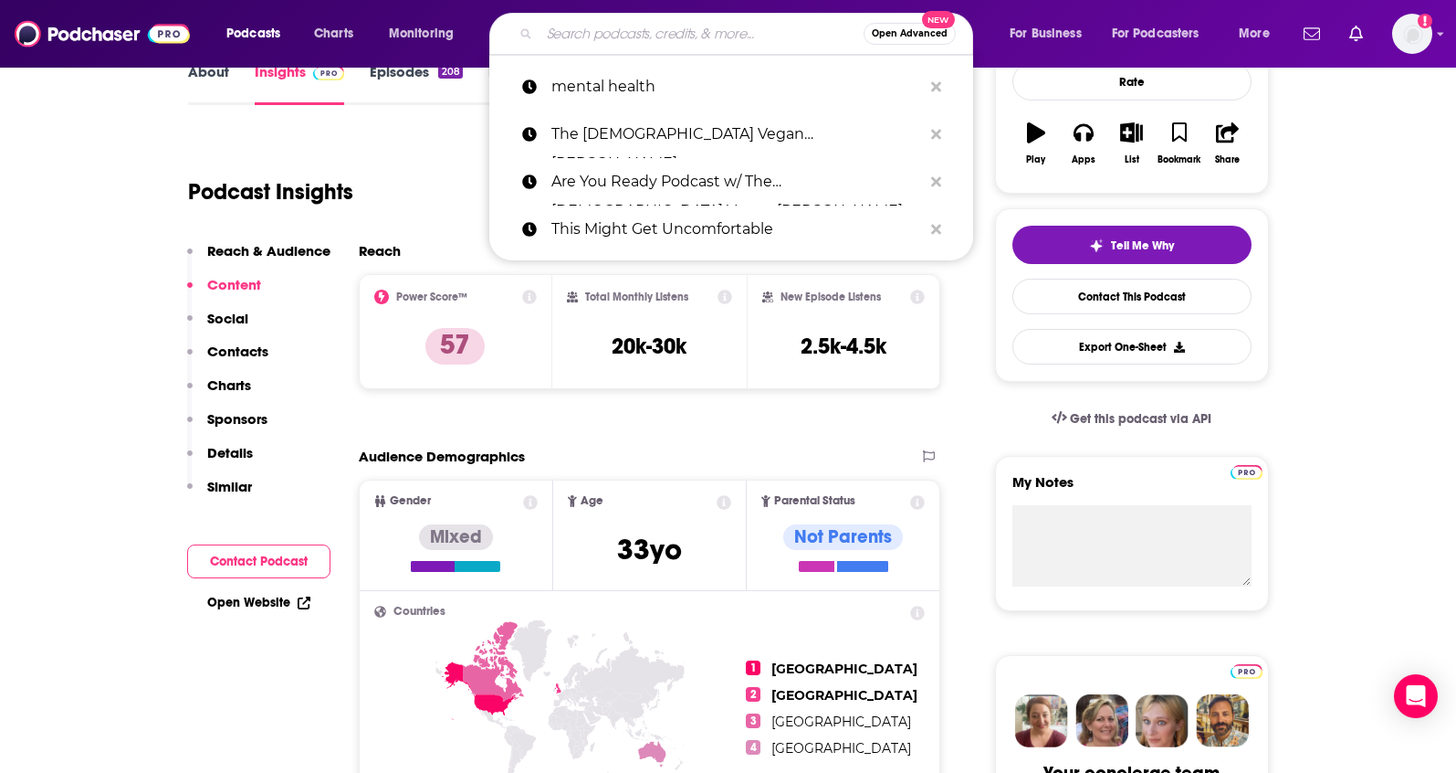
paste input "Health Harmony & Heather with"
type input "Health Harmony & Heather with"
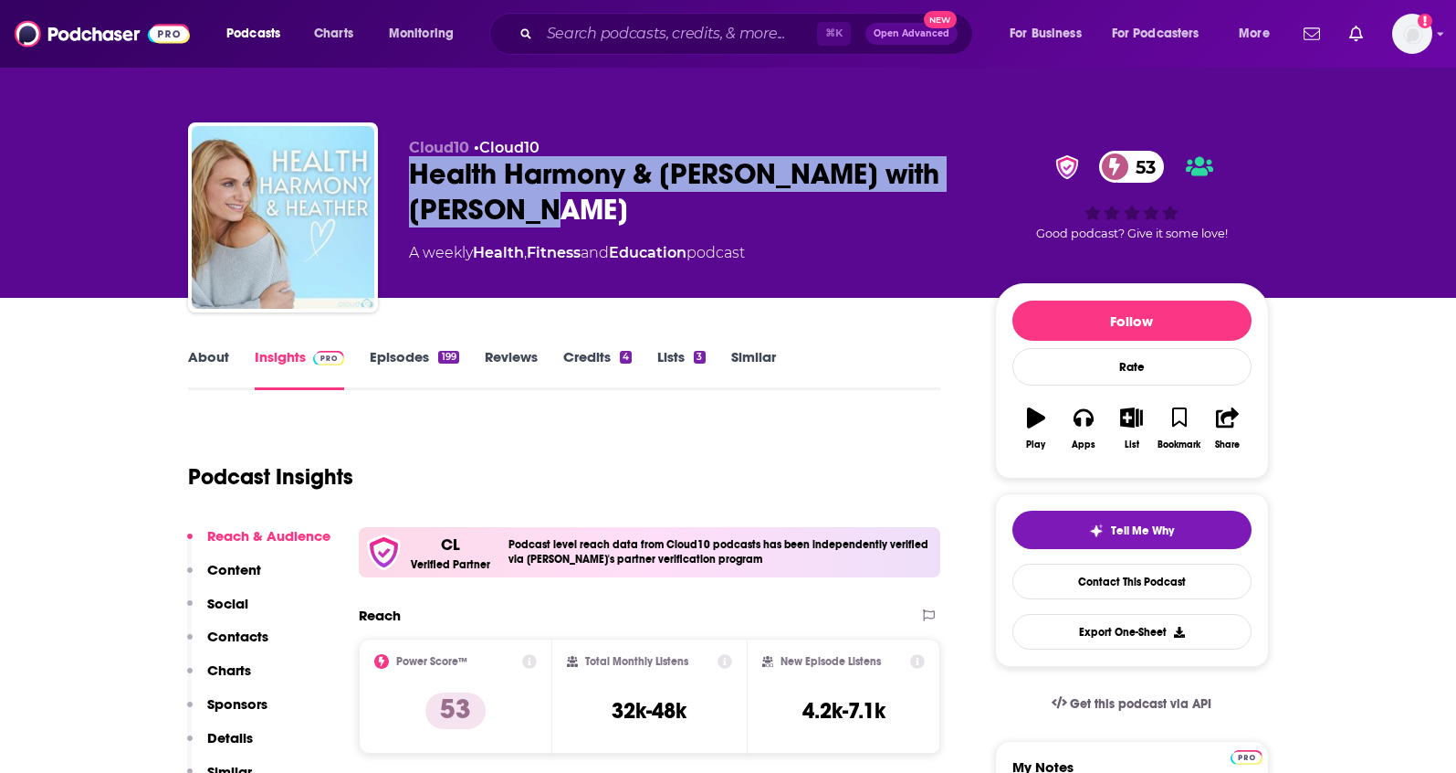
drag, startPoint x: 589, startPoint y: 213, endPoint x: 407, endPoint y: 190, distance: 183.1
click at [409, 190] on div "Health Harmony & [PERSON_NAME] with [PERSON_NAME] 53" at bounding box center [687, 191] width 557 height 71
copy h2 "Health Harmony & [PERSON_NAME] with [PERSON_NAME]"
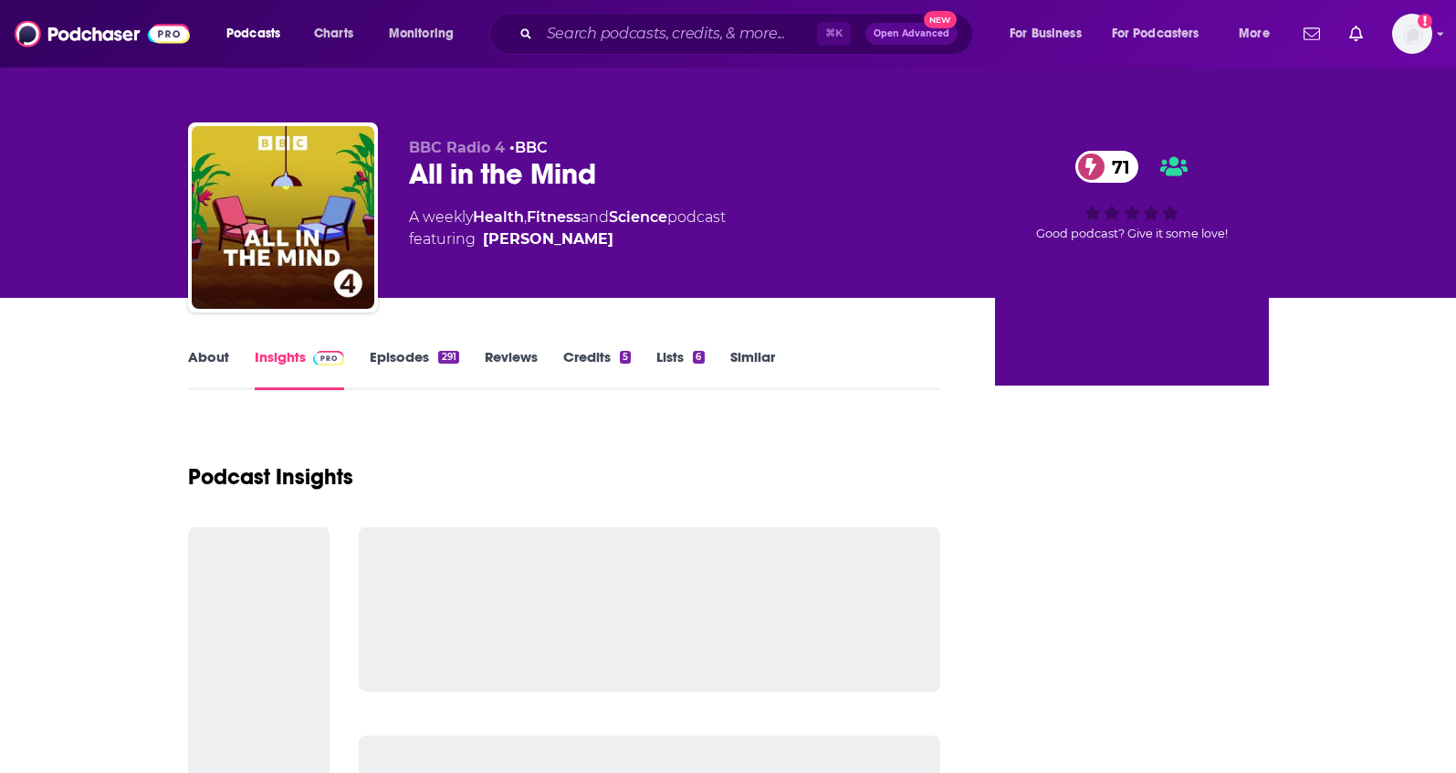
click at [199, 358] on link "About" at bounding box center [208, 369] width 41 height 42
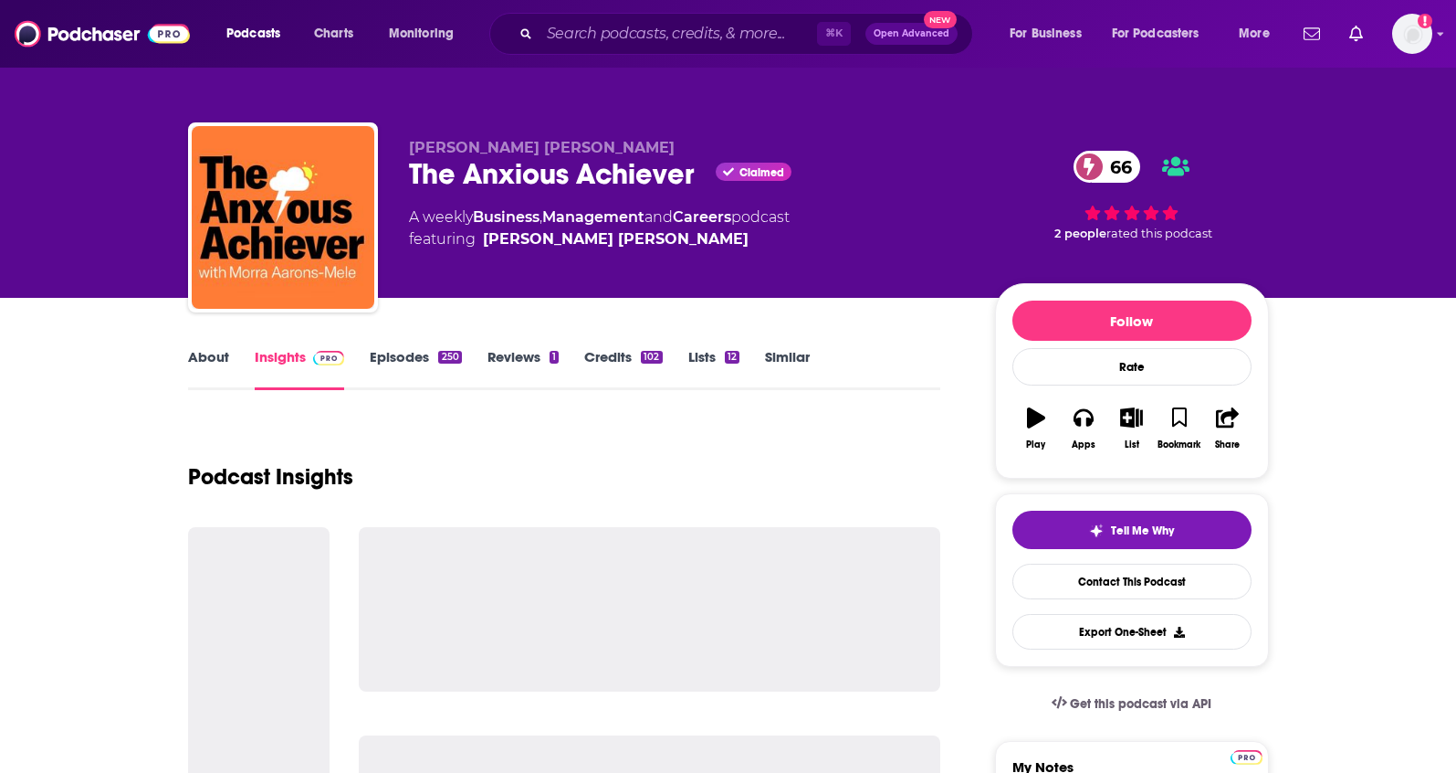
click at [199, 359] on link "About" at bounding box center [208, 369] width 41 height 42
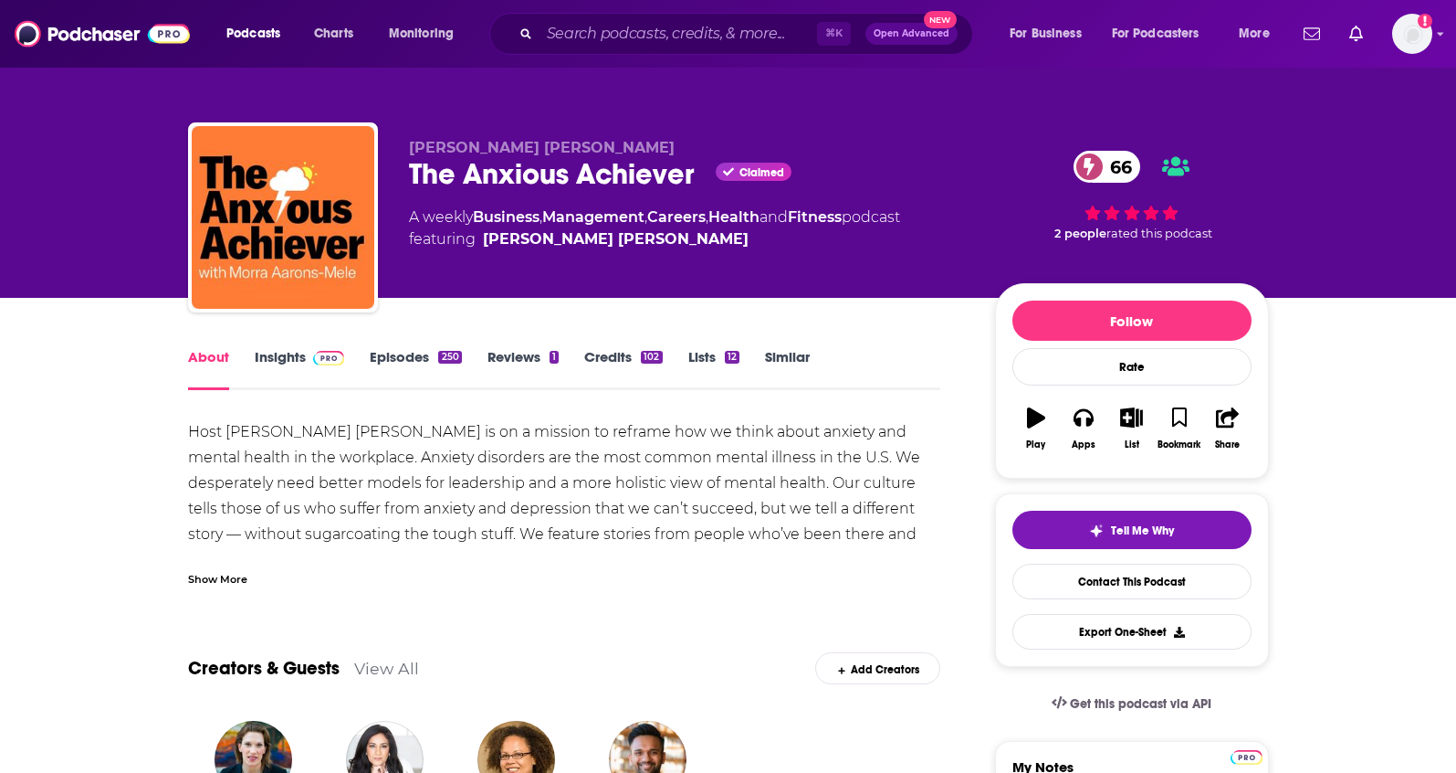
click at [215, 581] on div "Show More" at bounding box center [217, 577] width 59 height 17
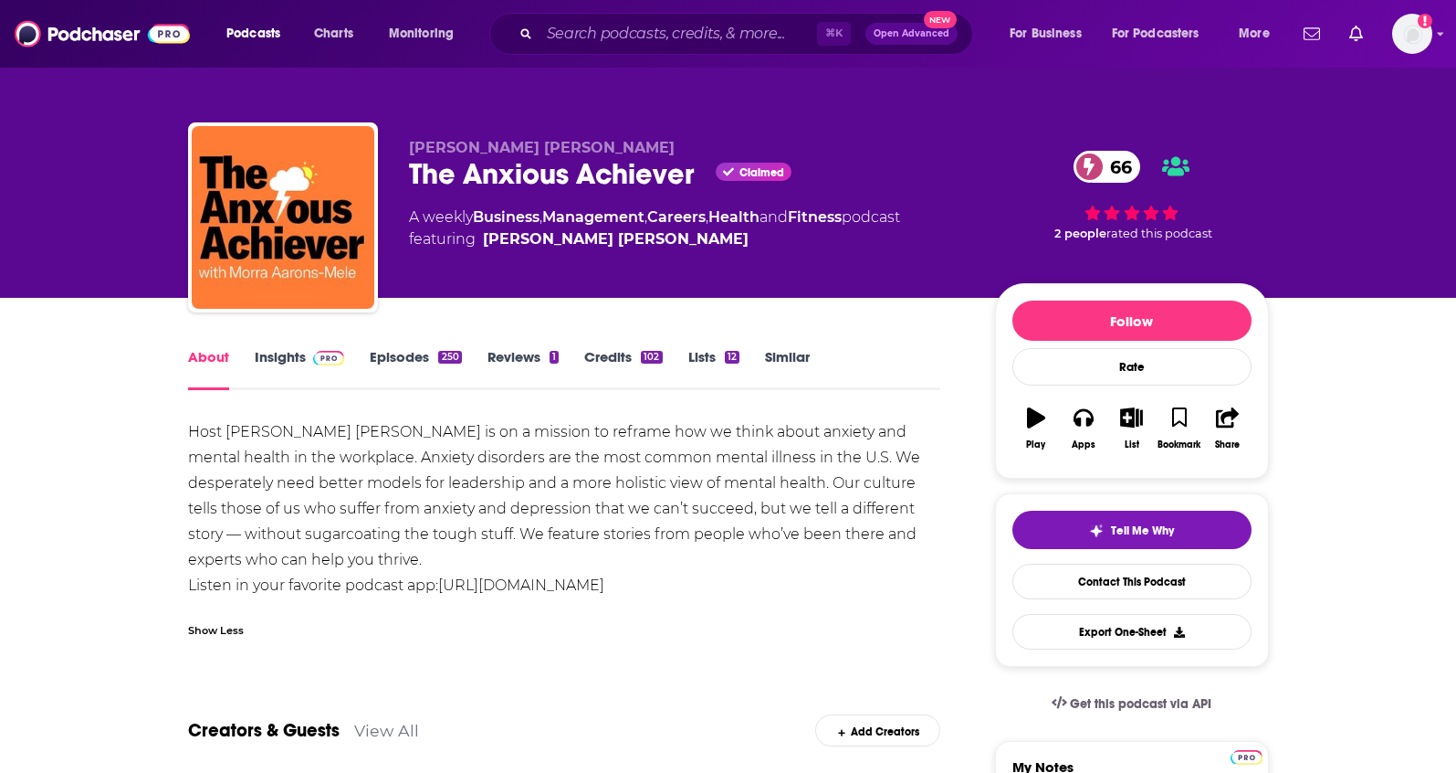
click at [286, 357] on link "Insights" at bounding box center [300, 369] width 90 height 42
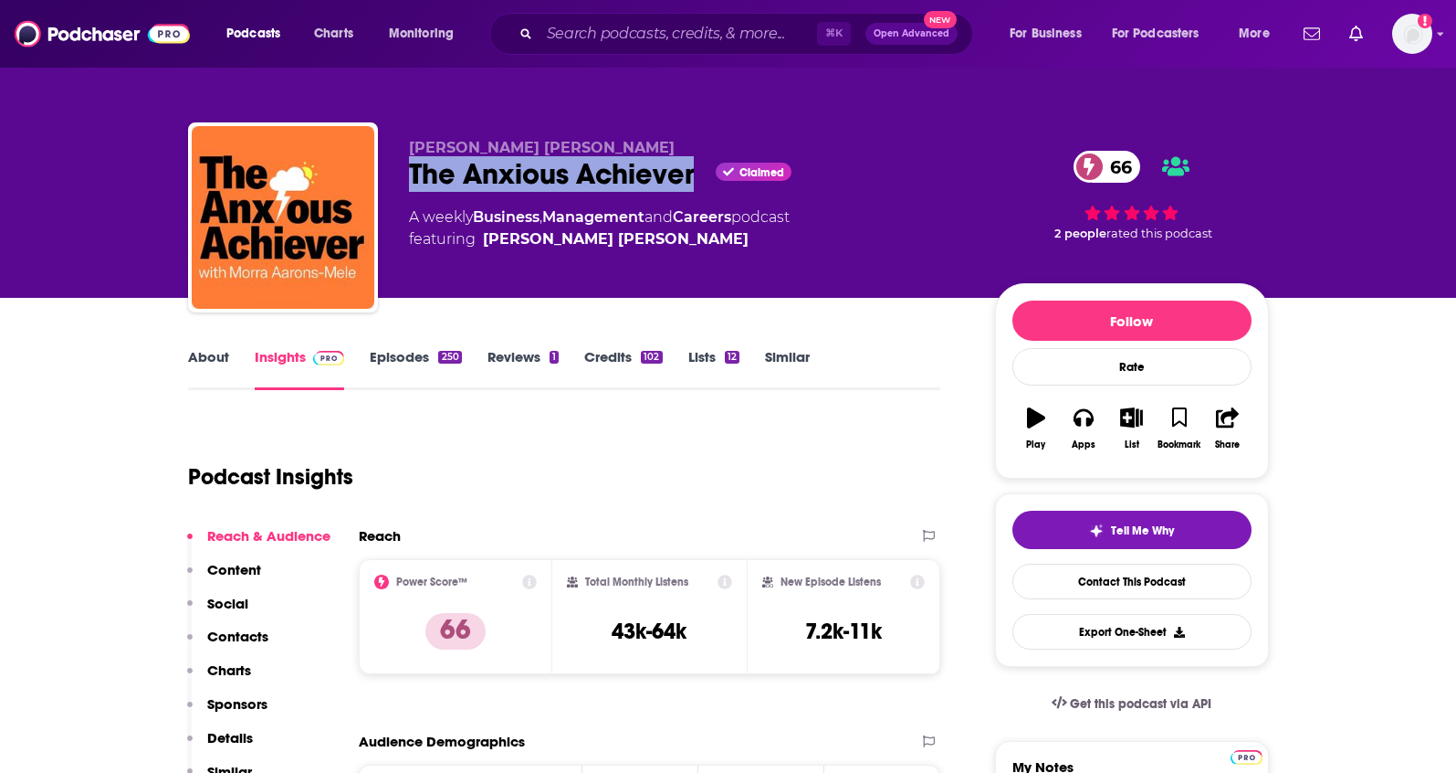
drag, startPoint x: 699, startPoint y: 179, endPoint x: 546, endPoint y: 42, distance: 205.0
click at [400, 171] on div "Morra Aarons-Mele The Anxious Achiever Claimed 66 A weekly Business , Managemen…" at bounding box center [728, 220] width 1081 height 197
copy h2 "The Anxious Achiever"
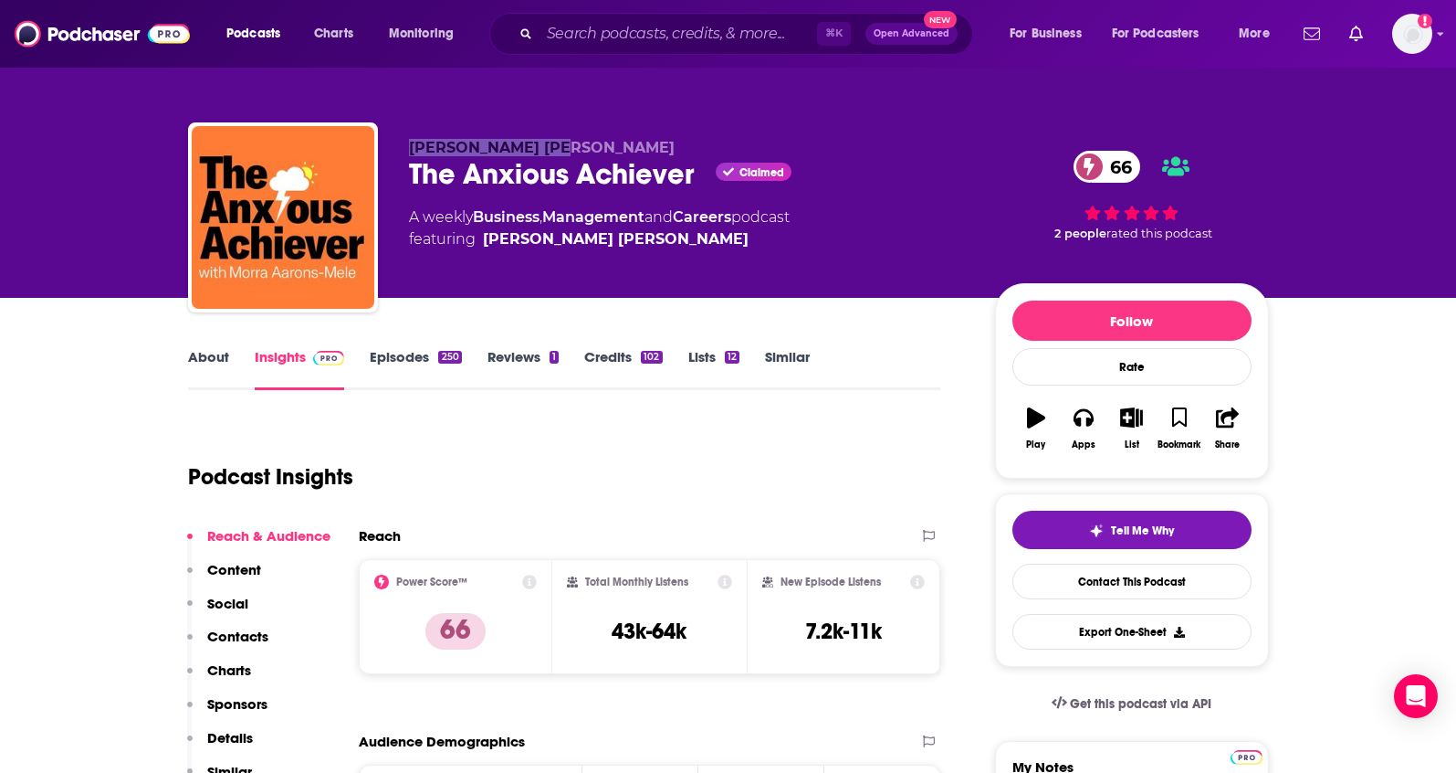
drag, startPoint x: 583, startPoint y: 145, endPoint x: 397, endPoint y: 145, distance: 186.3
click at [397, 145] on div "Morra Aarons-Mele The Anxious Achiever Claimed 66 A weekly Business , Managemen…" at bounding box center [728, 220] width 1081 height 197
copy span "Morra Aarons-Mele"
drag, startPoint x: 747, startPoint y: 218, endPoint x: 480, endPoint y: 223, distance: 266.7
click at [480, 223] on div "A weekly Business , Management and Careers podcast featuring Morra Aarons -Mele" at bounding box center [599, 228] width 381 height 44
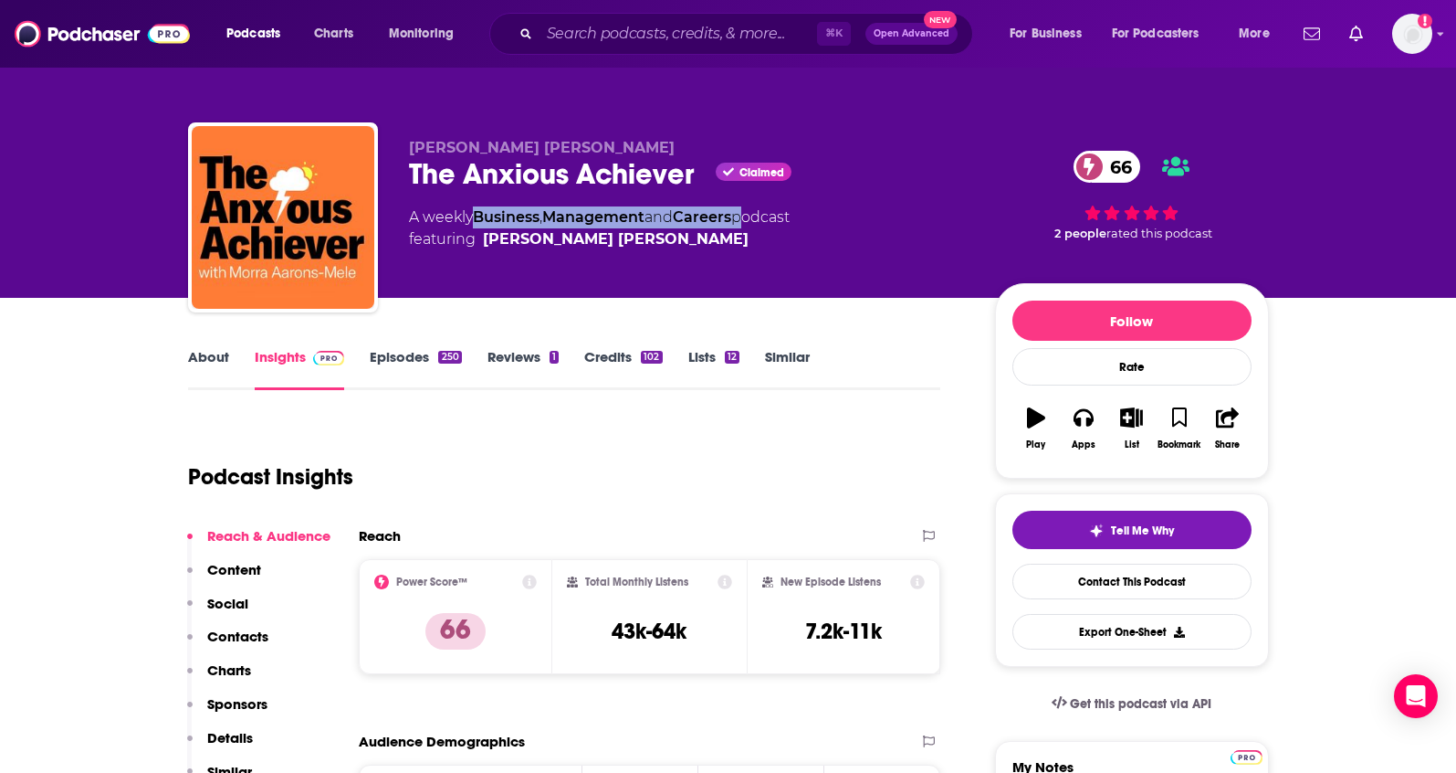
copy div "Business , Management and Careers"
click at [243, 635] on p "Contacts" at bounding box center [237, 635] width 61 height 17
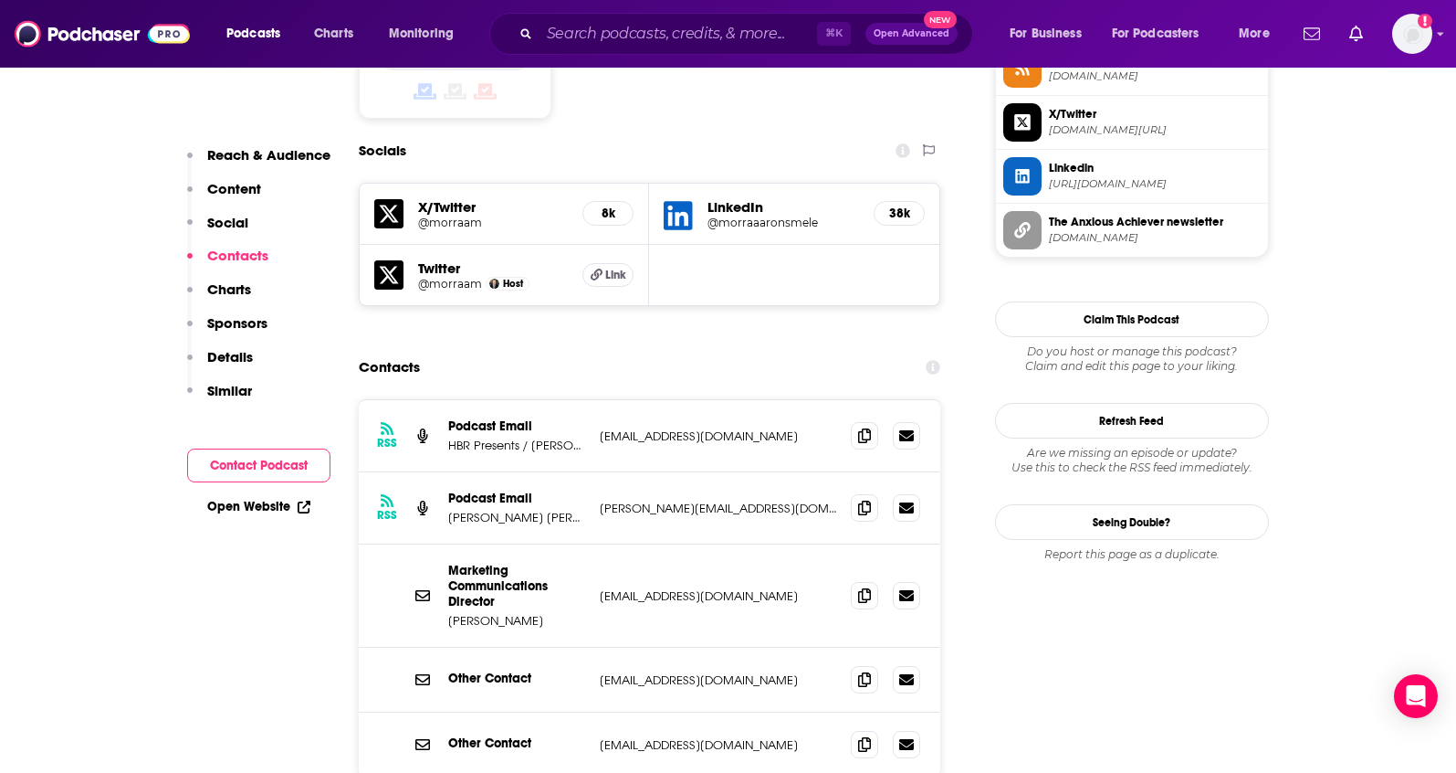
scroll to position [1565, 0]
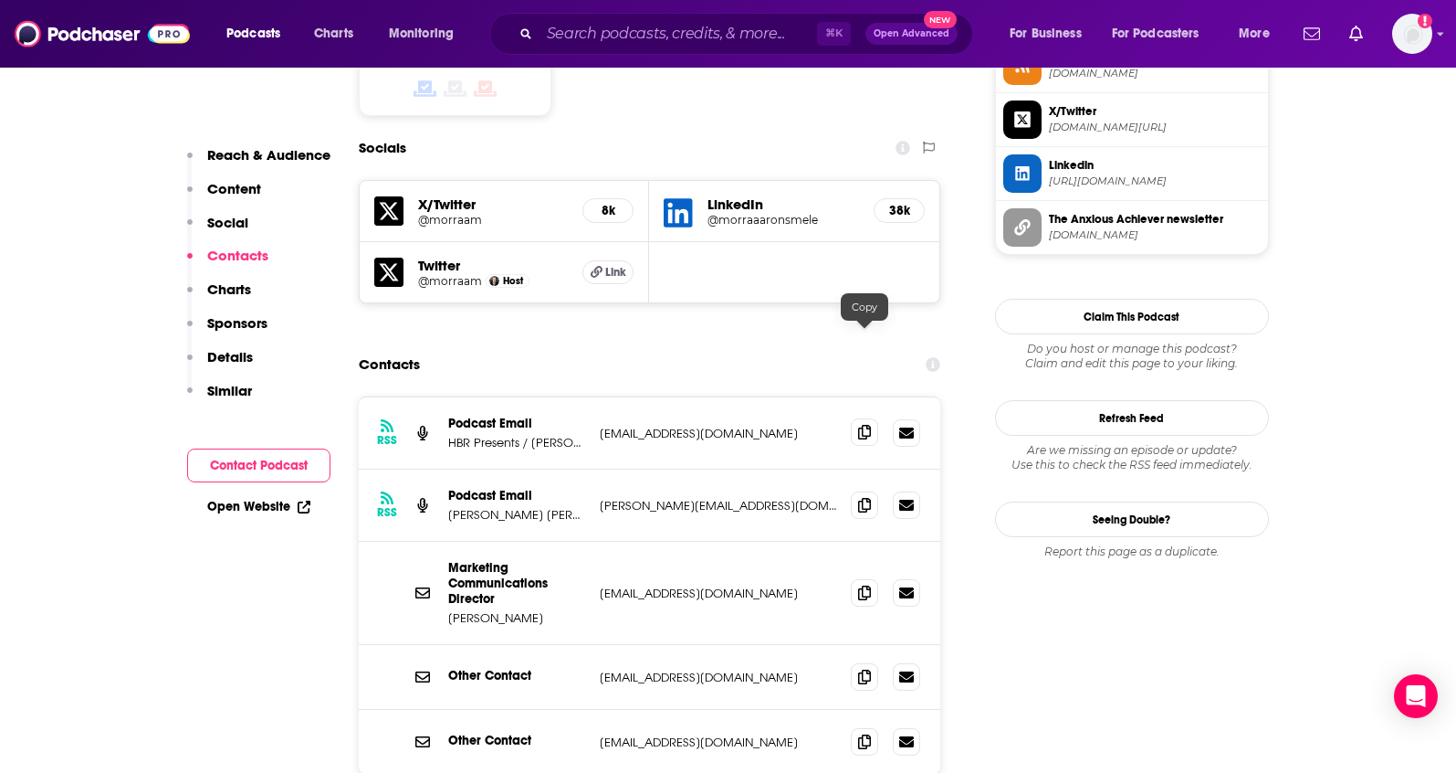
click at [855, 418] on span at bounding box center [864, 431] width 27 height 27
click at [867, 497] on icon at bounding box center [864, 504] width 13 height 15
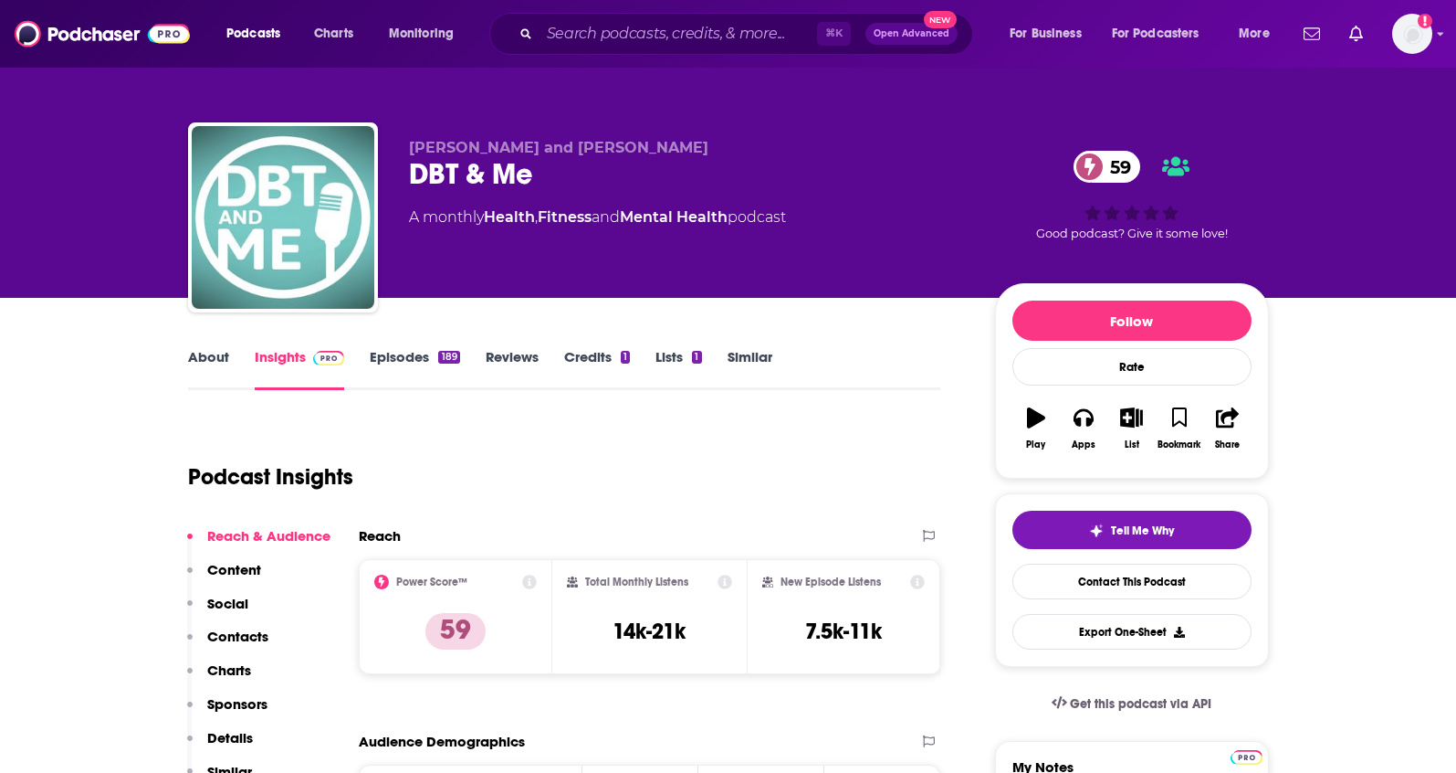
click at [205, 355] on link "About" at bounding box center [208, 369] width 41 height 42
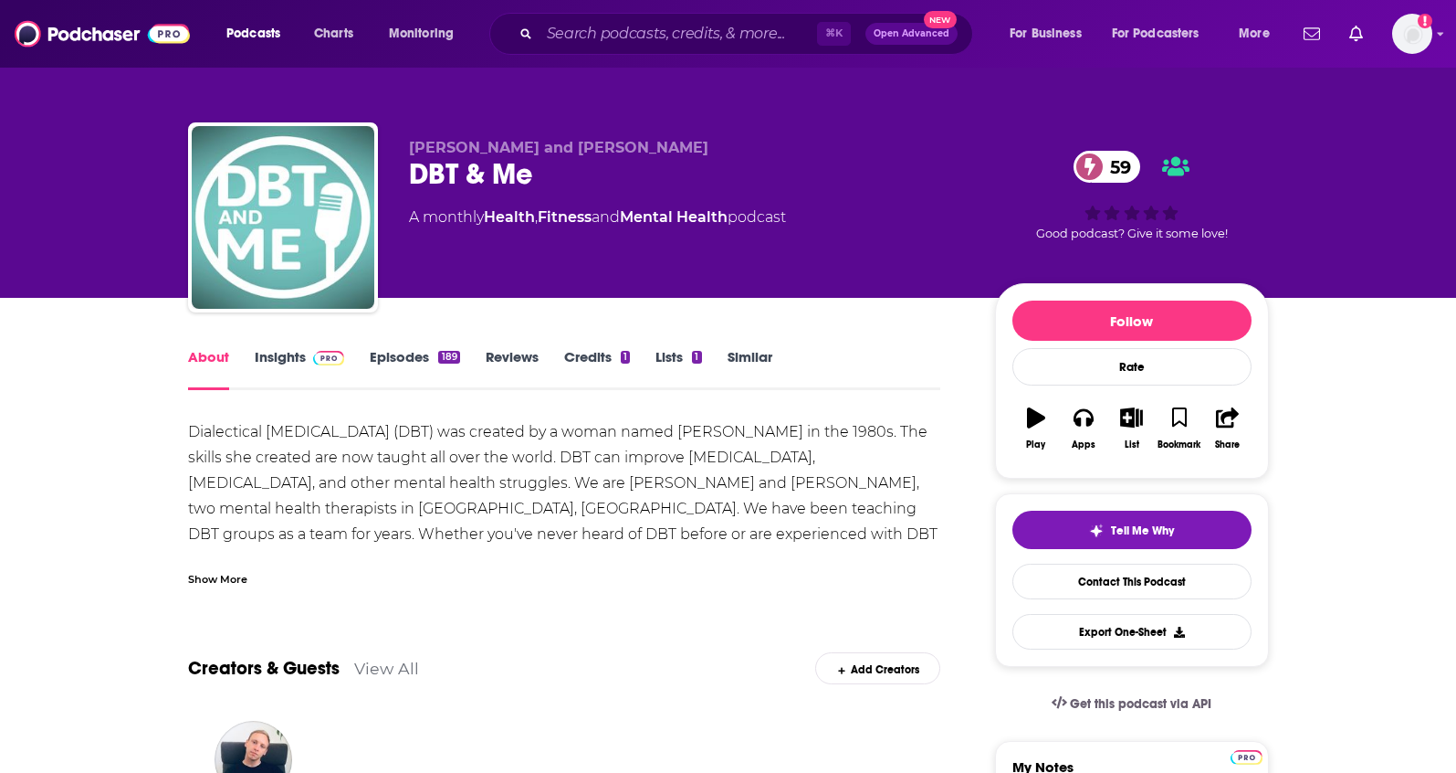
click at [203, 577] on div "Show More" at bounding box center [217, 577] width 59 height 17
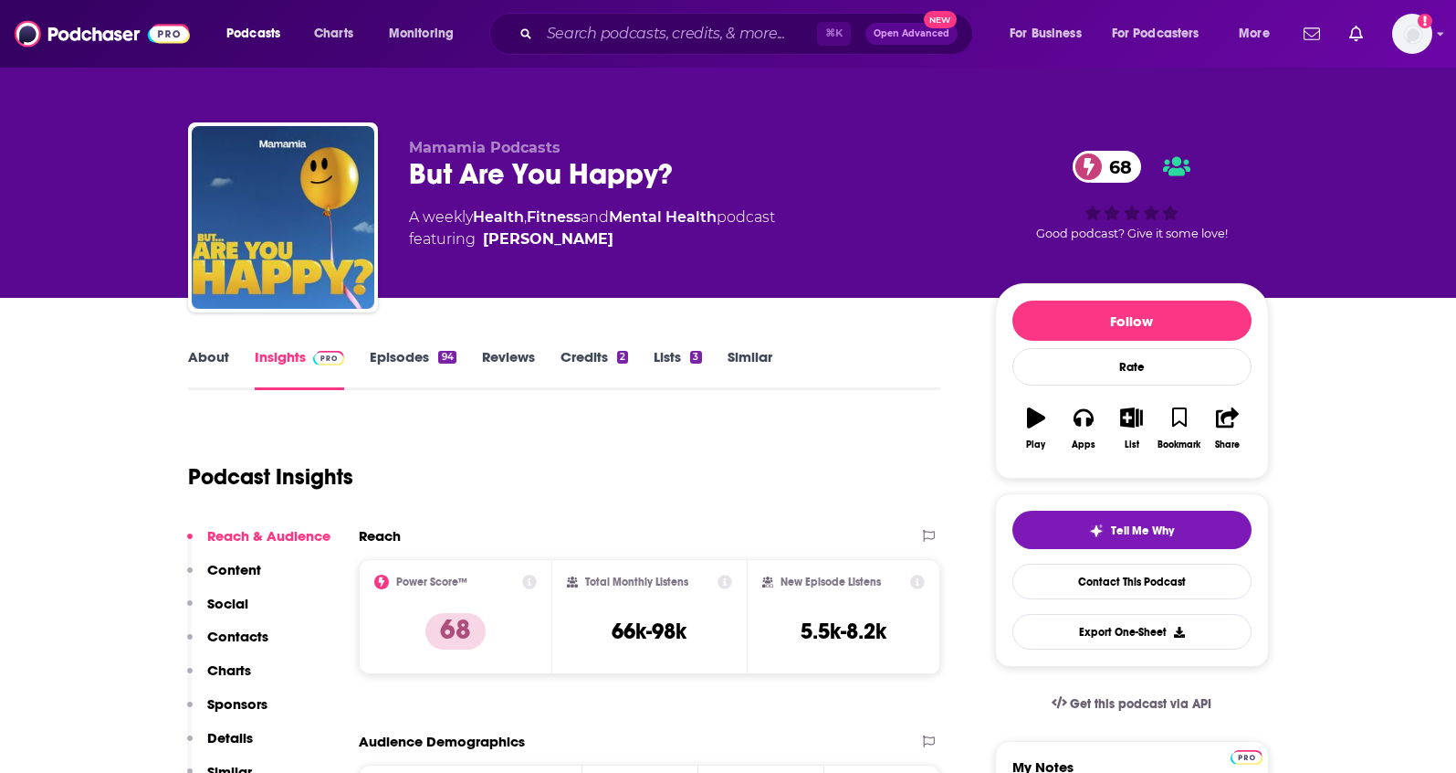
click at [197, 352] on link "About" at bounding box center [208, 369] width 41 height 42
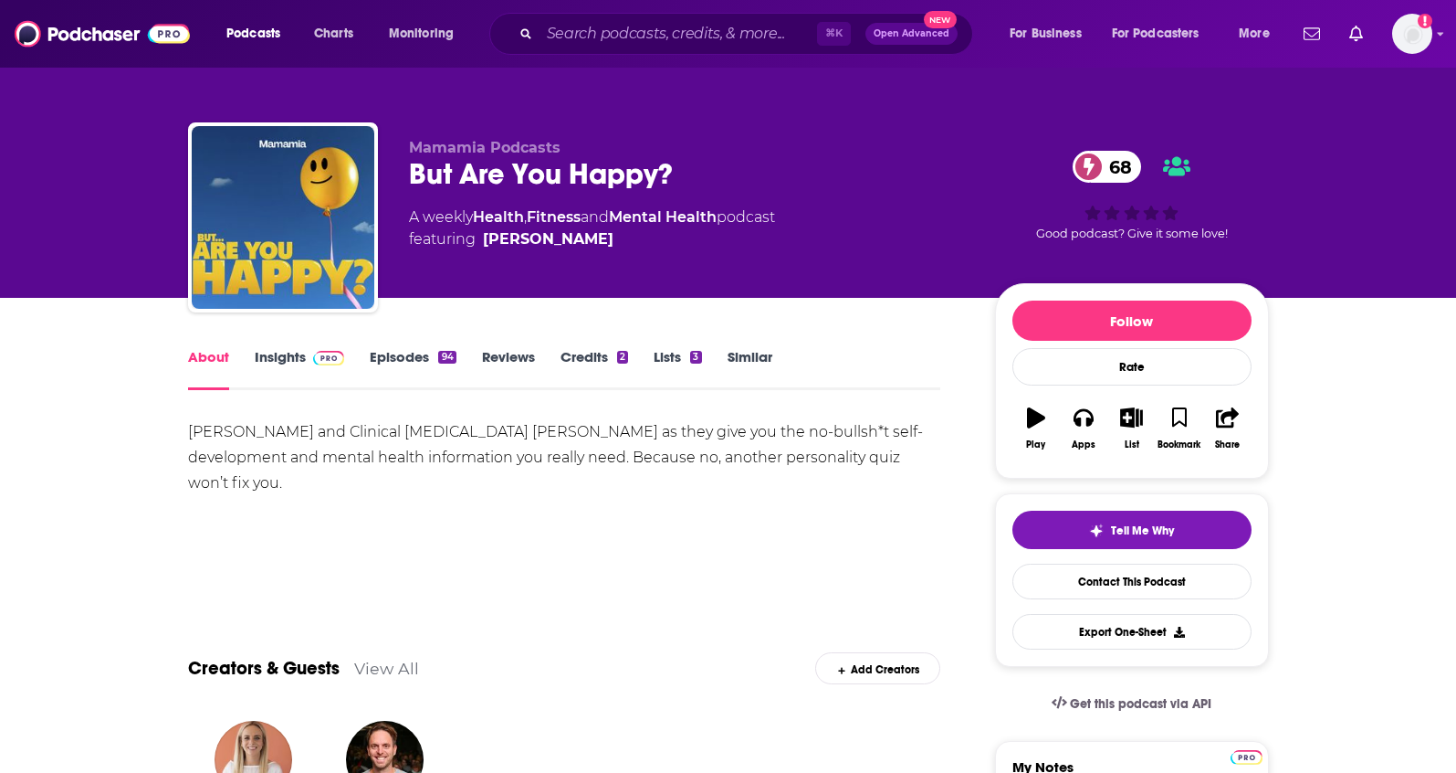
click at [278, 366] on link "Insights" at bounding box center [300, 369] width 90 height 42
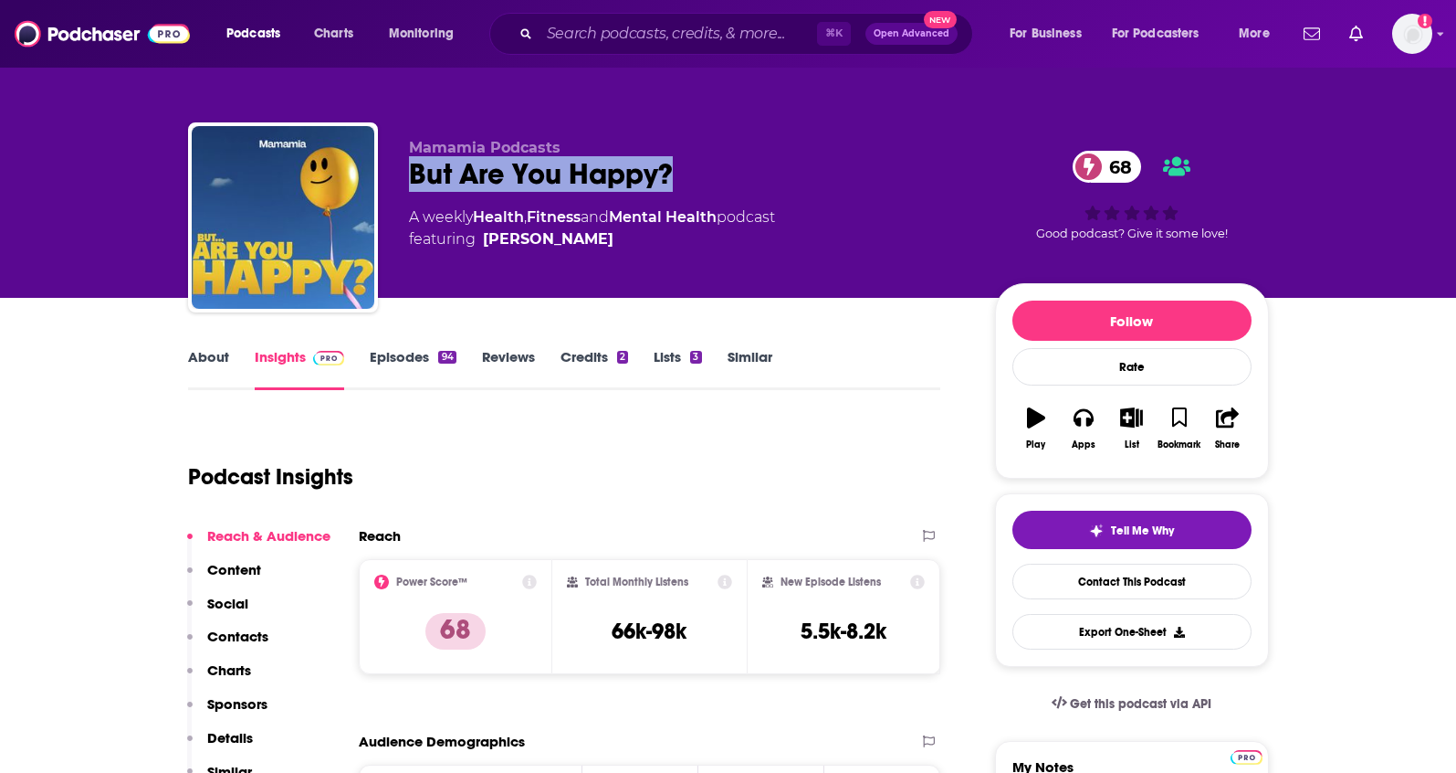
drag, startPoint x: 703, startPoint y: 170, endPoint x: 386, endPoint y: 175, distance: 316.9
click at [386, 175] on div "Mamamia Podcasts But Are You Happy? 68 A weekly Health , Fitness and Mental Hea…" at bounding box center [728, 220] width 1081 height 197
copy h2 "But Are You Happy?"
click at [190, 361] on link "About" at bounding box center [208, 369] width 41 height 42
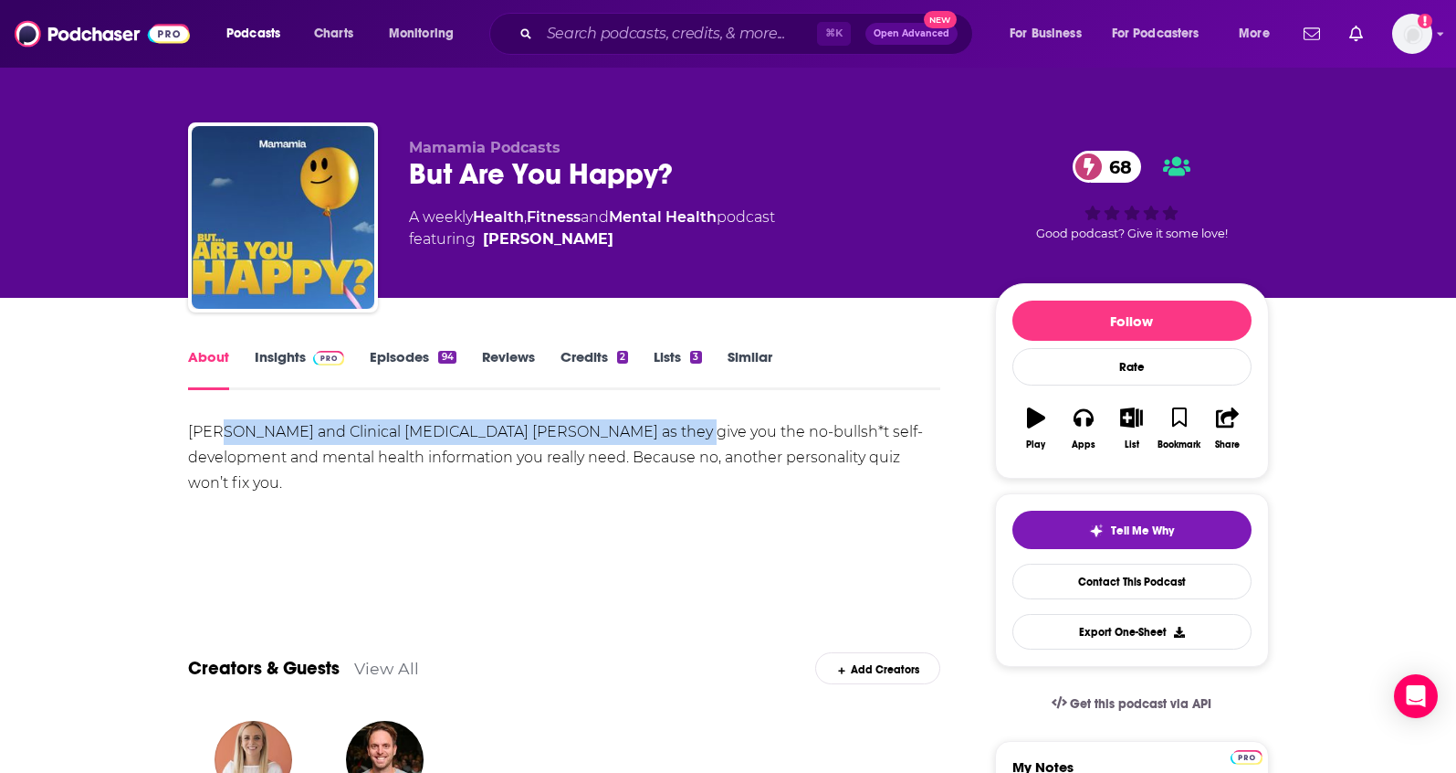
drag, startPoint x: 651, startPoint y: 435, endPoint x: 217, endPoint y: 437, distance: 433.8
click at [217, 437] on div "[PERSON_NAME] and Clinical [MEDICAL_DATA] [PERSON_NAME] as they give you the no…" at bounding box center [564, 457] width 753 height 77
click at [329, 439] on div "[PERSON_NAME] and Clinical [MEDICAL_DATA] [PERSON_NAME] as they give you the no…" at bounding box center [564, 457] width 753 height 77
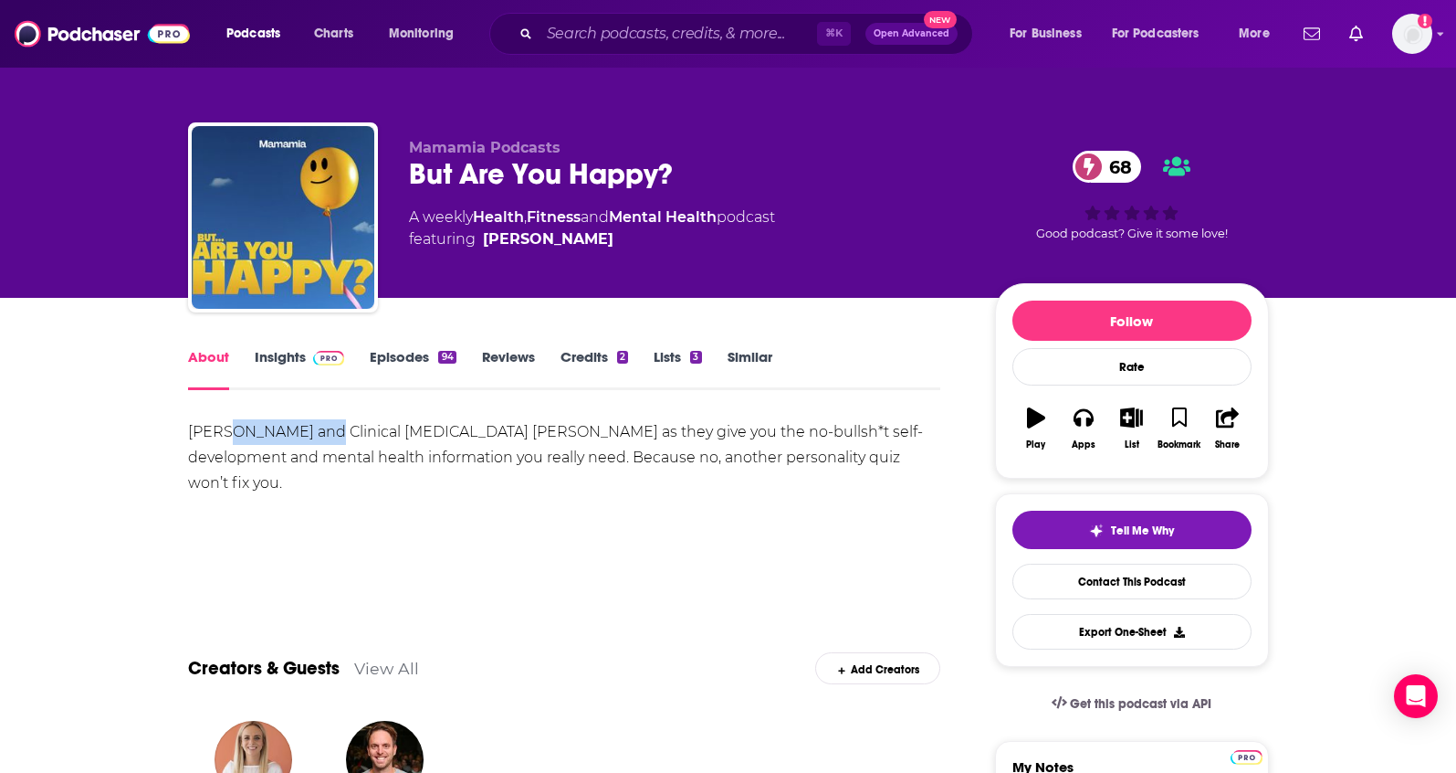
drag, startPoint x: 319, startPoint y: 433, endPoint x: 222, endPoint y: 434, distance: 96.8
click at [222, 434] on div "Join Ashani Dante and Clinical Psychologist Dr Anastasia Hronis as they give yo…" at bounding box center [564, 457] width 753 height 77
copy div "Ashani Dante"
drag, startPoint x: 648, startPoint y: 436, endPoint x: 527, endPoint y: 436, distance: 121.4
click at [527, 436] on div "Join Ashani Dante and Clinical Psychologist Dr Anastasia Hronis as they give yo…" at bounding box center [564, 457] width 753 height 77
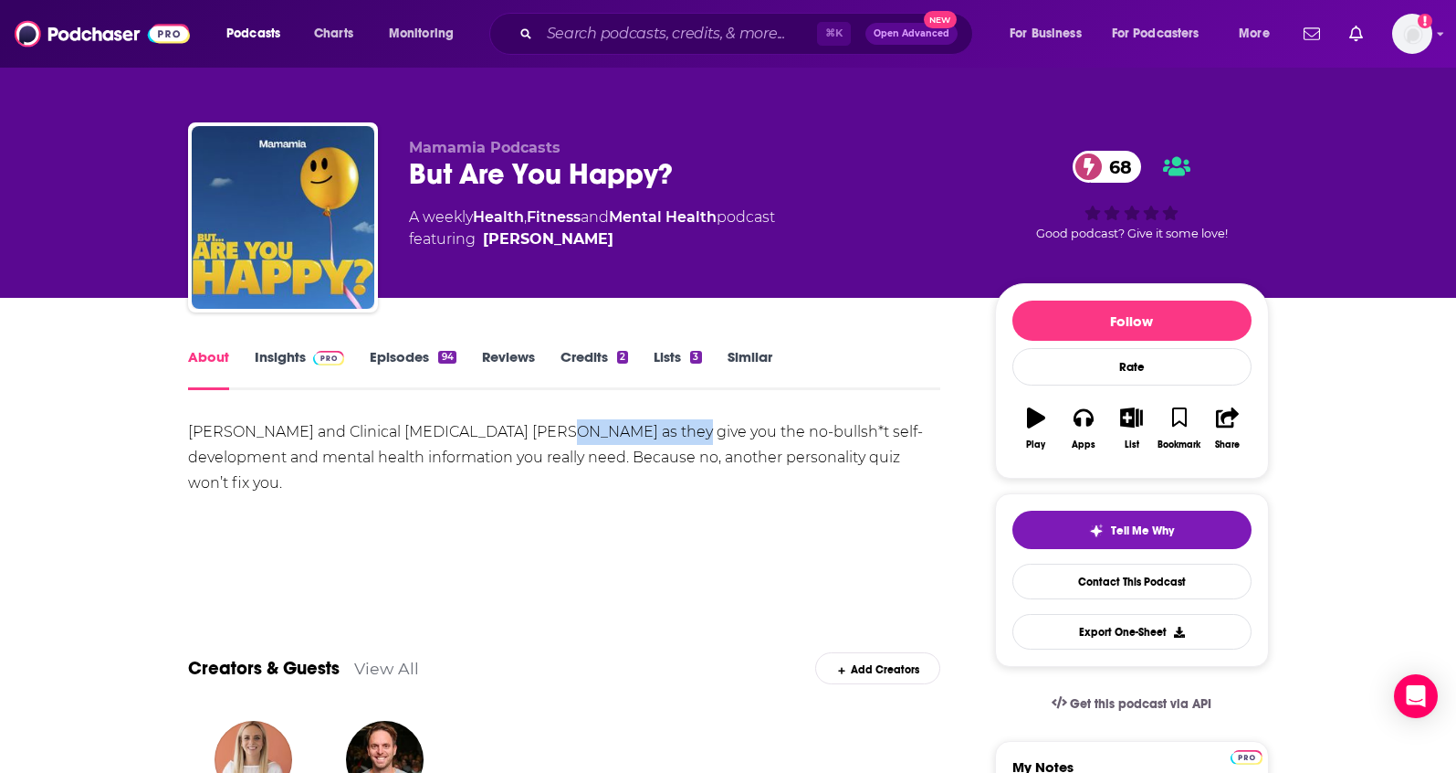
copy div "Anastasia Hronis"
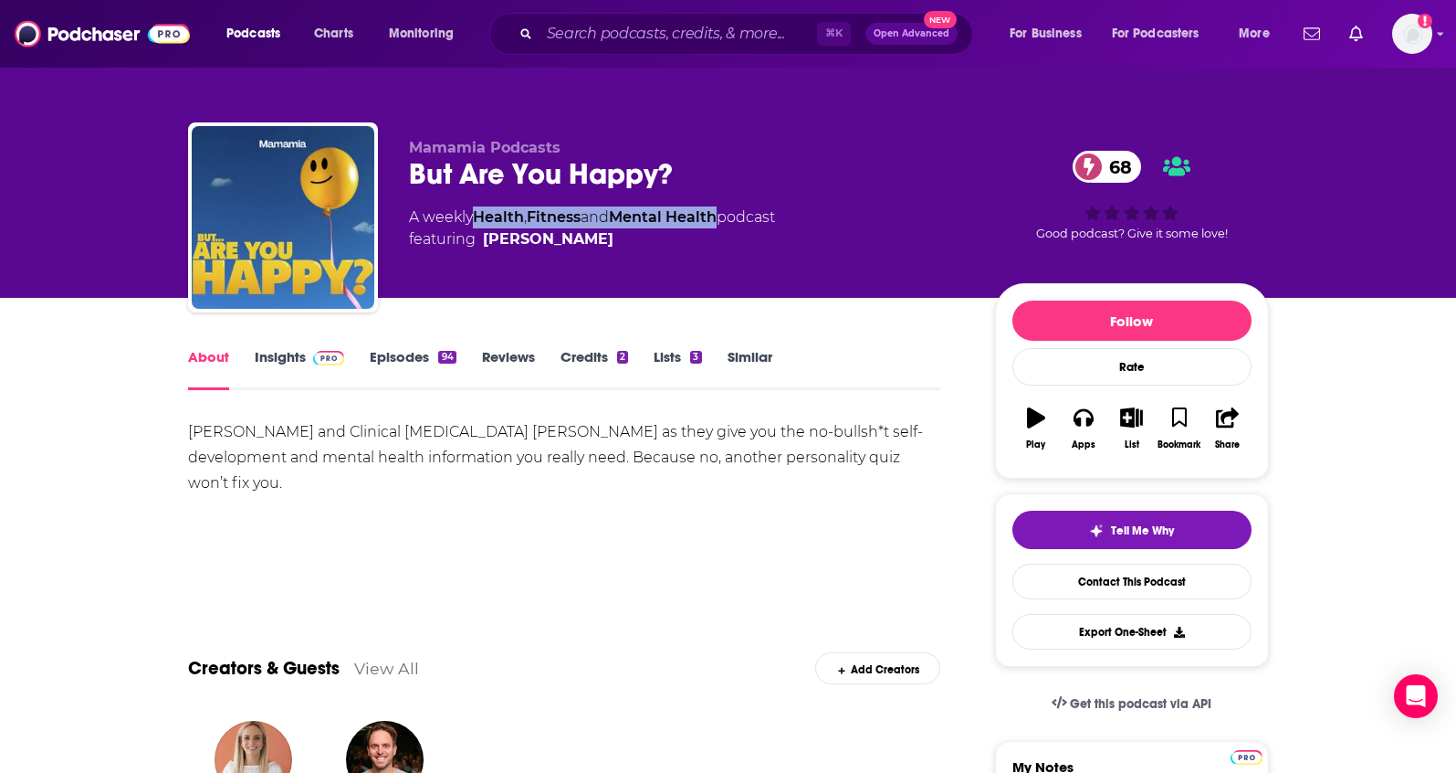
drag, startPoint x: 731, startPoint y: 215, endPoint x: 479, endPoint y: 220, distance: 252.1
click at [479, 220] on div "A weekly Health , Fitness and Mental Health podcast featuring Clare Stephens" at bounding box center [592, 228] width 366 height 44
copy div "Health , Fitness and Mental Health"
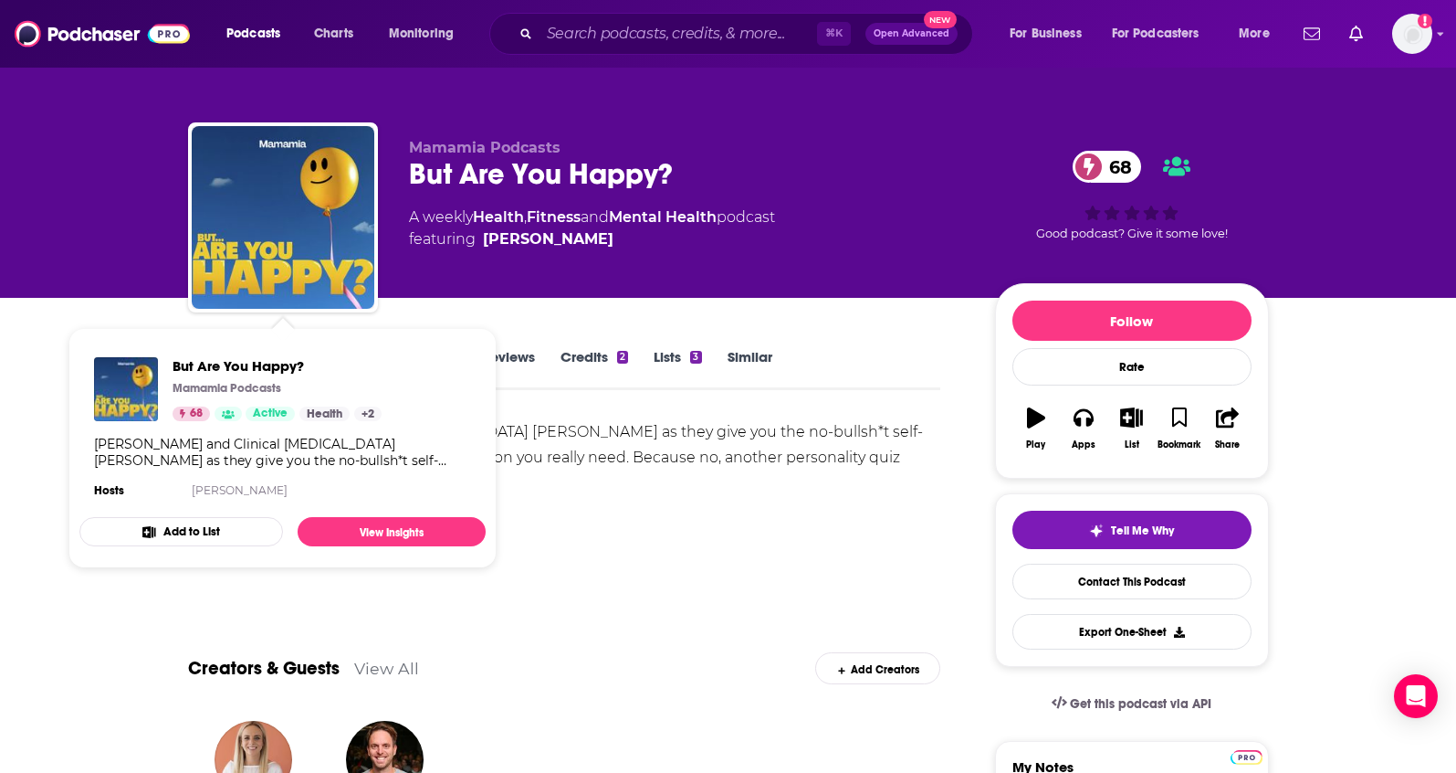
click at [285, 352] on div "But Are You Happy? Mamamia Podcasts 68 Active Health + 2 Join Ashani Dante and …" at bounding box center [282, 429] width 406 height 174
click at [483, 319] on span "But Are You Happy? Mamamia Podcasts 68 Active Health + 2 Join Ashani Dante and …" at bounding box center [282, 448] width 428 height 262
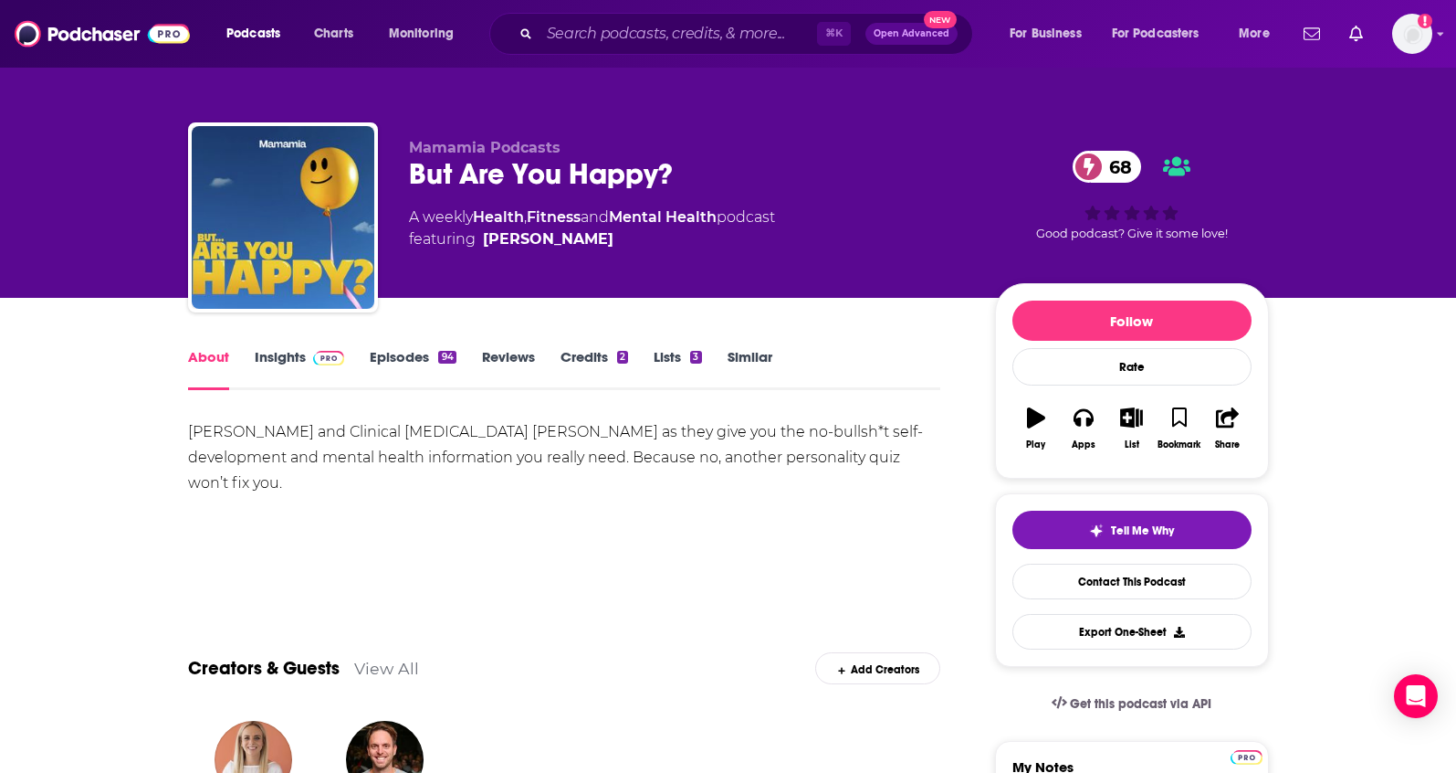
click at [283, 358] on link "Insights" at bounding box center [300, 369] width 90 height 42
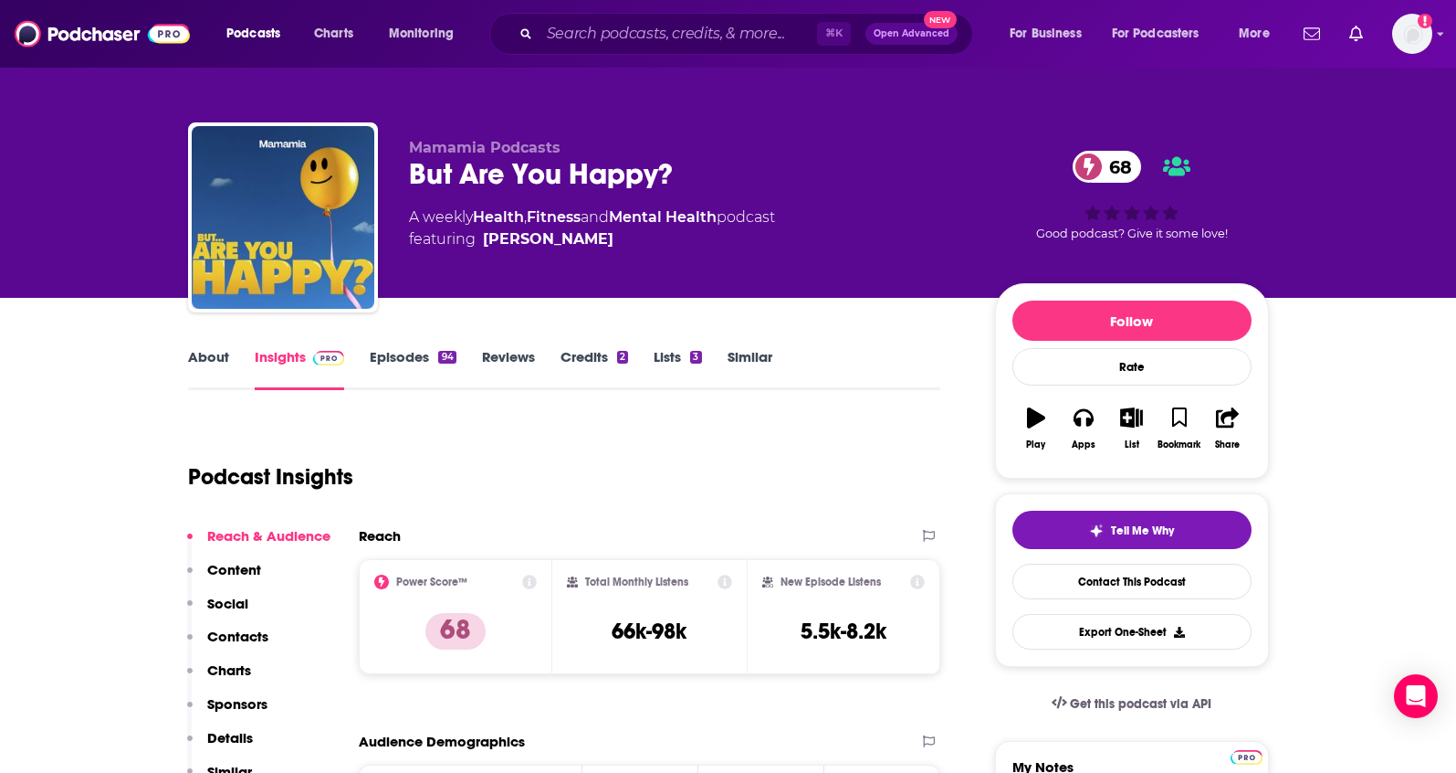
click at [241, 640] on p "Contacts" at bounding box center [237, 635] width 61 height 17
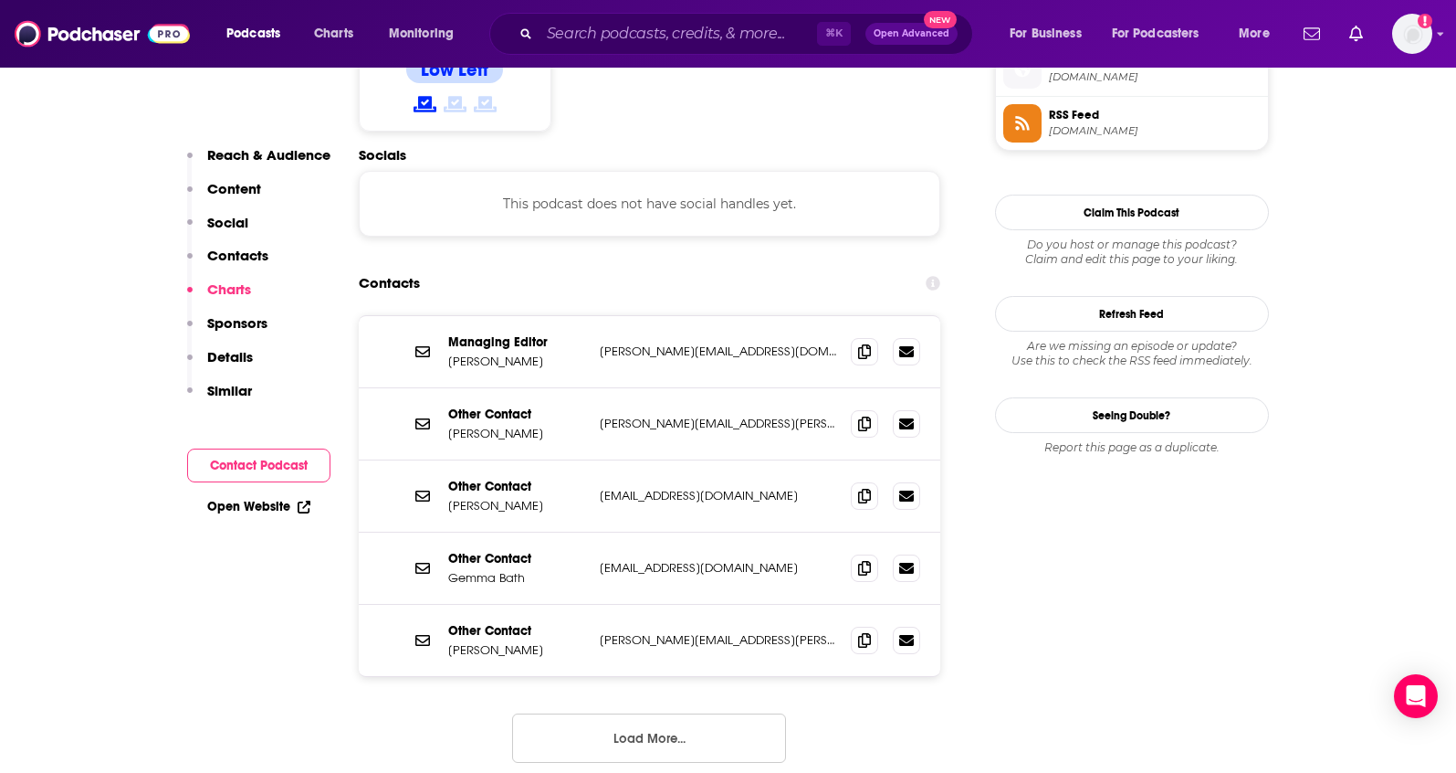
scroll to position [1477, 0]
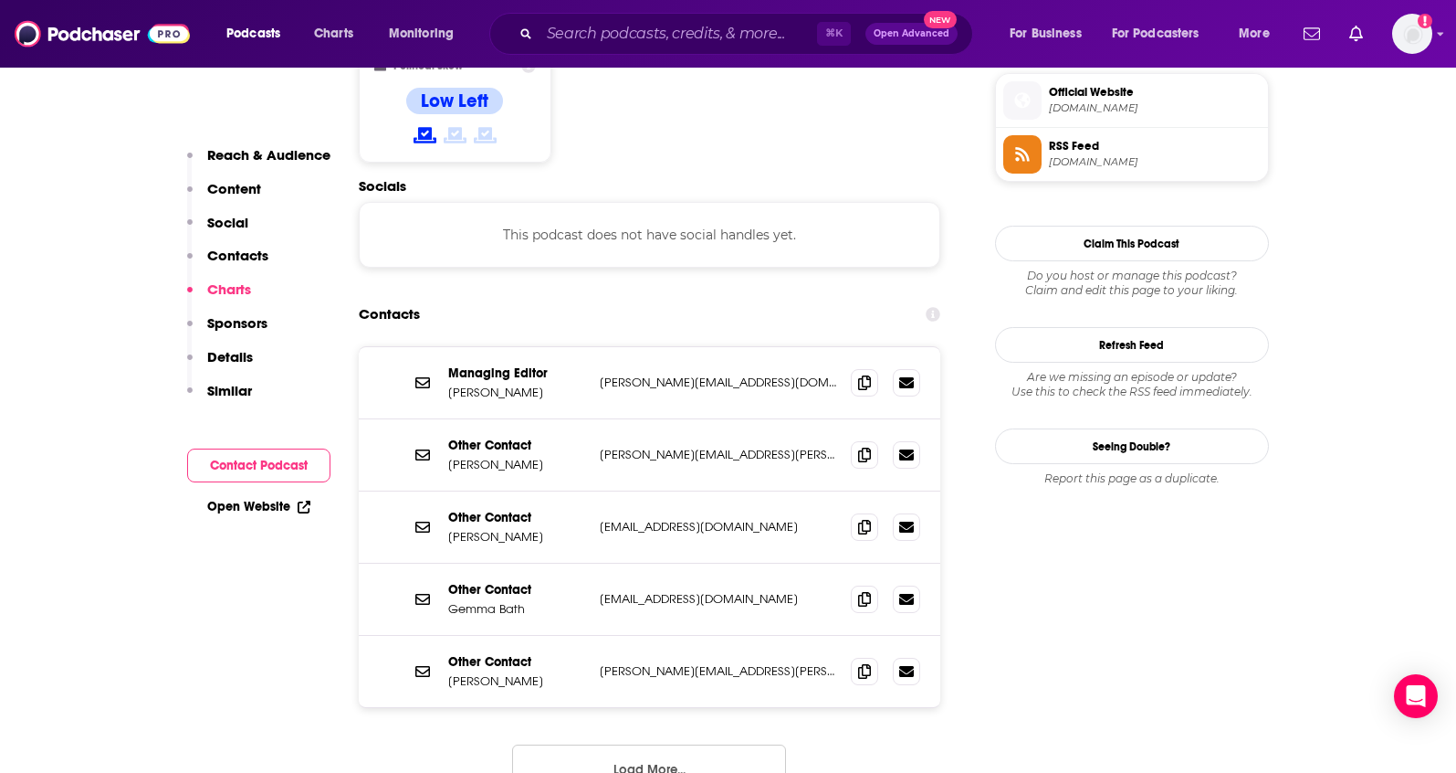
click at [657, 744] on button "Load More..." at bounding box center [649, 768] width 274 height 49
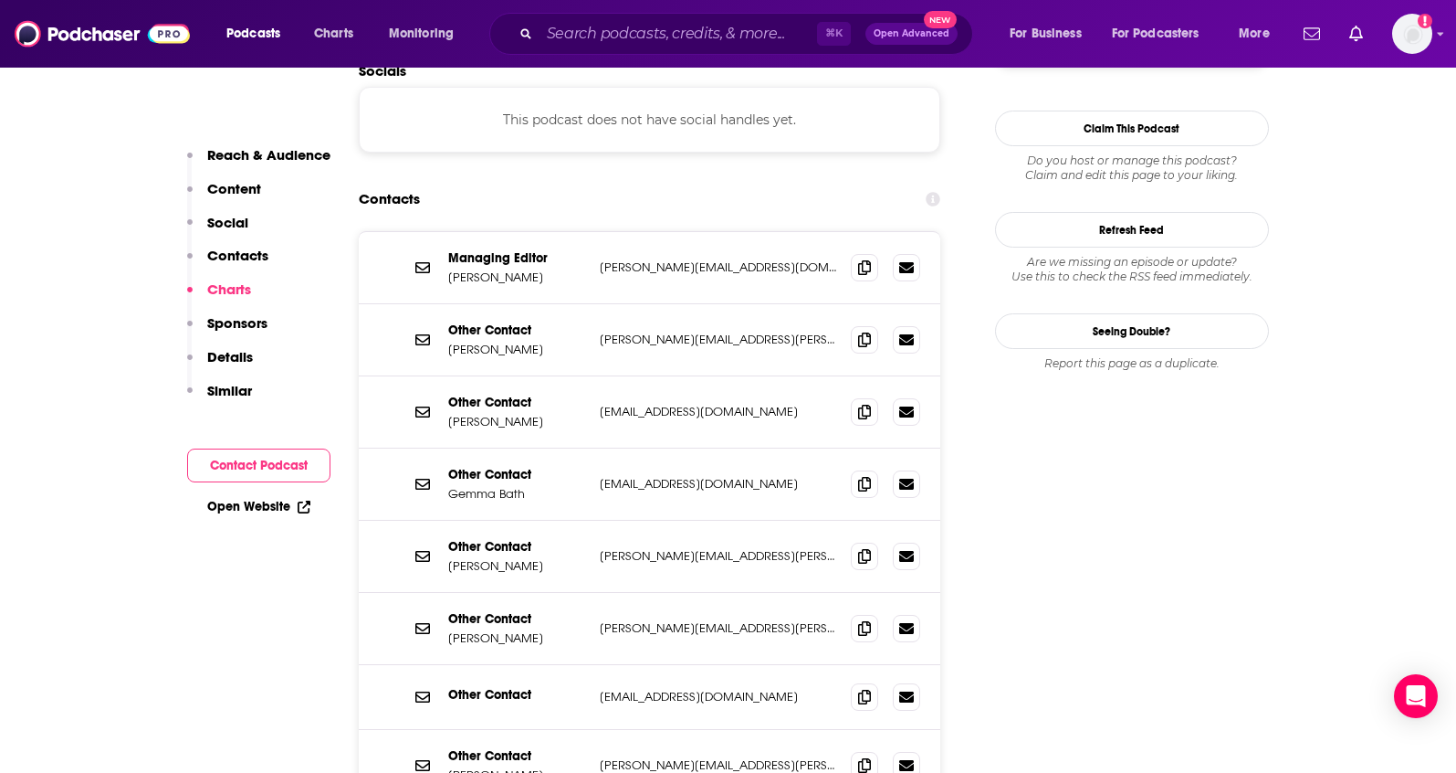
scroll to position [1588, 0]
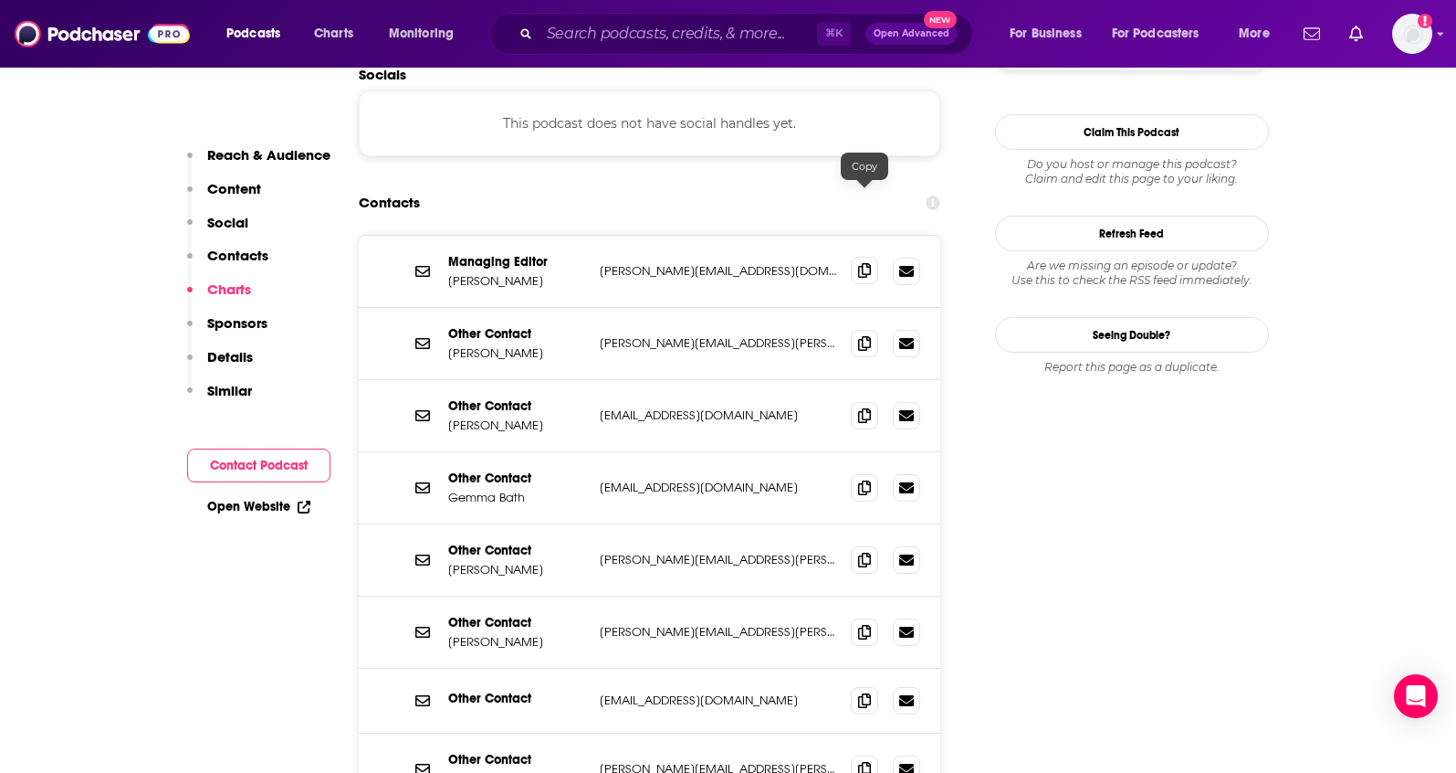
click at [865, 263] on icon at bounding box center [864, 270] width 13 height 15
click at [853, 329] on span at bounding box center [864, 342] width 27 height 27
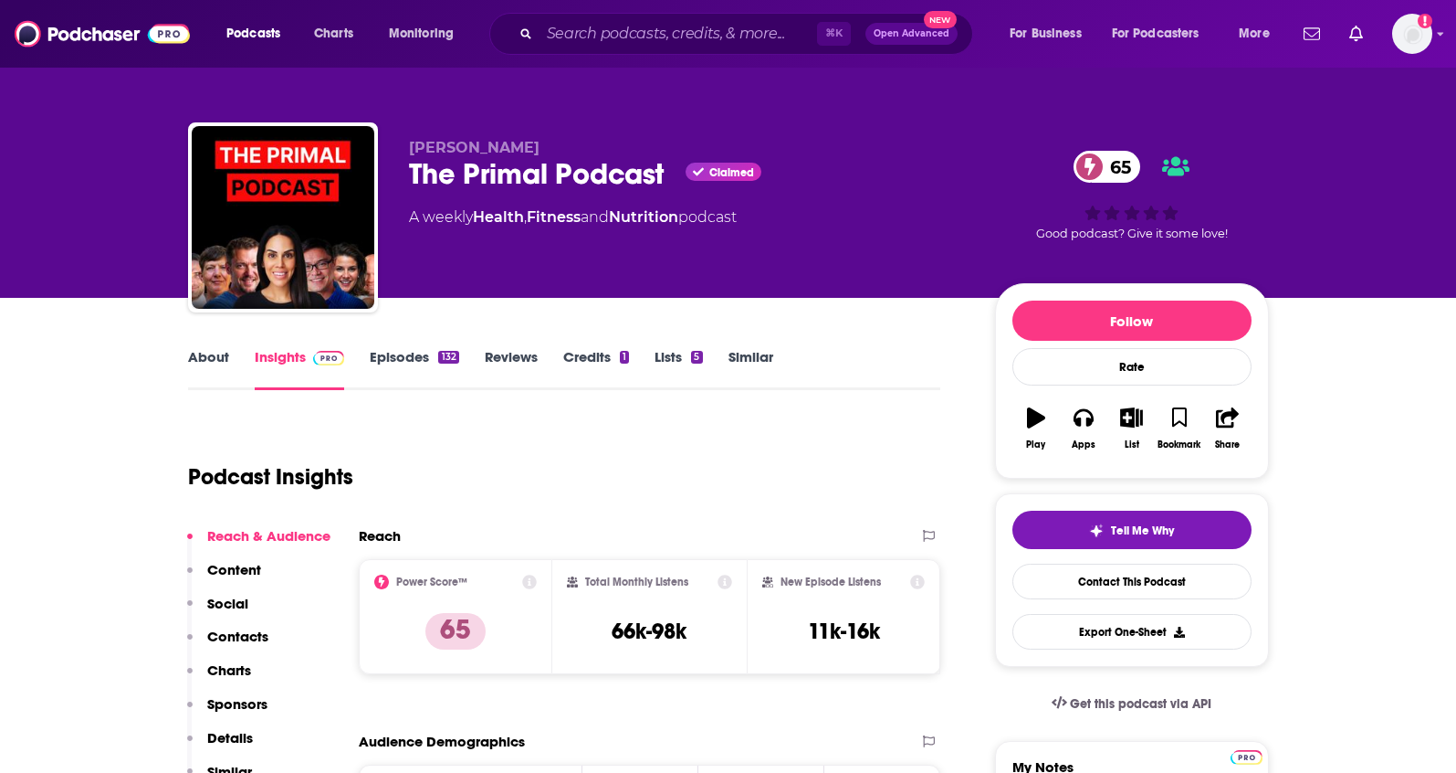
click at [205, 357] on link "About" at bounding box center [208, 369] width 41 height 42
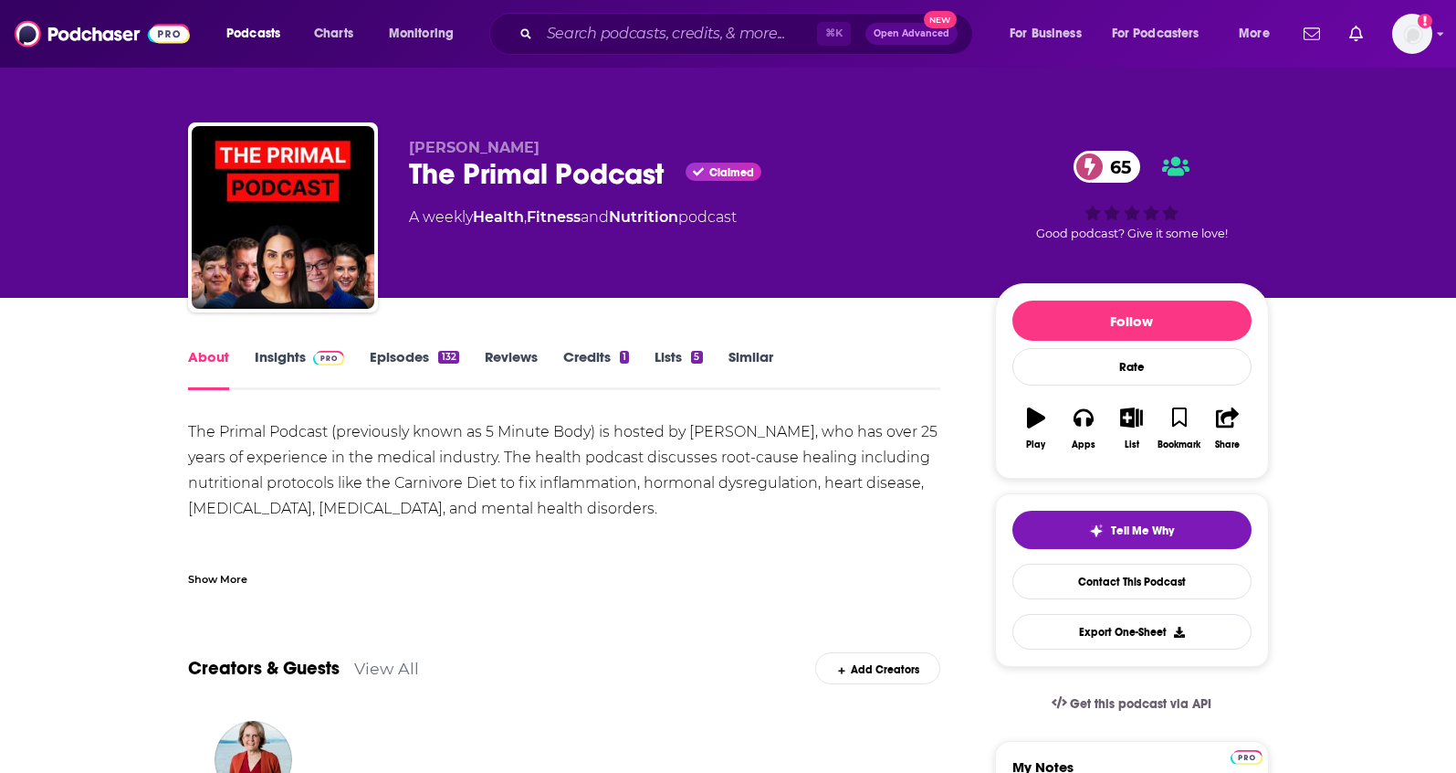
click at [226, 556] on div "Show More" at bounding box center [564, 571] width 753 height 31
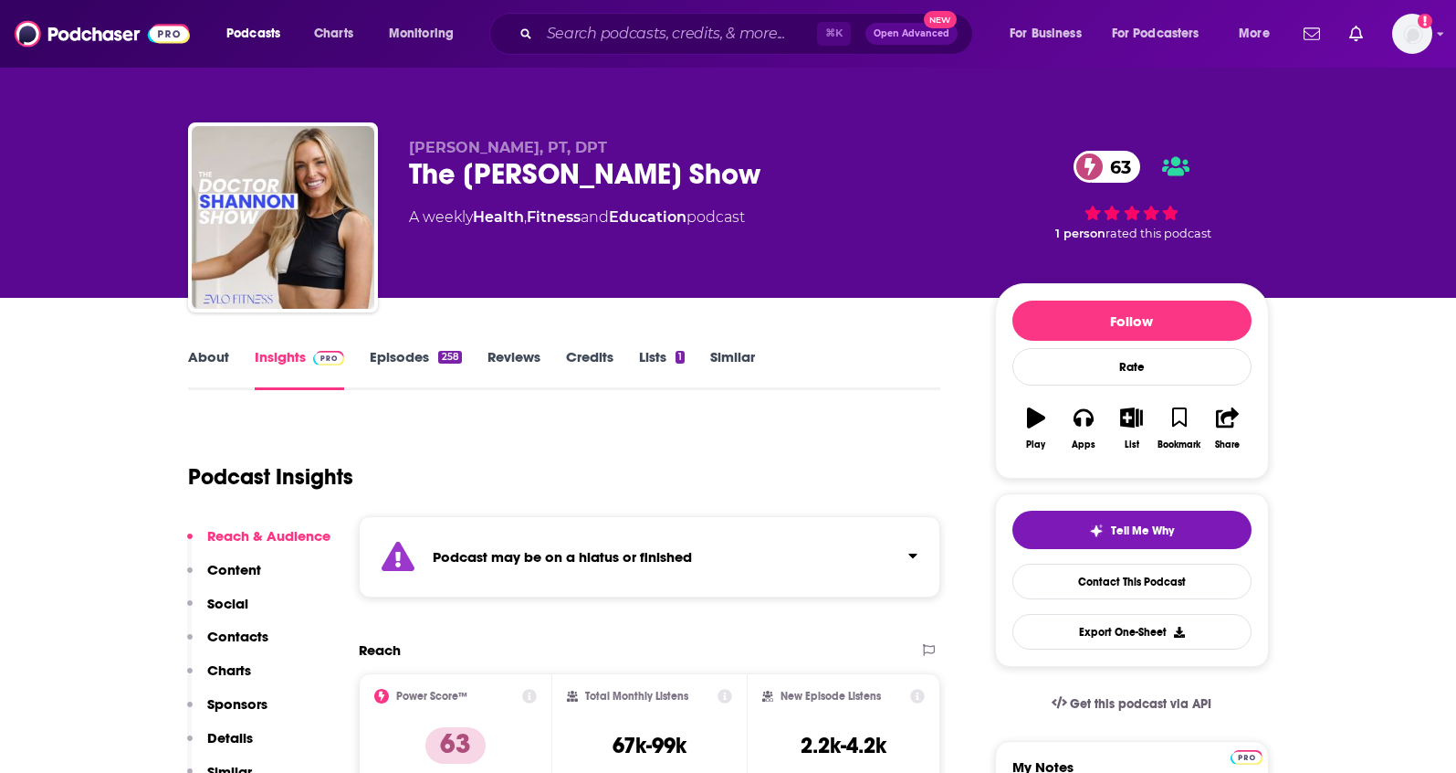
click at [217, 356] on link "About" at bounding box center [208, 369] width 41 height 42
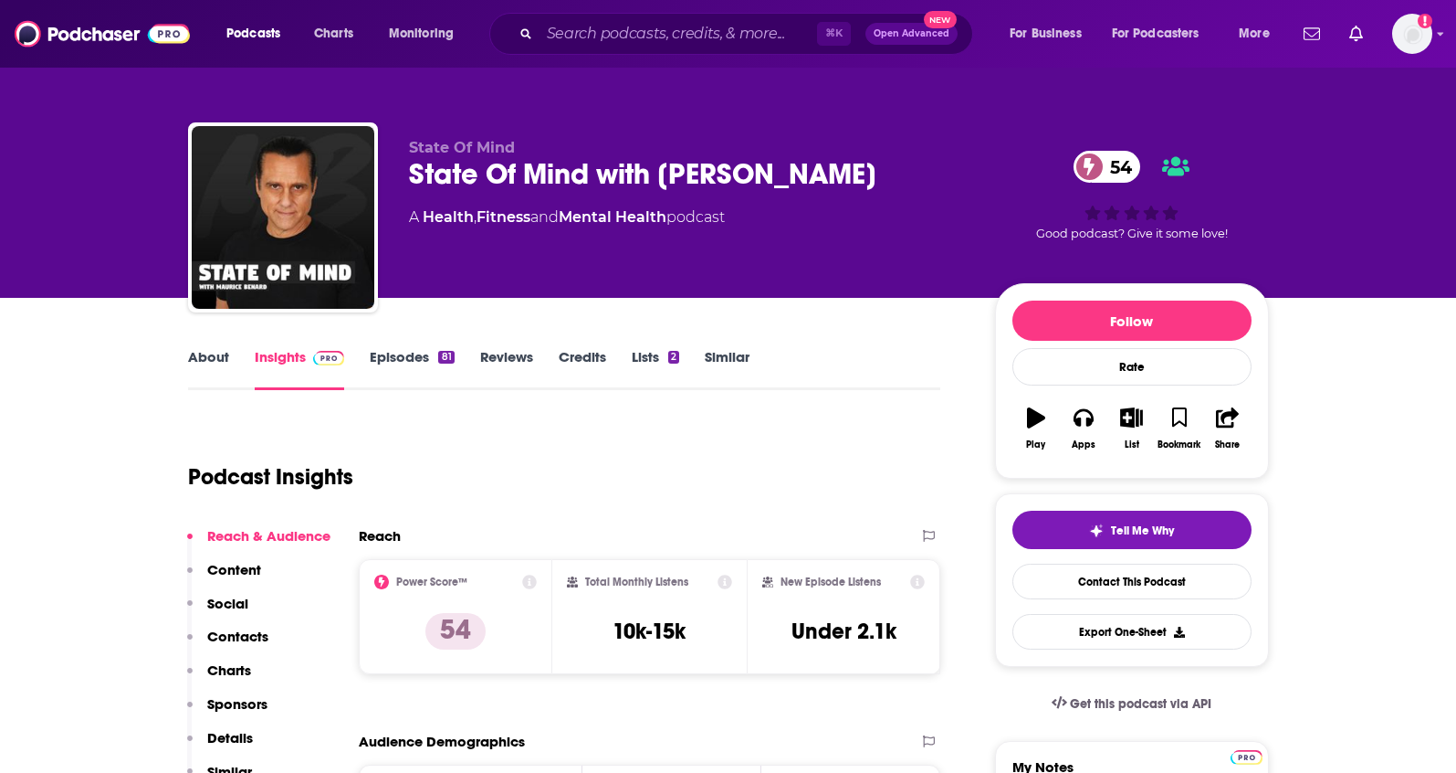
click at [207, 357] on link "About" at bounding box center [208, 369] width 41 height 42
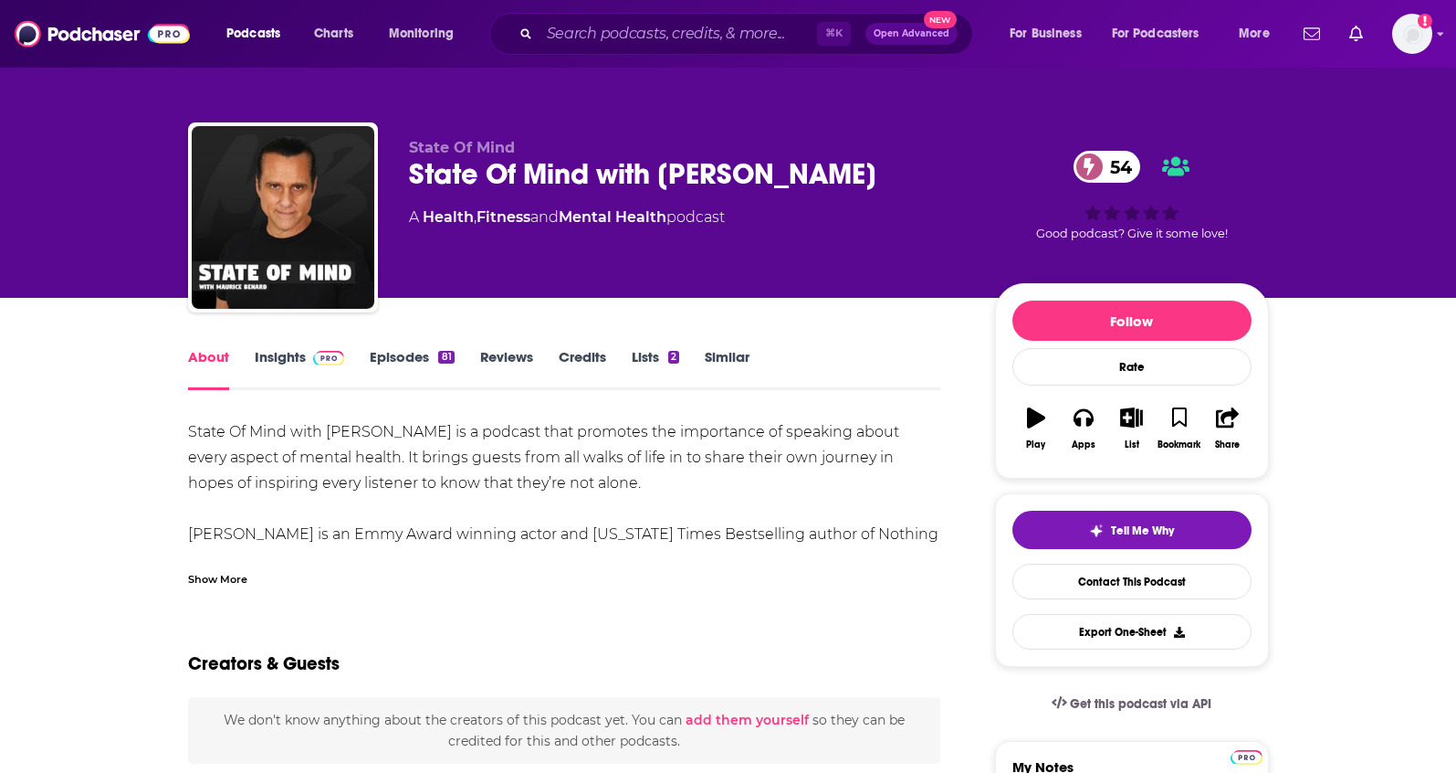
click at [224, 571] on div "Show More" at bounding box center [217, 577] width 59 height 17
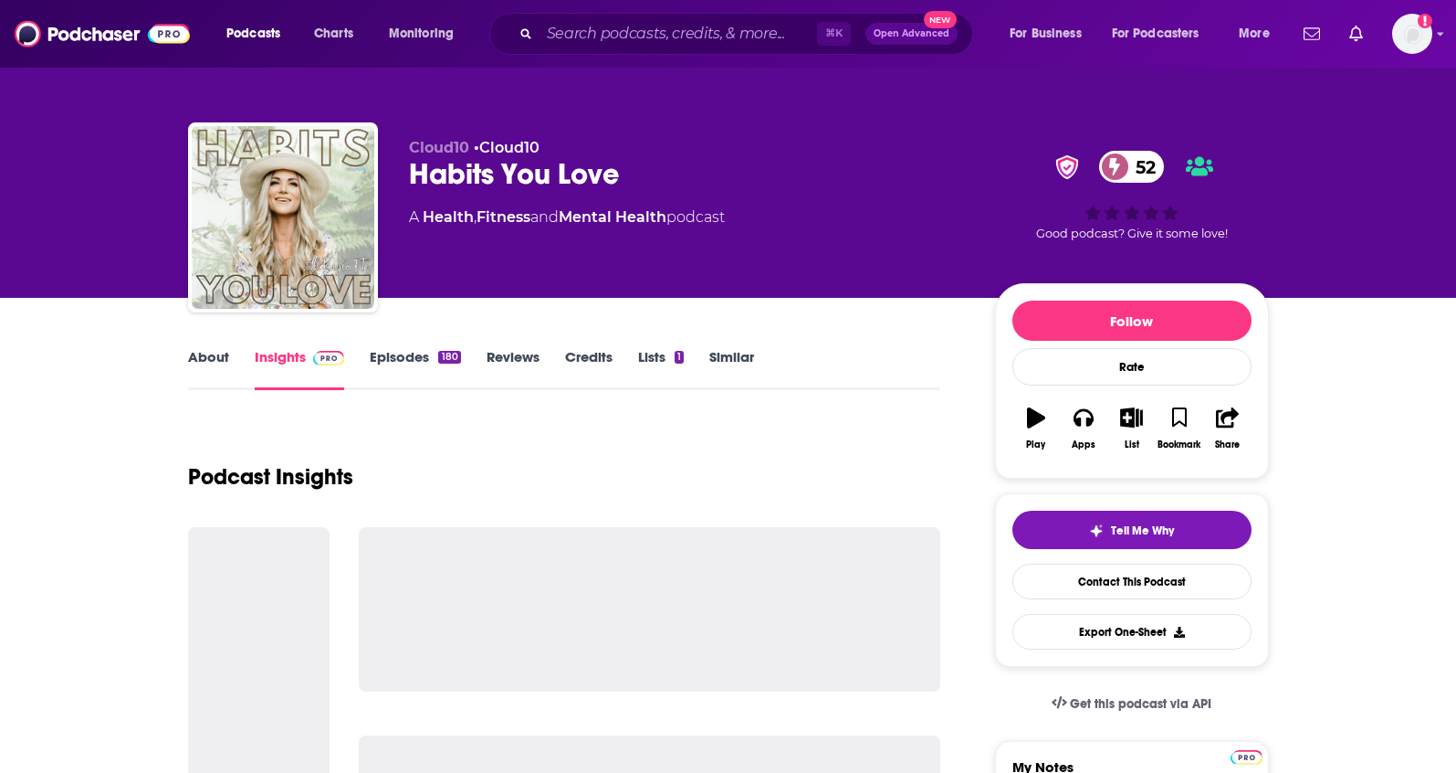
click at [209, 358] on link "About" at bounding box center [208, 369] width 41 height 42
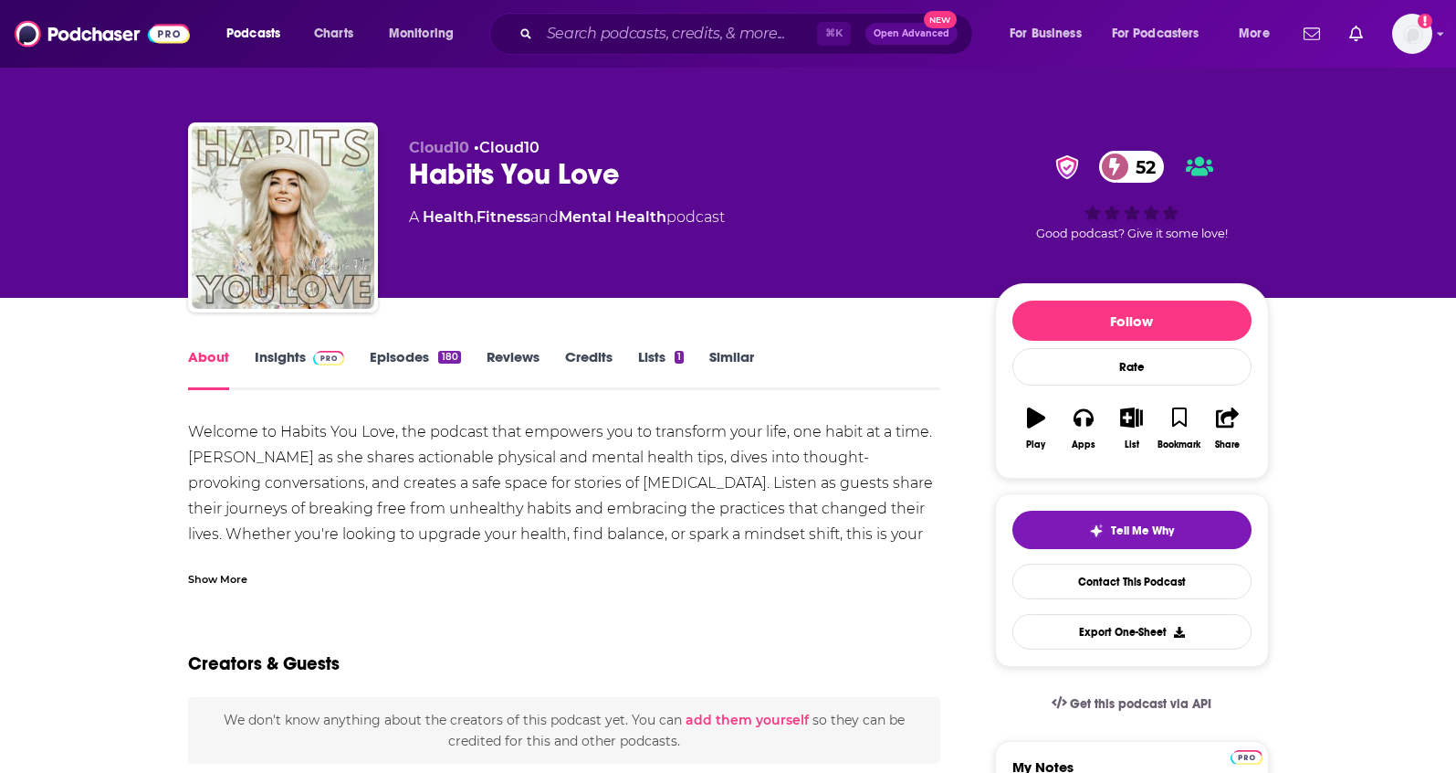
click at [298, 363] on link "Insights" at bounding box center [300, 369] width 90 height 42
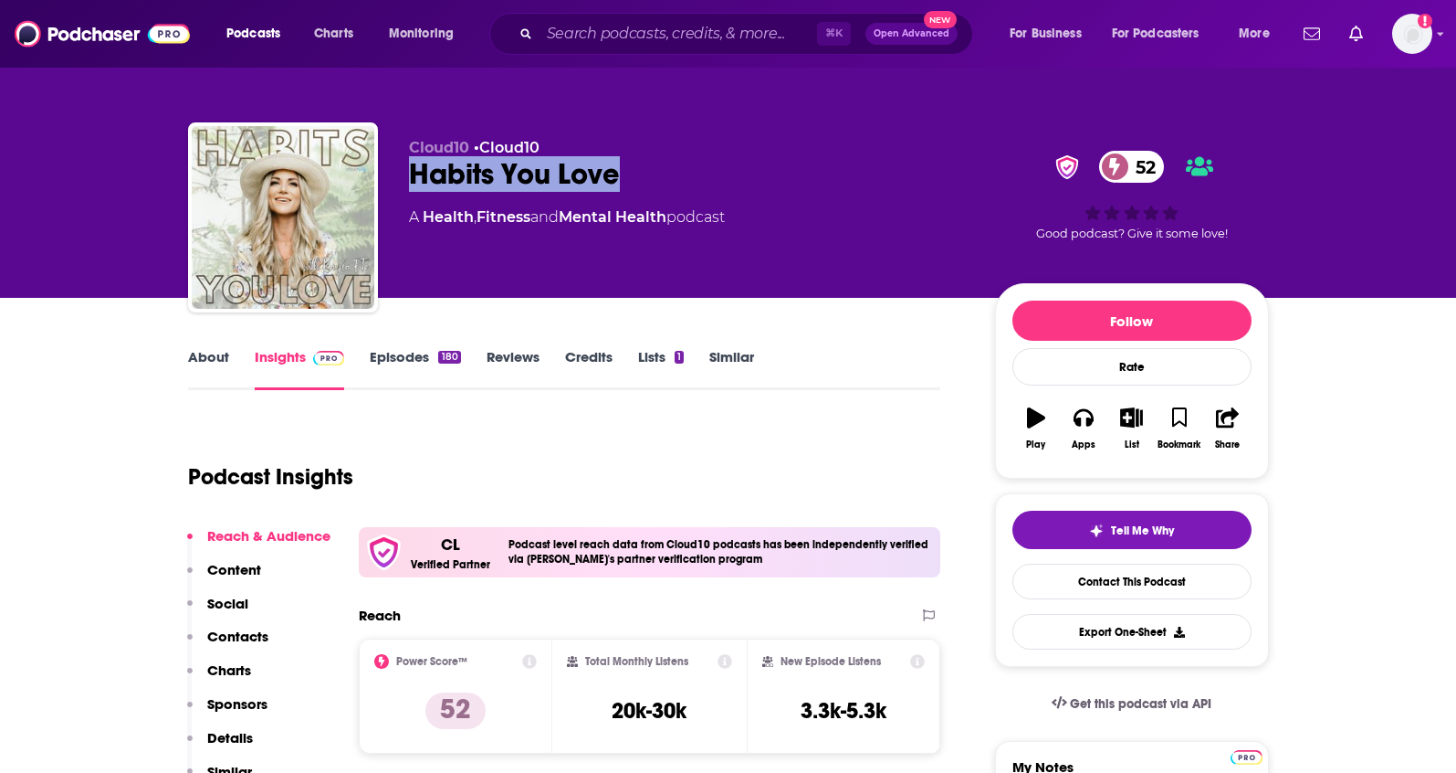
drag, startPoint x: 650, startPoint y: 180, endPoint x: 398, endPoint y: 181, distance: 252.0
click at [398, 181] on div "Cloud10 • Cloud10 Habits You Love 52 A Health , Fitness and Mental Health podca…" at bounding box center [728, 220] width 1081 height 197
copy h2 "Habits You Love"
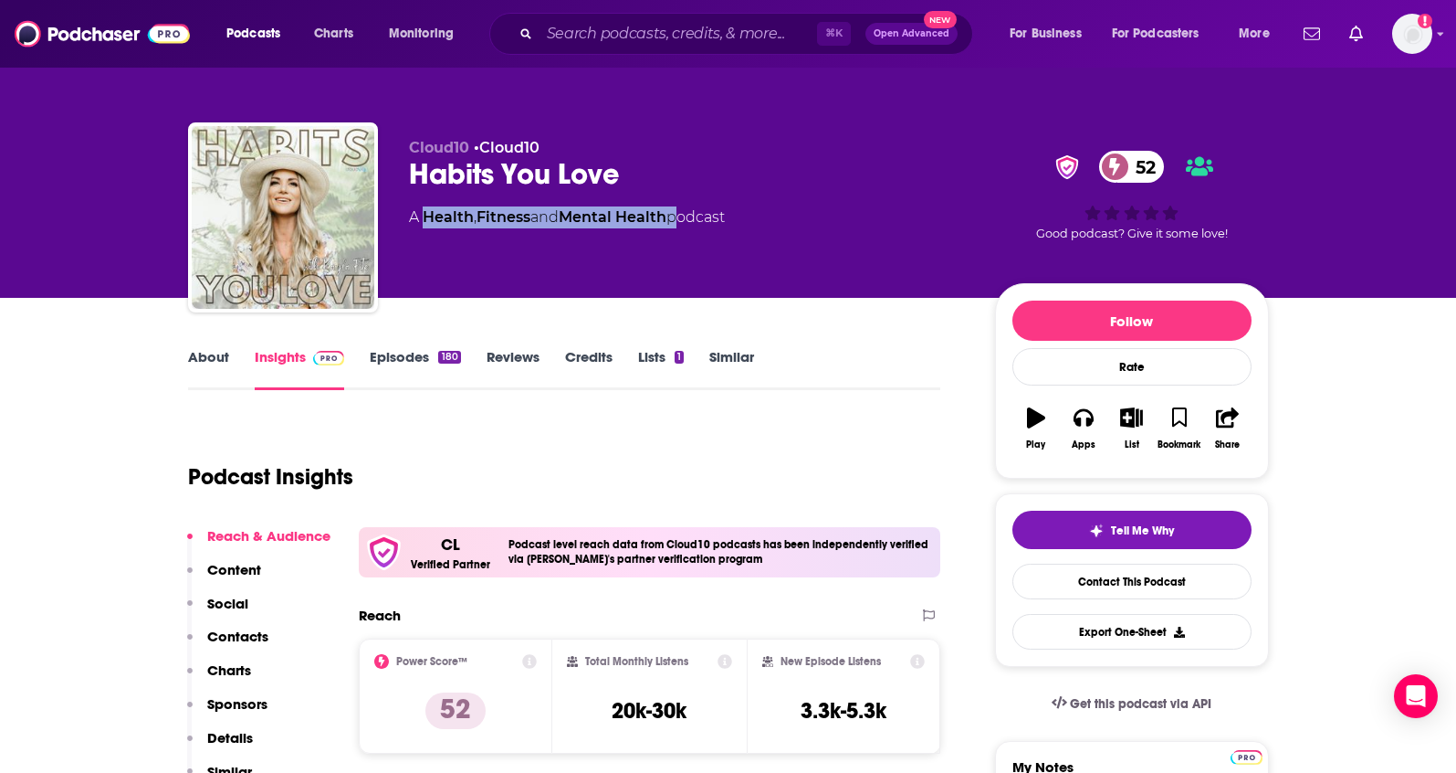
drag, startPoint x: 678, startPoint y: 217, endPoint x: 426, endPoint y: 220, distance: 252.0
click at [426, 220] on div "A Health , Fitness and Mental Health podcast" at bounding box center [567, 217] width 316 height 22
copy div "Health , Fitness and Mental Health"
click at [205, 353] on link "About" at bounding box center [208, 369] width 41 height 42
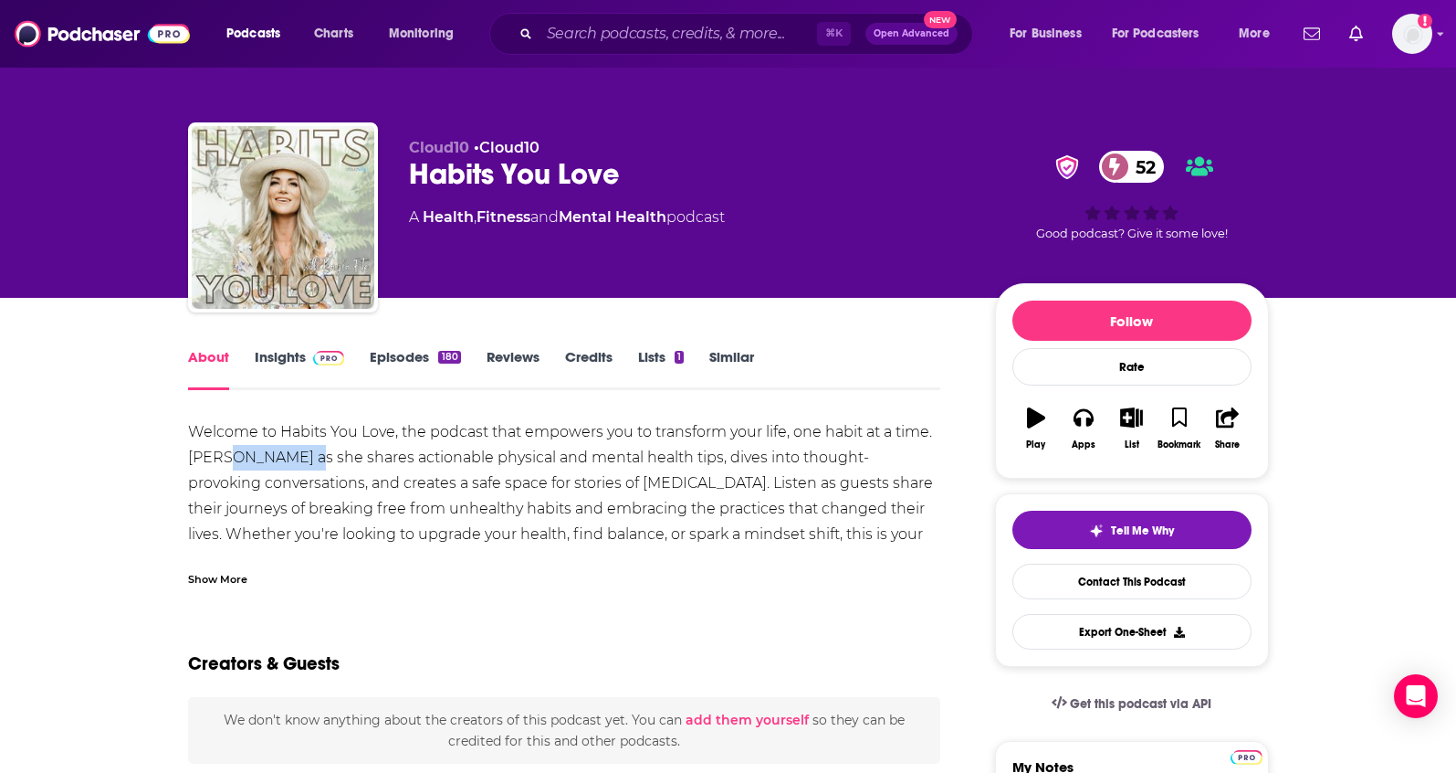
drag, startPoint x: 222, startPoint y: 461, endPoint x: 288, endPoint y: 464, distance: 65.8
click at [288, 464] on div "Welcome to Habits You Love, the podcast that empowers you to transform your lif…" at bounding box center [564, 547] width 753 height 256
copy div "Kayla Fite"
click at [248, 359] on div "About" at bounding box center [221, 369] width 67 height 42
click at [268, 356] on link "Insights" at bounding box center [300, 369] width 90 height 42
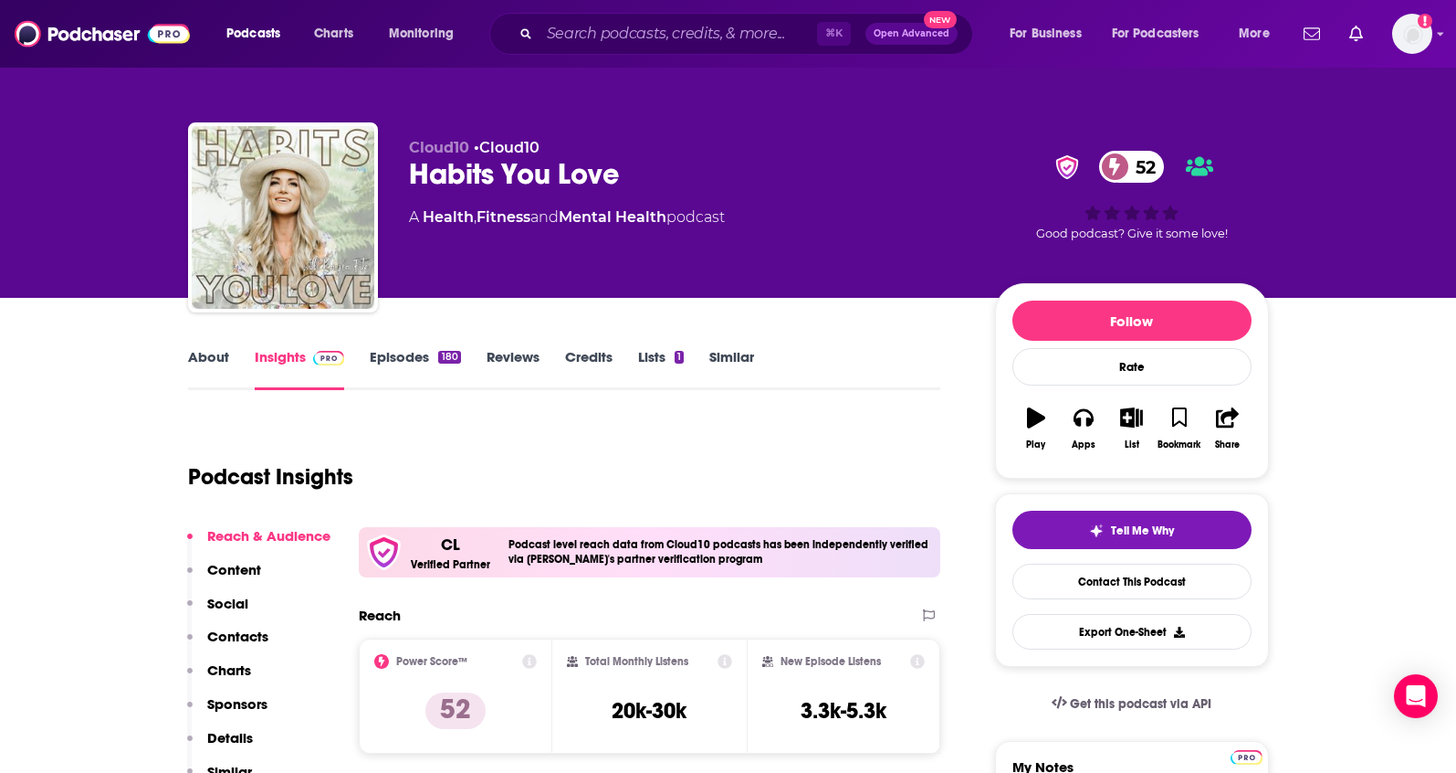
click at [239, 636] on p "Contacts" at bounding box center [237, 635] width 61 height 17
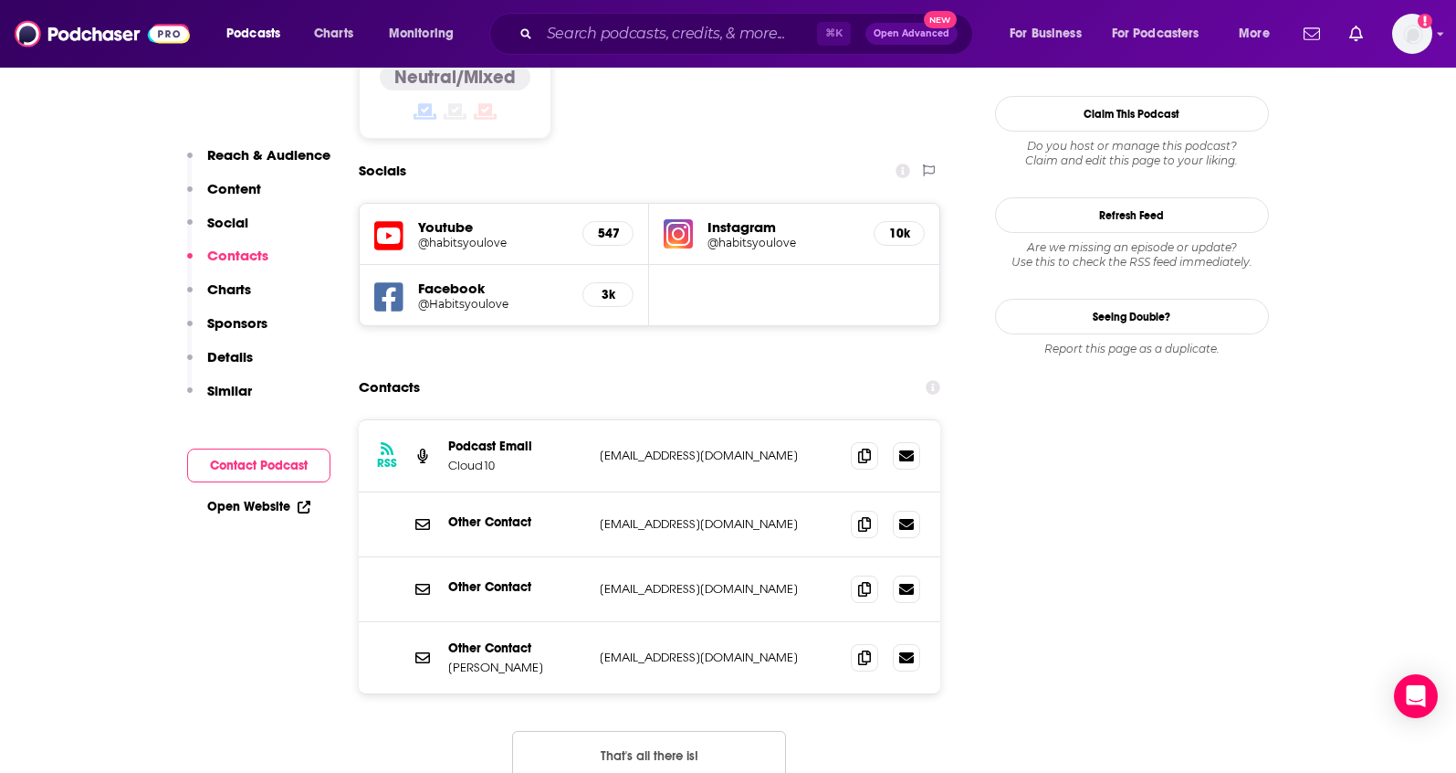
scroll to position [1624, 0]
click at [870, 446] on icon at bounding box center [864, 453] width 13 height 15
click at [855, 641] on span at bounding box center [864, 654] width 27 height 27
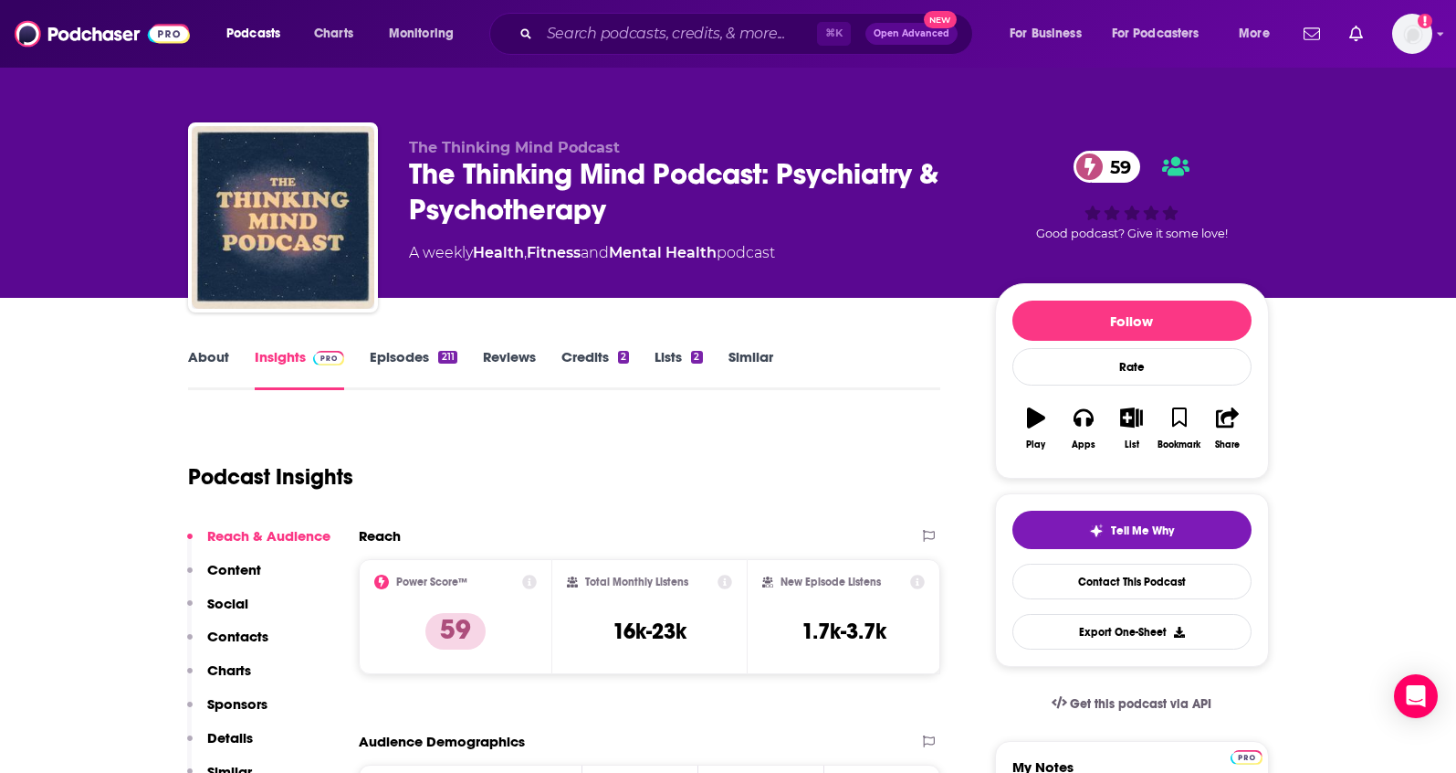
click at [216, 363] on link "About" at bounding box center [208, 369] width 41 height 42
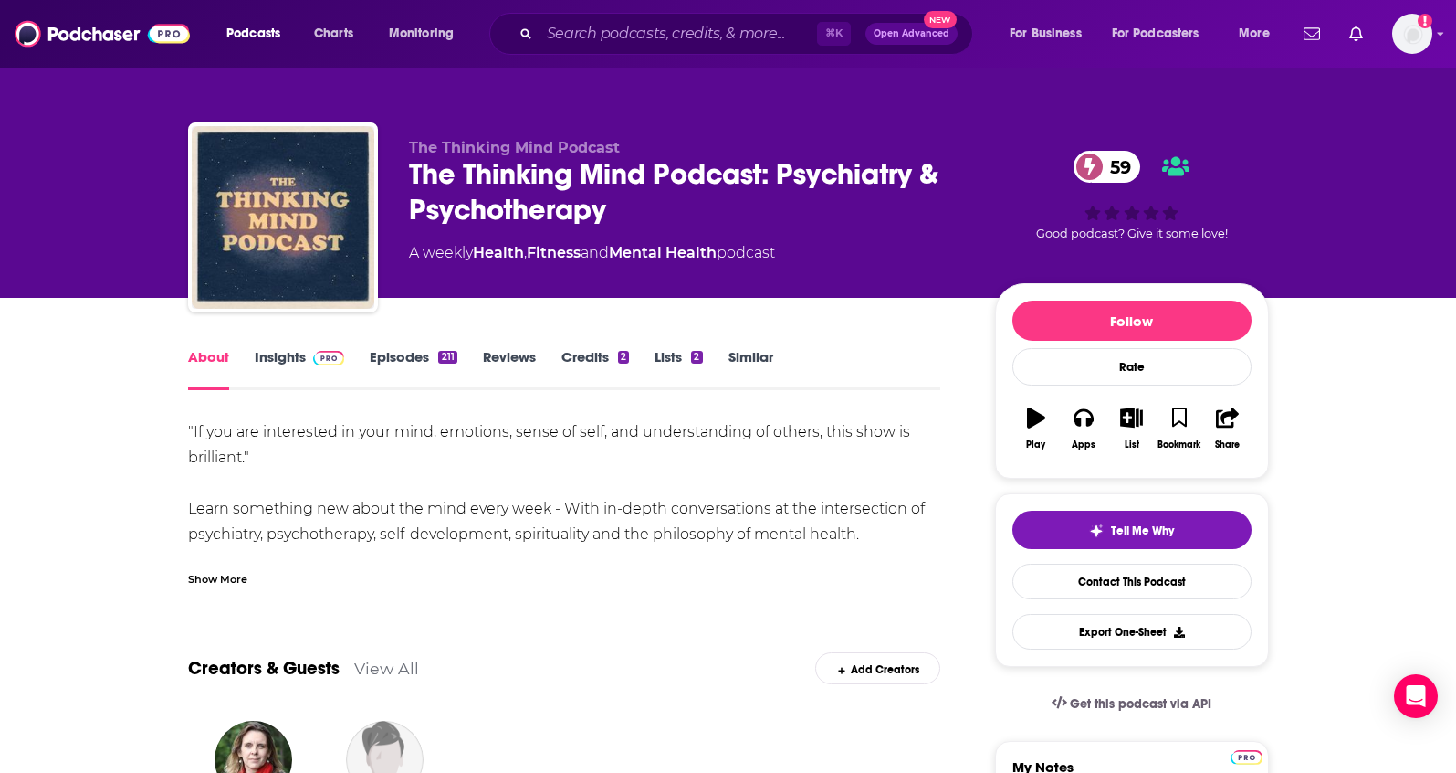
click at [230, 570] on div "Show More" at bounding box center [217, 577] width 59 height 17
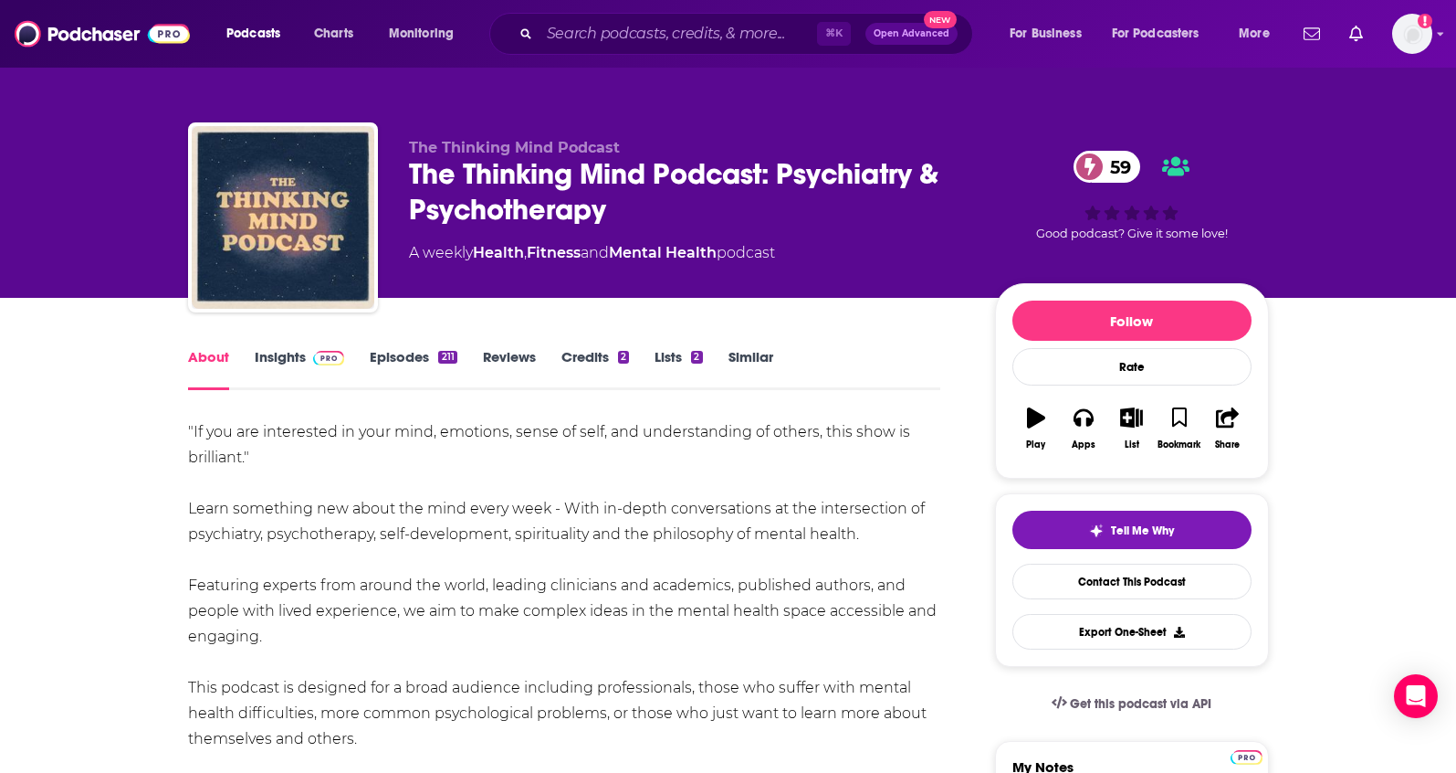
click at [260, 359] on link "Insights" at bounding box center [300, 369] width 90 height 42
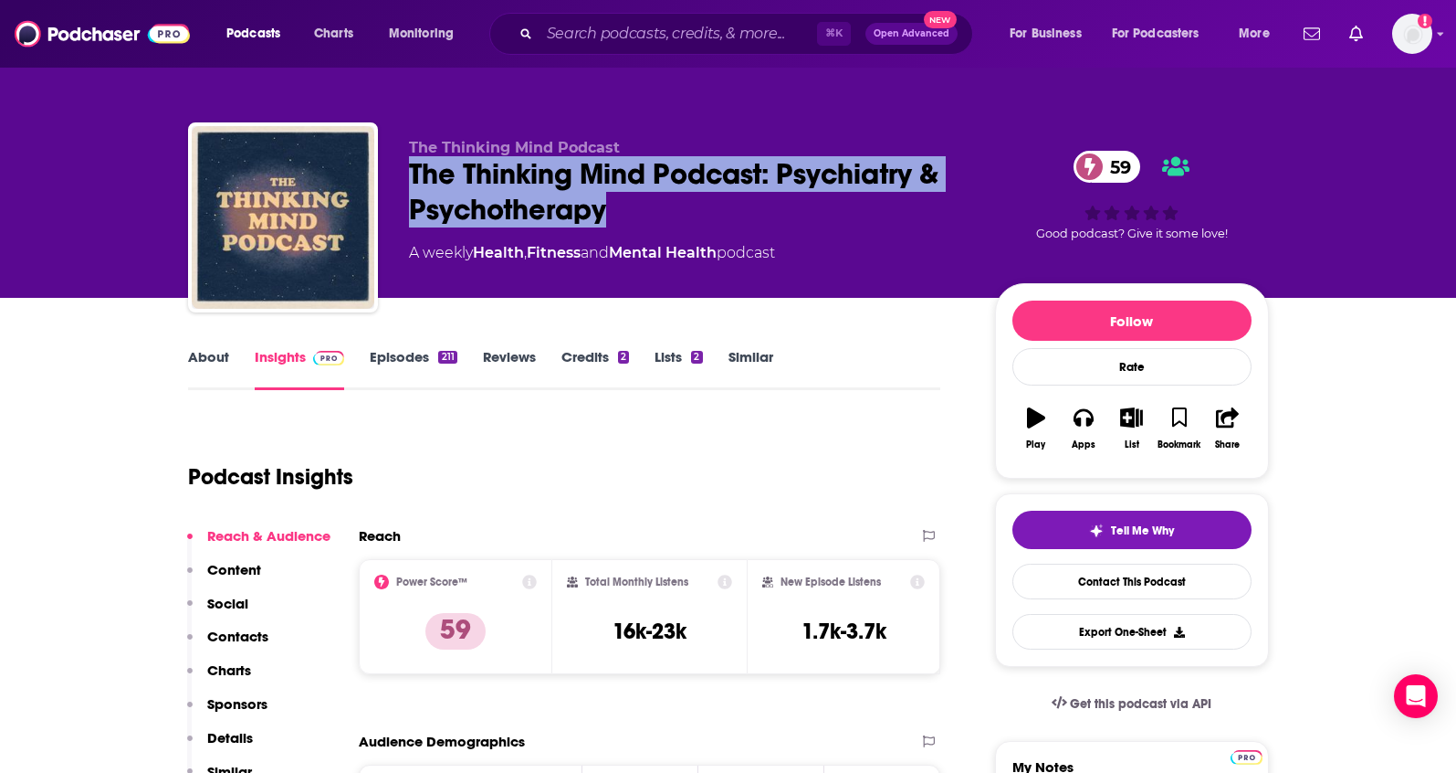
drag, startPoint x: 619, startPoint y: 211, endPoint x: 402, endPoint y: 173, distance: 220.7
click at [402, 173] on div "The Thinking Mind Podcast The Thinking Mind Podcast: Psychiatry & Psychotherapy…" at bounding box center [728, 220] width 1081 height 197
copy h2 "The Thinking Mind Podcast: Psychiatry & Psychotherapy"
click at [202, 361] on link "About" at bounding box center [208, 369] width 41 height 42
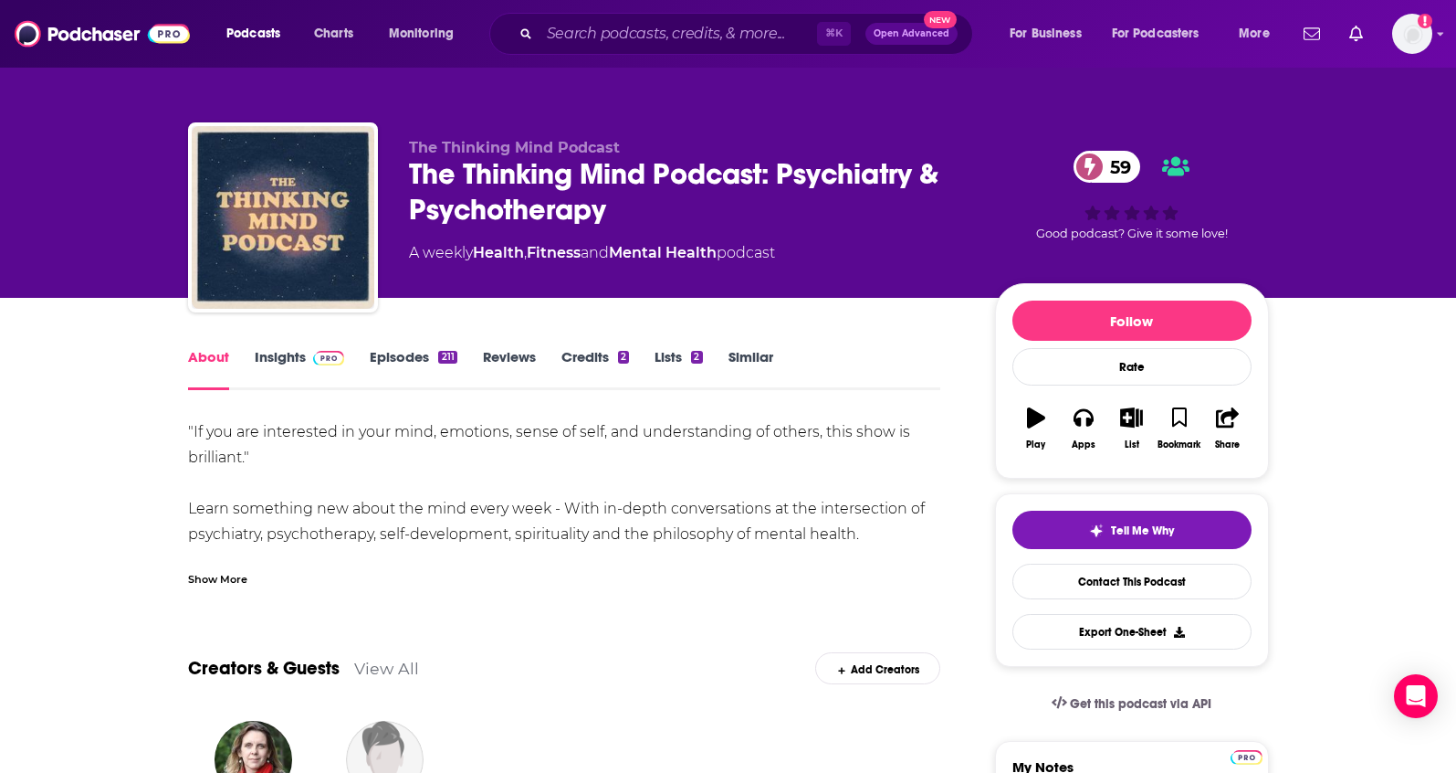
click at [227, 580] on div "Show More" at bounding box center [217, 577] width 59 height 17
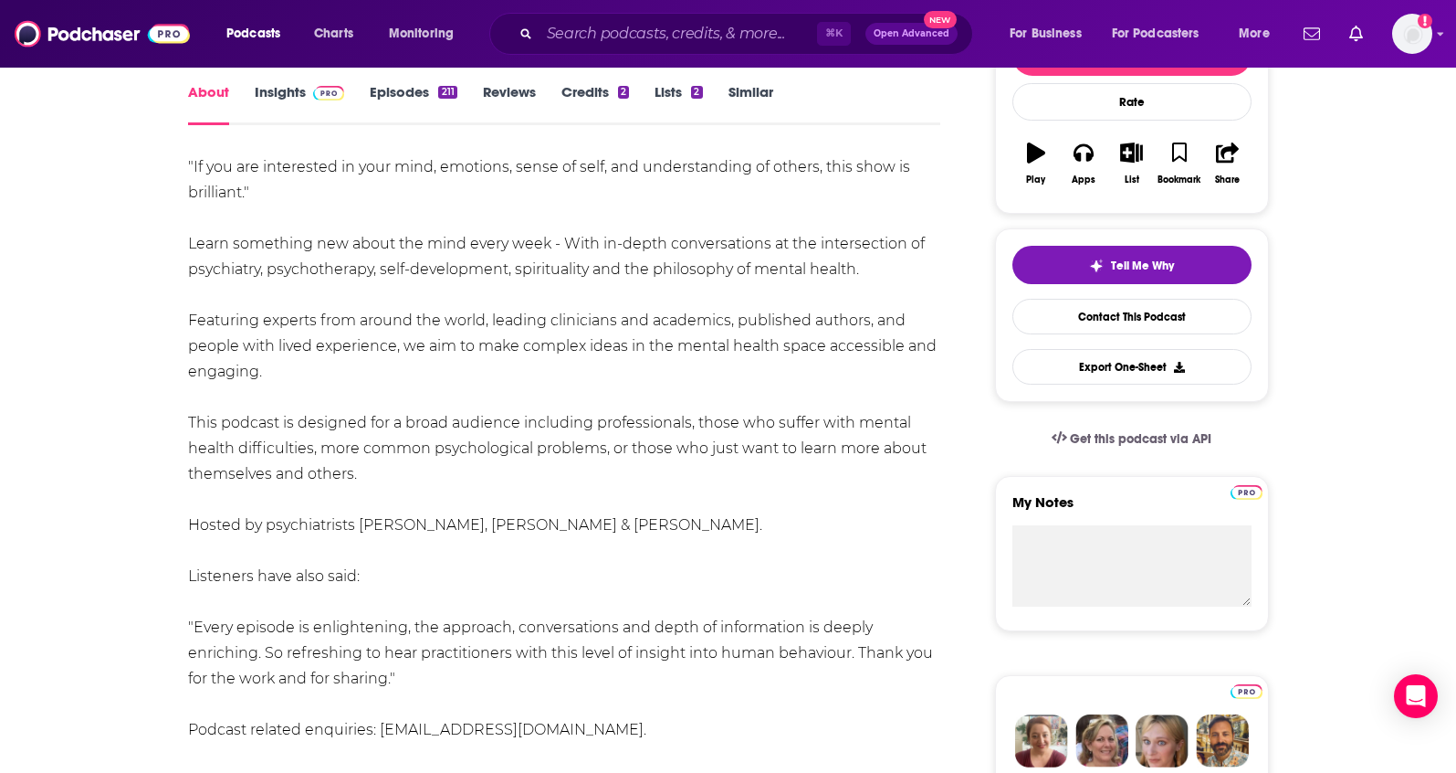
scroll to position [266, 0]
drag, startPoint x: 775, startPoint y: 523, endPoint x: 381, endPoint y: 531, distance: 394.5
click at [381, 531] on div ""If you are interested in your mind, emotions, sense of self, and understanding…" at bounding box center [564, 498] width 753 height 690
click at [394, 531] on div ""If you are interested in your mind, emotions, sense of self, and understanding…" at bounding box center [564, 498] width 753 height 690
drag, startPoint x: 458, startPoint y: 524, endPoint x: 385, endPoint y: 530, distance: 73.3
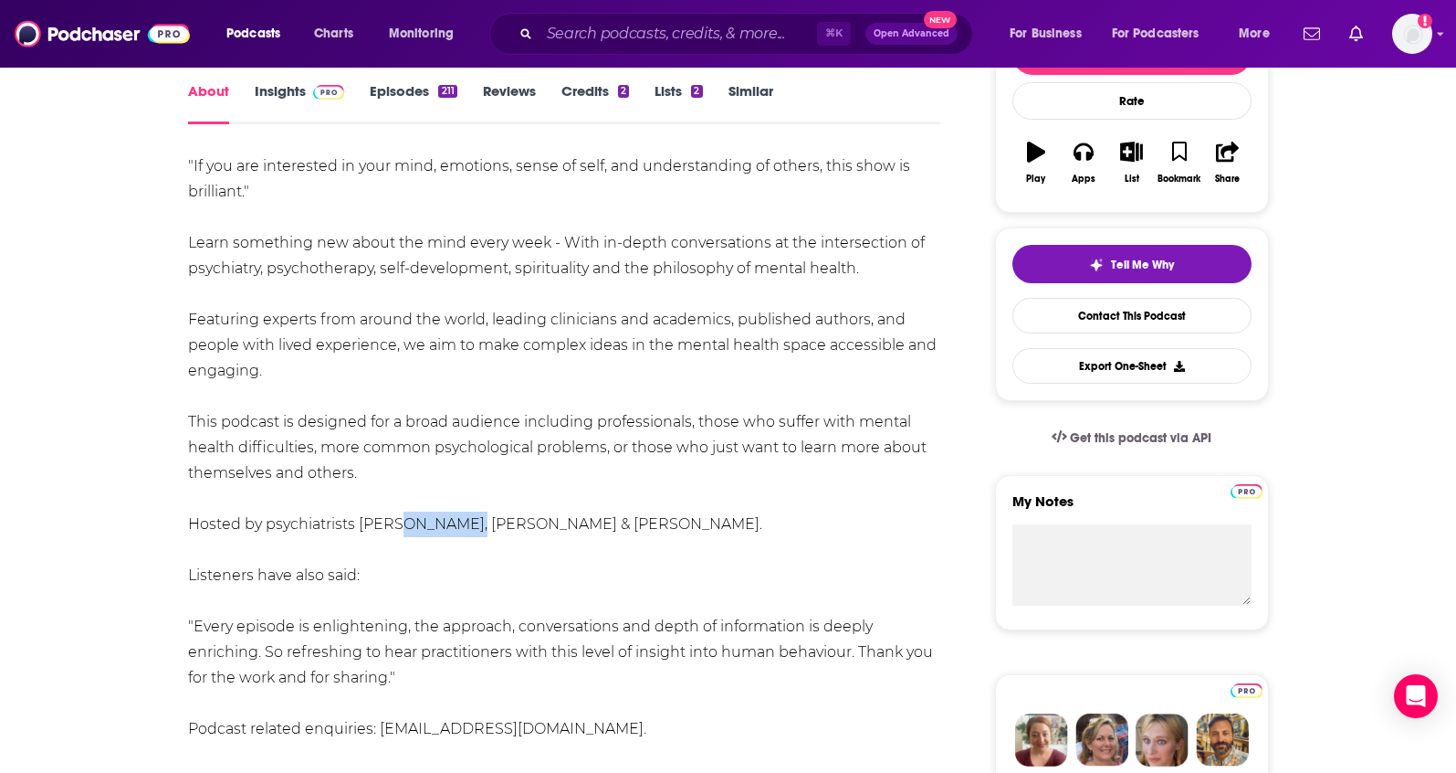
click at [385, 530] on div ""If you are interested in your mind, emotions, sense of self, and understanding…" at bounding box center [564, 498] width 753 height 690
drag, startPoint x: 379, startPoint y: 530, endPoint x: 460, endPoint y: 530, distance: 81.3
click at [460, 530] on div ""If you are interested in your mind, emotions, sense of self, and understanding…" at bounding box center [564, 498] width 753 height 690
copy div "[PERSON_NAME]"
drag, startPoint x: 598, startPoint y: 524, endPoint x: 494, endPoint y: 531, distance: 104.4
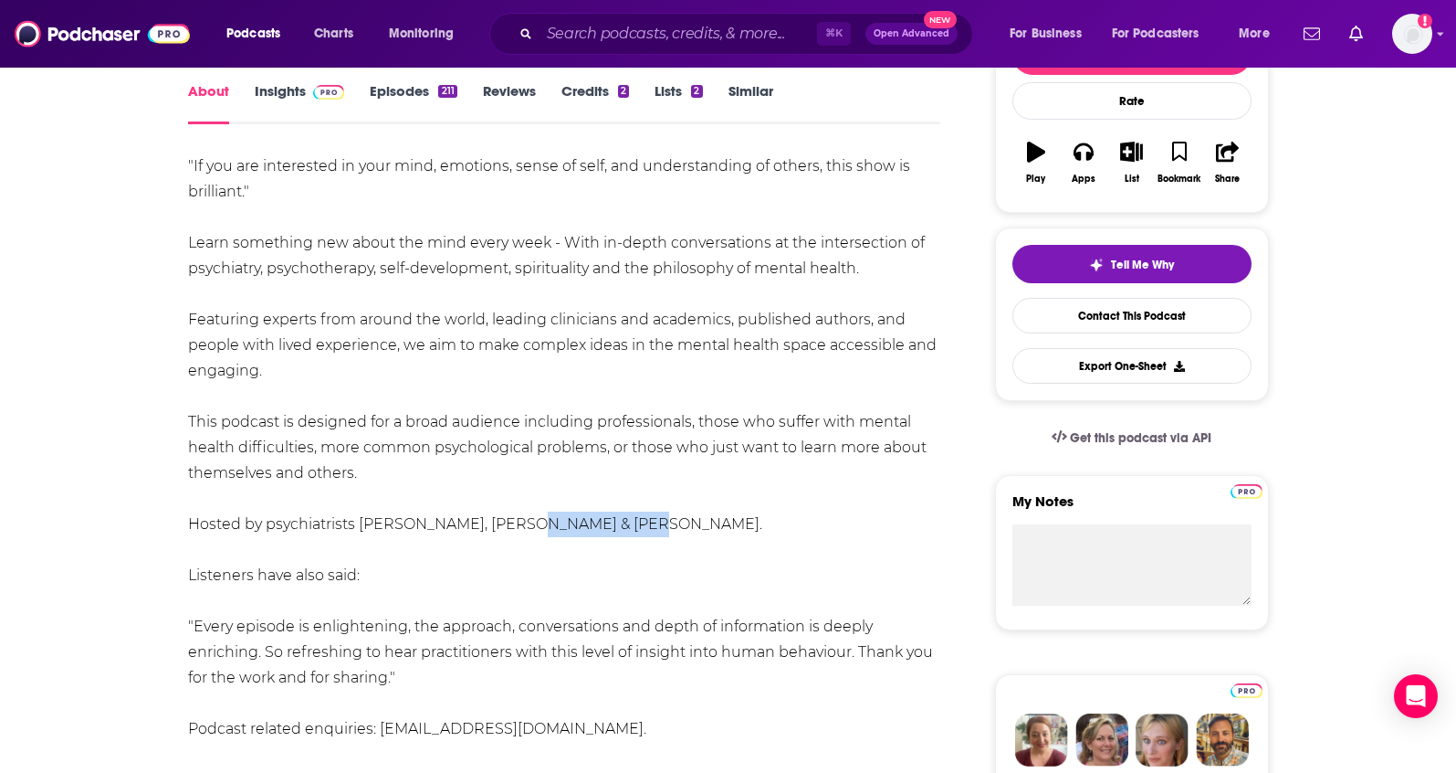
click at [494, 531] on div ""If you are interested in your mind, emotions, sense of self, and understanding…" at bounding box center [564, 498] width 753 height 690
copy div "[PERSON_NAME]"
drag, startPoint x: 780, startPoint y: 526, endPoint x: 646, endPoint y: 530, distance: 134.3
click at [646, 530] on div ""If you are interested in your mind, emotions, sense of self, and understanding…" at bounding box center [564, 498] width 753 height 690
copy div "[PERSON_NAME]"
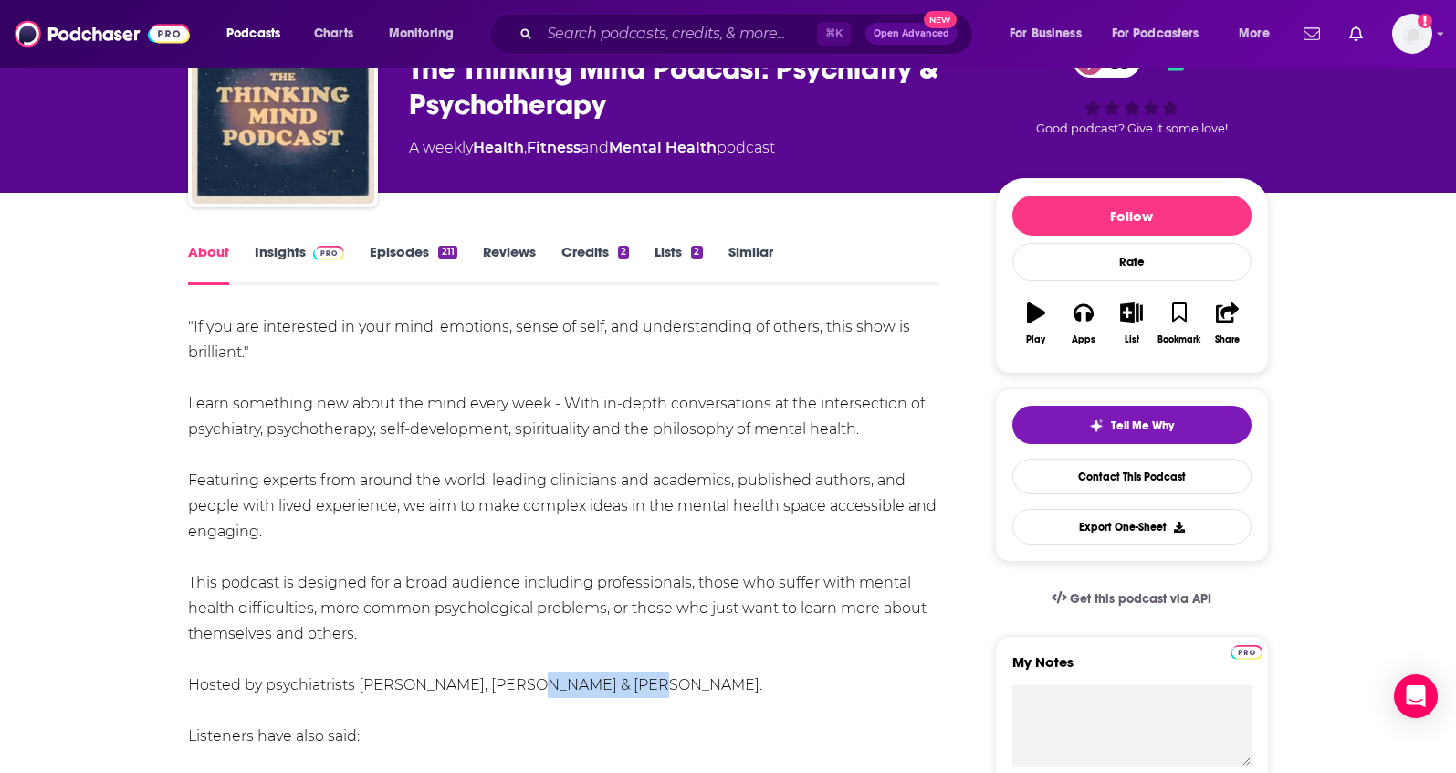
scroll to position [0, 0]
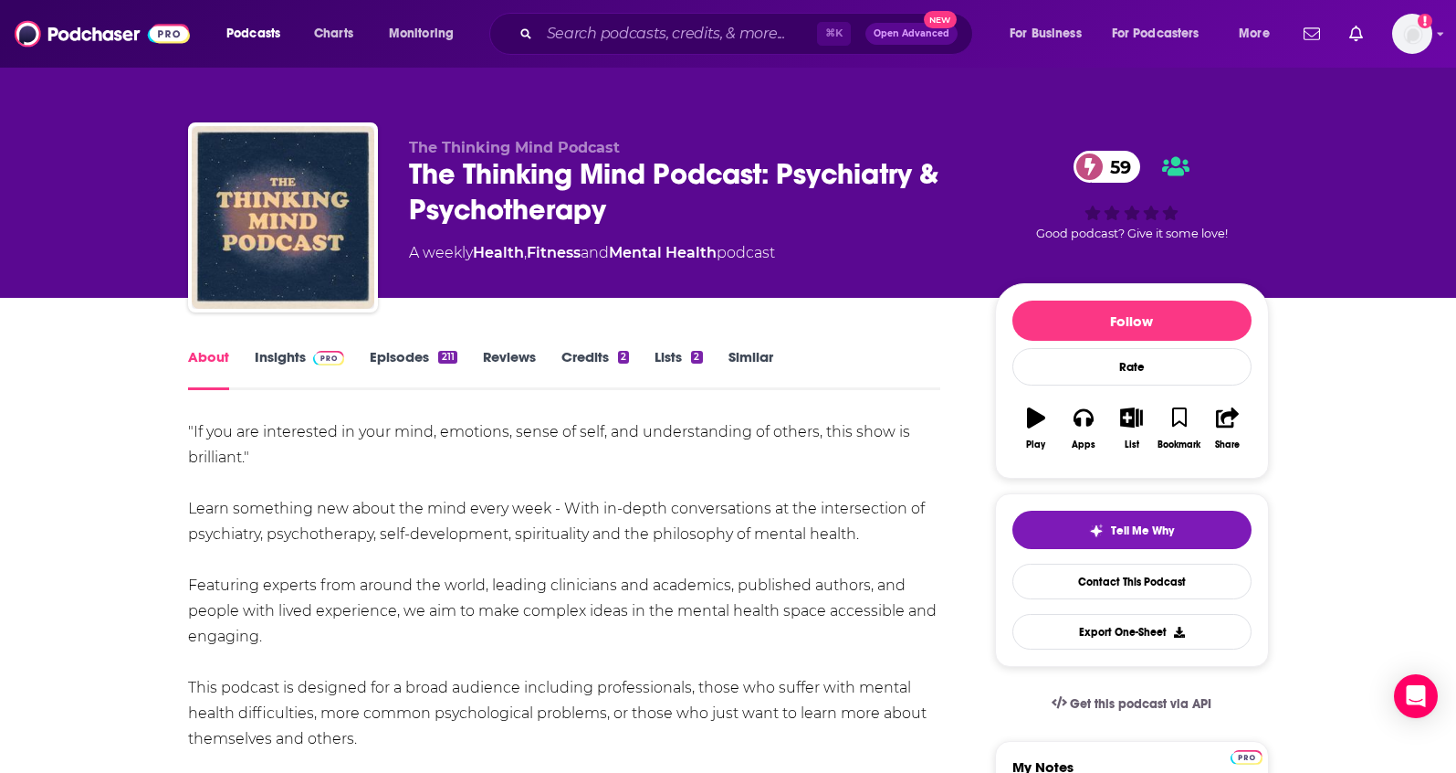
click at [287, 362] on link "Insights" at bounding box center [300, 369] width 90 height 42
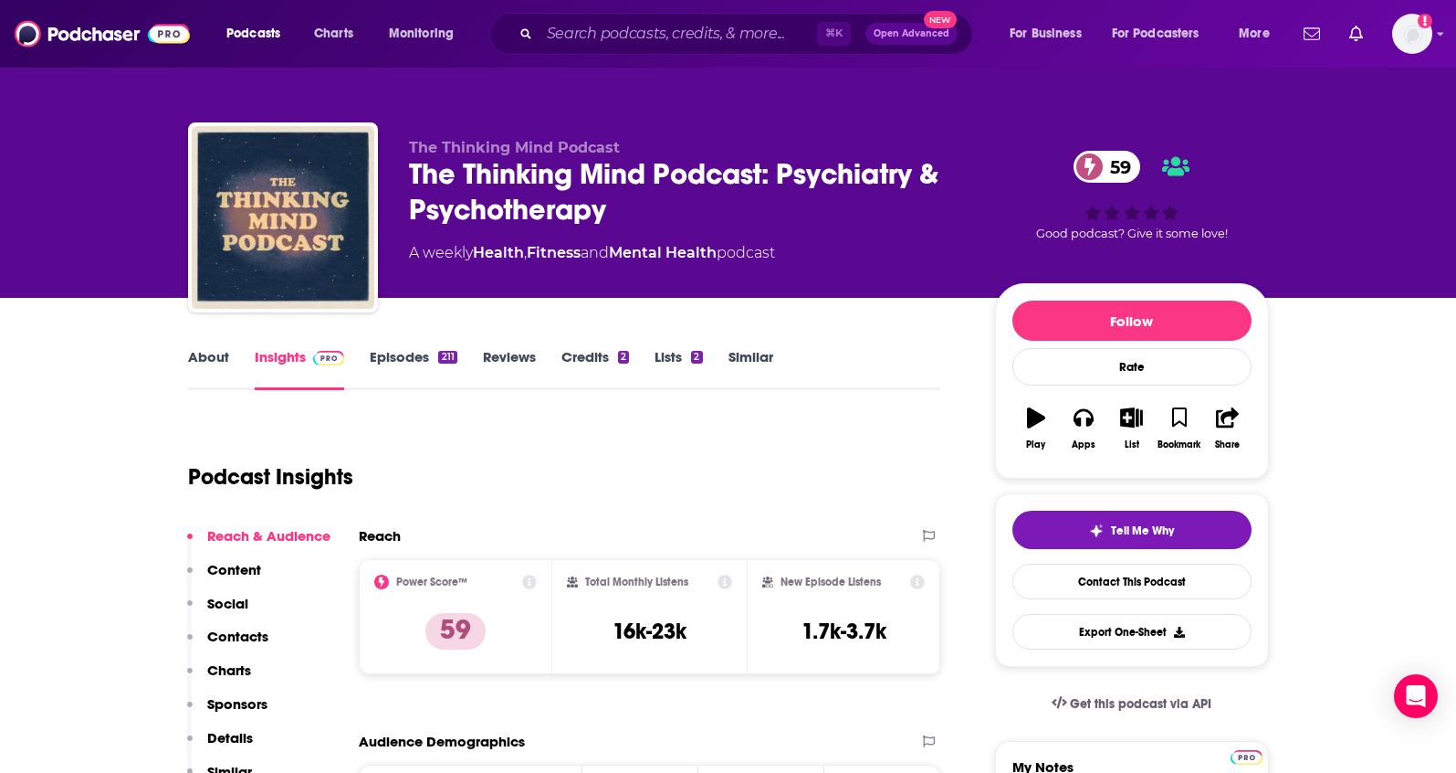
click at [252, 636] on p "Contacts" at bounding box center [237, 635] width 61 height 17
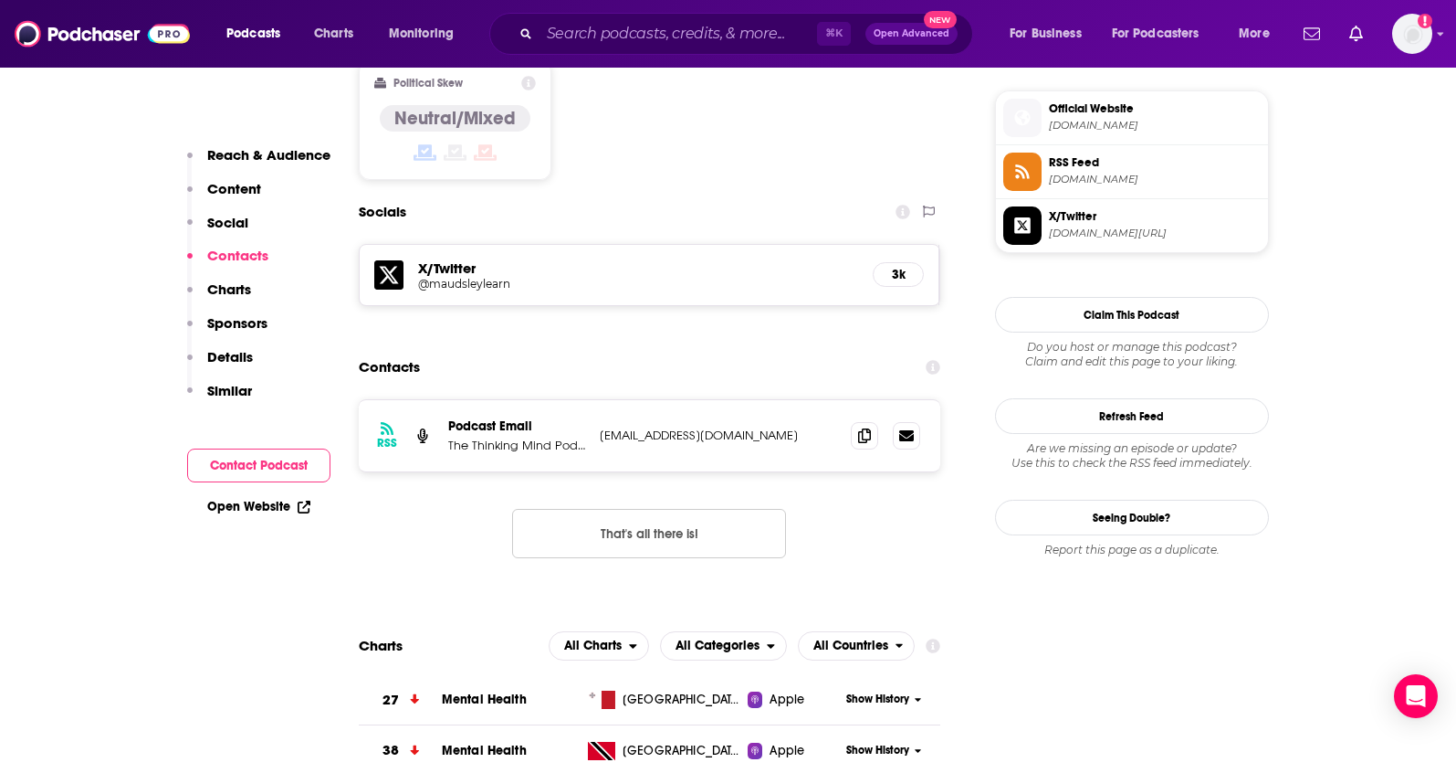
scroll to position [1483, 0]
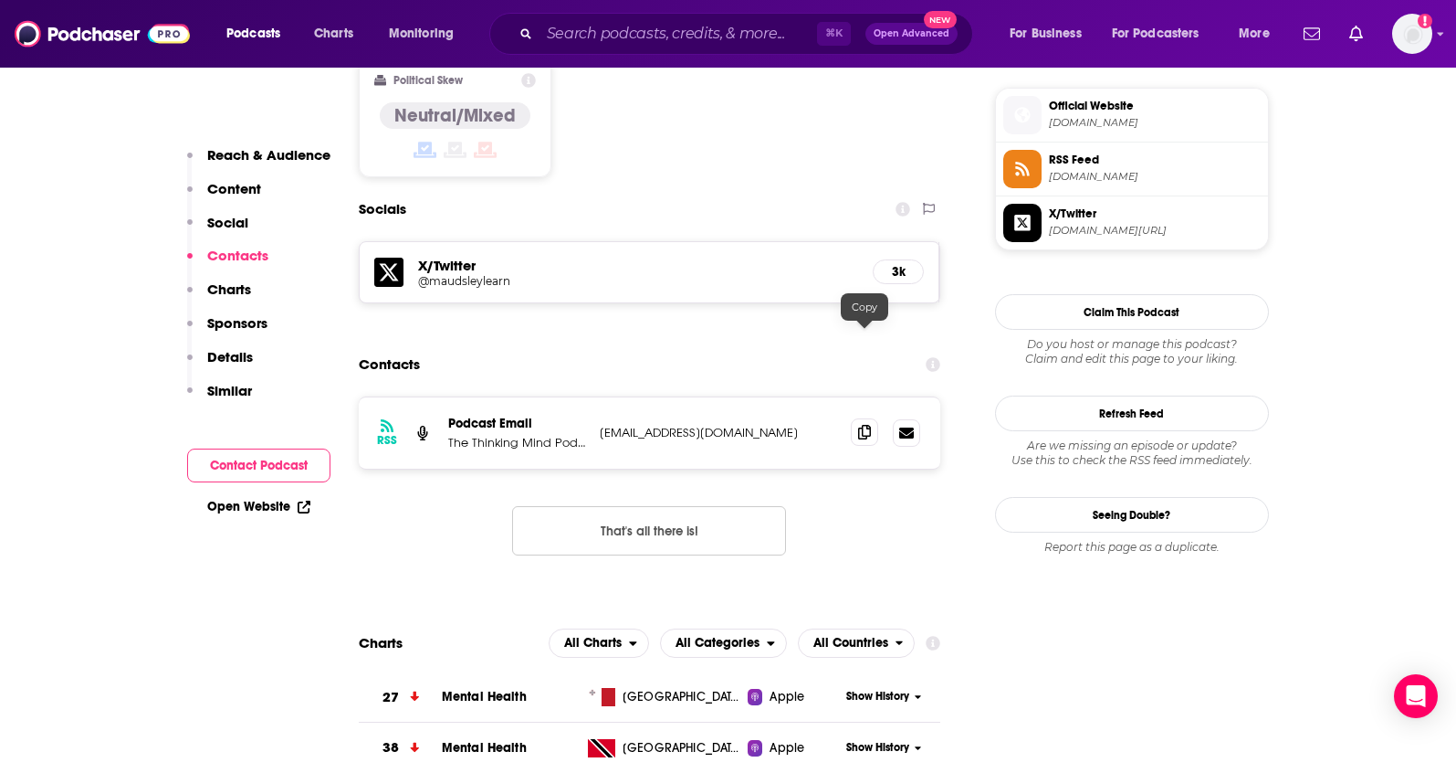
click at [861, 425] on icon at bounding box center [864, 432] width 13 height 15
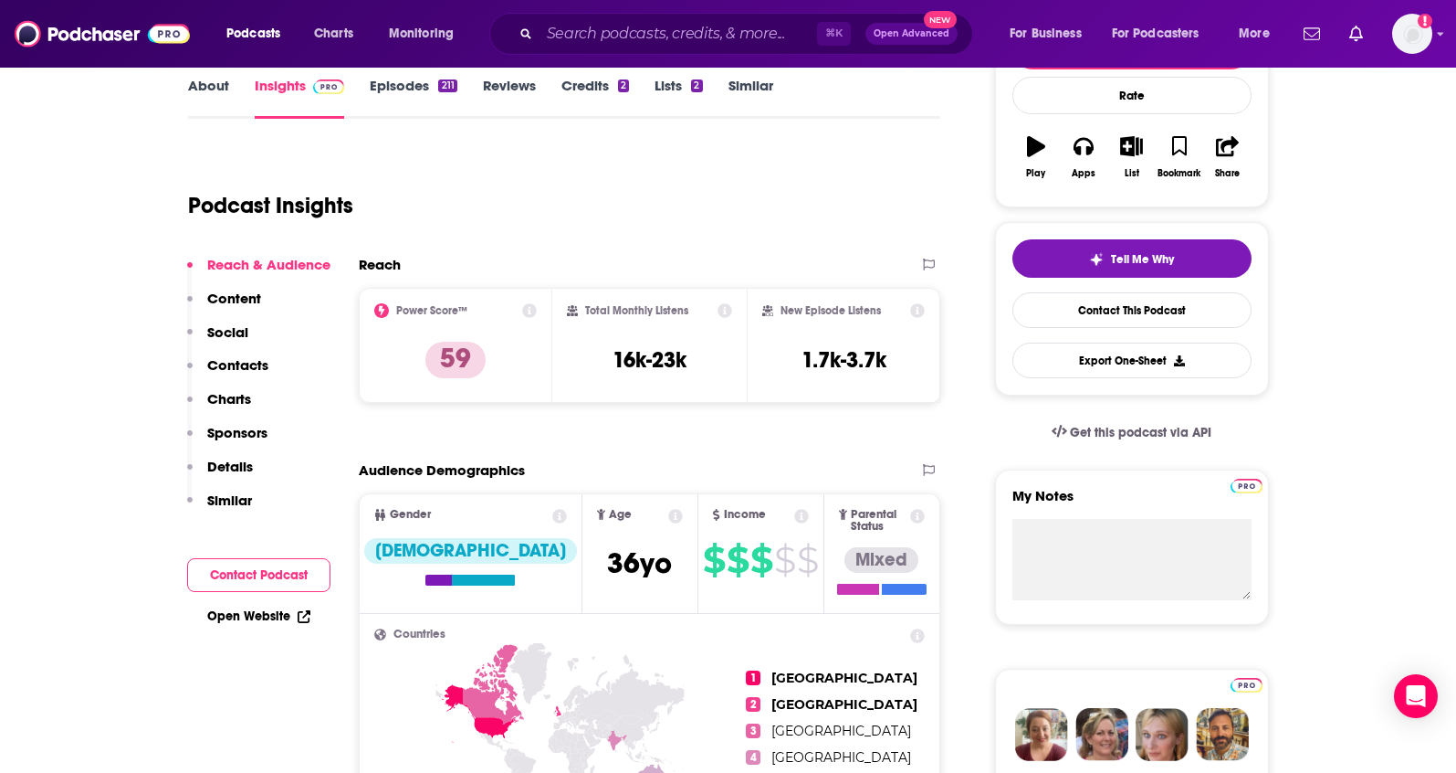
scroll to position [0, 0]
